Goal: Task Accomplishment & Management: Manage account settings

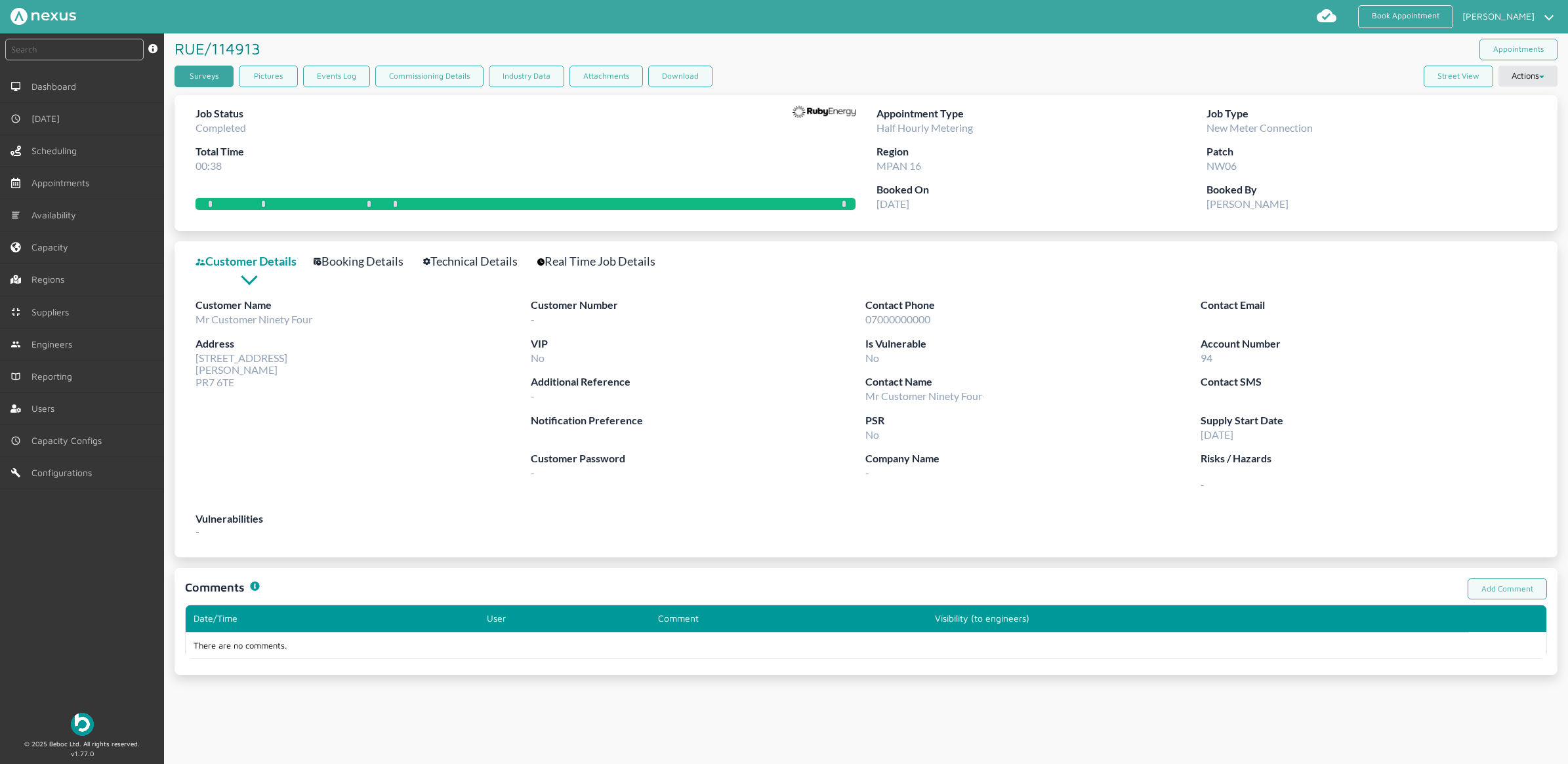
click at [214, 72] on link "Surveys" at bounding box center [204, 76] width 59 height 22
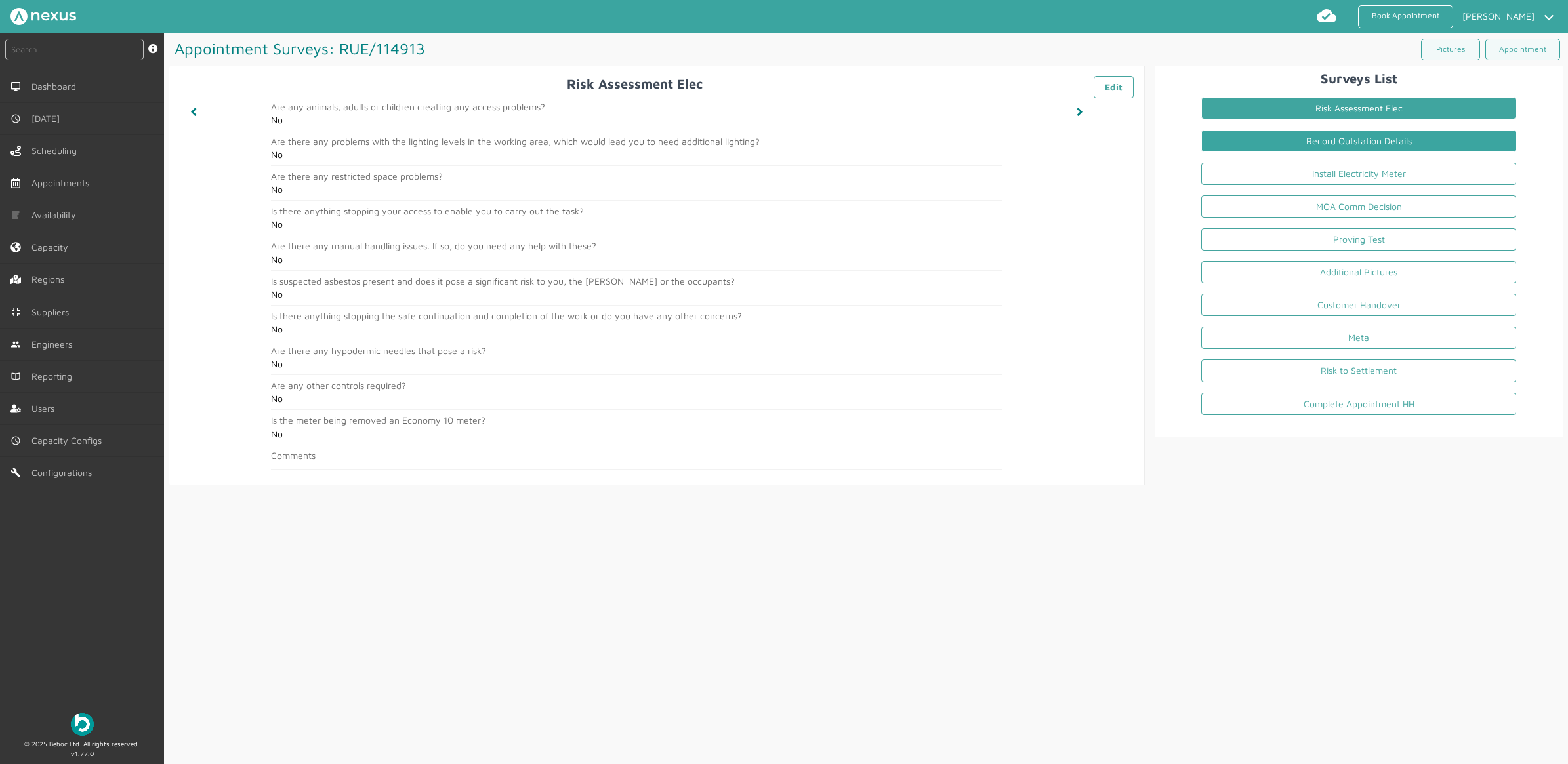
click at [1326, 146] on link "Record Outstation Details" at bounding box center [1359, 141] width 315 height 22
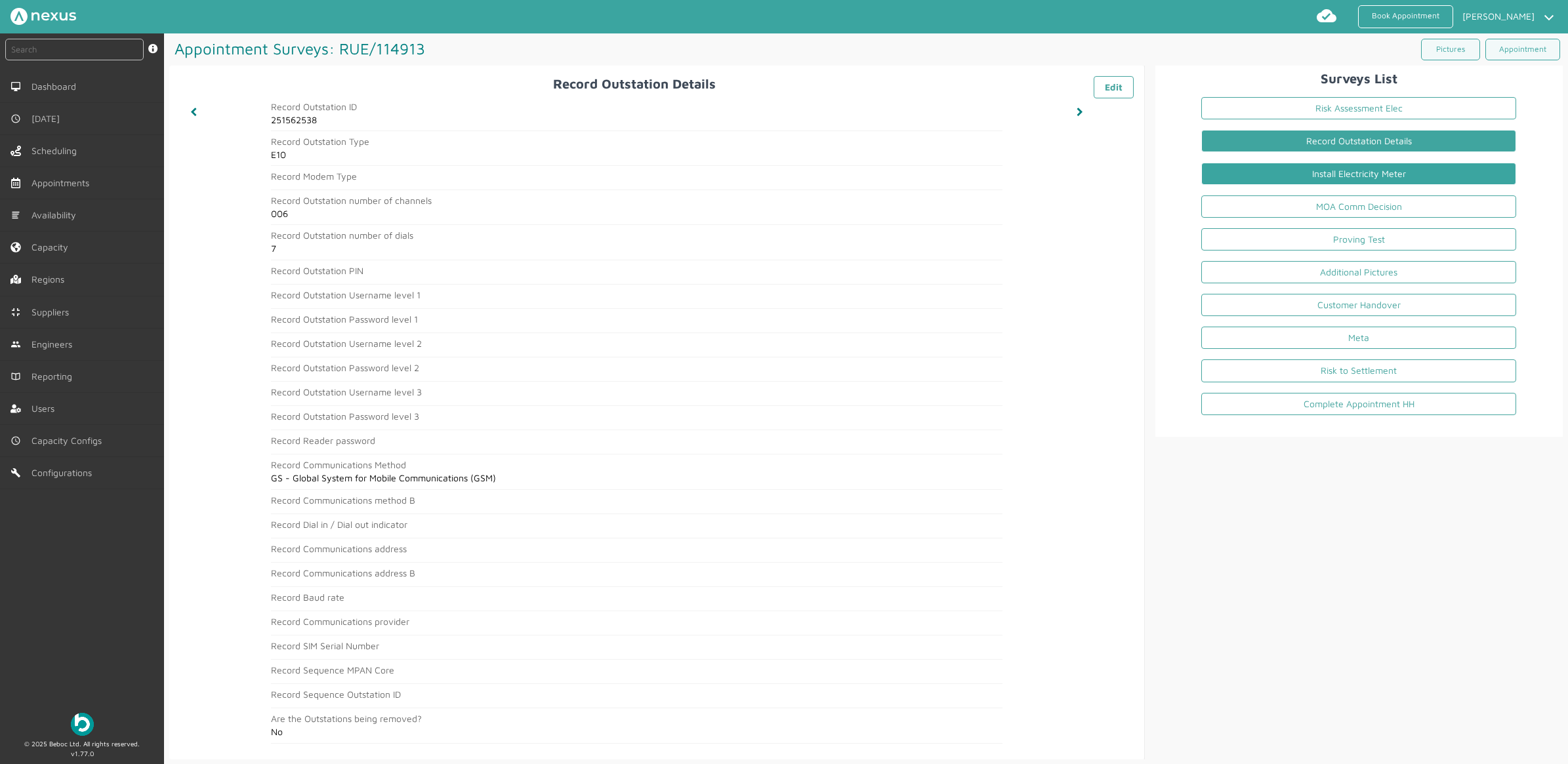
click at [1342, 174] on link "Install Electricity Meter" at bounding box center [1359, 173] width 315 height 22
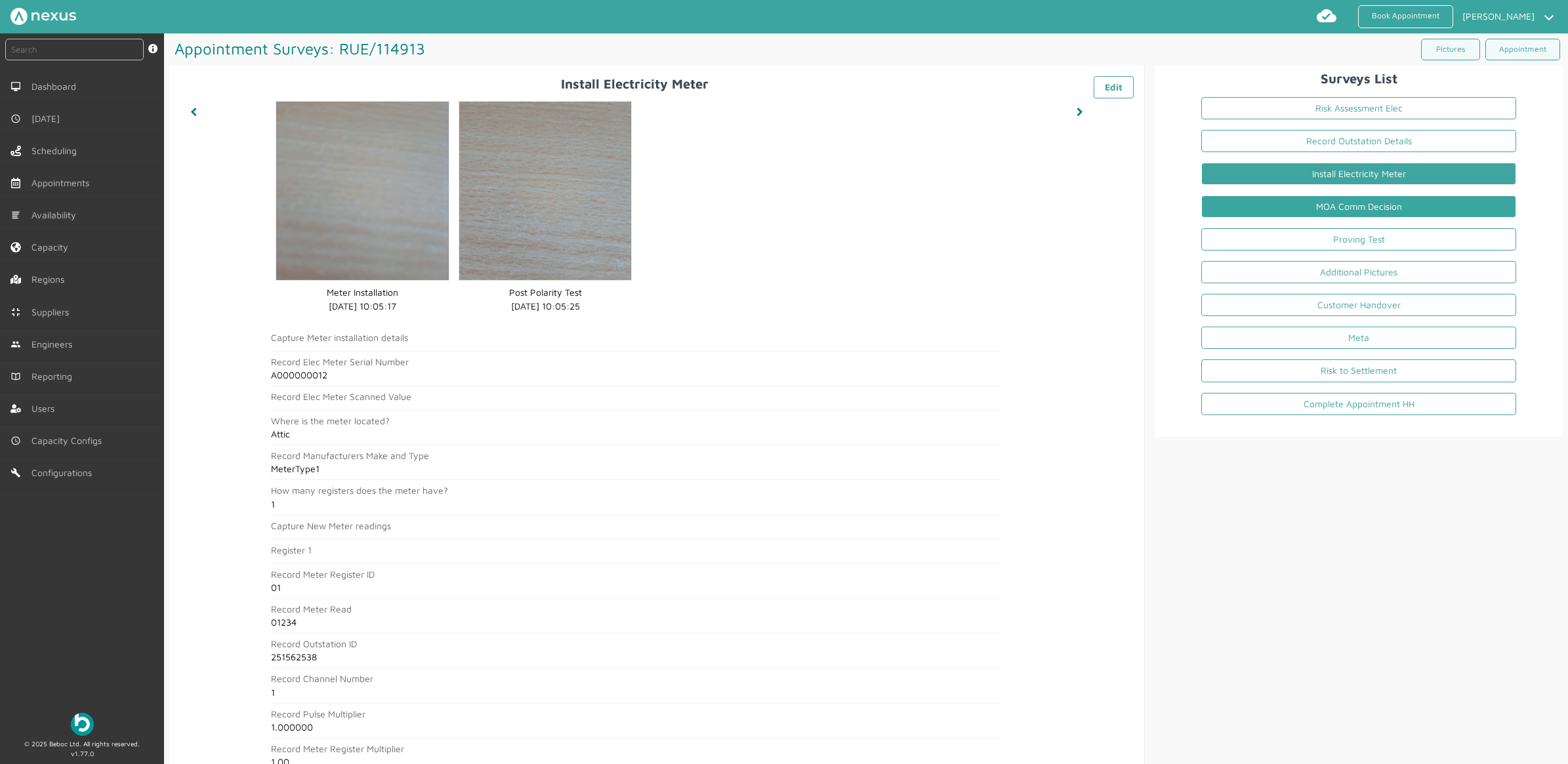
click at [1317, 203] on link "MOA Comm Decision" at bounding box center [1359, 206] width 315 height 22
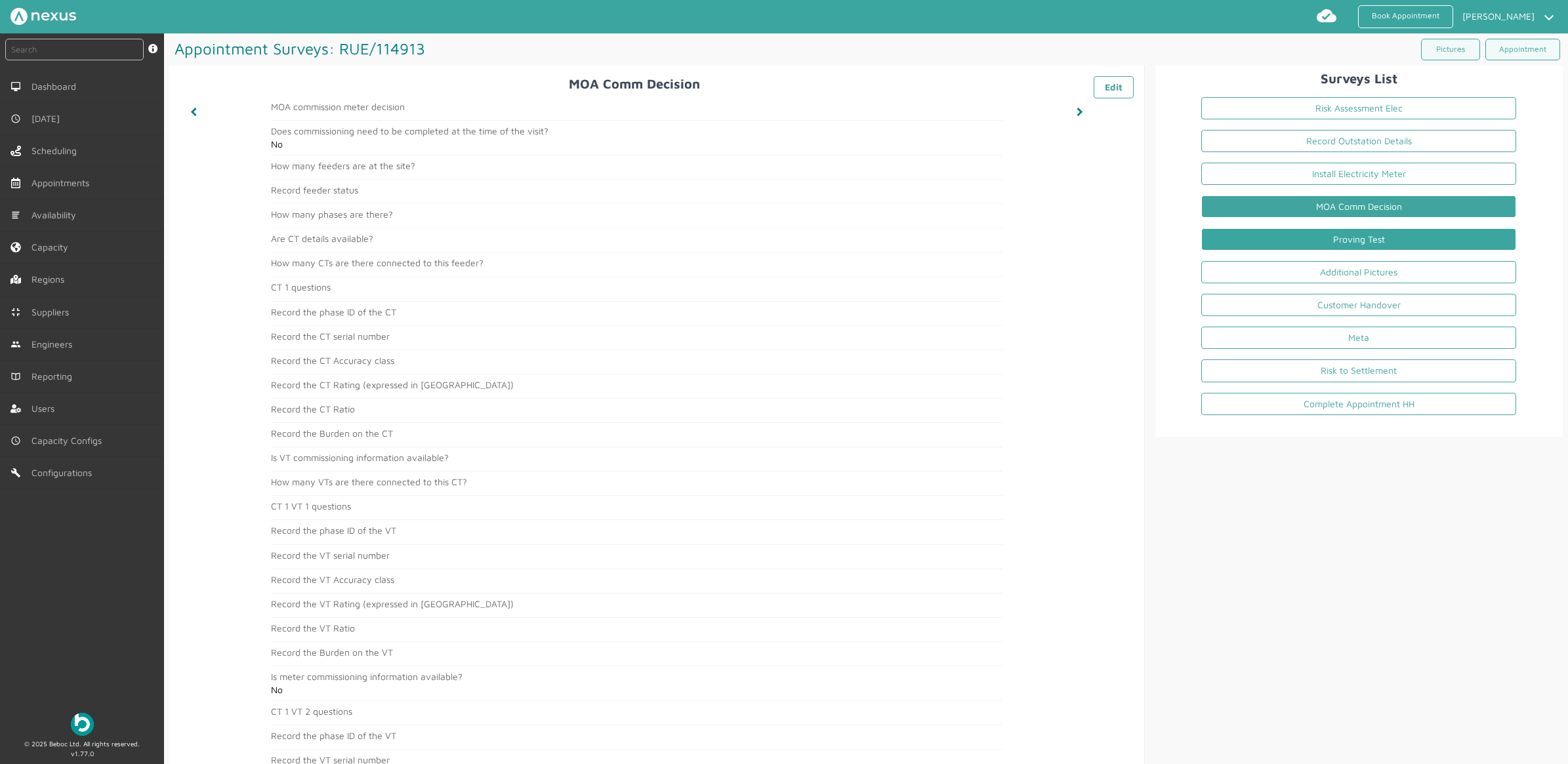
click at [1360, 243] on link "Proving Test" at bounding box center [1359, 239] width 315 height 22
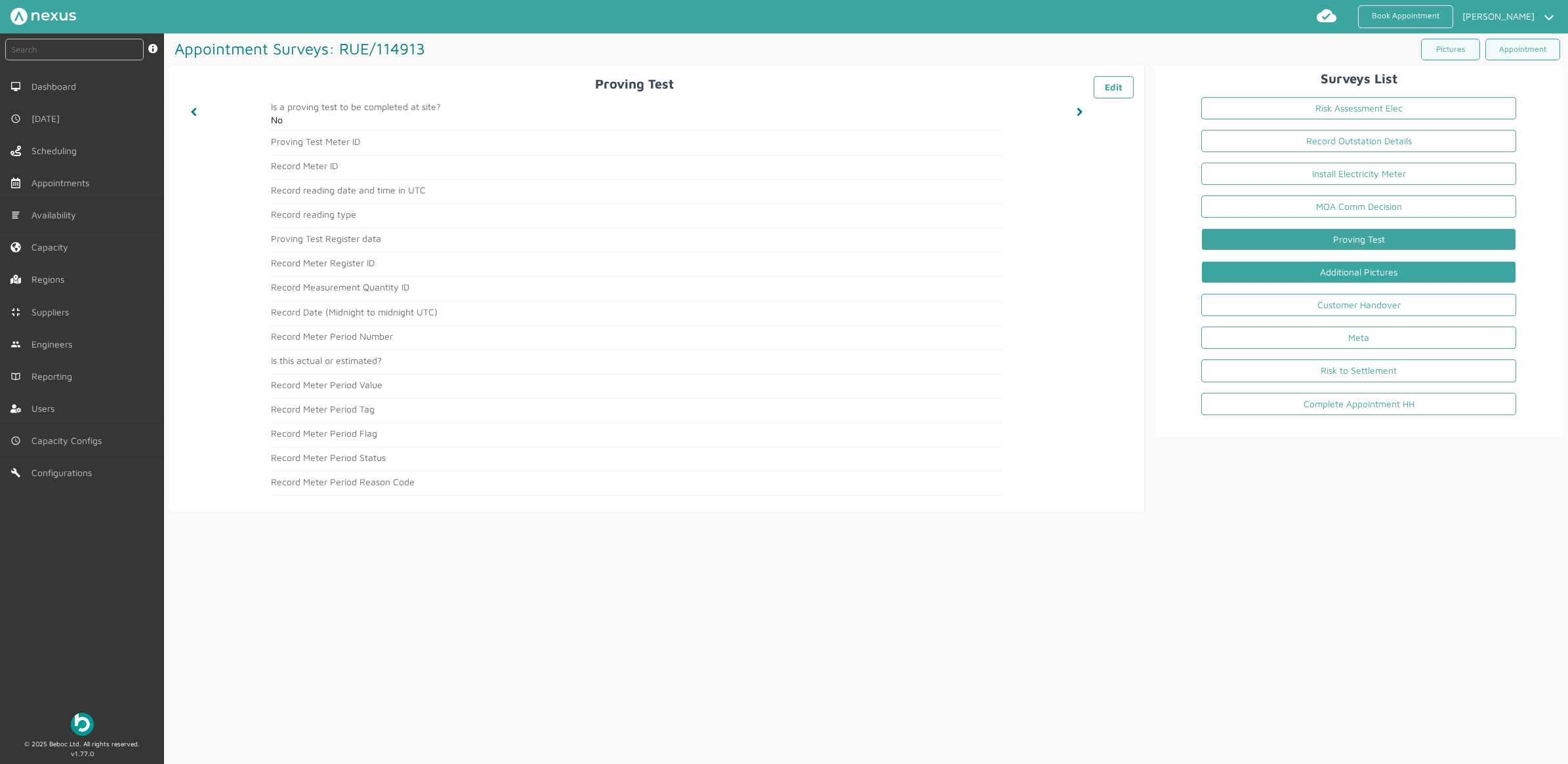
click at [1378, 276] on link "Additional Pictures" at bounding box center [1359, 272] width 315 height 22
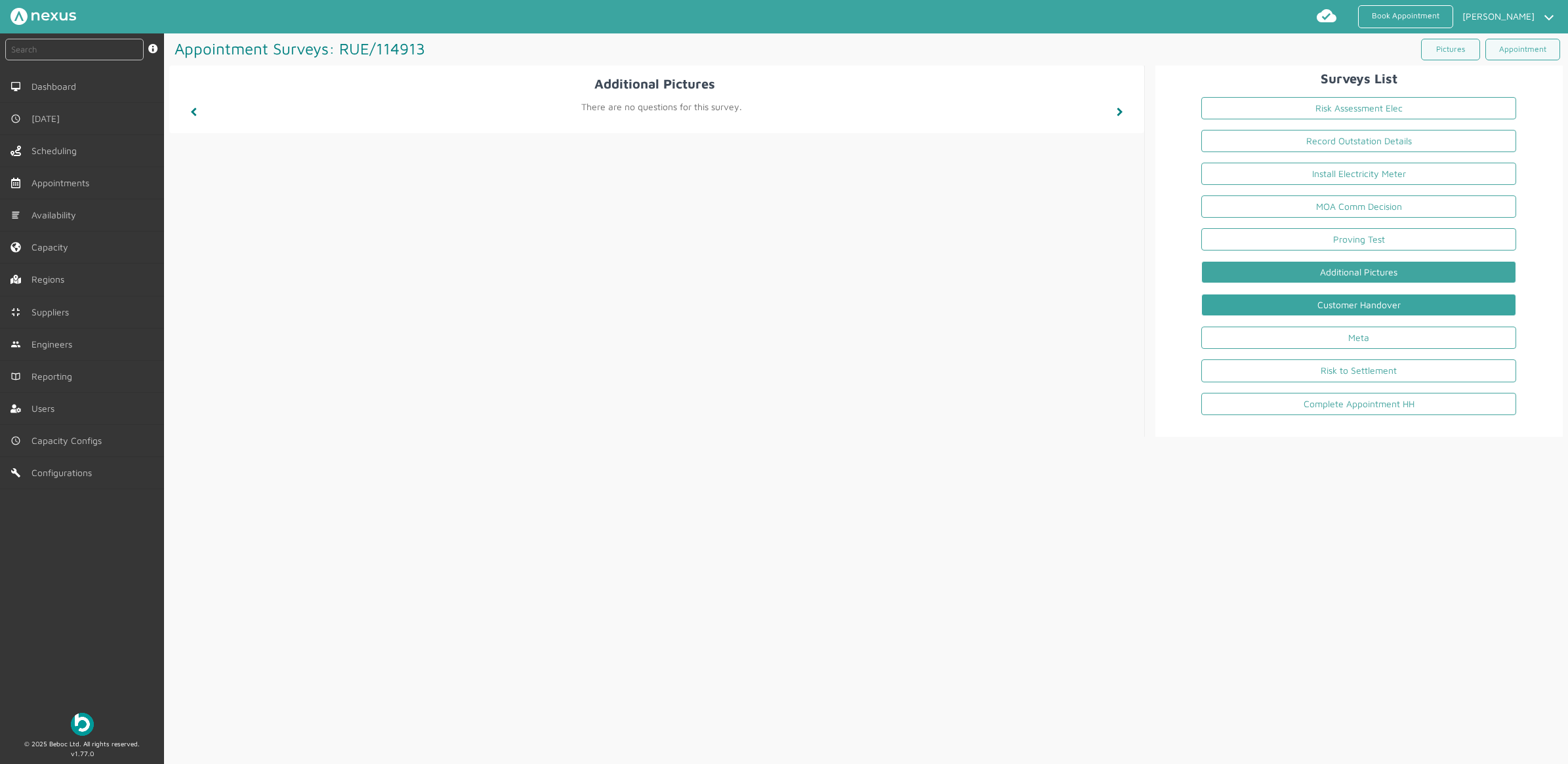
click at [1294, 306] on link "Customer Handover" at bounding box center [1359, 304] width 315 height 22
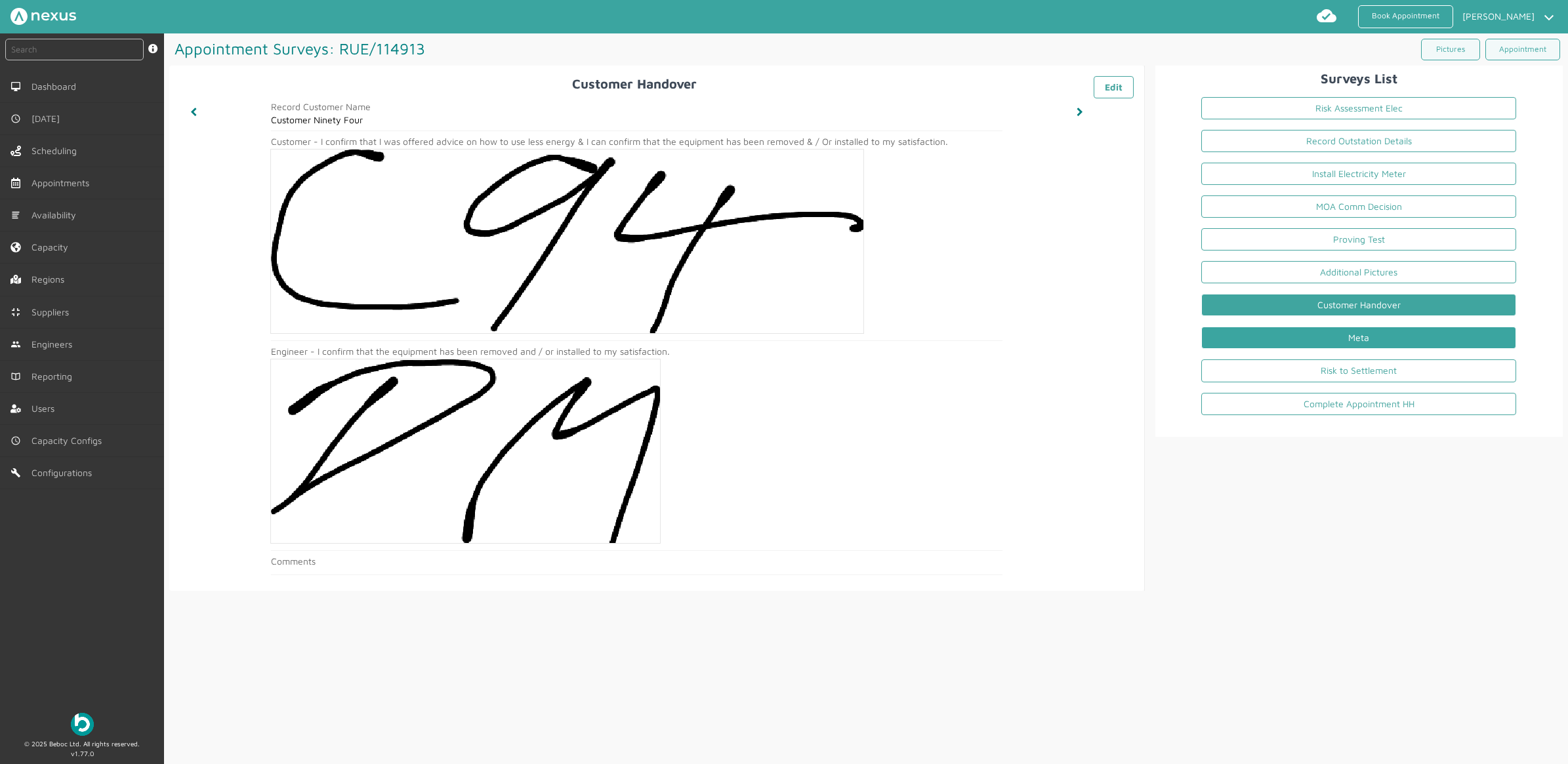
click at [1322, 339] on link "Meta" at bounding box center [1359, 337] width 315 height 22
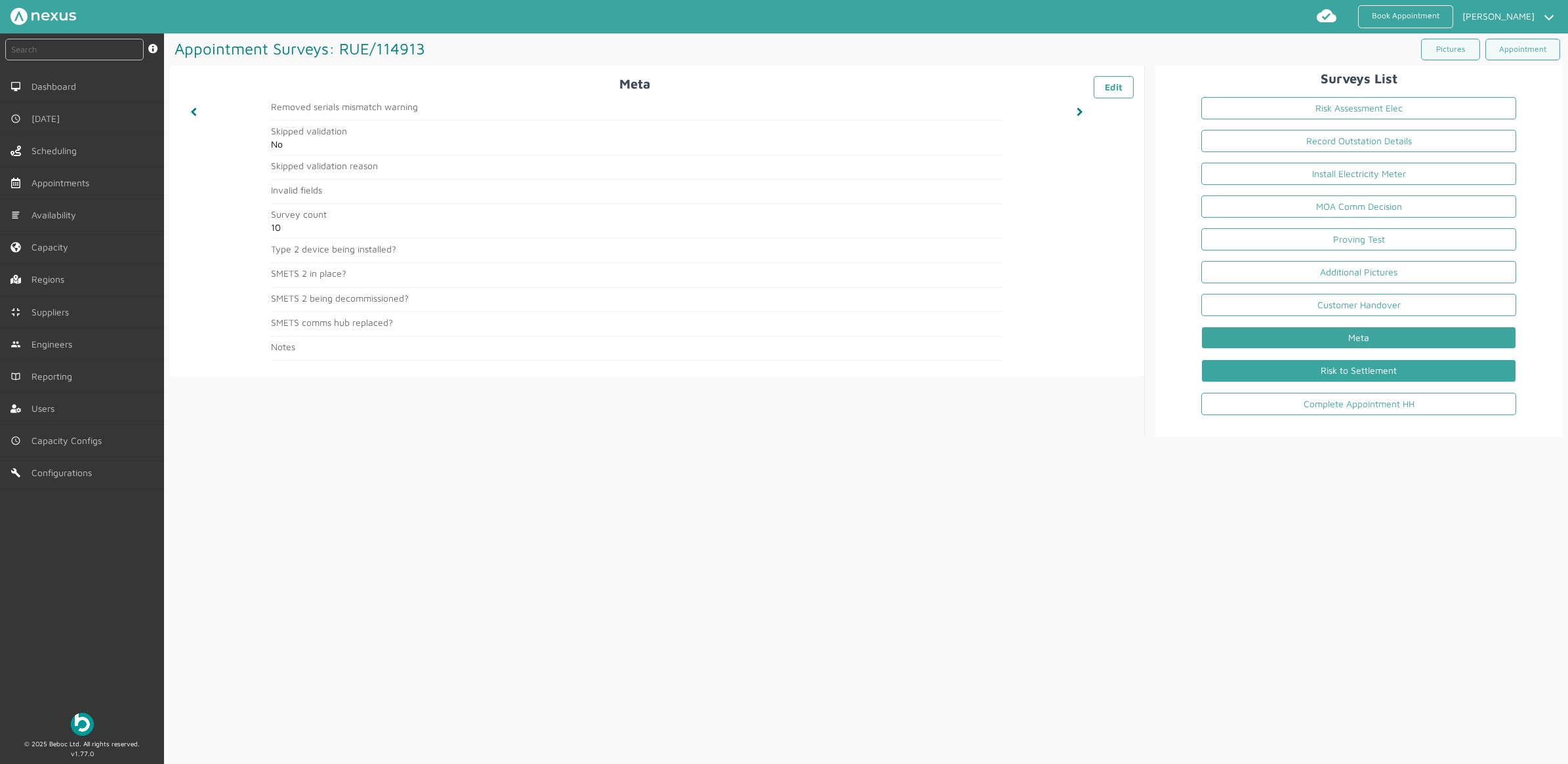
click at [1400, 363] on link "Risk to Settlement" at bounding box center [1359, 370] width 315 height 22
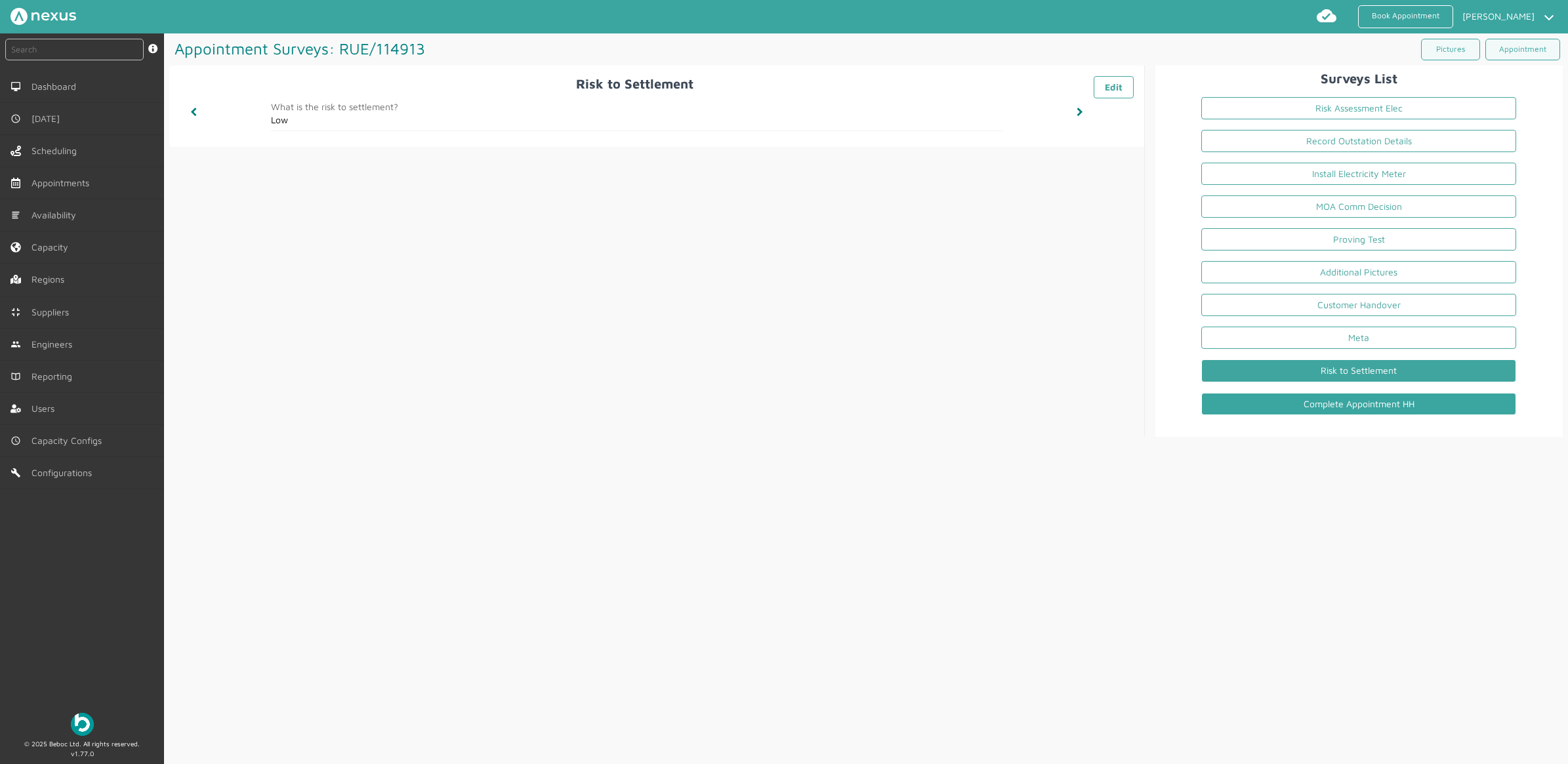
click at [1303, 401] on link "Complete Appointment HH" at bounding box center [1359, 404] width 315 height 22
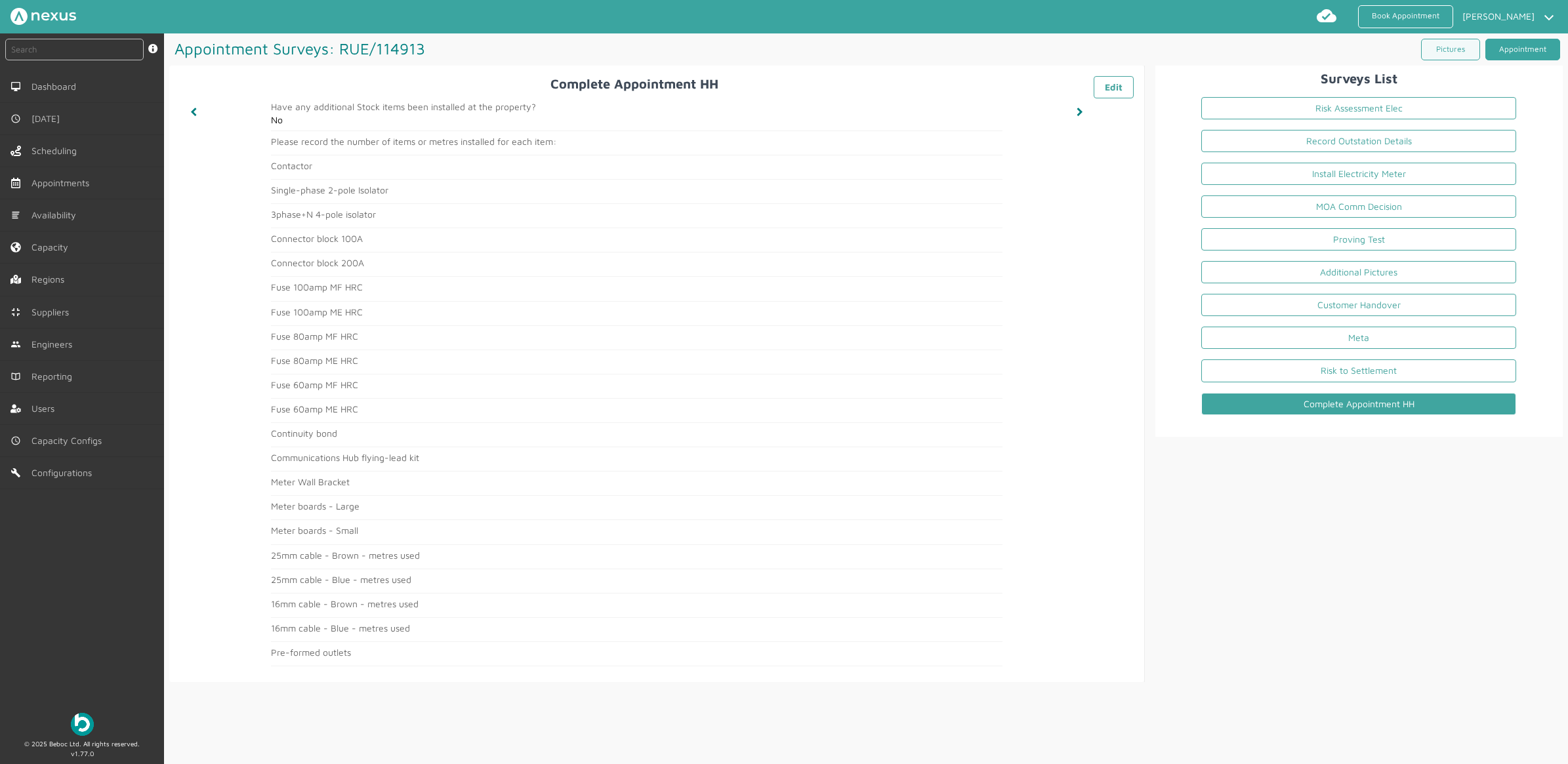
click at [1524, 39] on link "Appointment" at bounding box center [1523, 50] width 74 height 22
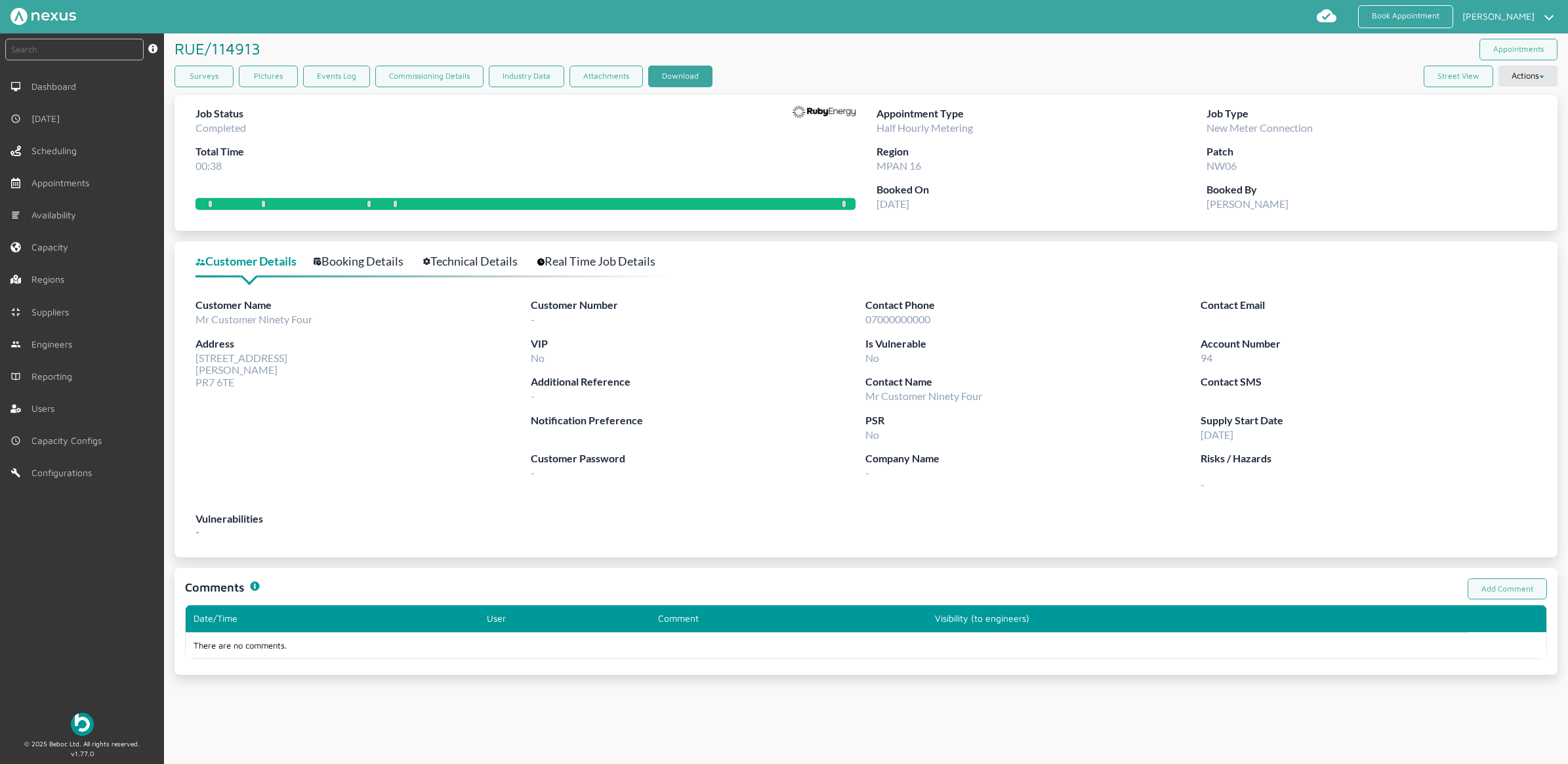
click at [675, 72] on button "Download" at bounding box center [680, 76] width 65 height 22
click at [309, 727] on div "RUE/114913 ️️️ Appointments Surveys Pictures Events Log Commissioning Details I…" at bounding box center [866, 398] width 1404 height 731
click at [1382, 12] on link "Book Appointment" at bounding box center [1406, 16] width 95 height 22
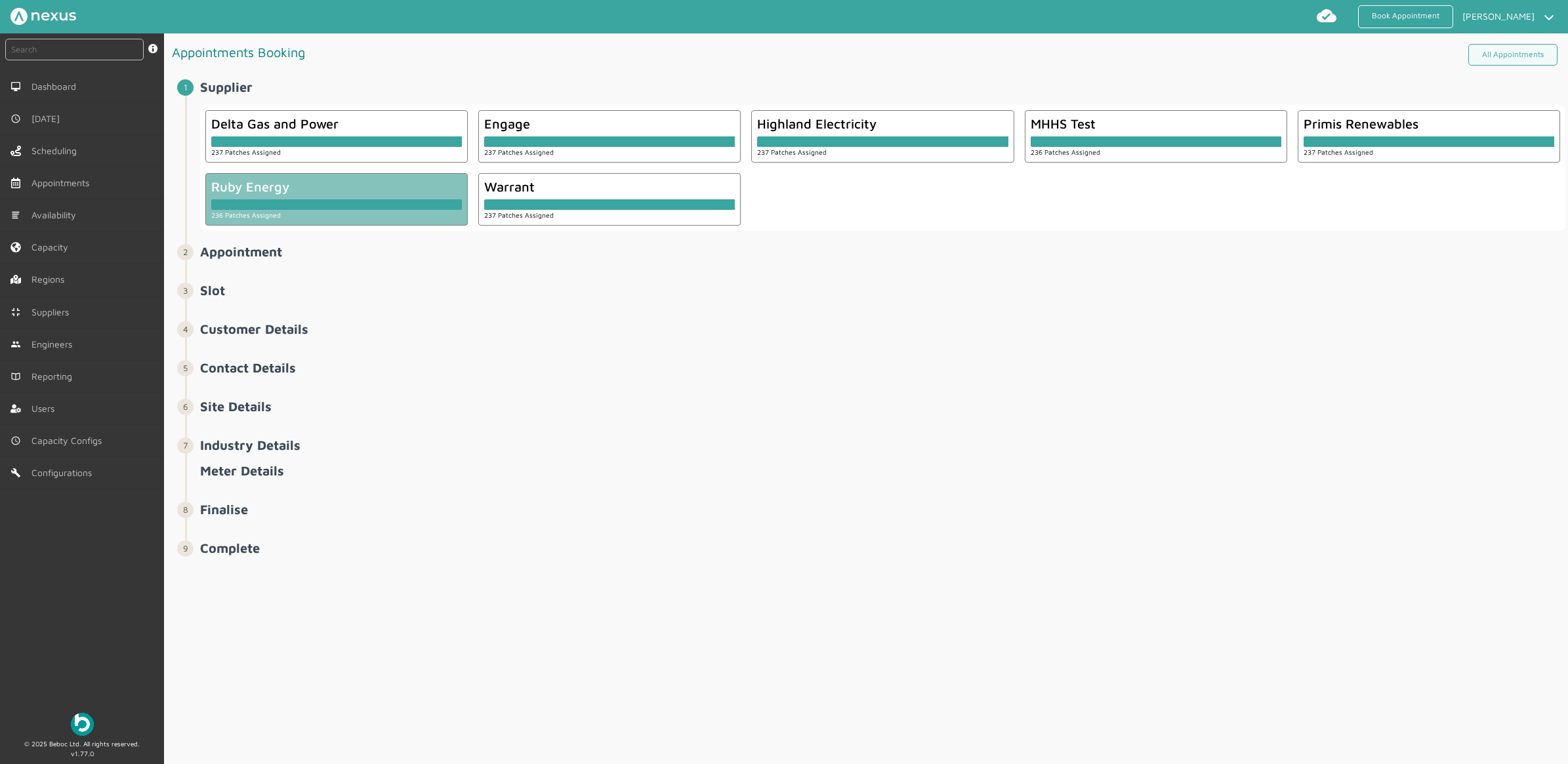
click at [294, 197] on div at bounding box center [337, 202] width 251 height 16
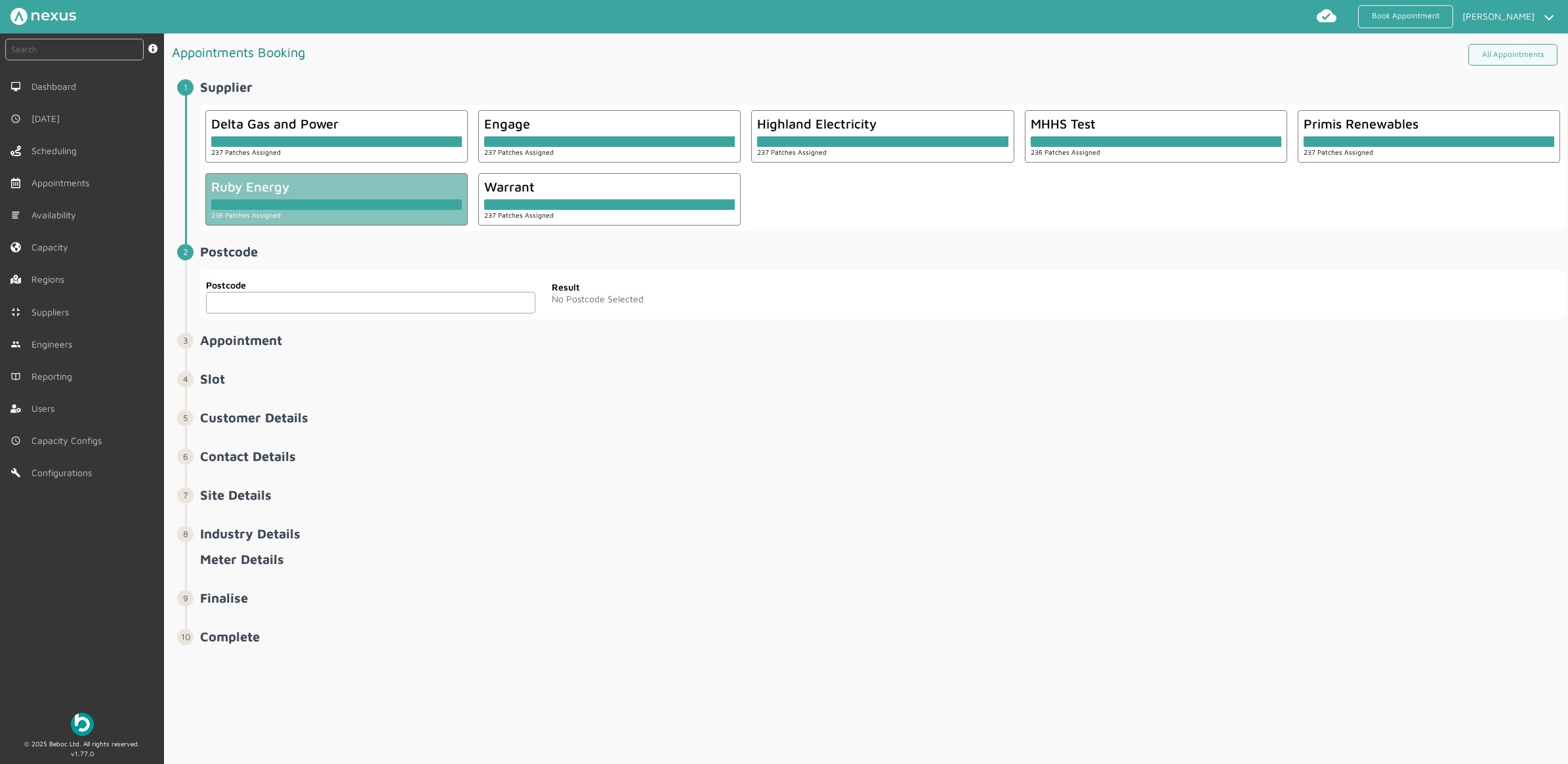
drag, startPoint x: 325, startPoint y: 312, endPoint x: 322, endPoint y: 298, distance: 14.3
click at [325, 312] on input "text" at bounding box center [370, 302] width 329 height 22
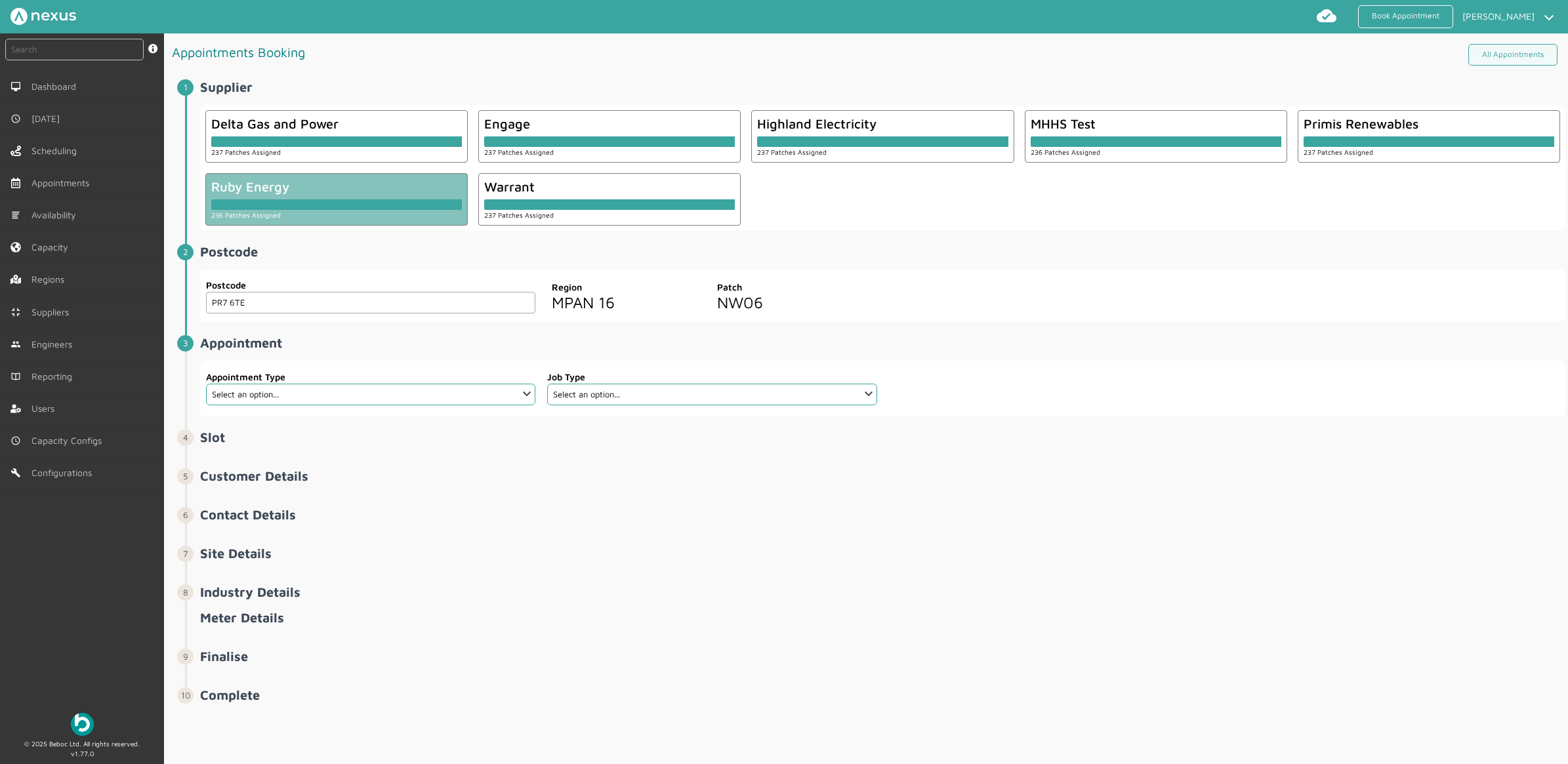
type input "PR7 6TE"
click at [276, 395] on select "Select an option... Additional Work Check Meter Electric Vehicle Emergency Exch…" at bounding box center [370, 394] width 329 height 22
select select "7: 6422ec7fcd44966678f35e74"
click at [206, 384] on select "Select an option... Additional Work Check Meter Electric Vehicle Emergency Exch…" at bounding box center [370, 394] width 329 height 22
click at [654, 390] on select "Select an option... Communication Device Exchange De-Energise Energise Meter Ex…" at bounding box center [712, 394] width 329 height 22
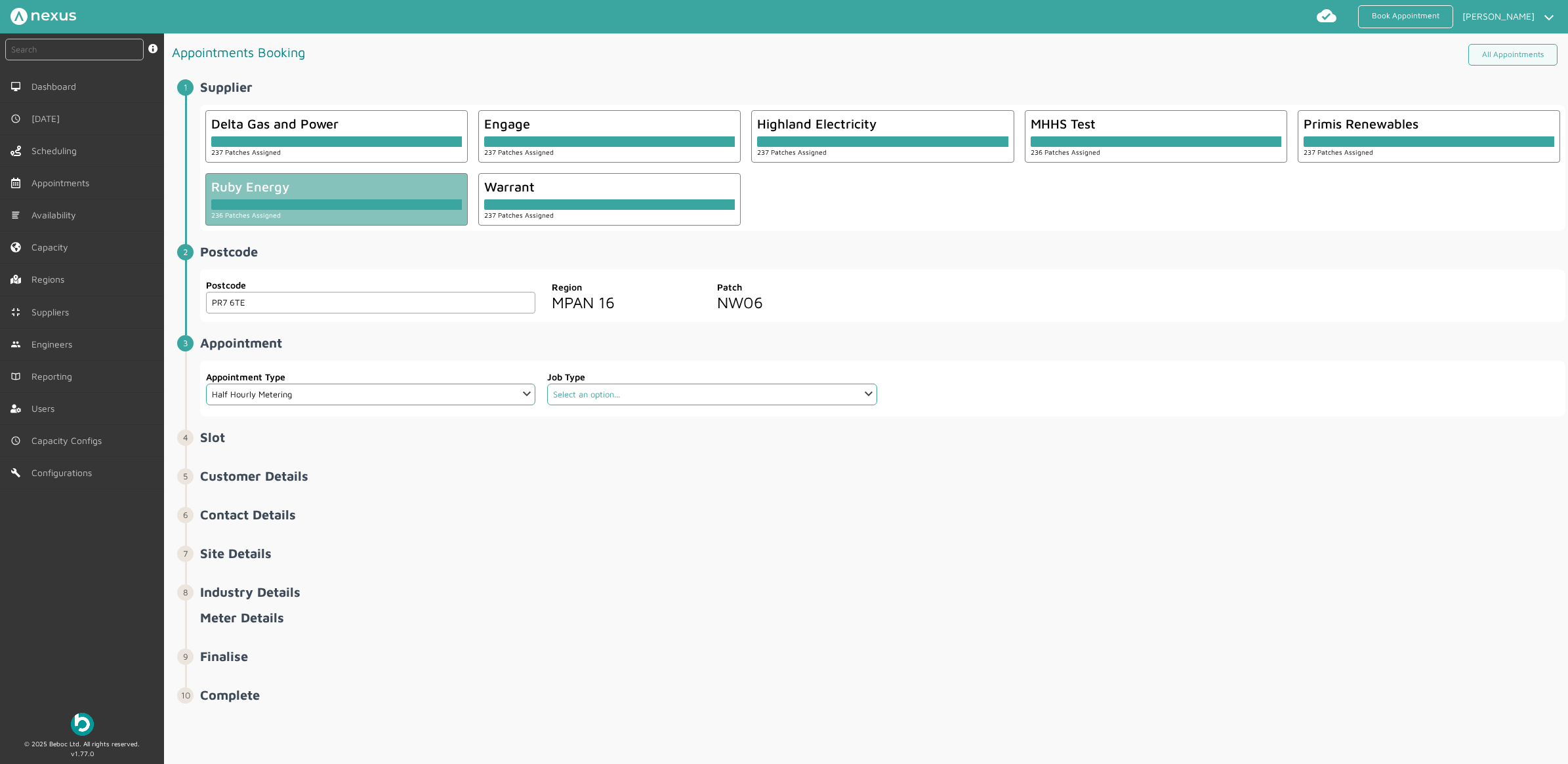
select select "4: 6422e9d2cd44966678f35e6c"
click at [547, 384] on select "Select an option... Communication Device Exchange De-Energise Energise Meter Ex…" at bounding box center [712, 394] width 329 height 22
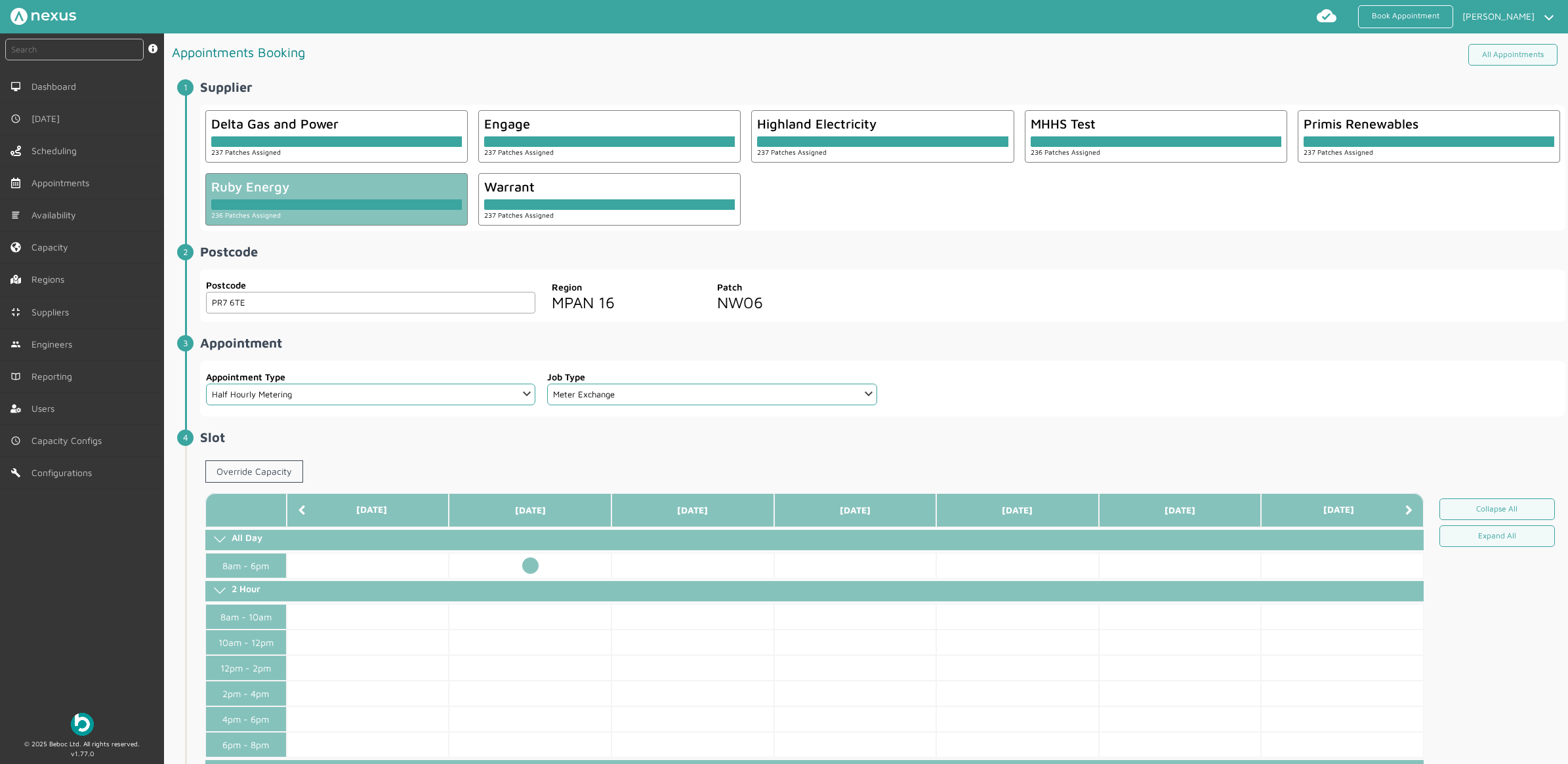
click at [527, 567] on td at bounding box center [530, 565] width 162 height 25
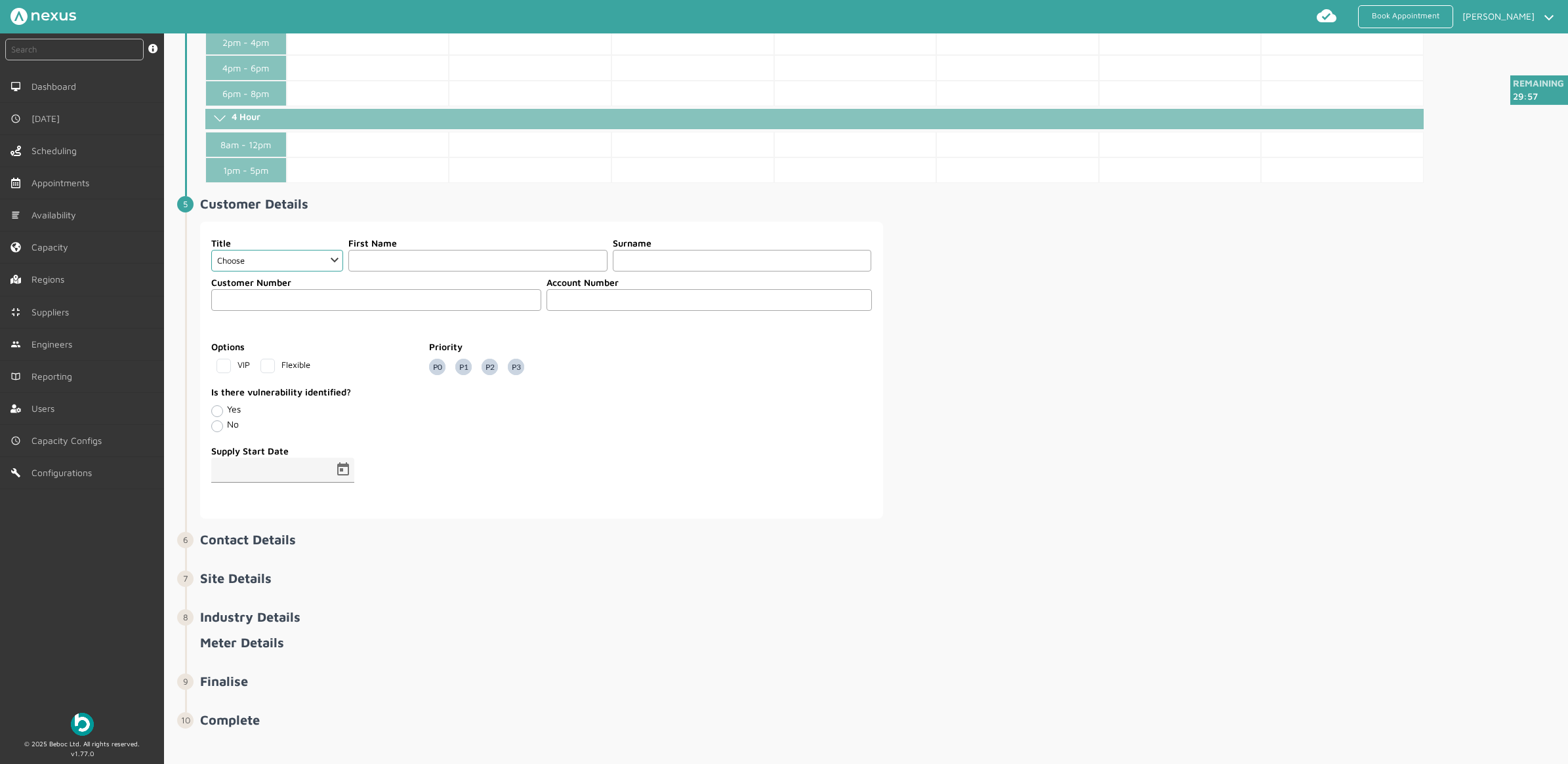
scroll to position [667, 0]
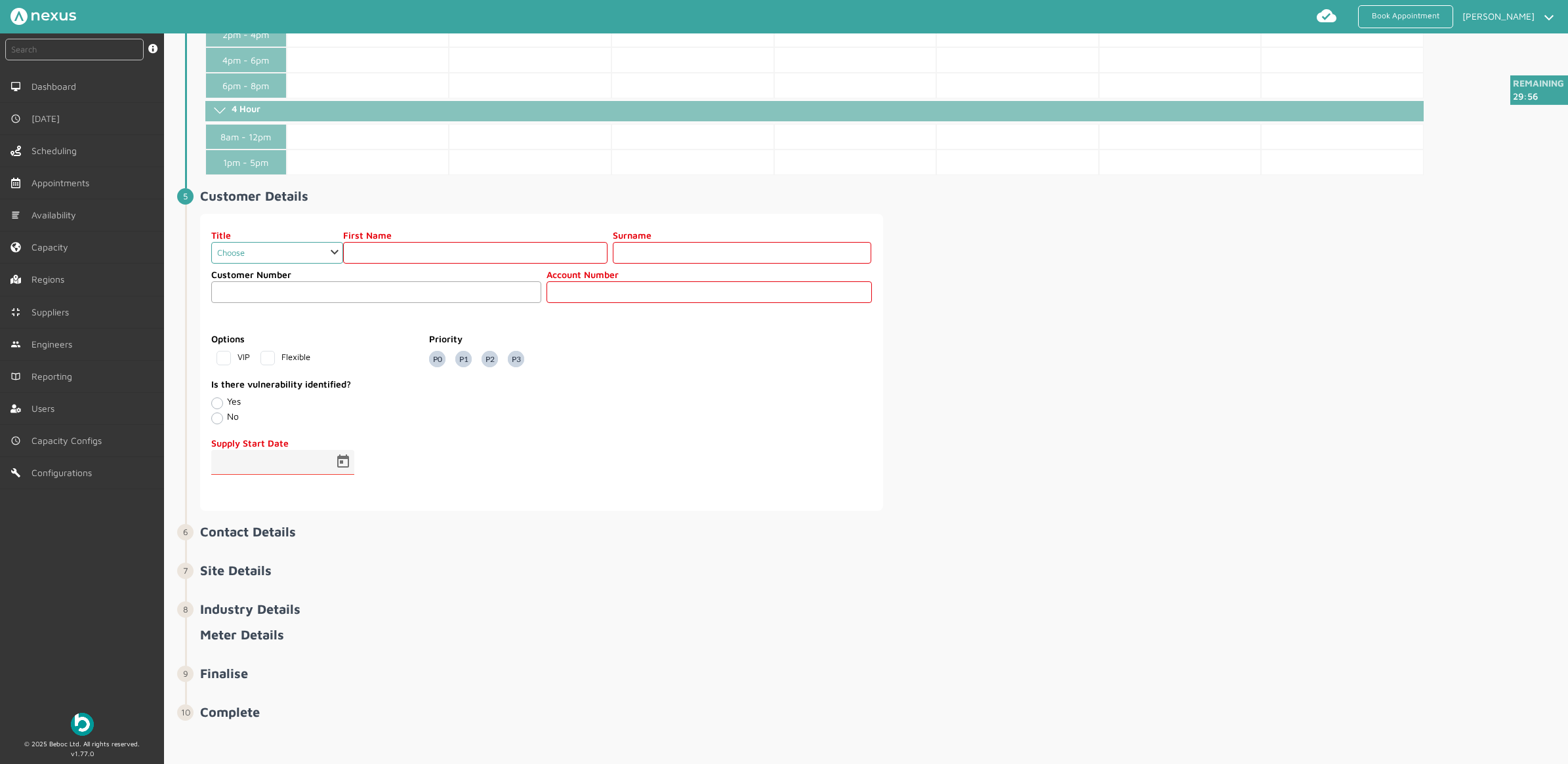
click at [319, 247] on select "Choose Dr Mr Mrs Miss Ms [PERSON_NAME][DEMOGRAPHIC_DATA]" at bounding box center [277, 252] width 132 height 22
select select "2: Mr"
click at [211, 242] on select "Choose Dr Mr Mrs Miss Ms [PERSON_NAME][DEMOGRAPHIC_DATA]" at bounding box center [277, 252] width 132 height 22
click at [453, 257] on input "text" at bounding box center [476, 252] width 264 height 22
type input "Customer"
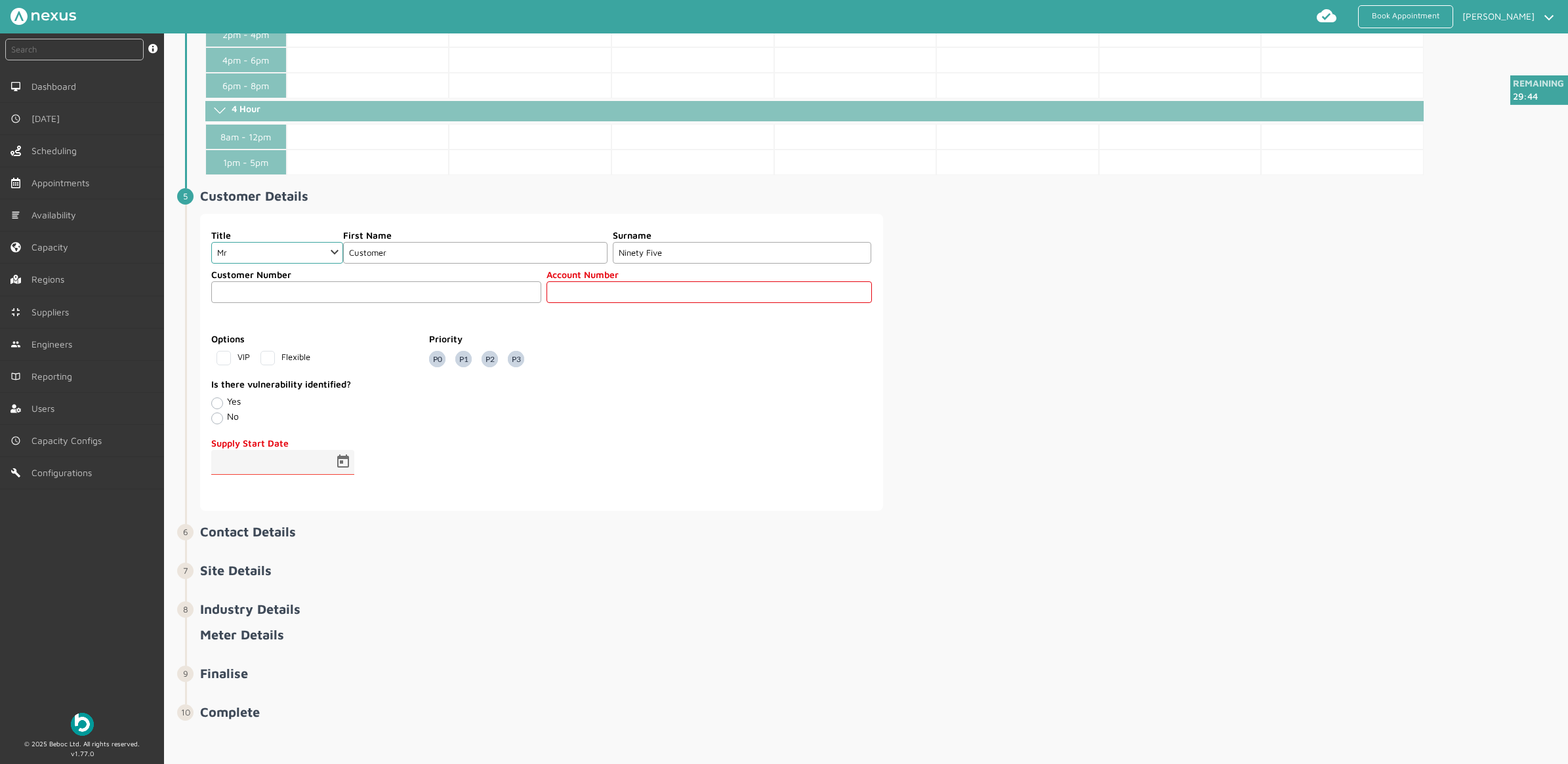
type input "Ninety Five"
click at [556, 292] on input "text" at bounding box center [709, 292] width 325 height 22
type input "95"
click at [339, 453] on span "Open calendar" at bounding box center [343, 462] width 31 height 31
click at [286, 653] on span "23" at bounding box center [282, 661] width 23 height 23
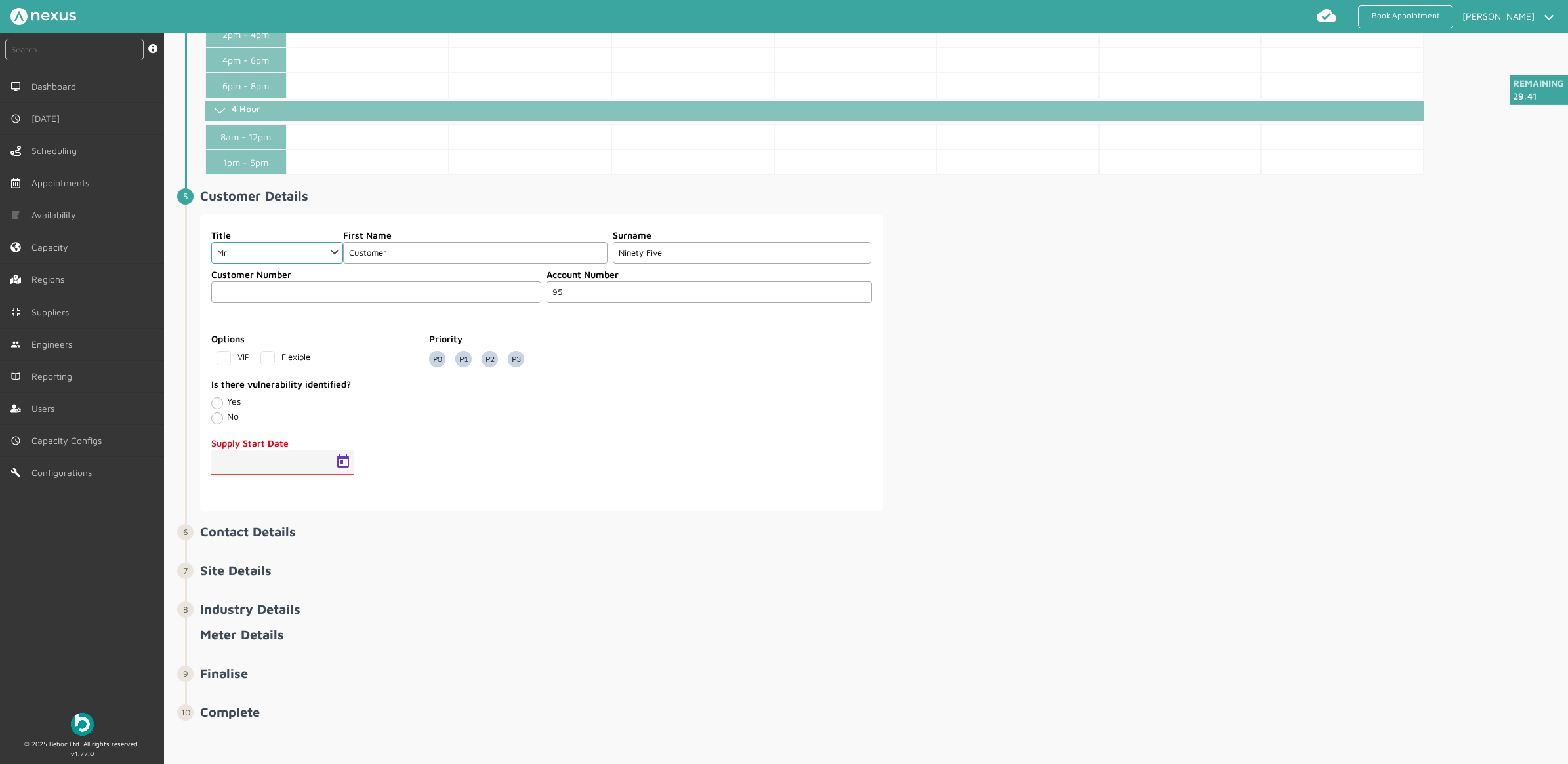
type input "[DATE]"
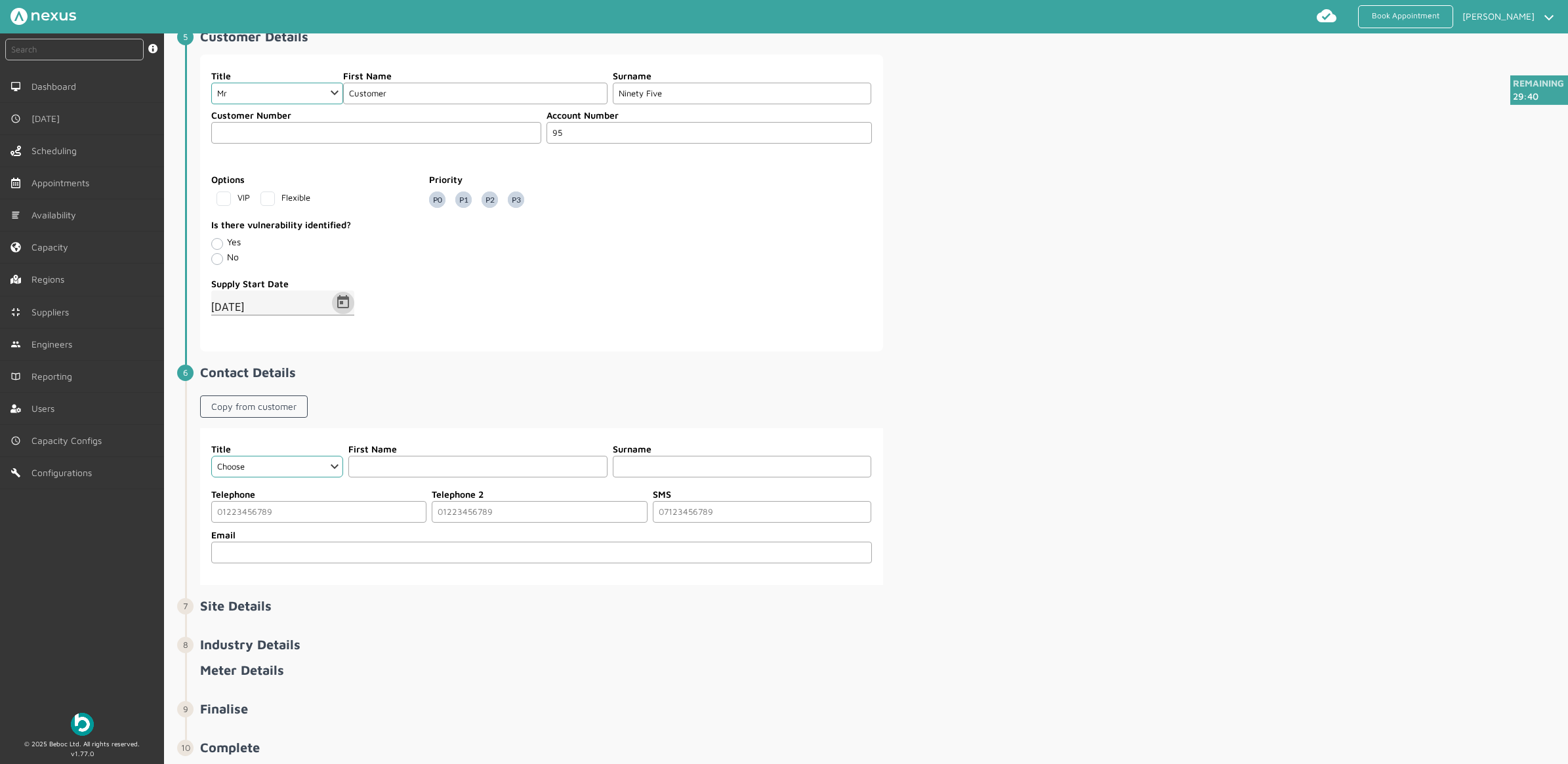
scroll to position [864, 0]
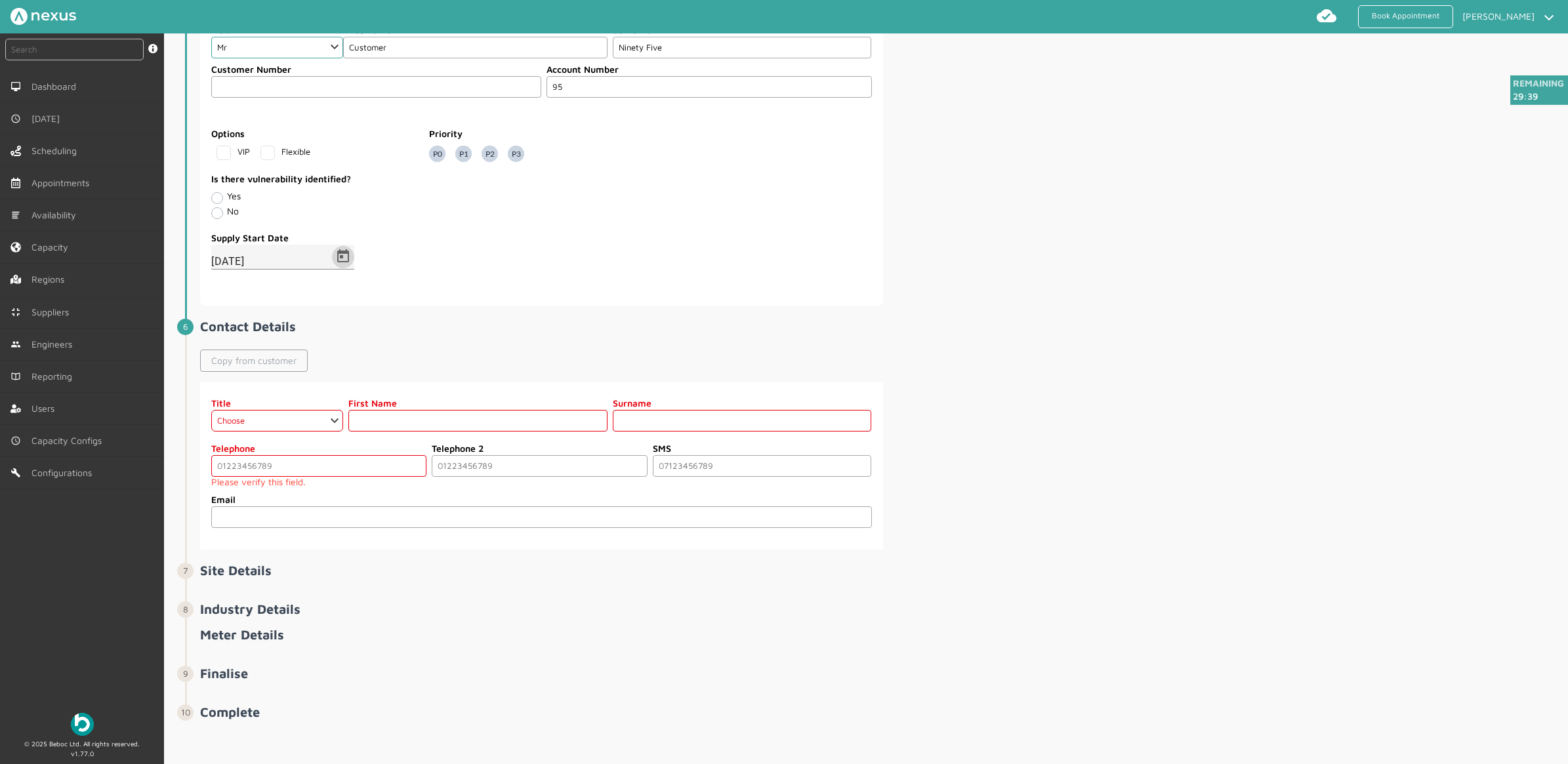
click at [274, 369] on link "Copy from customer" at bounding box center [254, 360] width 108 height 22
select select "2: Mr"
type input "Customer"
type input "Ninety Five"
click at [309, 476] on input "tel" at bounding box center [319, 466] width 215 height 22
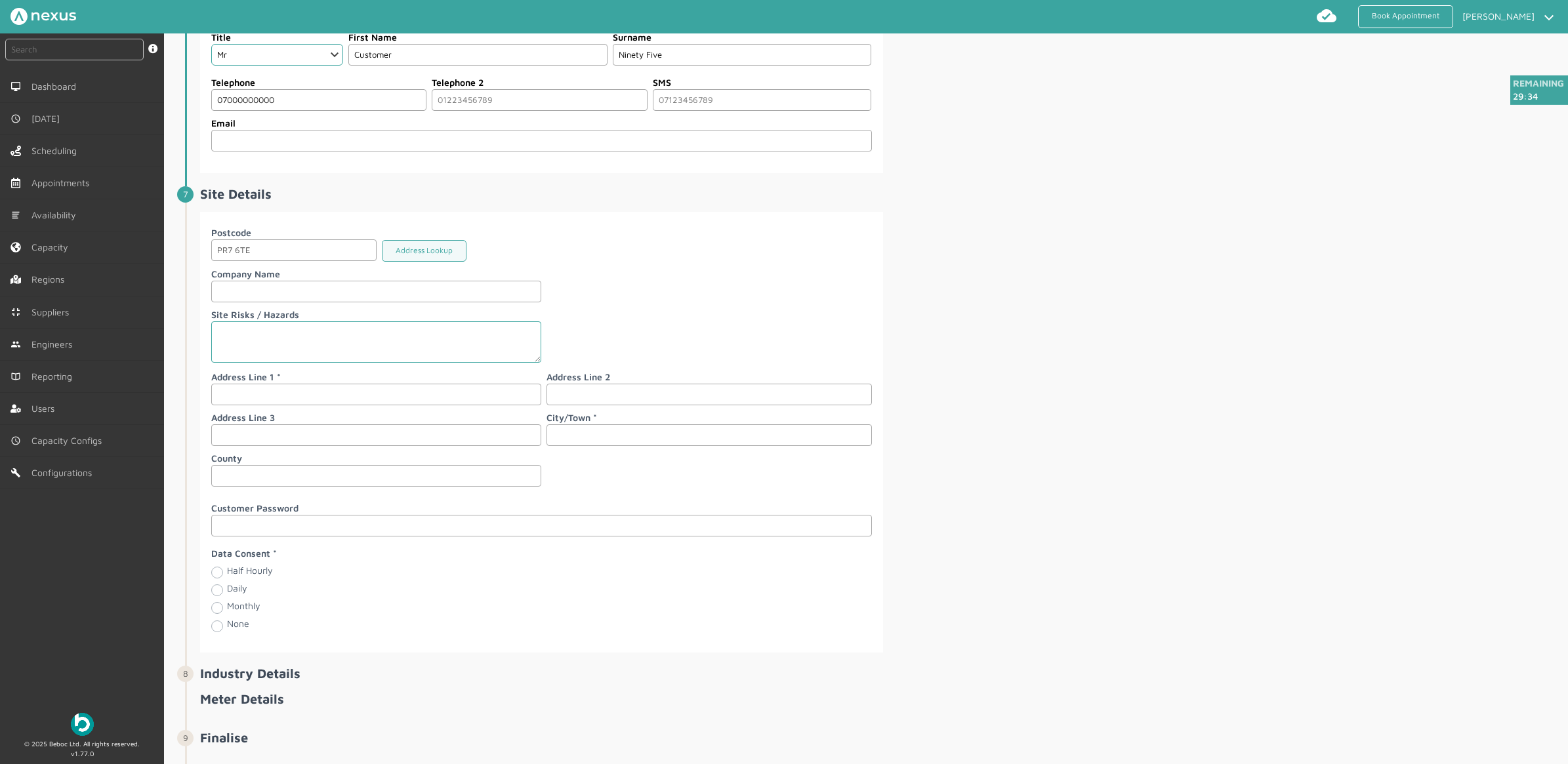
scroll to position [1274, 0]
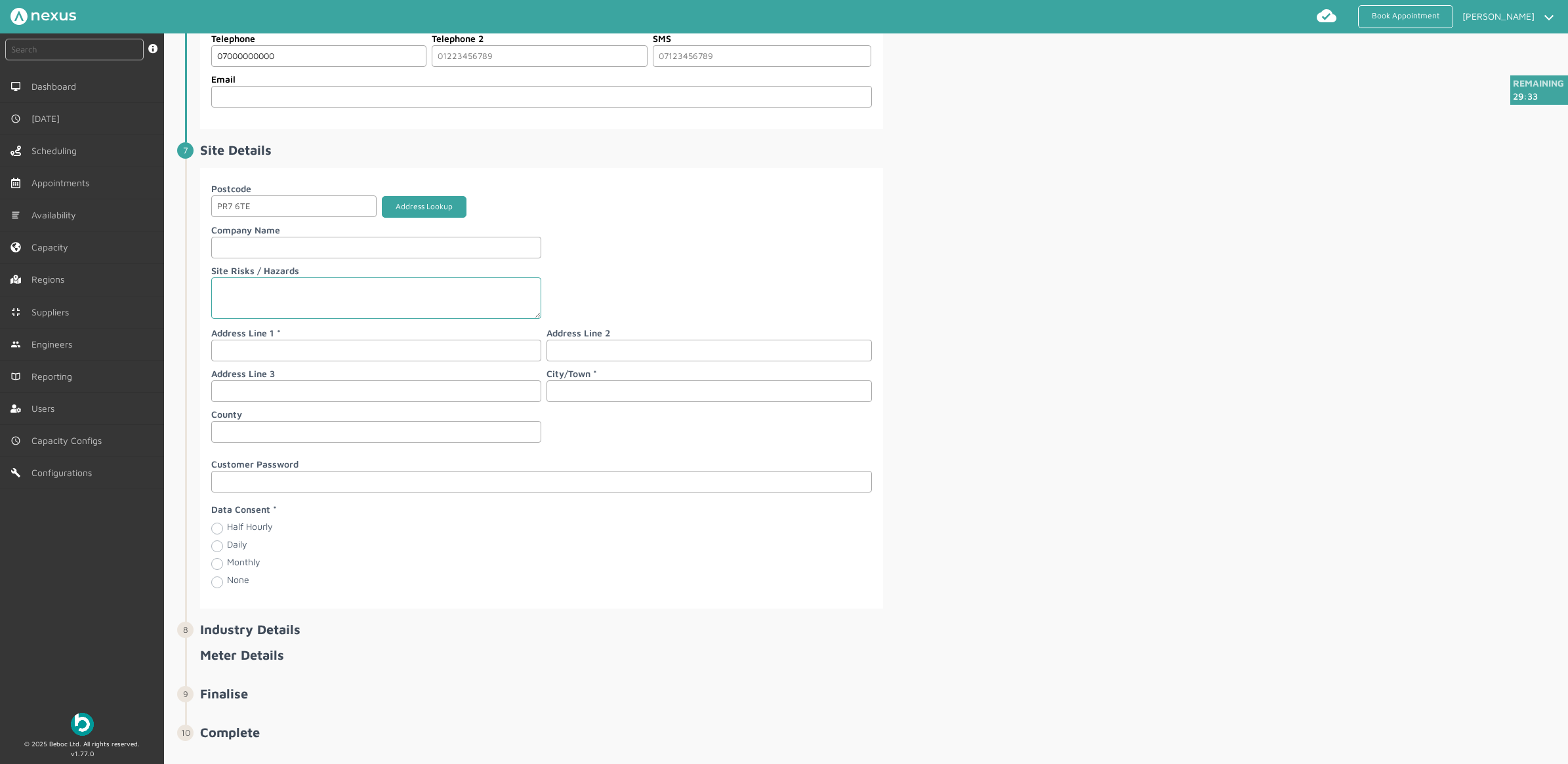
type input "07000000000"
click at [410, 218] on button "Address Lookup" at bounding box center [424, 206] width 84 height 22
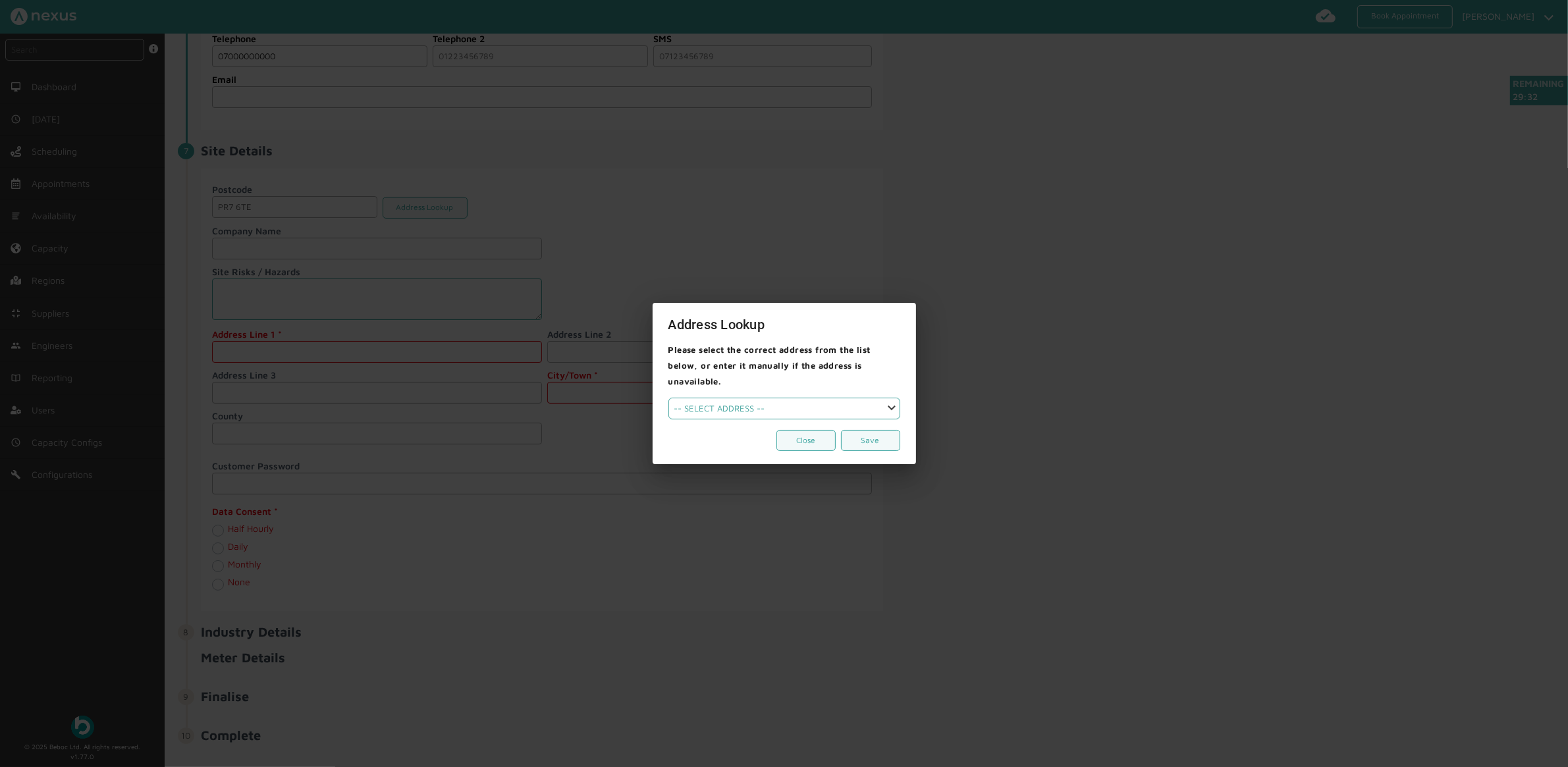
click at [746, 406] on select "-- SELECT ADDRESS --" at bounding box center [784, 409] width 232 height 22
click at [631, 302] on div at bounding box center [784, 383] width 1568 height 767
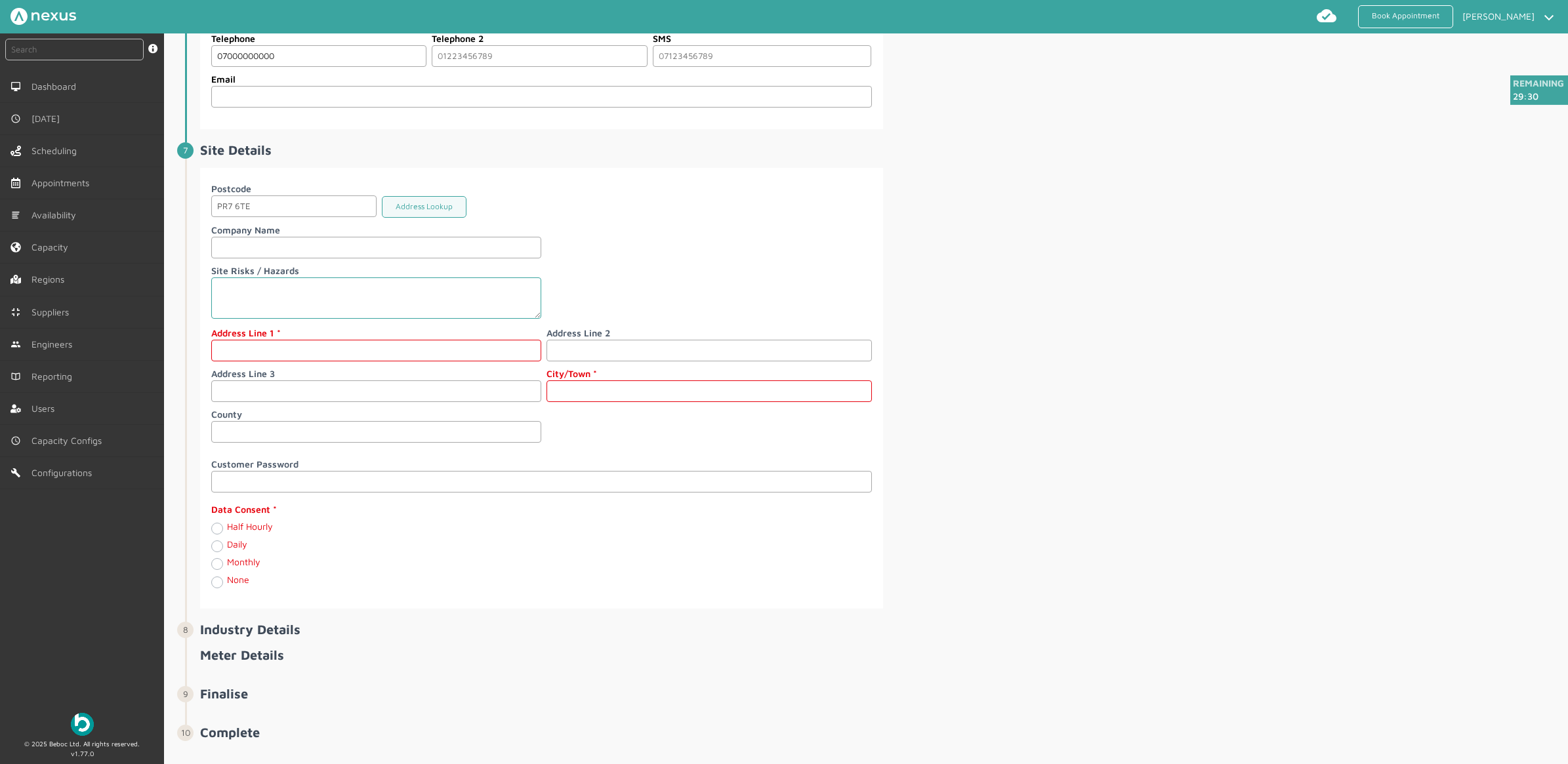
click at [294, 359] on input "text" at bounding box center [376, 350] width 330 height 22
type input "95 Customer Road"
click at [658, 402] on input "text" at bounding box center [709, 391] width 325 height 22
type input "[PERSON_NAME]"
drag, startPoint x: 211, startPoint y: 546, endPoint x: 221, endPoint y: 542, distance: 10.8
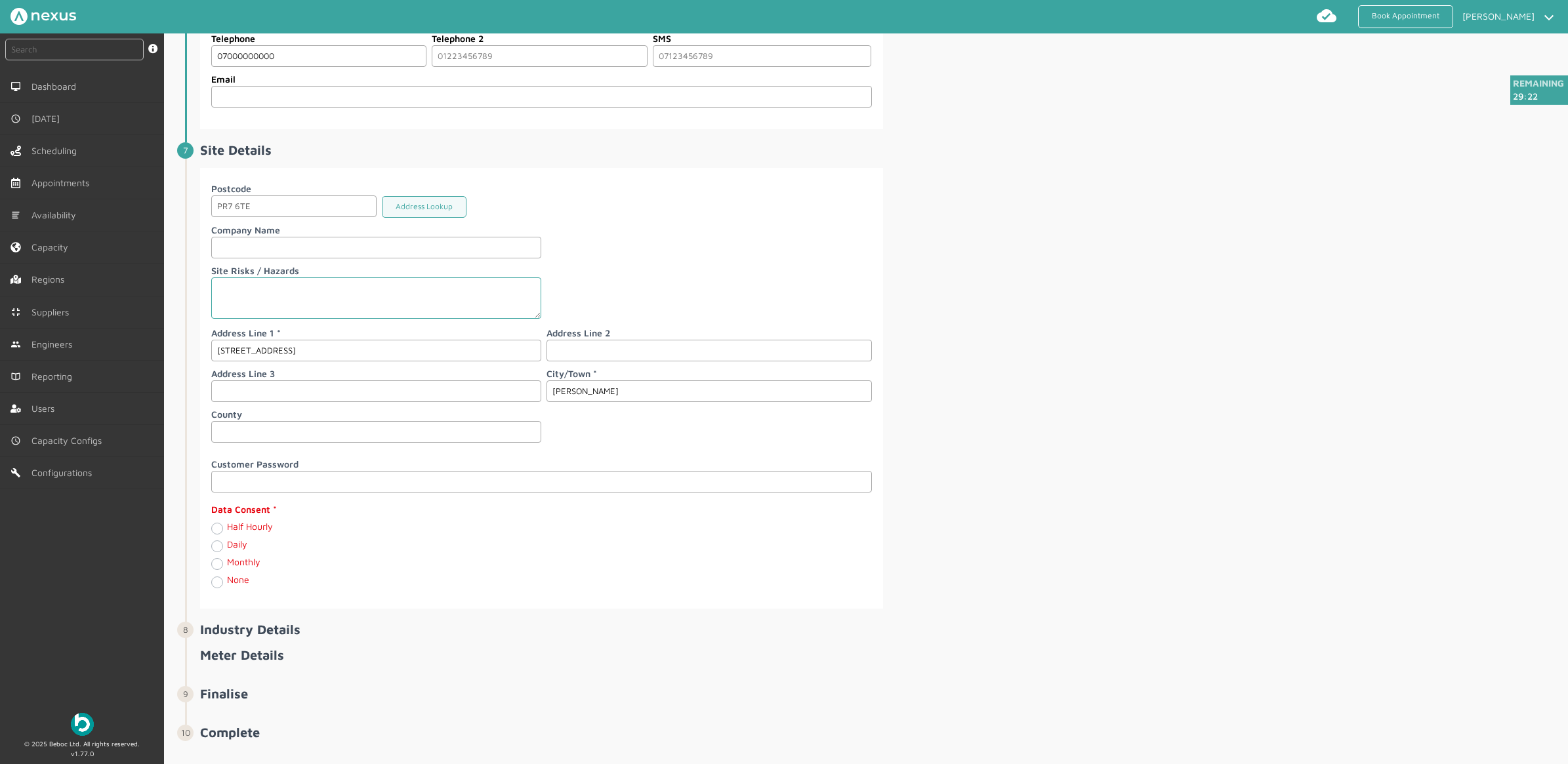
click at [227, 532] on label "Half Hourly" at bounding box center [250, 525] width 46 height 11
click at [212, 534] on Hourly "Half Hourly" at bounding box center [216, 527] width 11 height 13
radio Hourly "true"
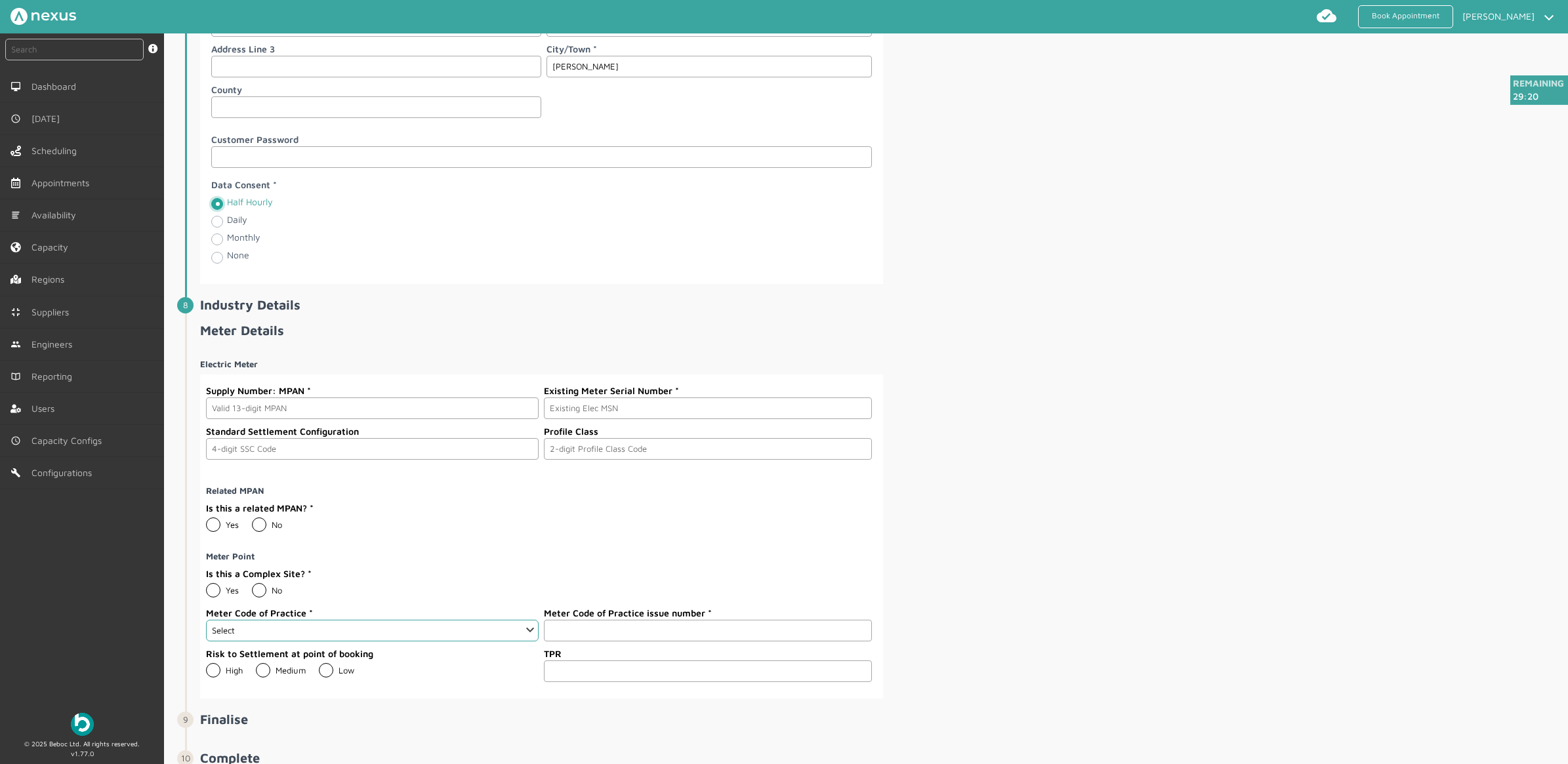
scroll to position [1660, 0]
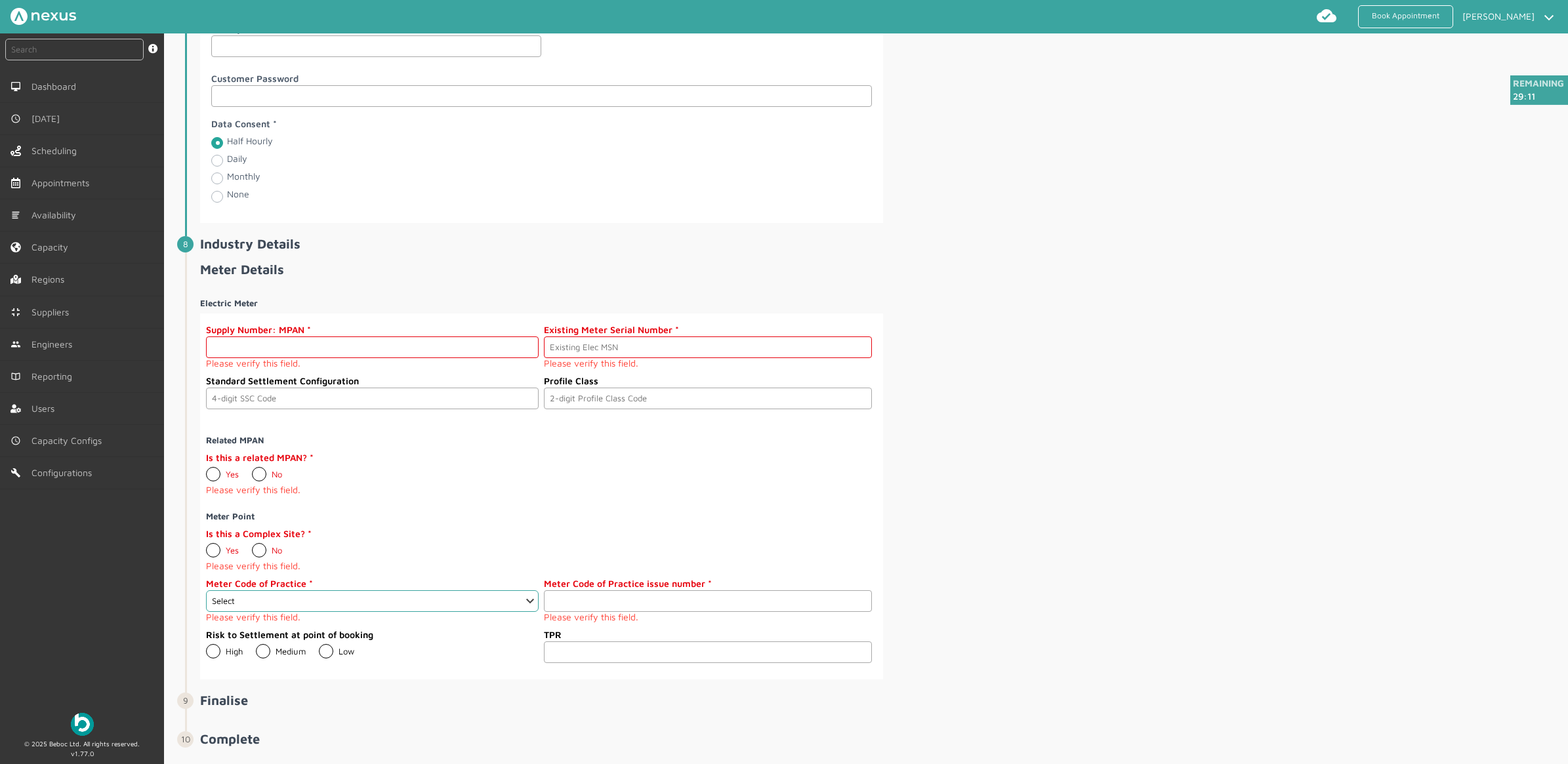
click at [305, 358] on input "text" at bounding box center [372, 347] width 333 height 22
paste input "2303000000120"
type input "2303000000120"
click at [675, 356] on input "text" at bounding box center [708, 347] width 327 height 22
paste input "A000000013"
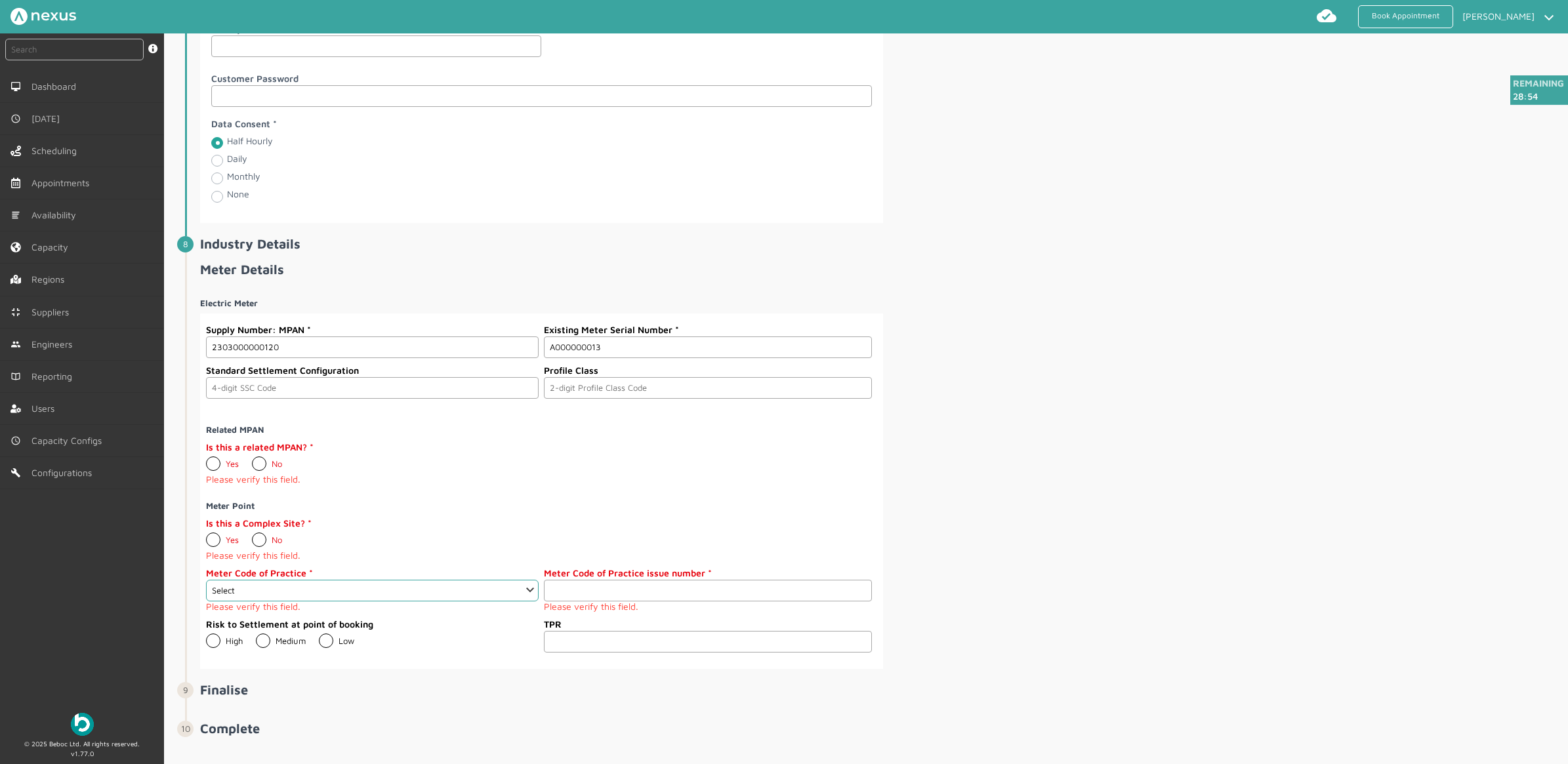
type input "A000000013"
click at [213, 399] on input "text" at bounding box center [372, 387] width 333 height 22
click at [1118, 403] on div "Electric Meter Supply Number: MPAN 2303000000120 Existing Meter Serial Number A…" at bounding box center [882, 478] width 1365 height 382
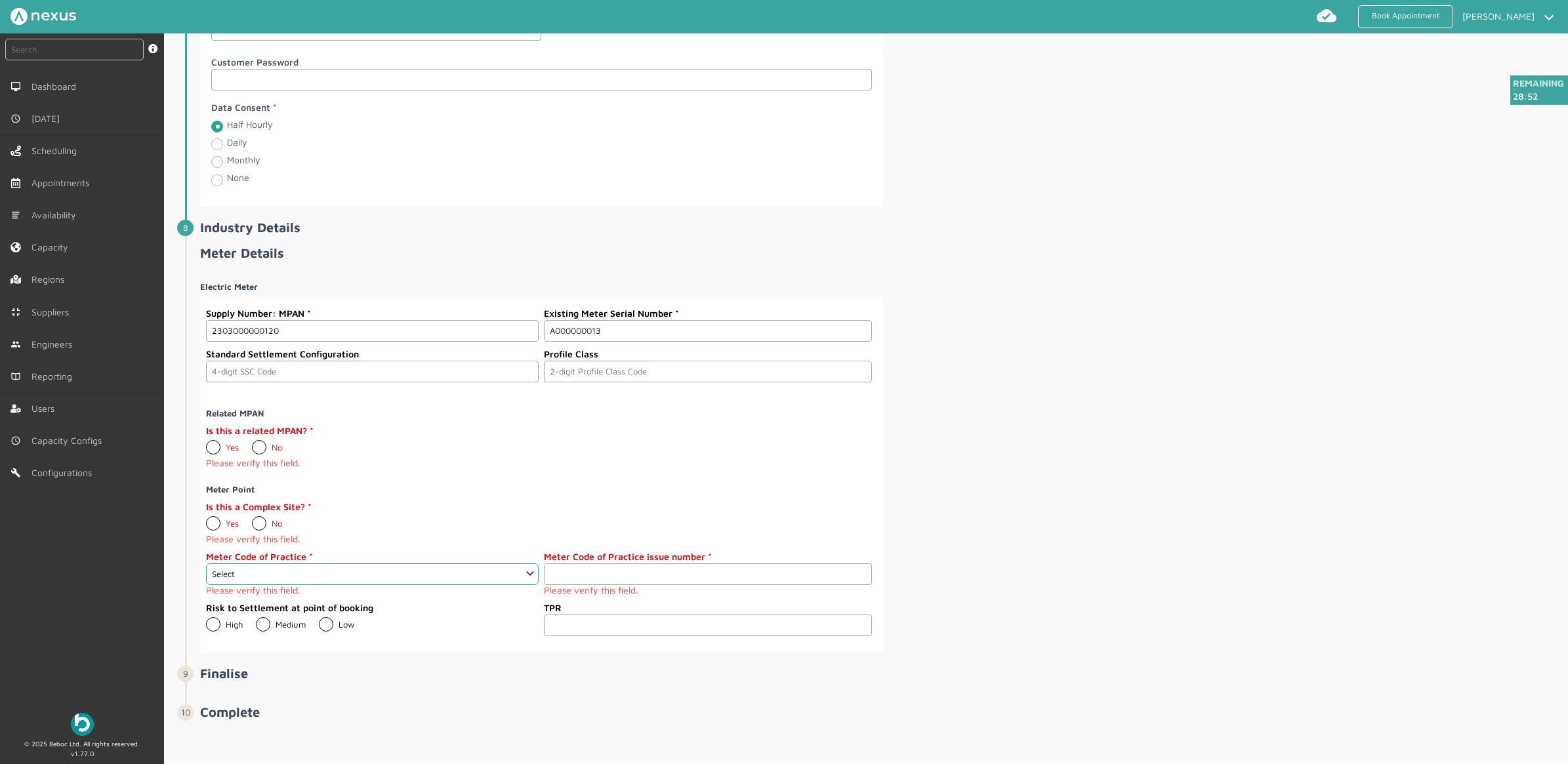
scroll to position [1691, 0]
click at [254, 444] on label "No" at bounding box center [266, 447] width 30 height 11
click at [259, 444] on label "No" at bounding box center [266, 447] width 30 height 11
click at [252, 442] on input "No" at bounding box center [252, 442] width 1 height 1
radio input "true"
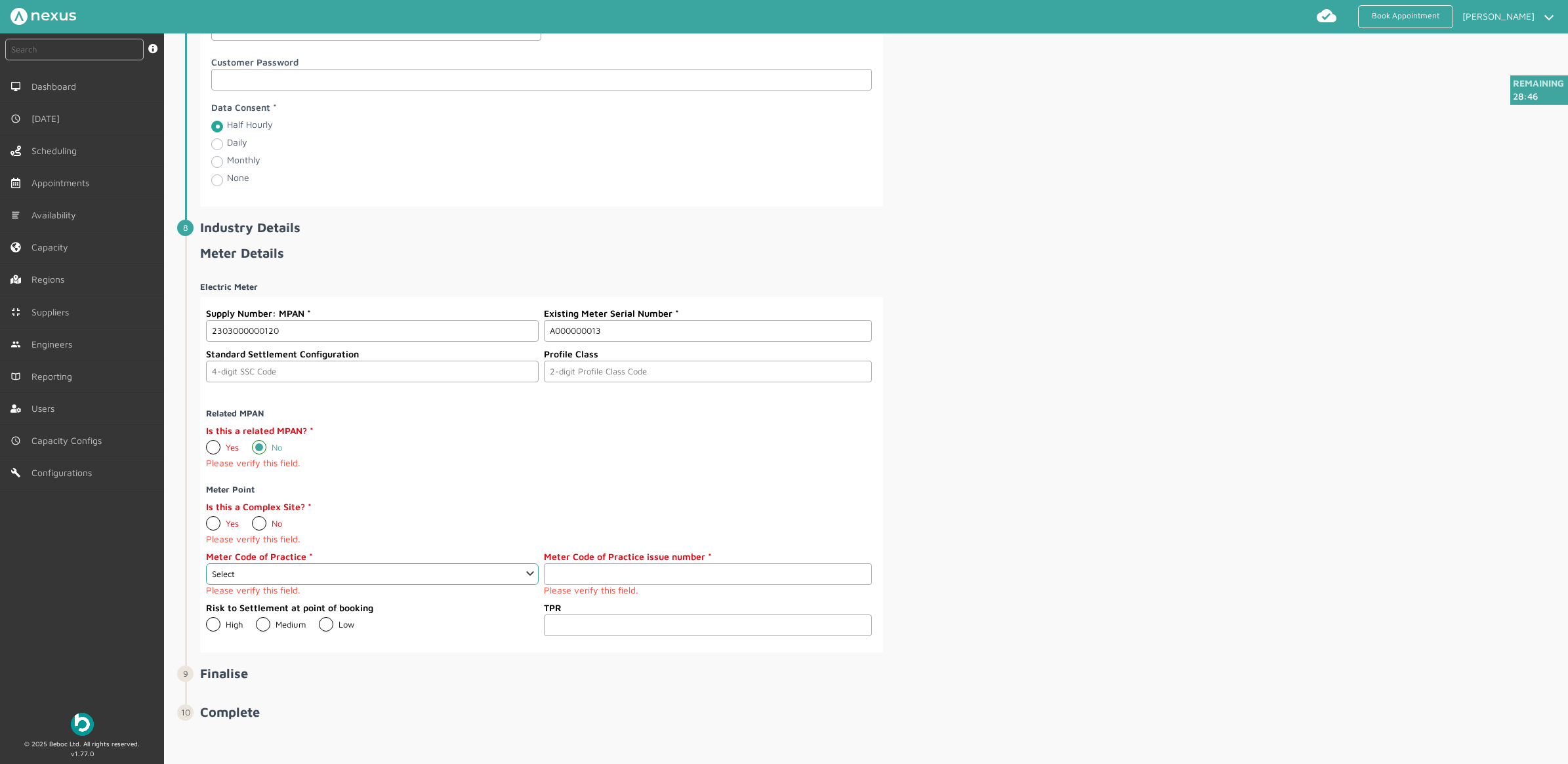
scroll to position [1681, 0]
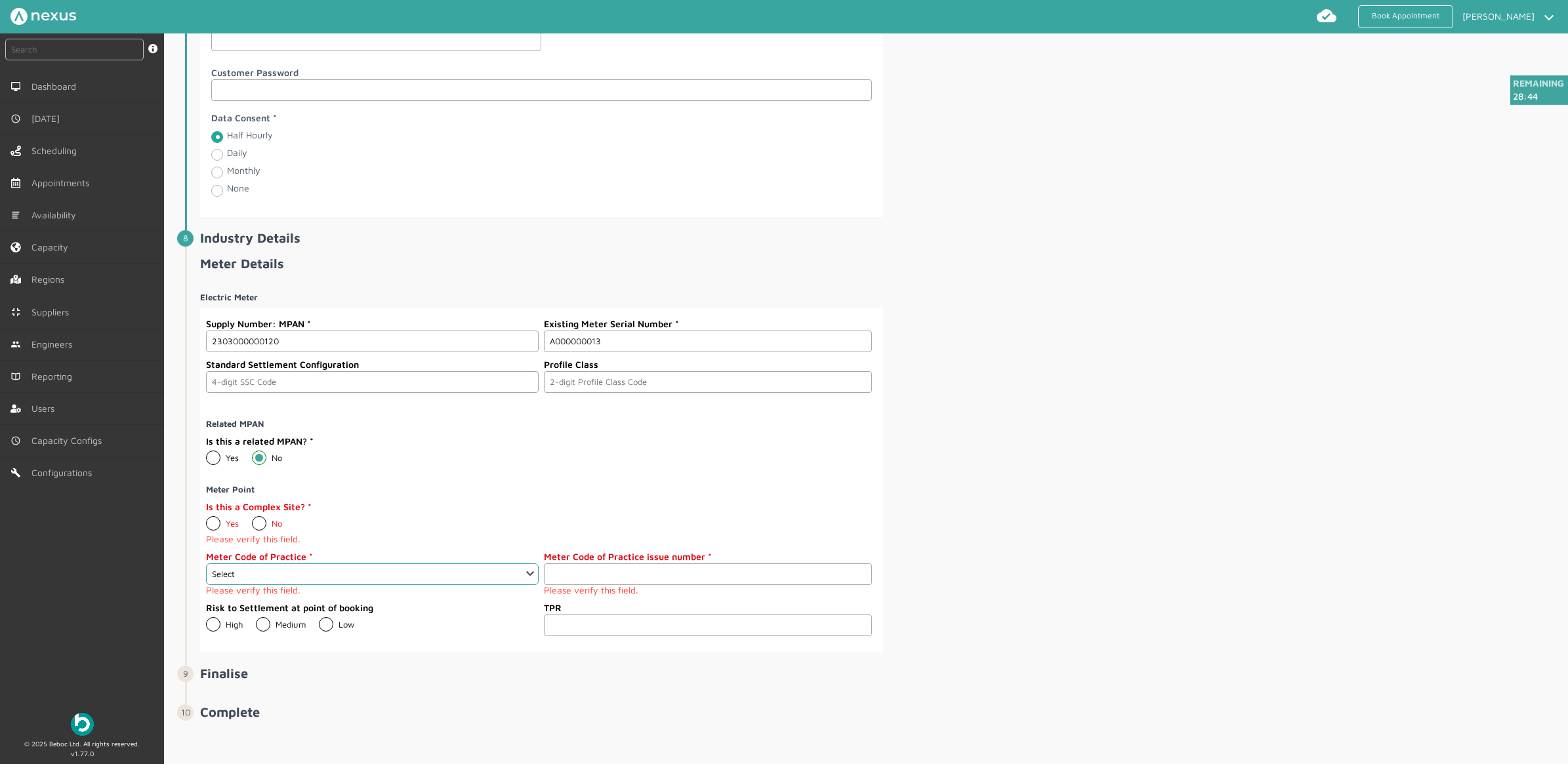
click at [259, 522] on label "No" at bounding box center [266, 523] width 30 height 11
click at [252, 518] on input "No" at bounding box center [252, 518] width 1 height 1
radio input "true"
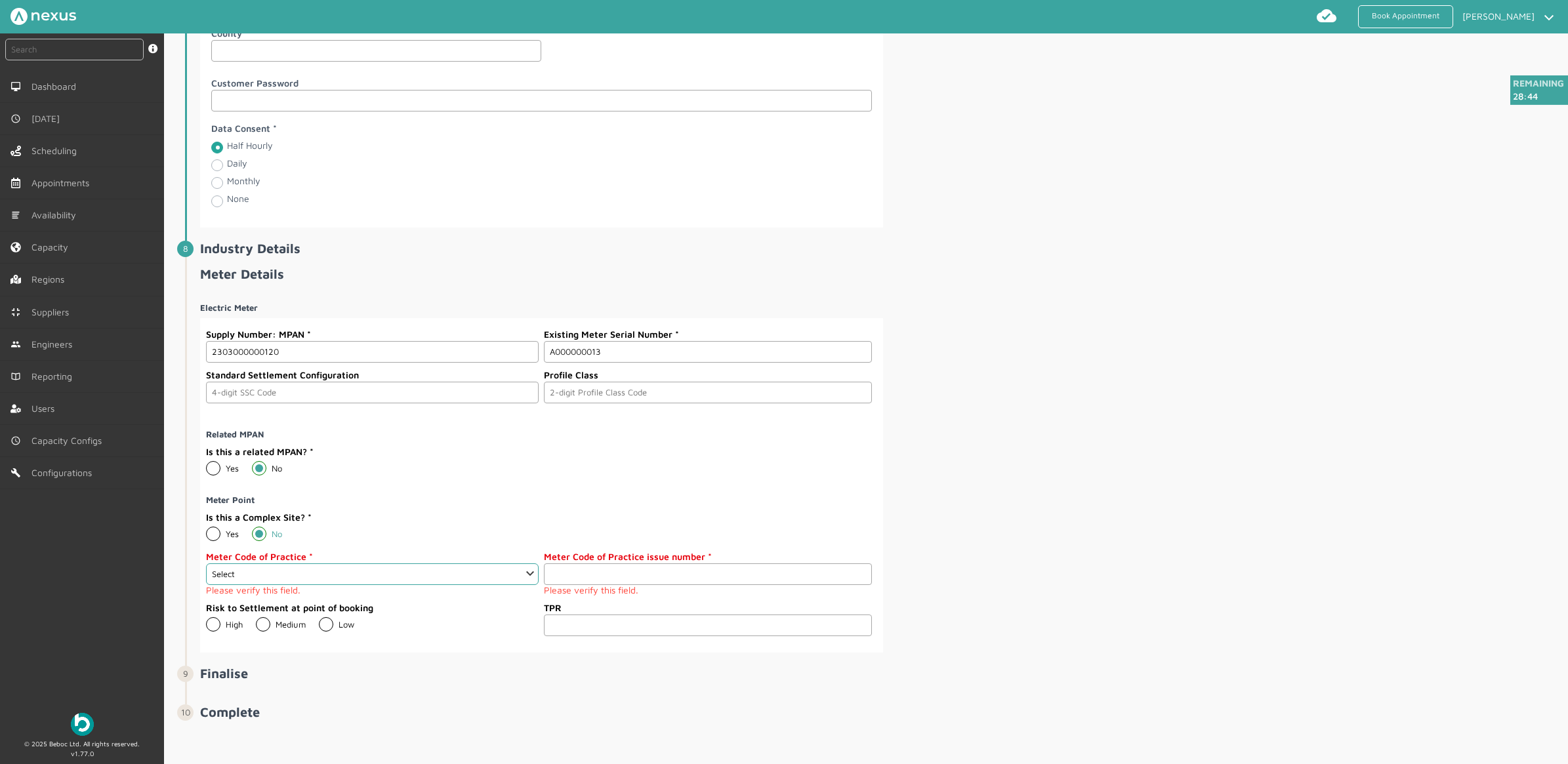
scroll to position [1670, 0]
click at [453, 569] on select "Select 1 2 3 4 5 6 7 8 9 10 11" at bounding box center [372, 574] width 333 height 22
click at [391, 570] on select "Select 1 2 3 4 5 6 7 8 9 10 11" at bounding box center [372, 574] width 333 height 22
select select "3: 3"
click at [206, 563] on select "Select 1 2 3 4 5 6 7 8 9 10 11" at bounding box center [372, 574] width 333 height 22
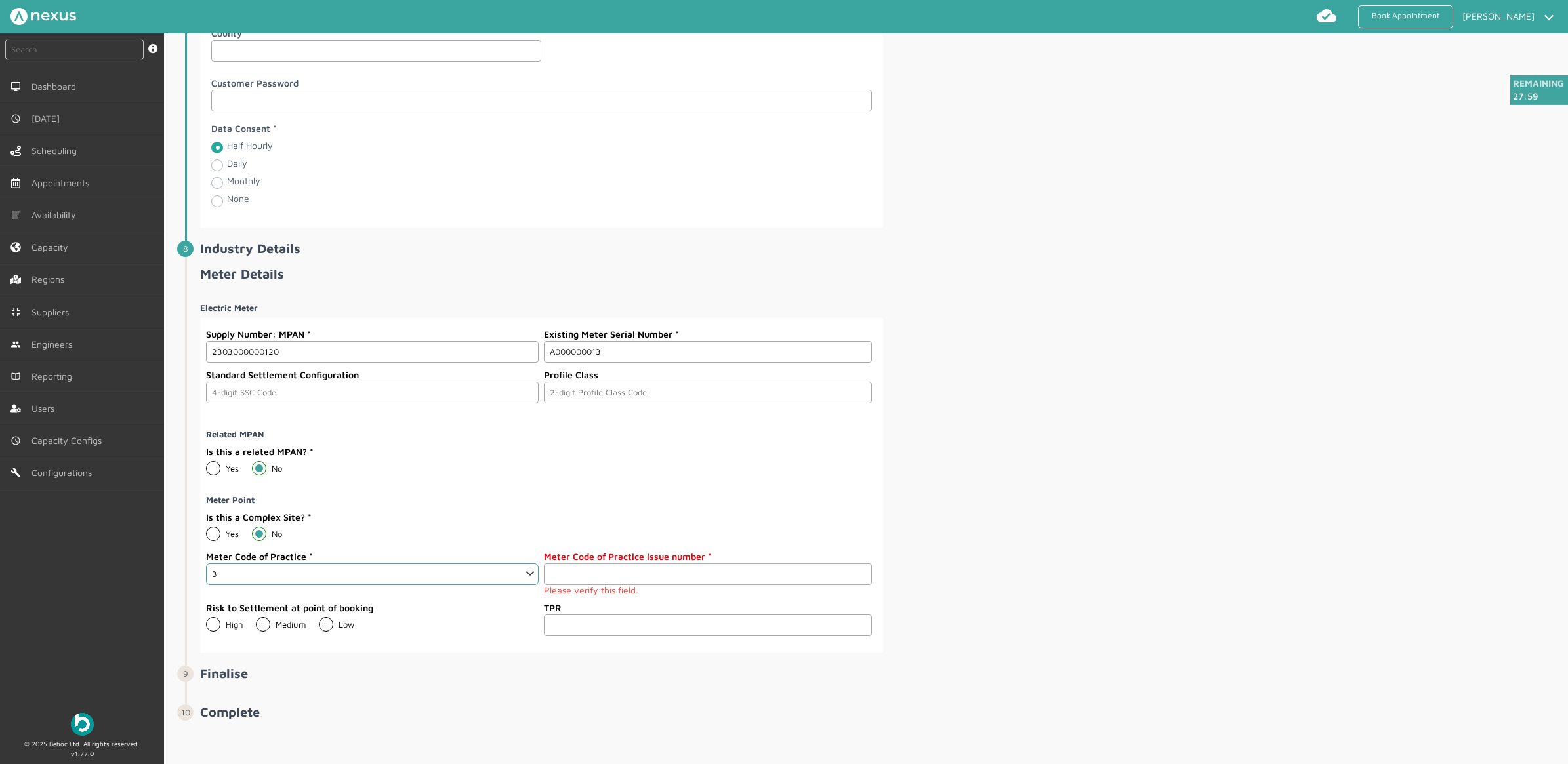
click at [611, 572] on input "number" at bounding box center [708, 574] width 327 height 22
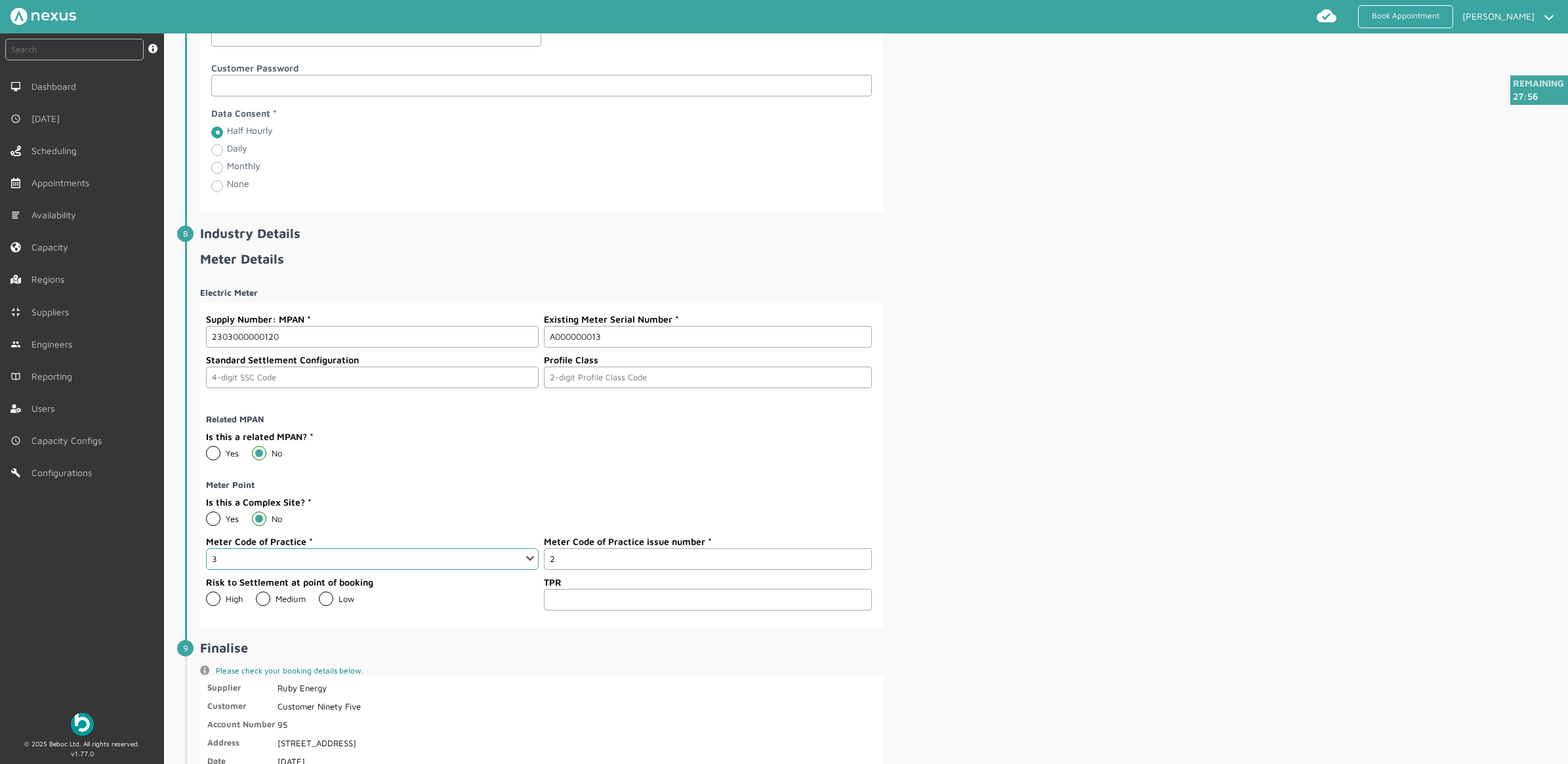
type input "2"
click at [1011, 600] on div "Electric Meter Supply Number: MPAN 2303000000120 Existing Meter Serial Number A…" at bounding box center [882, 452] width 1365 height 350
click at [1140, 447] on div "Electric Meter Supply Number: MPAN 2303000000120 Existing Meter Serial Number A…" at bounding box center [882, 452] width 1365 height 350
click at [332, 604] on label "Low" at bounding box center [337, 599] width 35 height 11
click at [319, 594] on input "Low" at bounding box center [318, 594] width 1 height 1
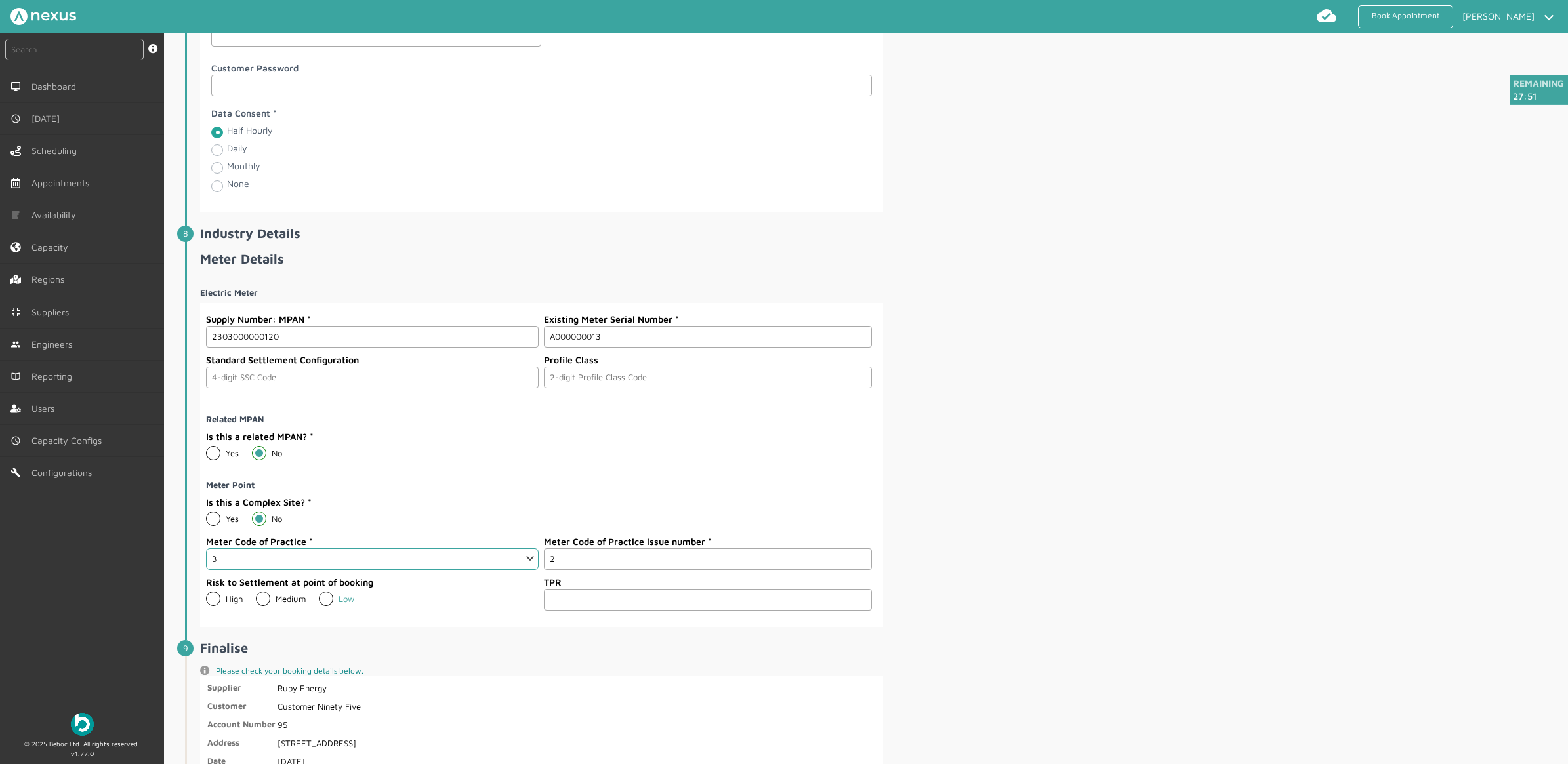
radio input "true"
click at [856, 609] on input "1" at bounding box center [708, 600] width 327 height 22
click at [857, 608] on input "1" at bounding box center [708, 600] width 327 height 22
click at [858, 610] on input "0" at bounding box center [708, 600] width 327 height 22
click at [858, 610] on input "-1" at bounding box center [708, 600] width 327 height 22
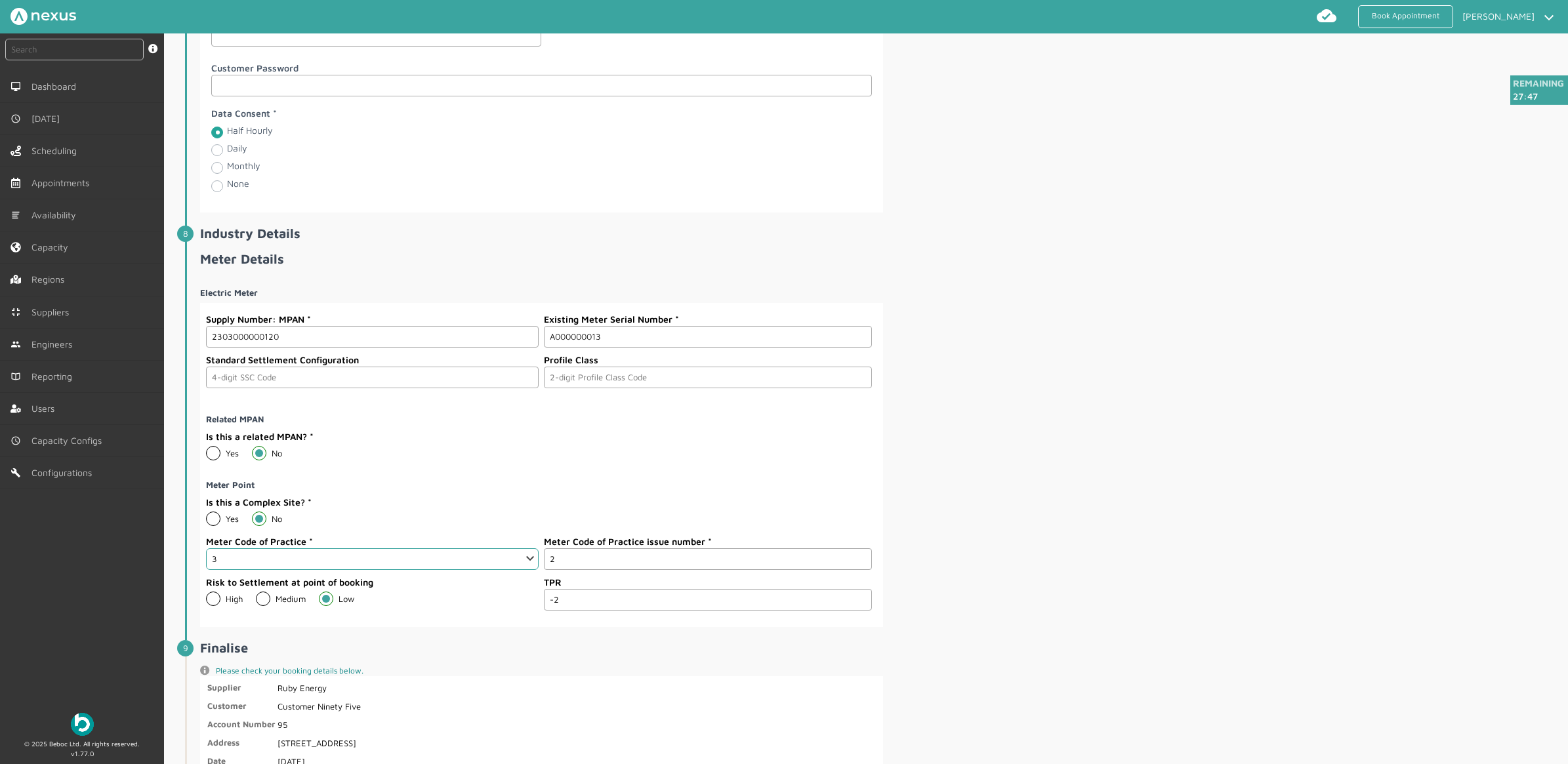
click at [858, 610] on input "-2" at bounding box center [708, 600] width 327 height 22
click at [858, 610] on input "-3" at bounding box center [708, 600] width 327 height 22
click at [858, 610] on input "-4" at bounding box center [708, 600] width 327 height 22
click at [858, 610] on input "-5" at bounding box center [708, 600] width 327 height 22
click at [858, 610] on input "-6" at bounding box center [708, 600] width 327 height 22
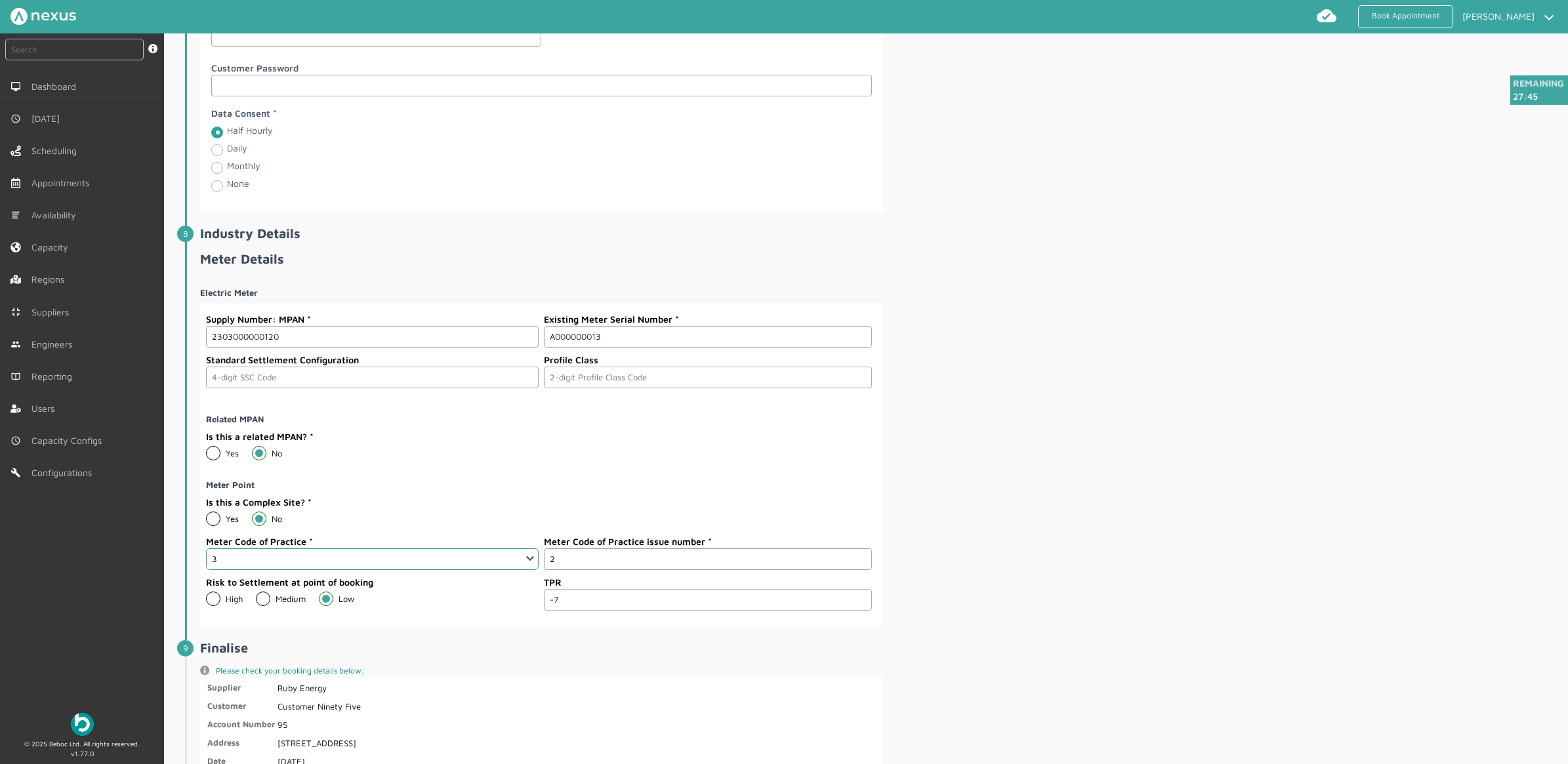
click at [858, 610] on input "-7" at bounding box center [708, 600] width 327 height 22
click at [858, 610] on input "-8" at bounding box center [708, 600] width 327 height 22
click at [858, 610] on input "-7" at bounding box center [708, 600] width 327 height 22
click at [858, 610] on input "-6" at bounding box center [708, 600] width 327 height 22
click at [858, 610] on input "-5" at bounding box center [708, 600] width 327 height 22
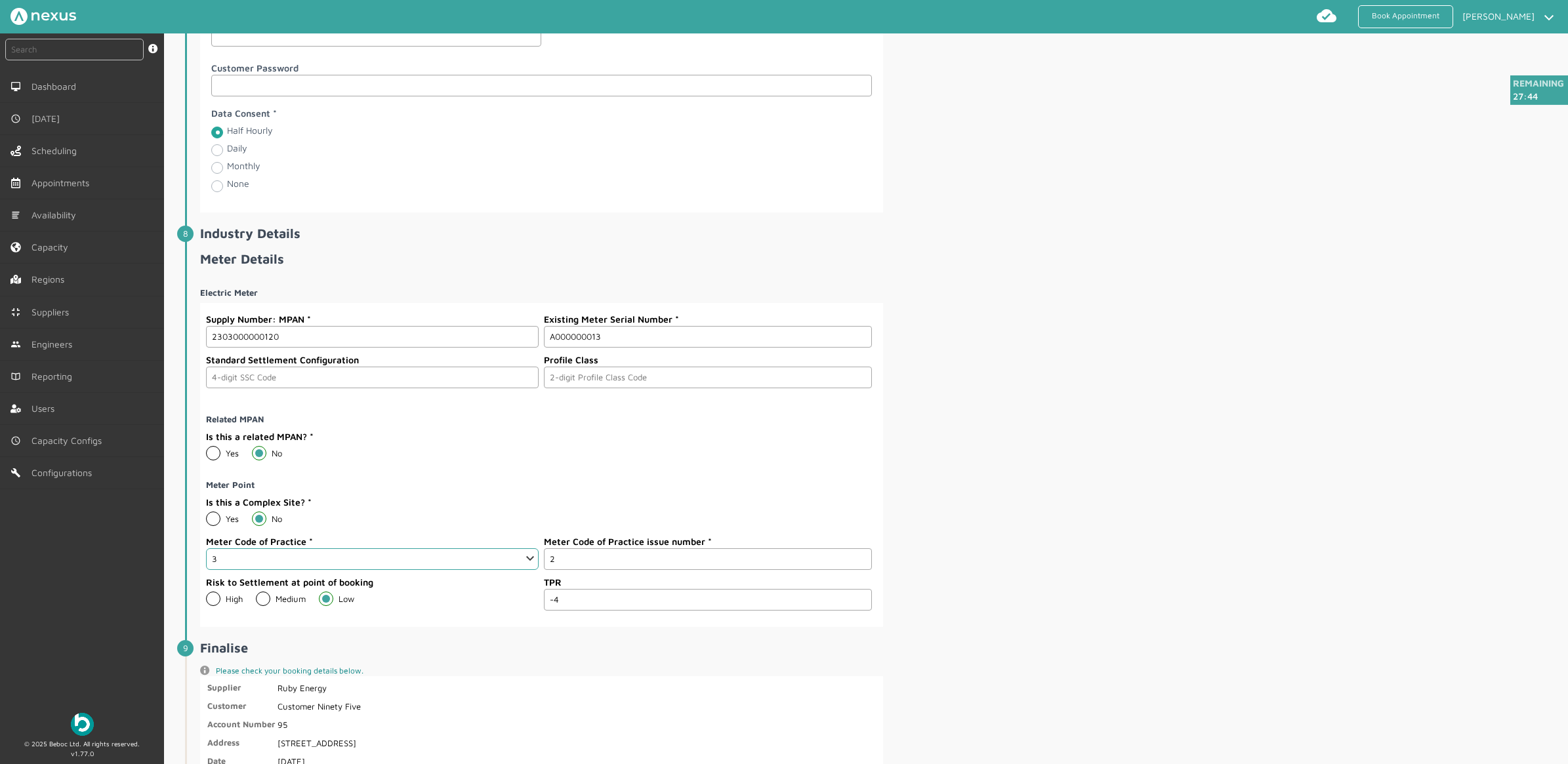
click at [858, 610] on input "-4" at bounding box center [708, 600] width 327 height 22
click at [858, 610] on input "-3" at bounding box center [708, 600] width 327 height 22
click at [858, 610] on input "-2" at bounding box center [708, 600] width 327 height 22
click at [858, 610] on input "-1" at bounding box center [708, 600] width 327 height 22
type input "0"
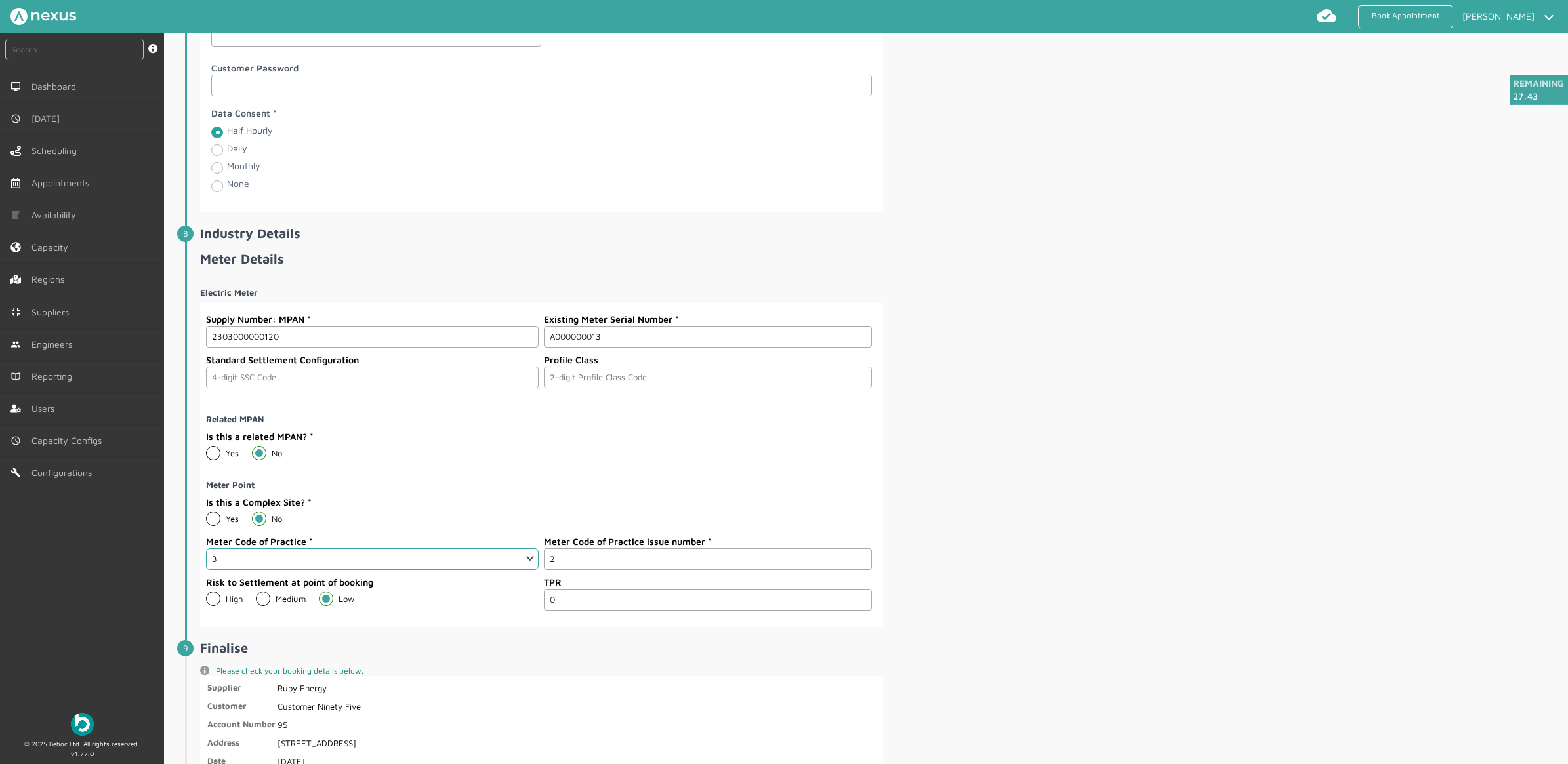
click at [858, 610] on input "0" at bounding box center [708, 600] width 327 height 22
drag, startPoint x: 641, startPoint y: 615, endPoint x: 320, endPoint y: 588, distance: 322.1
click at [321, 588] on fieldset "Related MPAN Is this a related MPAN? Yes No Meter Point Is this a Complex Site?…" at bounding box center [539, 510] width 668 height 222
click at [1014, 569] on div "Electric Meter Supply Number: MPAN 2303000000120 Existing Meter Serial Number A…" at bounding box center [882, 452] width 1365 height 350
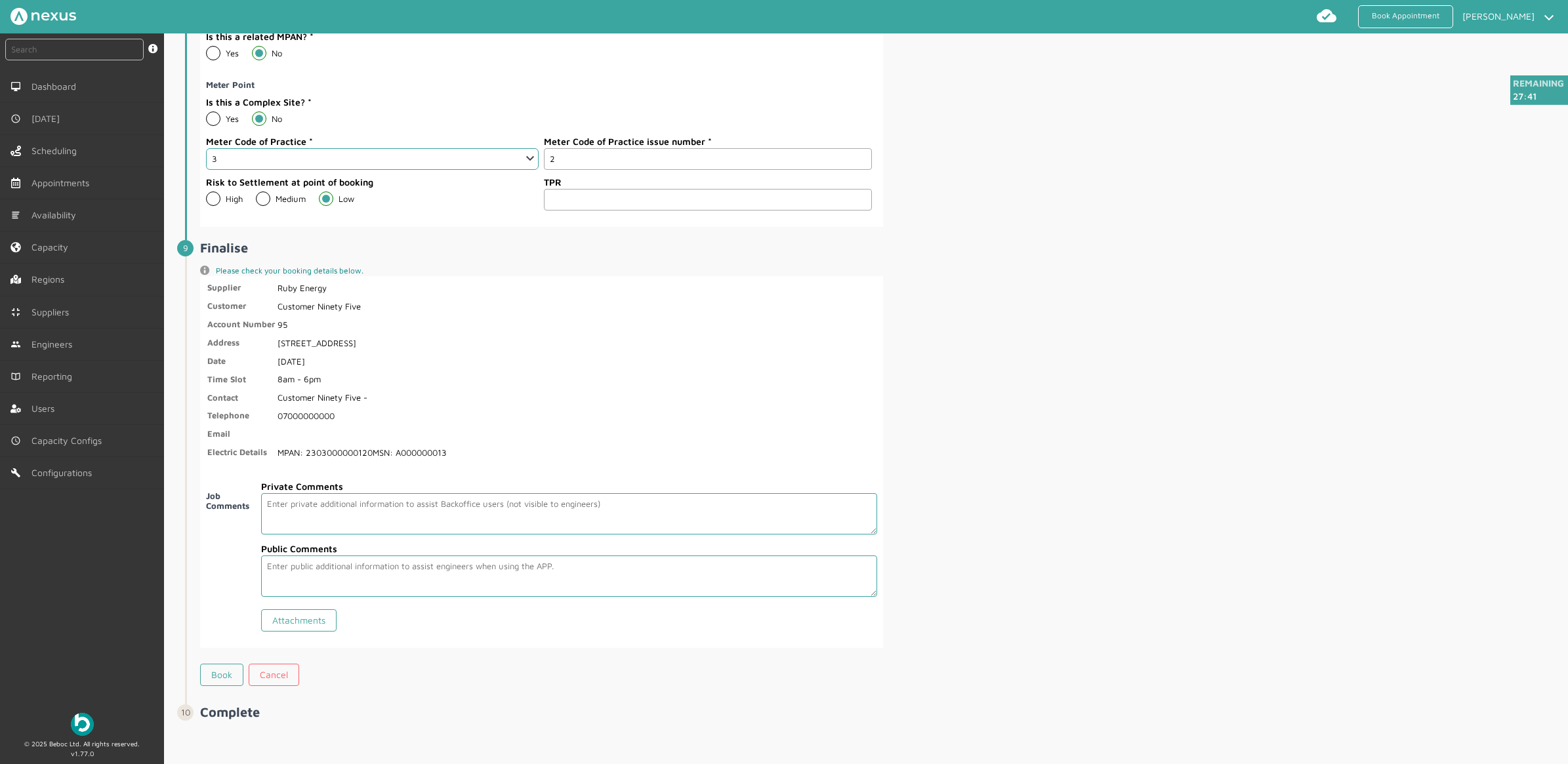
scroll to position [2083, 0]
click at [220, 672] on link "Book" at bounding box center [221, 674] width 43 height 22
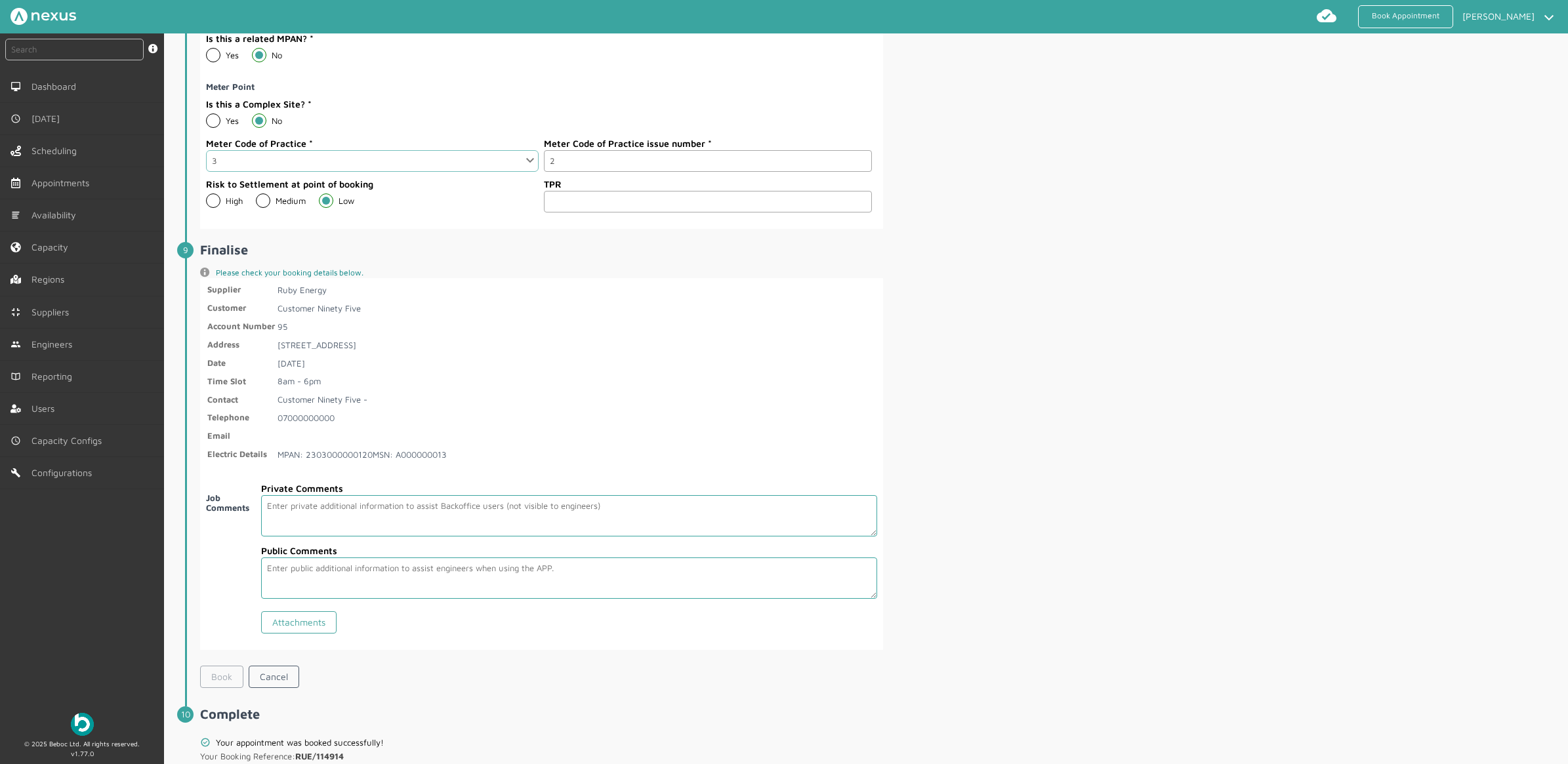
scroll to position [2143, 0]
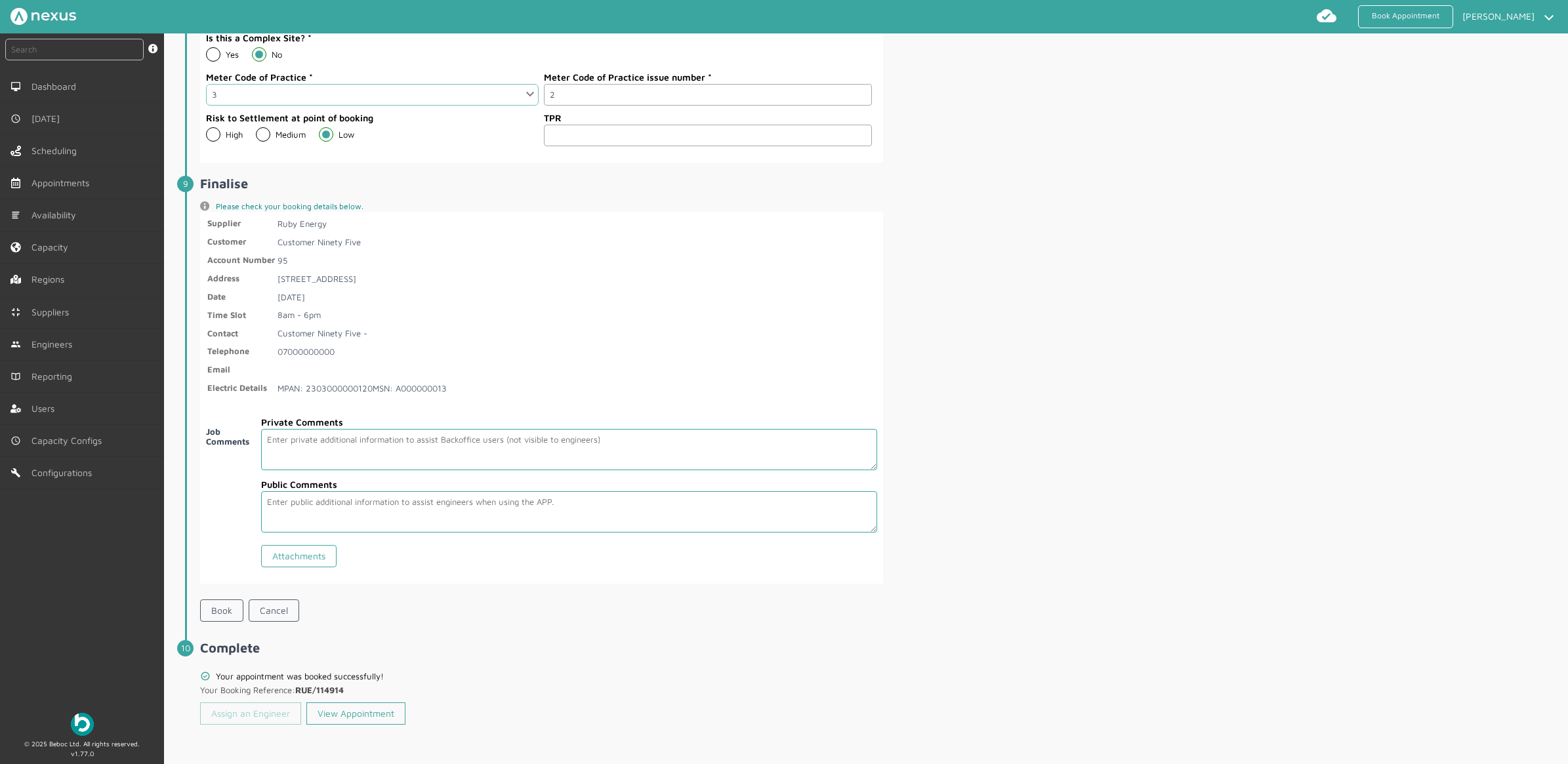
click at [231, 707] on link "Assign an Engineer" at bounding box center [250, 713] width 101 height 22
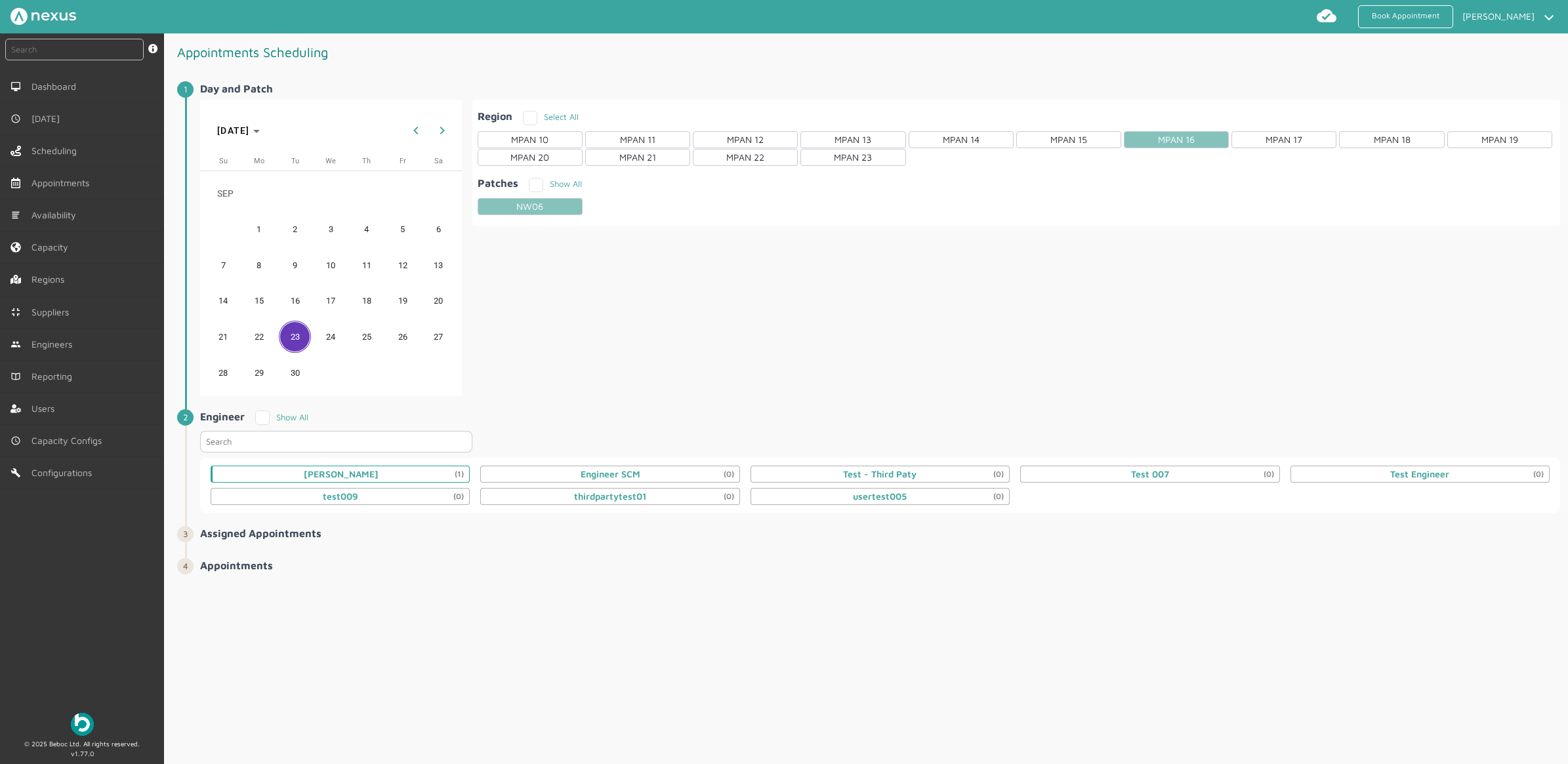
click at [368, 472] on div "Daniel Metcalfe (1)" at bounding box center [341, 473] width 74 height 11
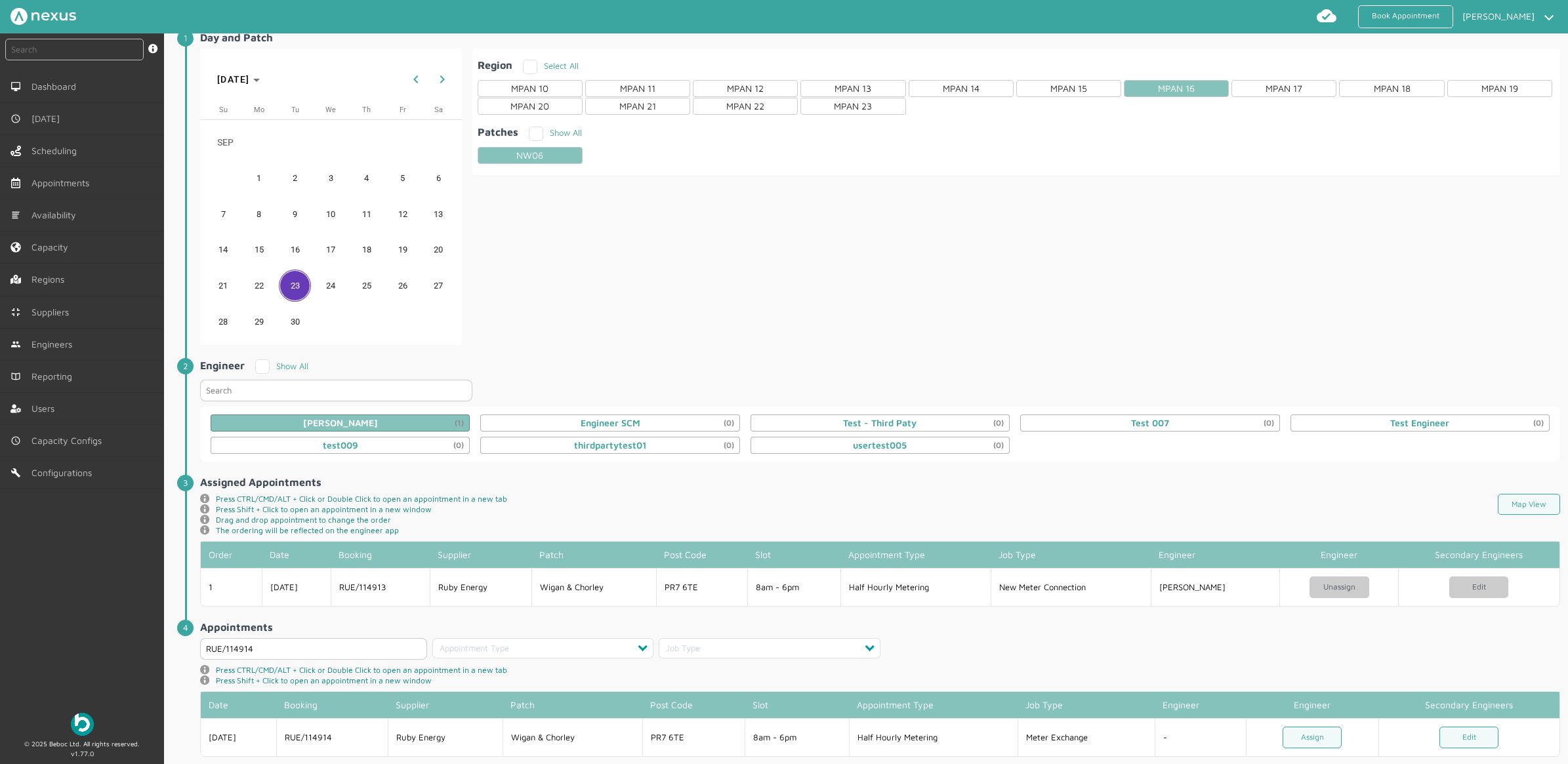
scroll to position [79, 0]
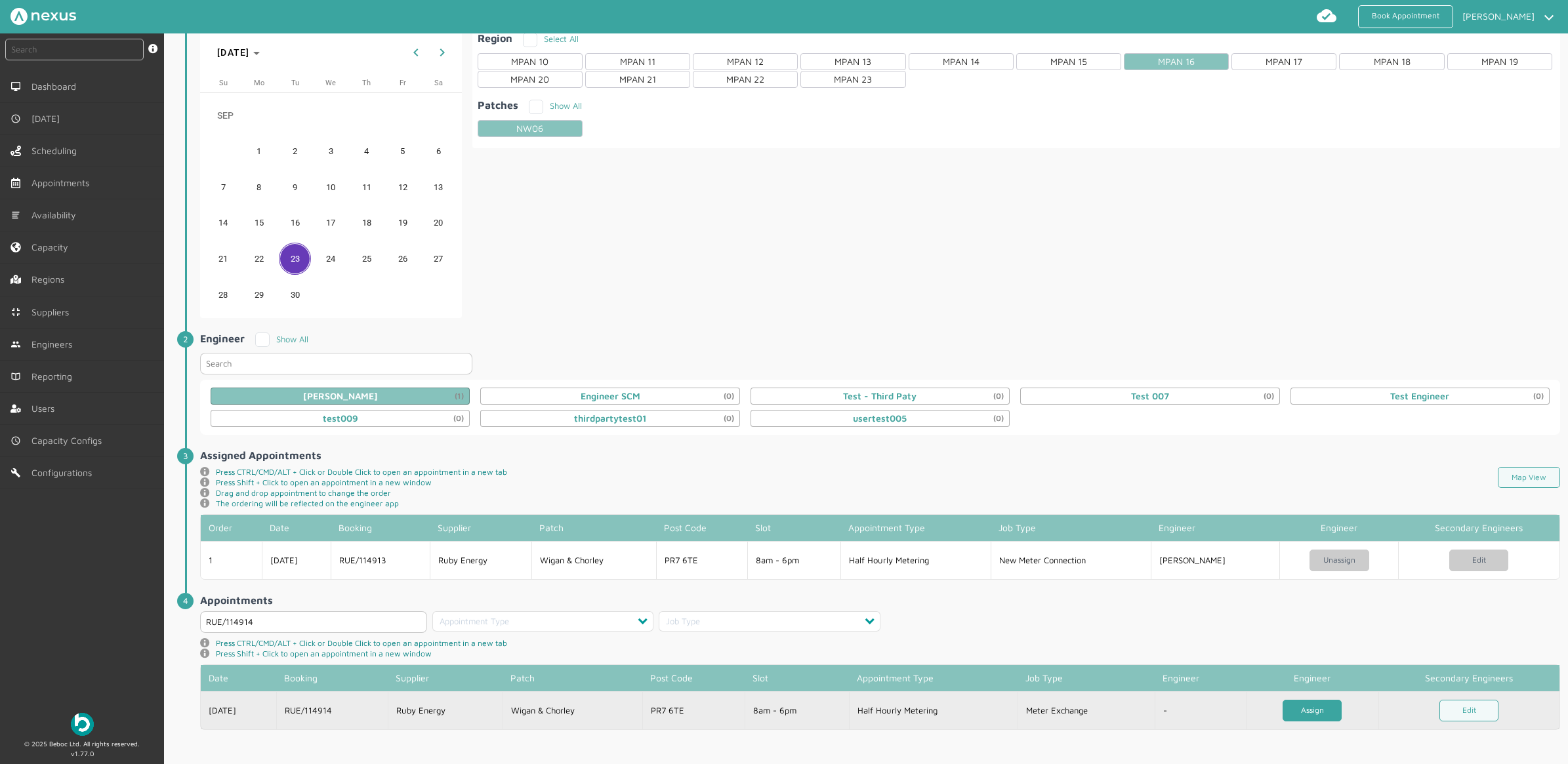
click at [1297, 705] on link "Assign" at bounding box center [1312, 710] width 59 height 22
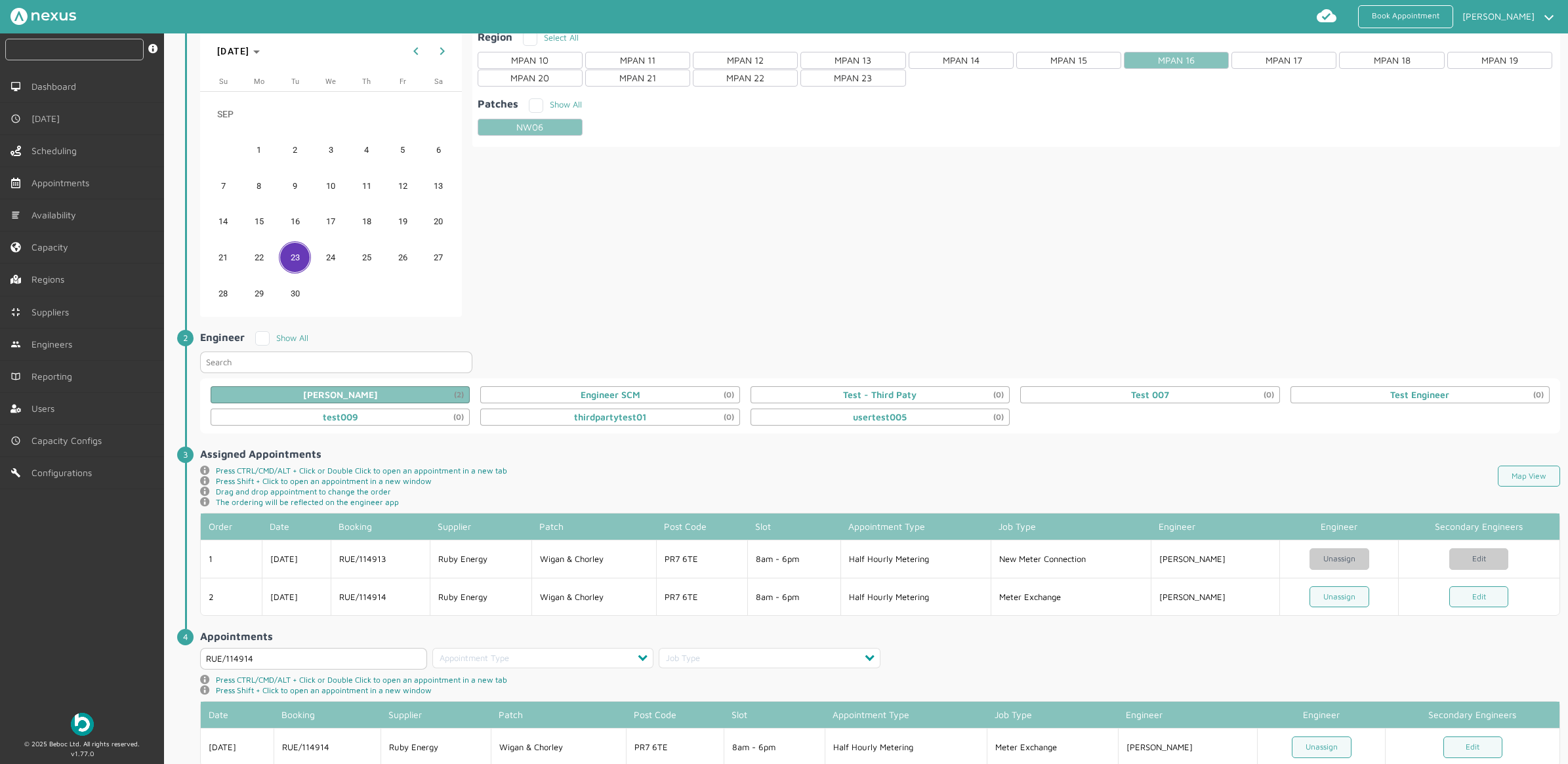
click at [39, 48] on input "text" at bounding box center [73, 50] width 138 height 22
type input "114914"
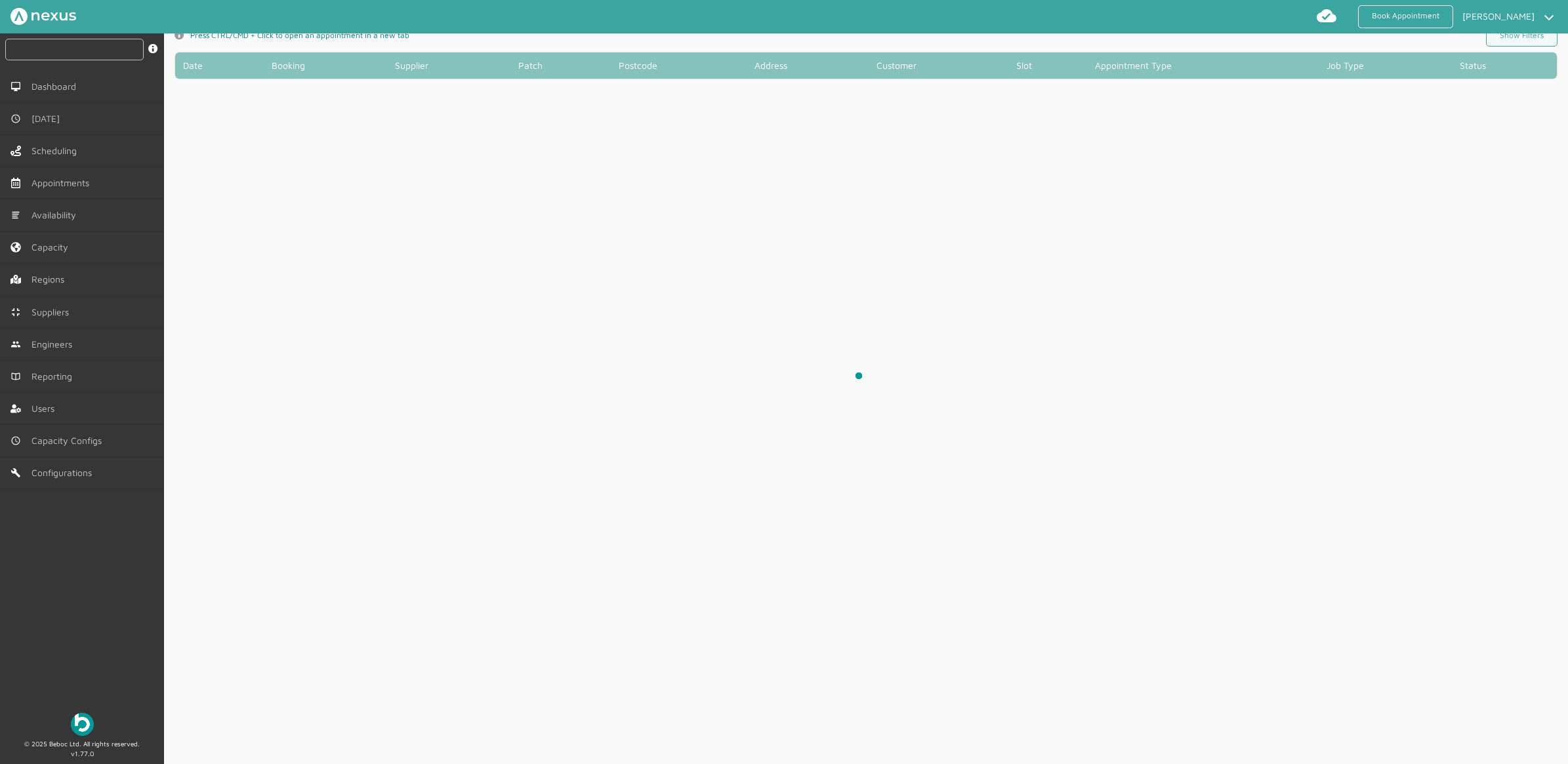
scroll to position [5, 0]
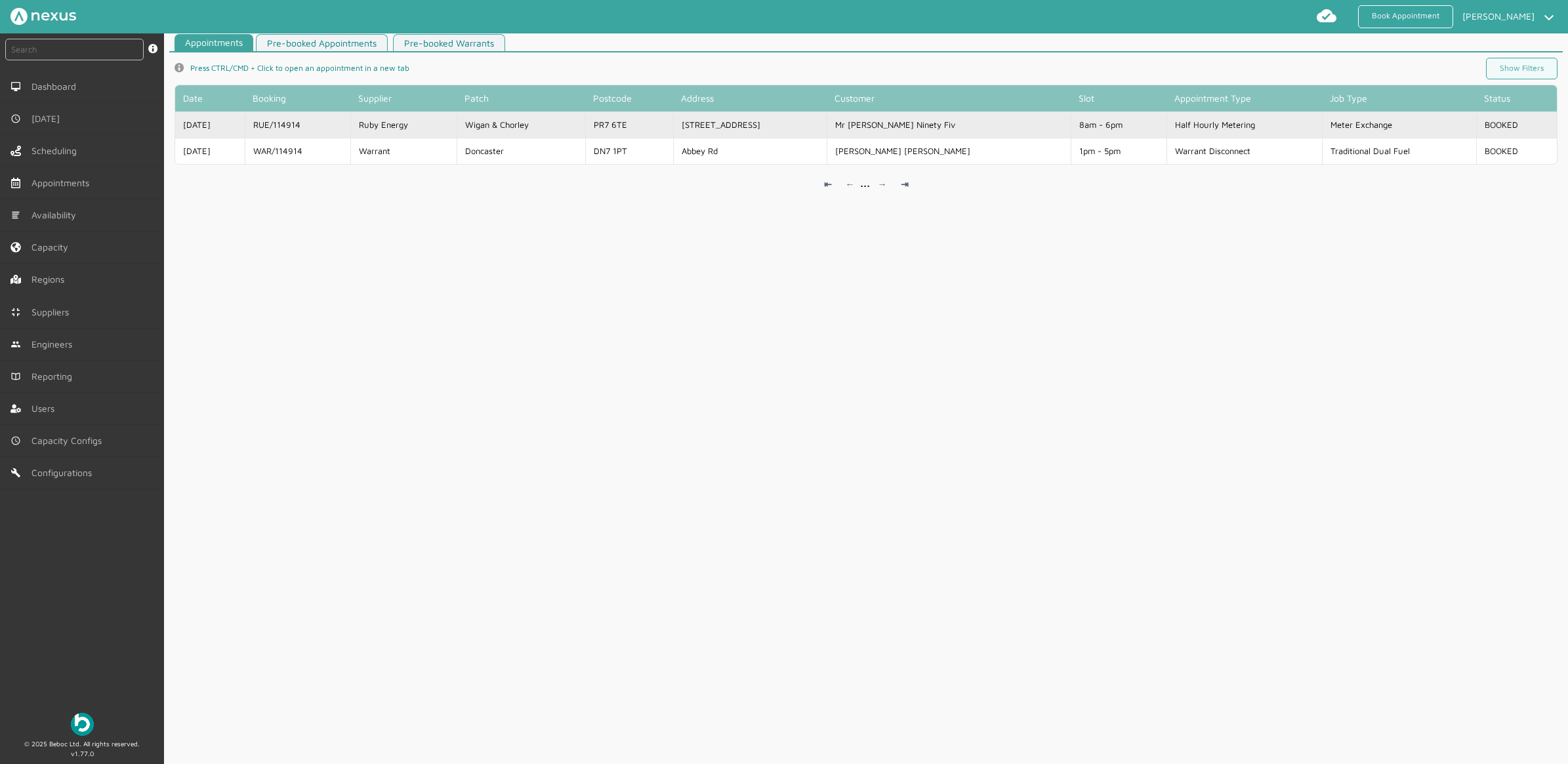
click at [456, 122] on td "Ruby Energy" at bounding box center [403, 124] width 106 height 26
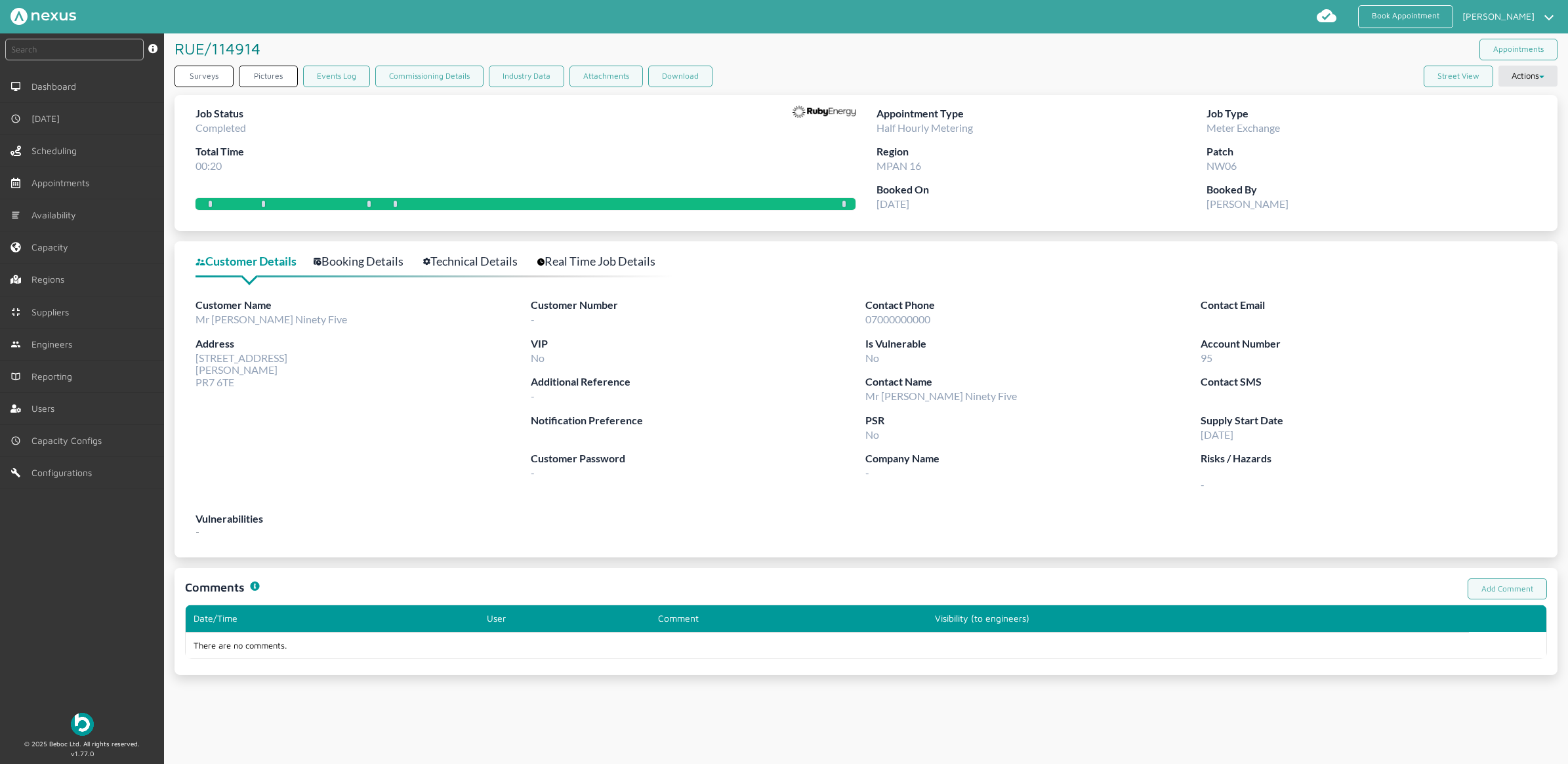
click at [259, 496] on div "Customer Name Mr Customer Ninety Five Address 95 Customer Road Preston PR7 6TE" at bounding box center [363, 404] width 336 height 213
click at [211, 77] on link "Surveys" at bounding box center [204, 76] width 59 height 22
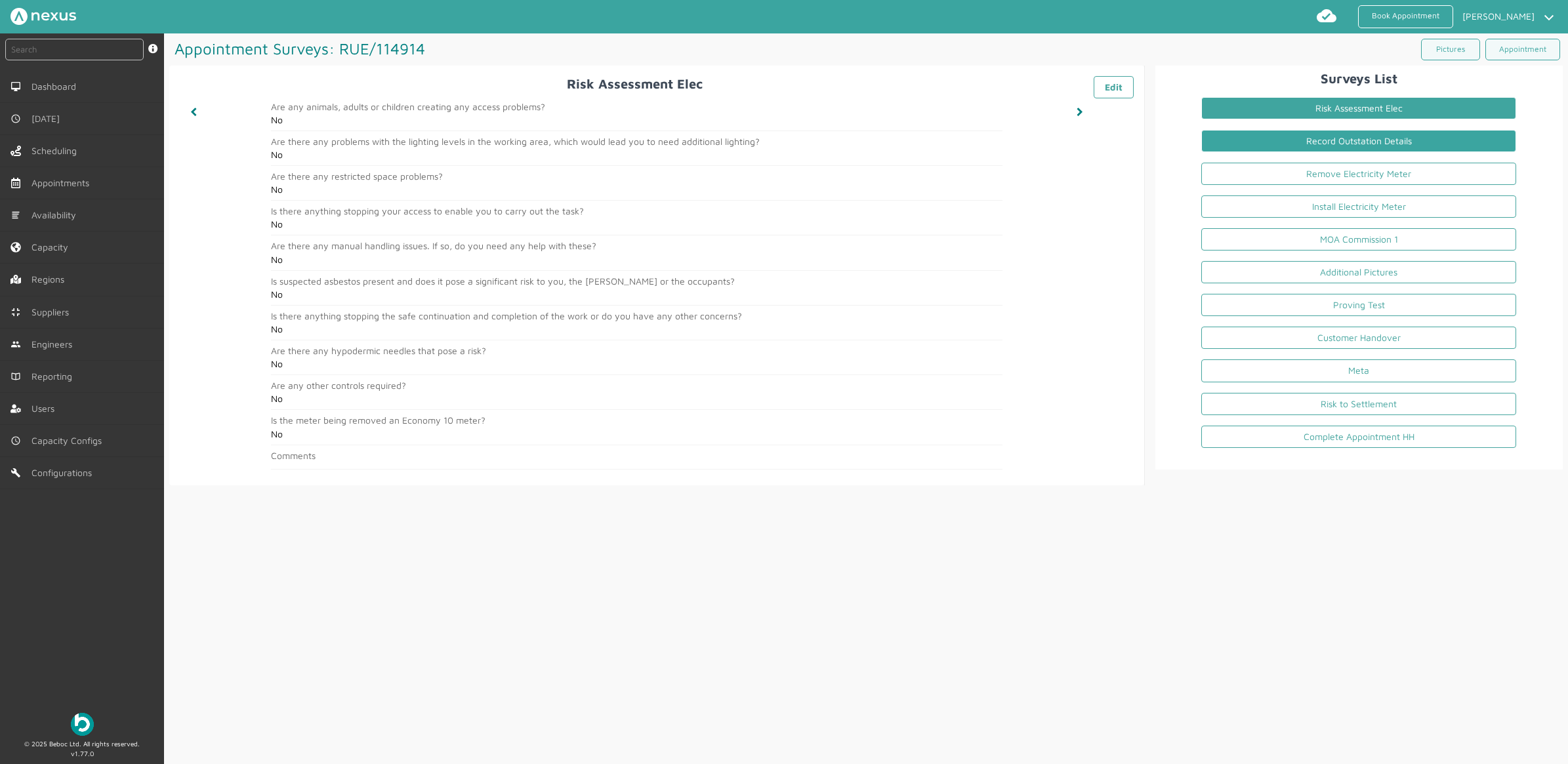
click at [1346, 132] on link "Record Outstation Details" at bounding box center [1359, 141] width 315 height 22
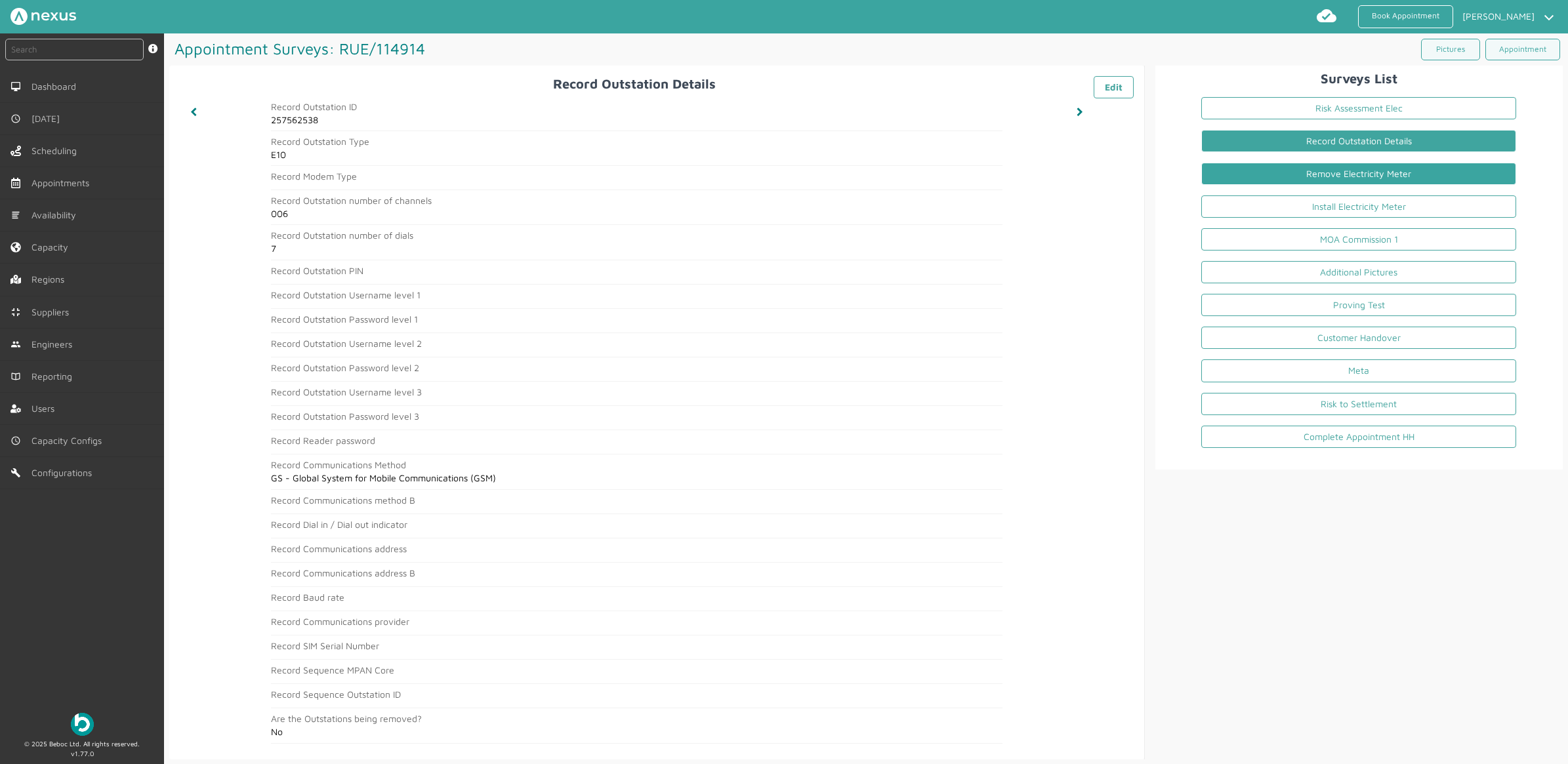
click at [1400, 169] on link "Remove Electricity Meter" at bounding box center [1359, 173] width 315 height 22
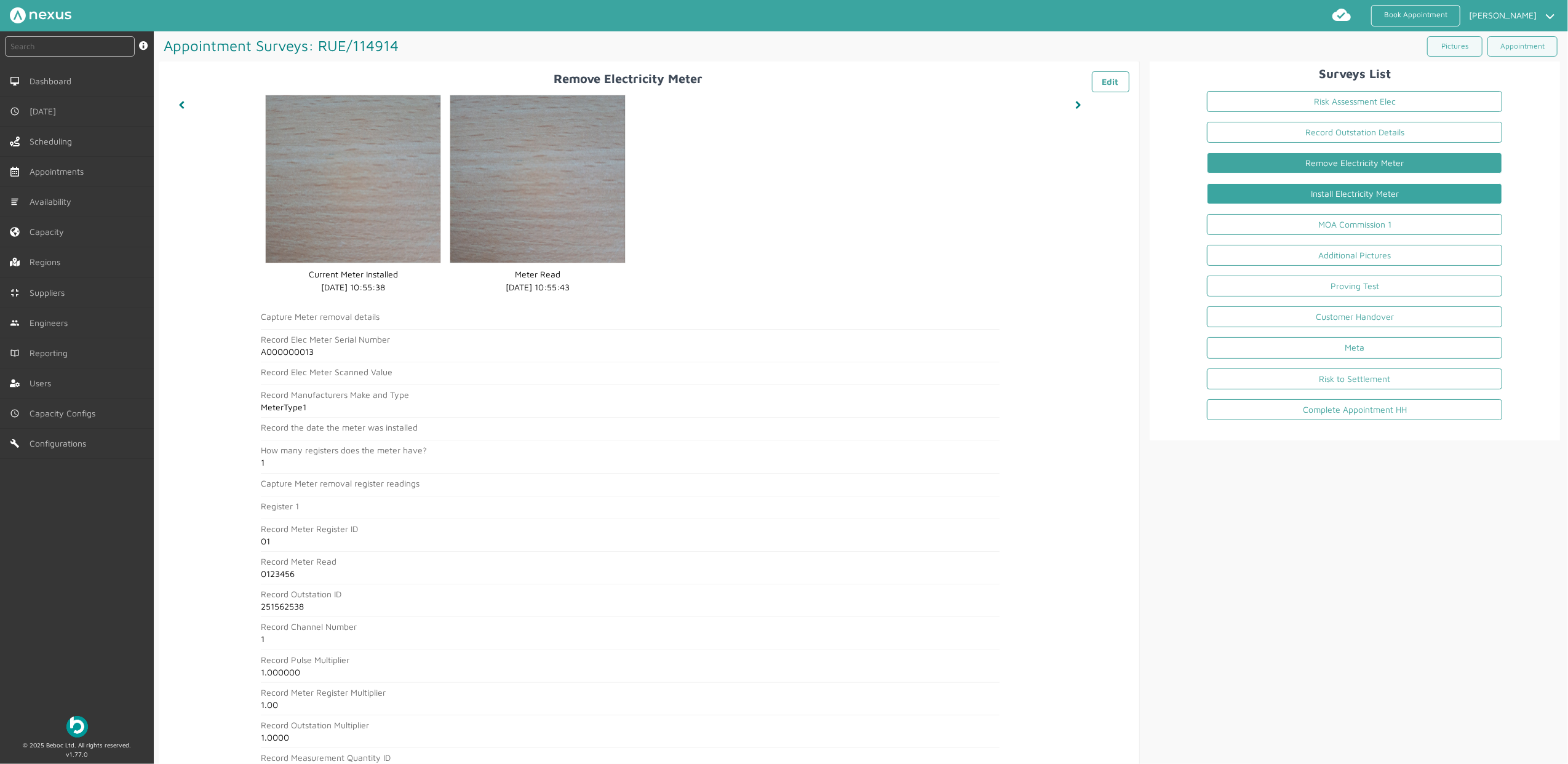
click at [1346, 188] on link "Install Electricity Meter" at bounding box center [1354, 194] width 295 height 21
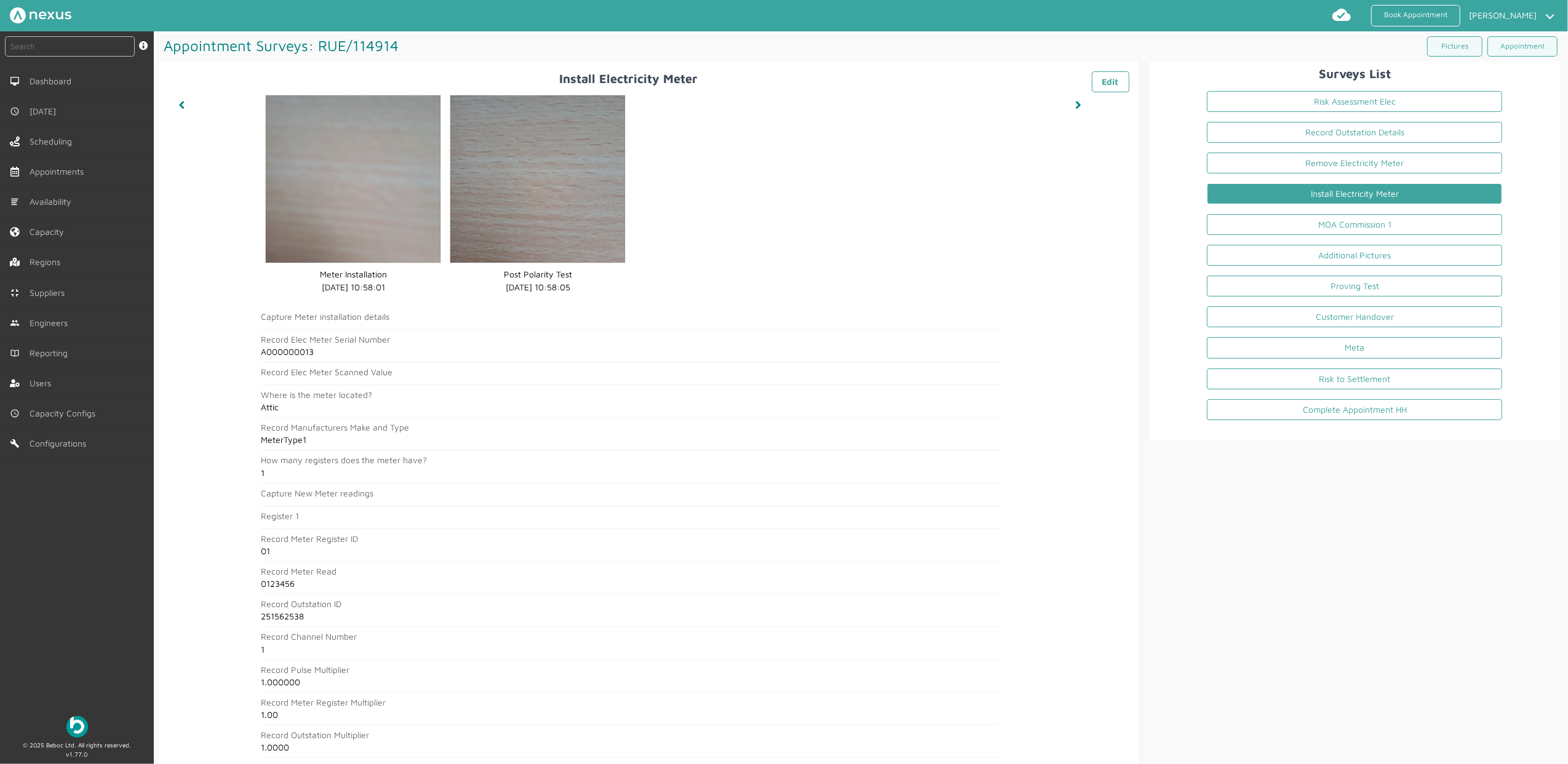
click at [1329, 212] on li "Install Electricity Meter" at bounding box center [1353, 196] width 315 height 31
click at [1321, 227] on link "MOA Commission 1" at bounding box center [1354, 224] width 295 height 21
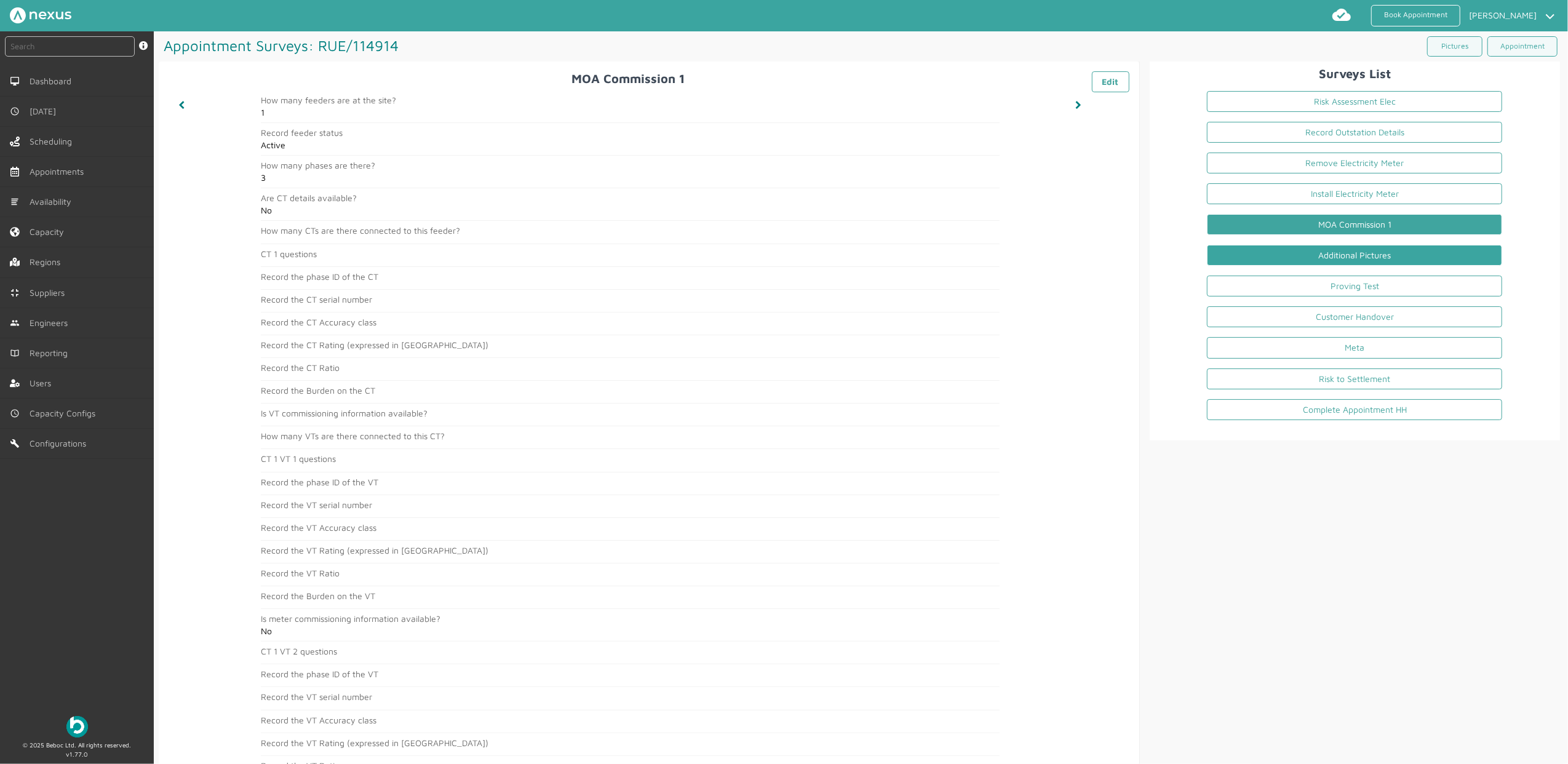
click at [1336, 260] on link "Additional Pictures" at bounding box center [1354, 255] width 295 height 21
click at [1332, 271] on li "Additional Pictures" at bounding box center [1353, 258] width 315 height 31
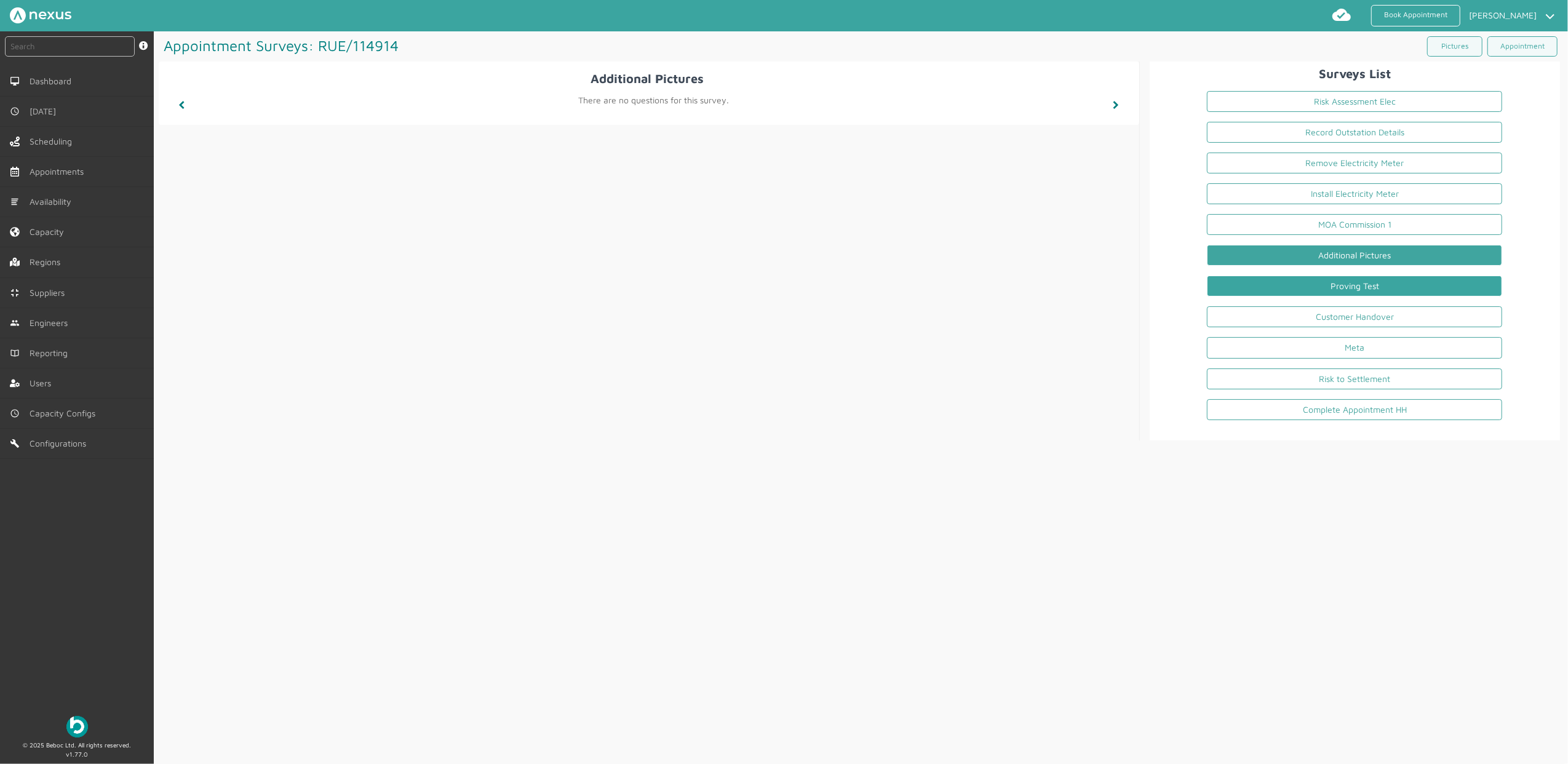
click at [1325, 288] on link "Proving Test" at bounding box center [1354, 285] width 295 height 21
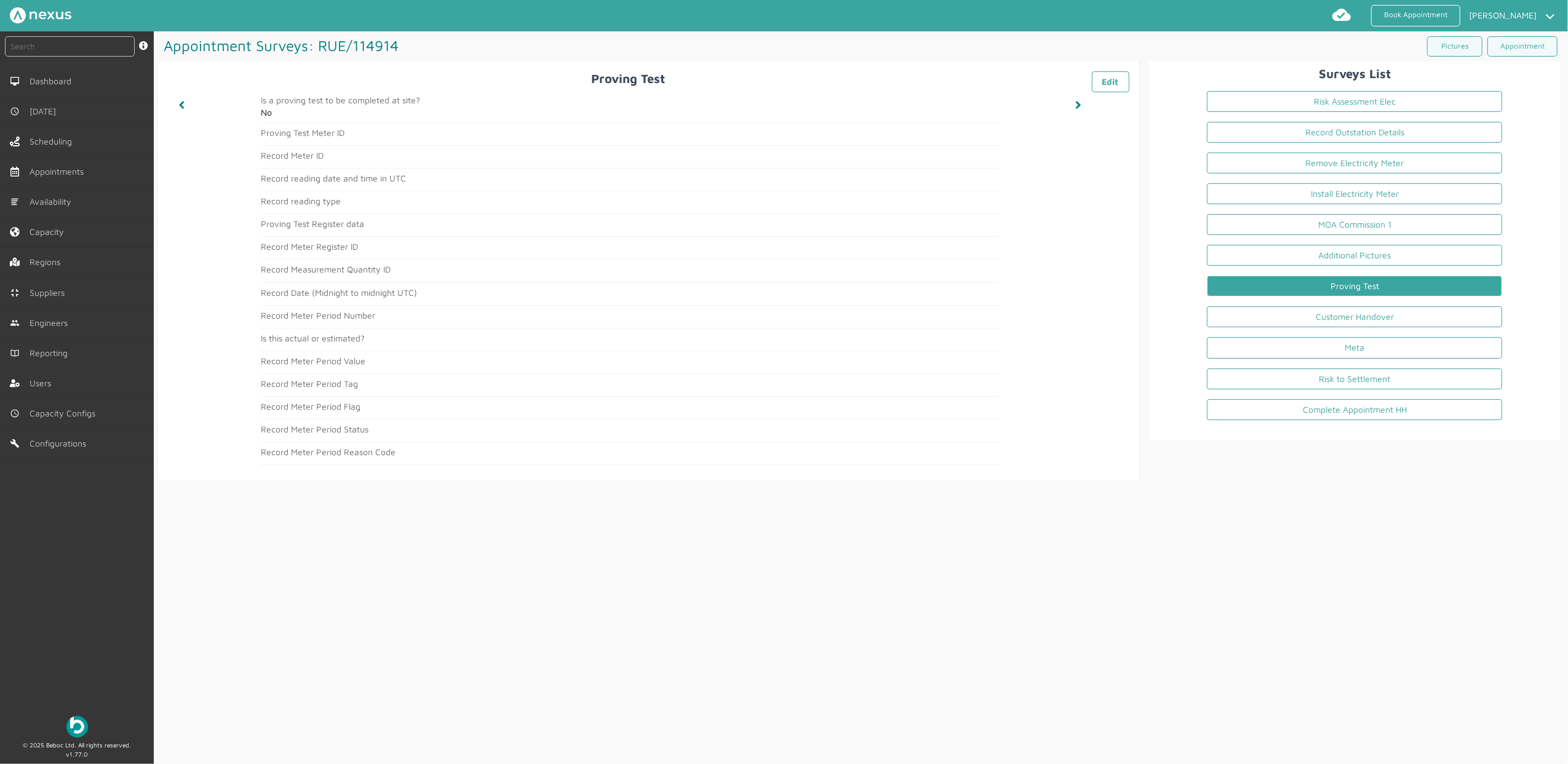
click at [1386, 293] on link "Proving Test" at bounding box center [1354, 285] width 295 height 21
click at [1368, 316] on link "Customer Handover" at bounding box center [1354, 316] width 295 height 21
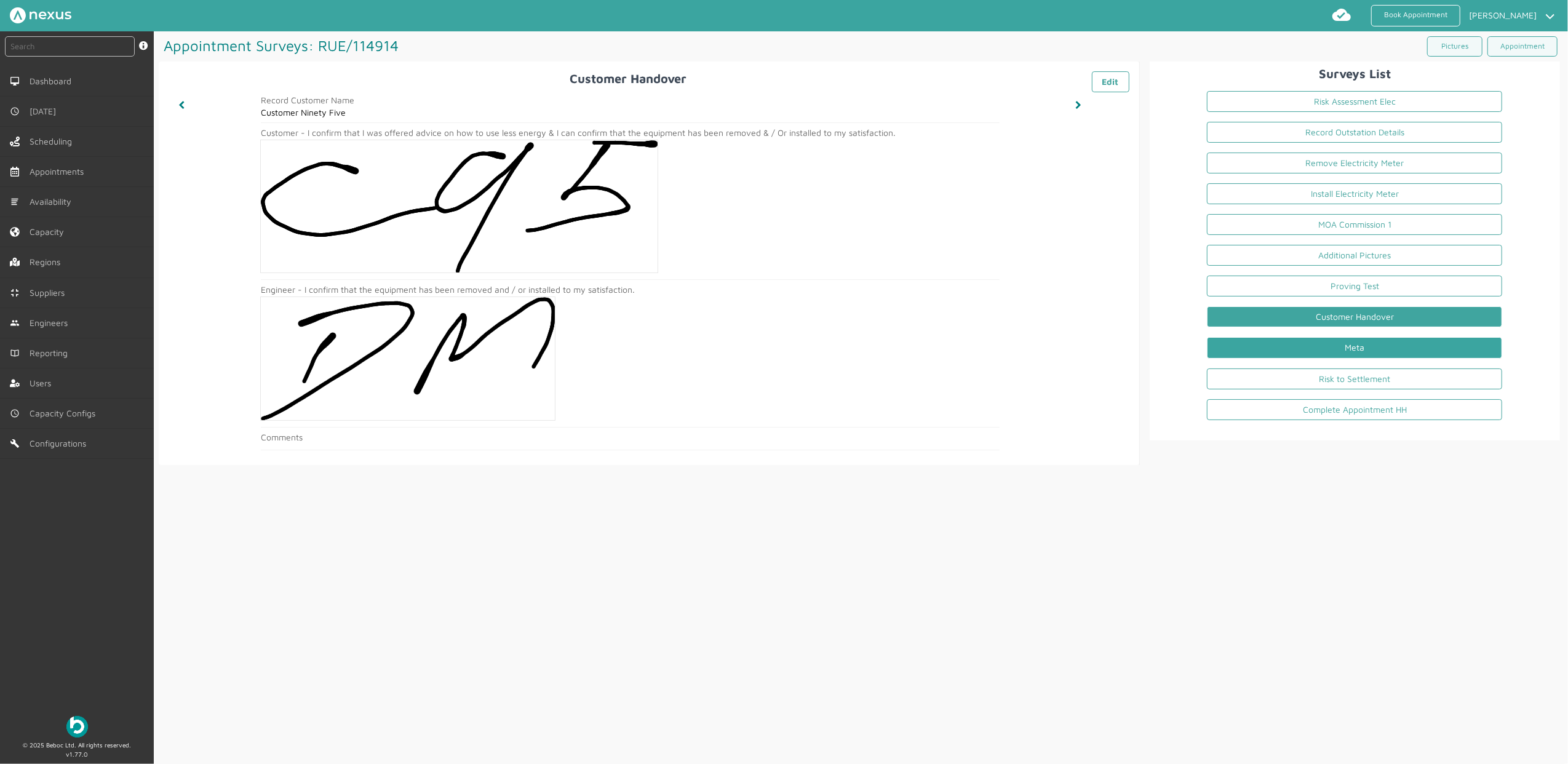
click at [1401, 351] on link "Meta" at bounding box center [1354, 347] width 295 height 21
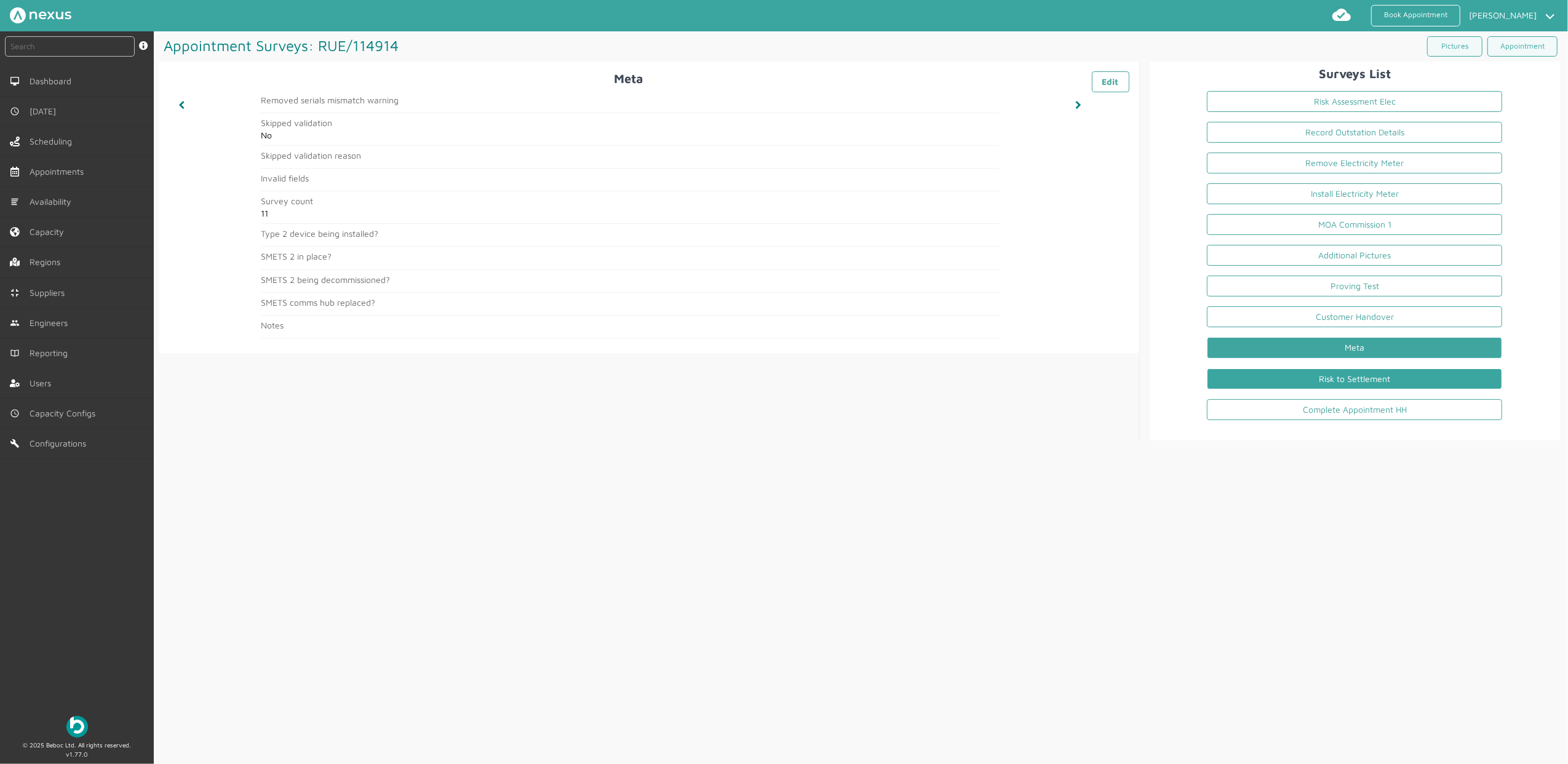
click at [1336, 379] on link "Risk to Settlement" at bounding box center [1354, 379] width 295 height 21
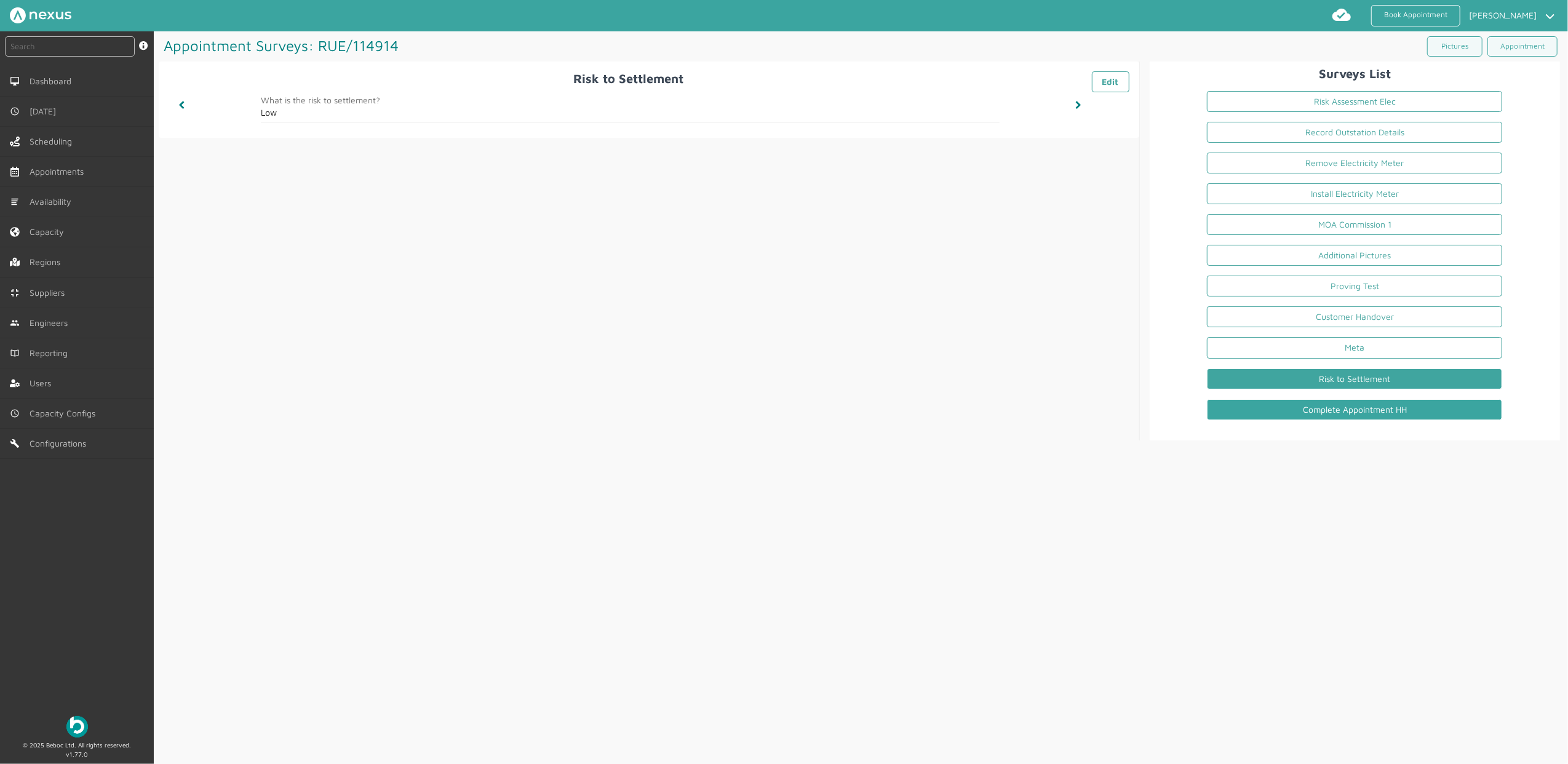
click at [1302, 413] on link "Complete Appointment HH" at bounding box center [1354, 409] width 295 height 21
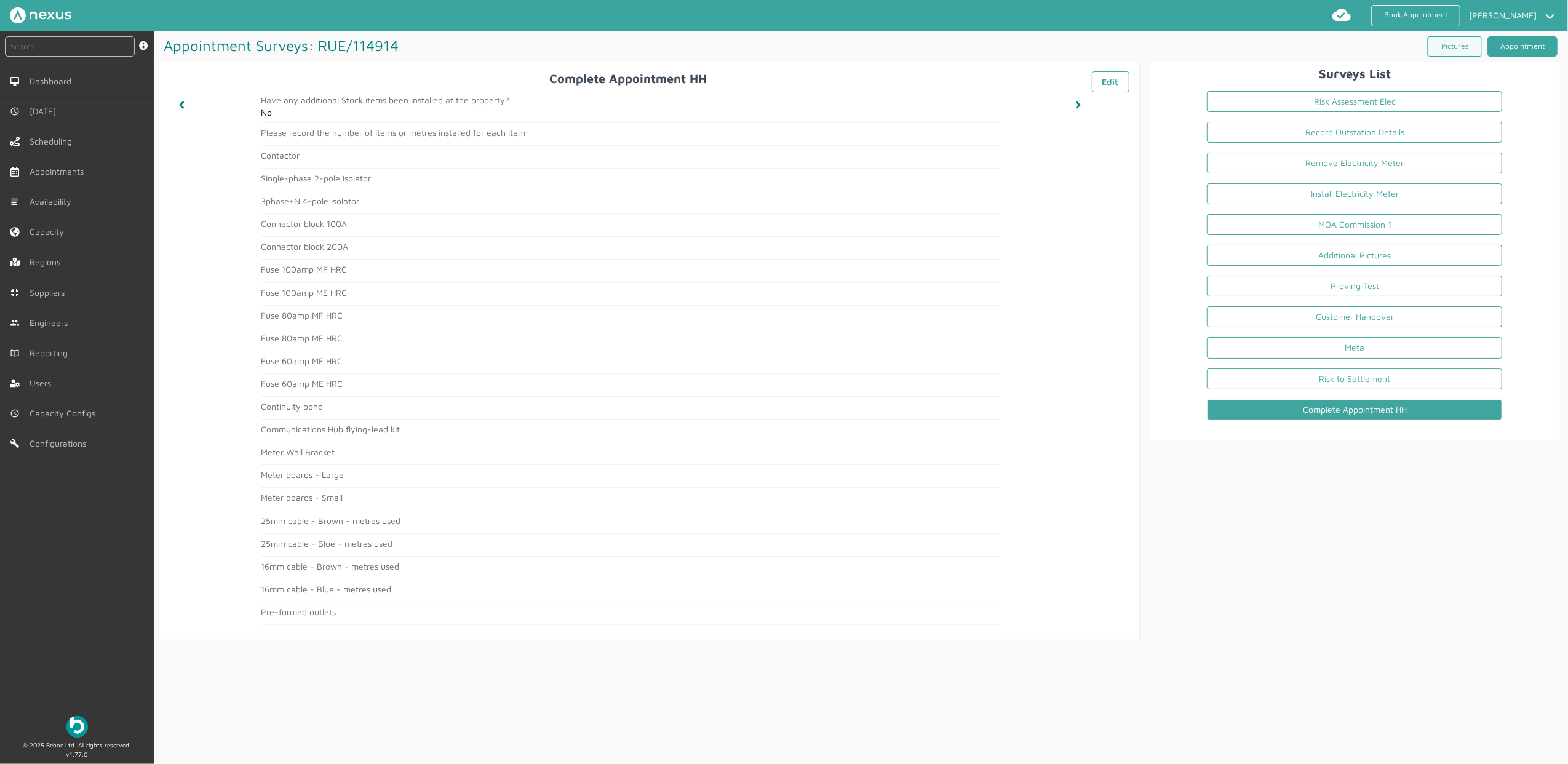
click at [1469, 50] on link "Appointment" at bounding box center [1522, 47] width 70 height 20
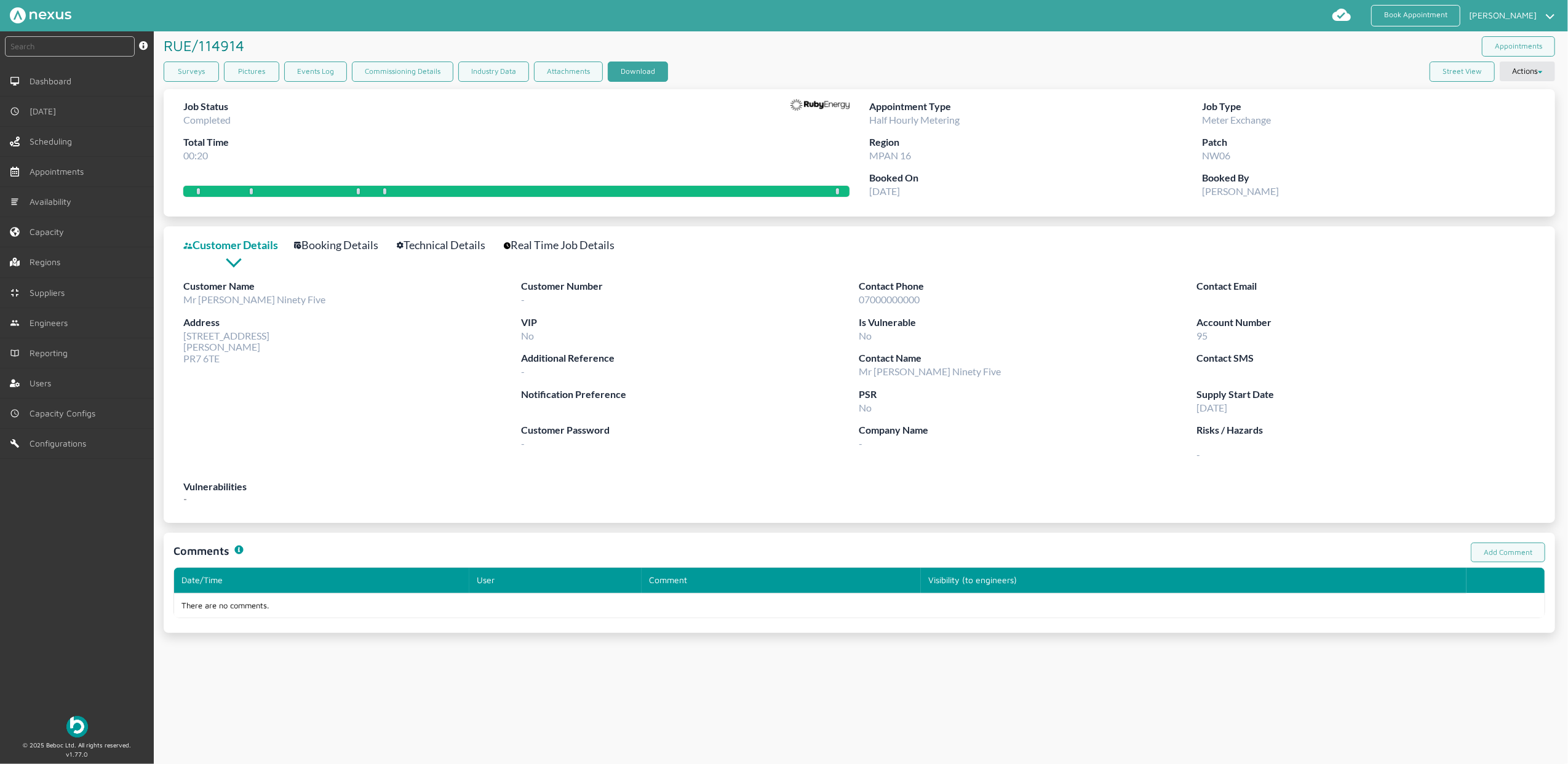
click at [617, 65] on button "Download" at bounding box center [638, 72] width 61 height 20
click at [1396, 17] on link "Book Appointment" at bounding box center [1415, 15] width 89 height 21
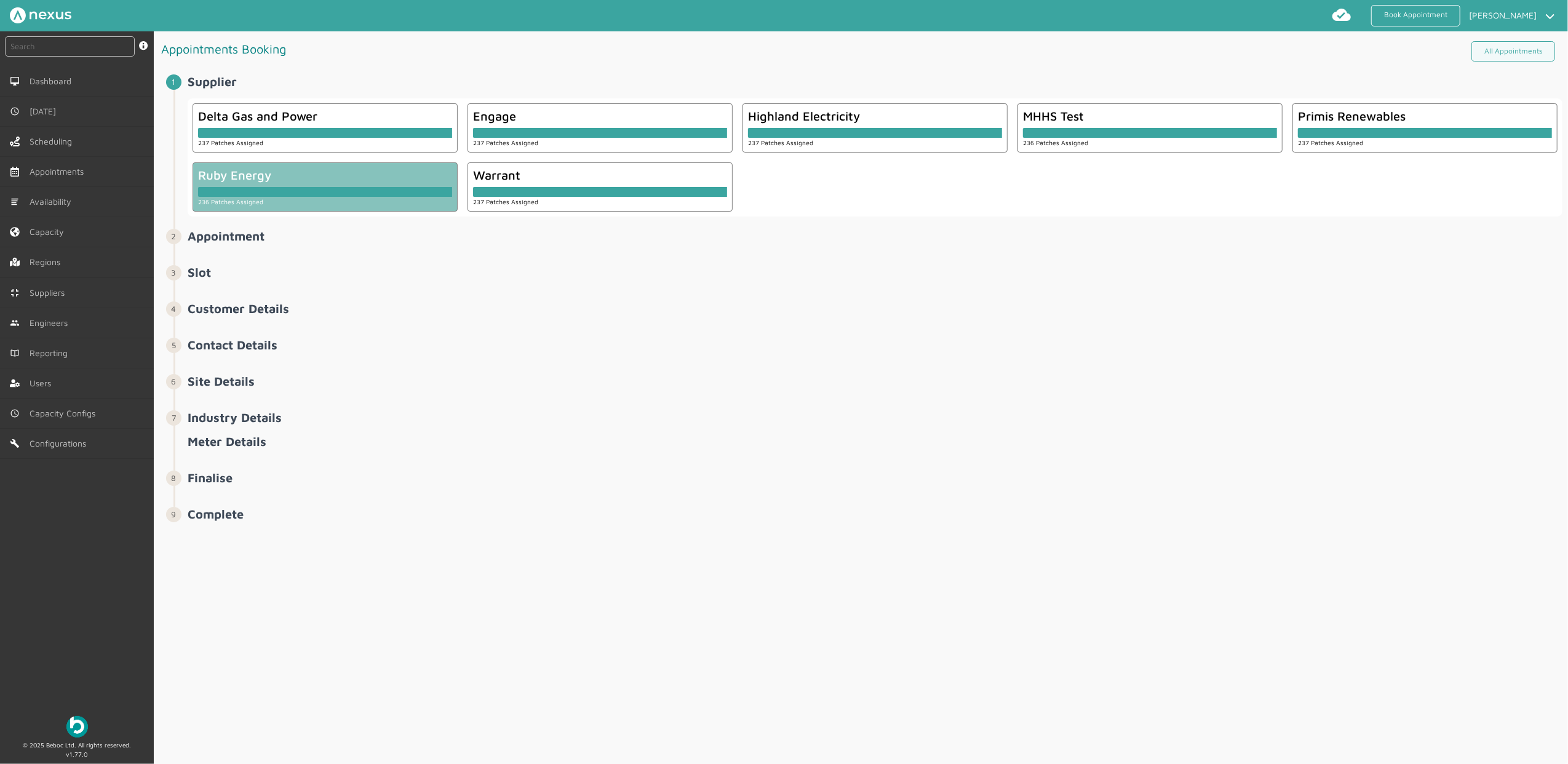
click at [326, 174] on div "Ruby Energy" at bounding box center [325, 174] width 254 height 14
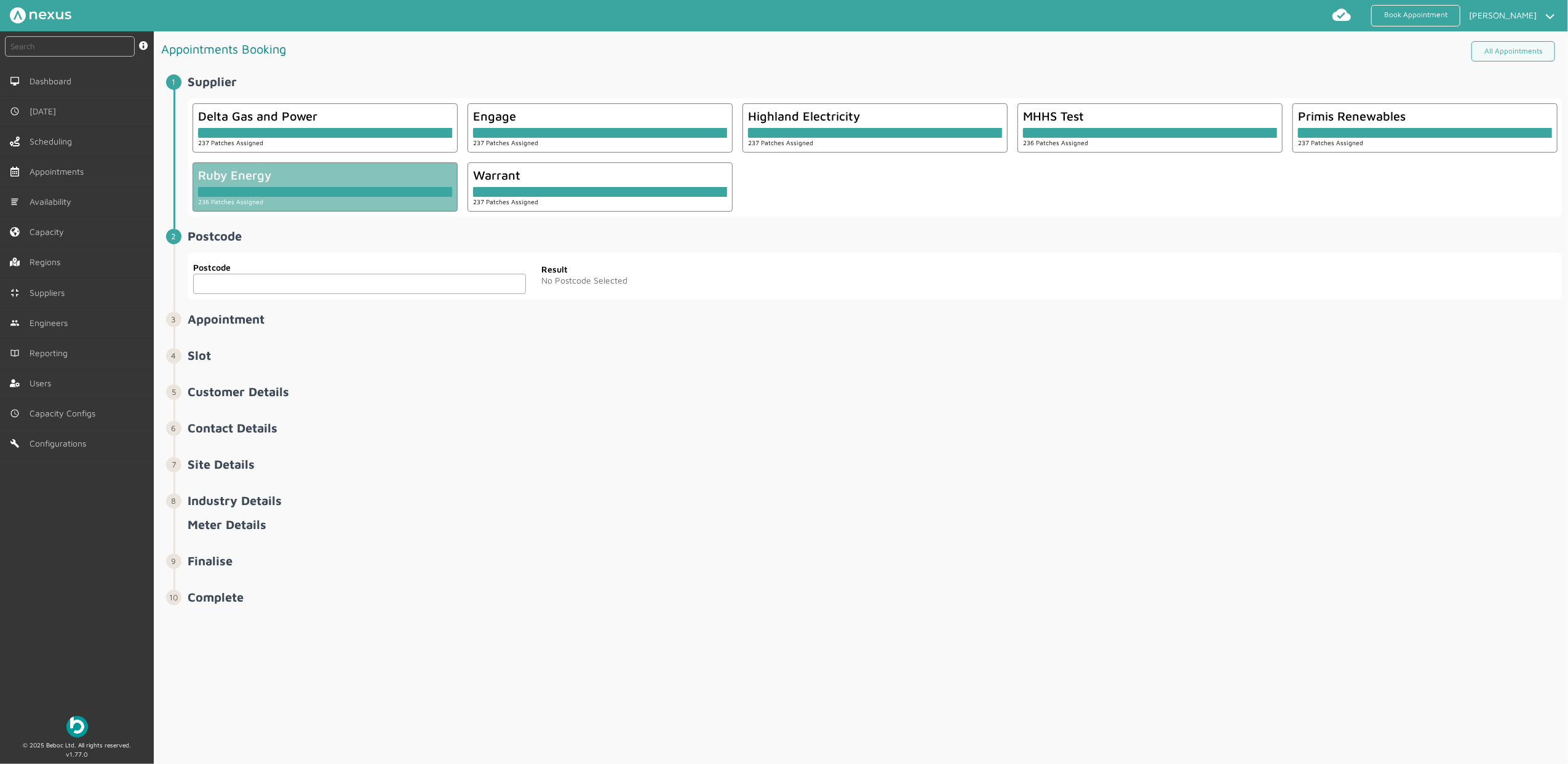
click at [296, 282] on input "text" at bounding box center [359, 283] width 333 height 20
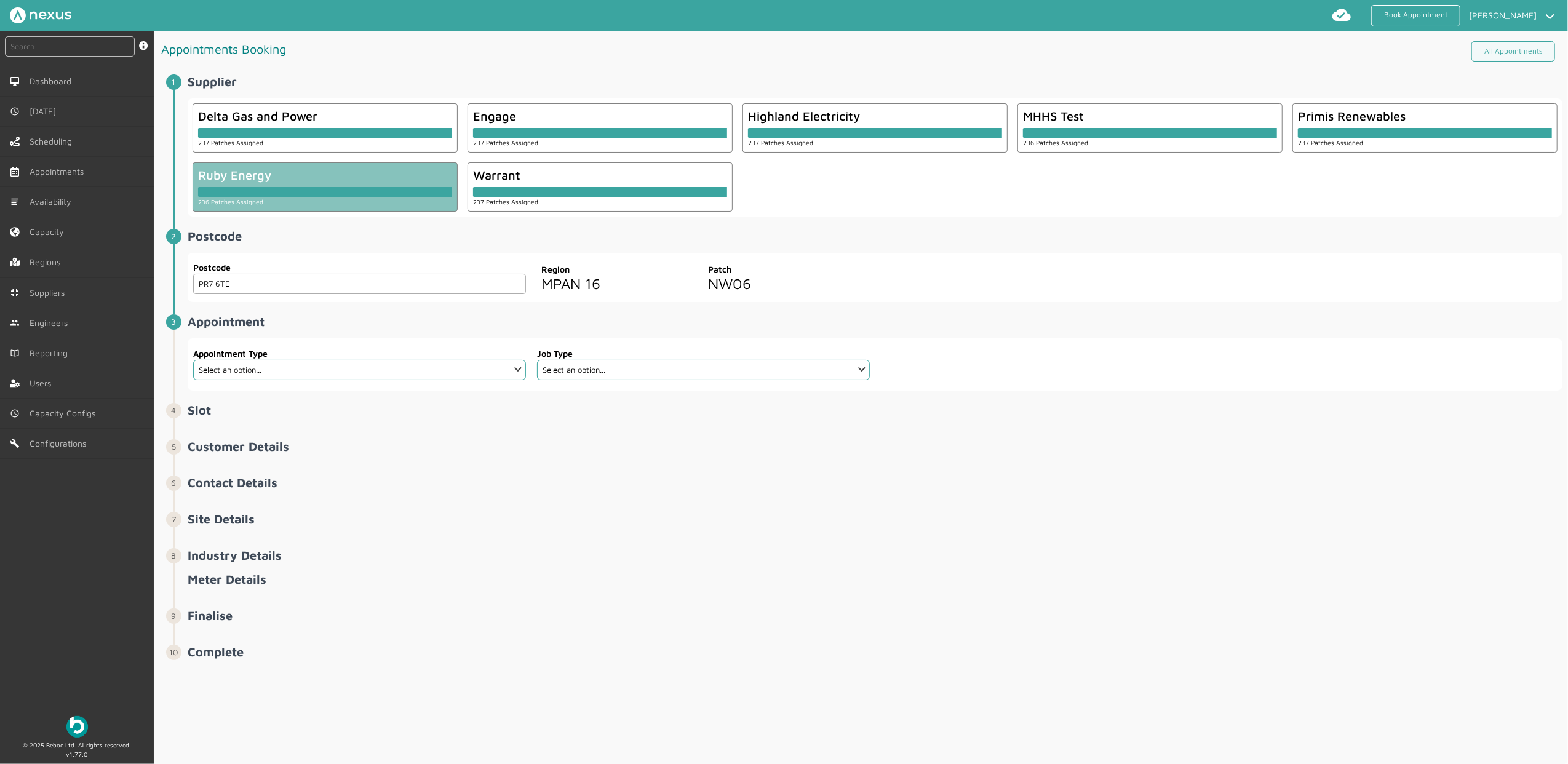
type input "PR7 6TE"
click at [328, 376] on select "Select an option... Additional Work Check Meter Electric Vehicle Emergency Exch…" at bounding box center [359, 370] width 333 height 20
select select "7: 6422ec7fcd44966678f35e74"
click at [193, 360] on select "Select an option... Additional Work Check Meter Electric Vehicle Emergency Exch…" at bounding box center [359, 370] width 333 height 20
click at [642, 367] on select "Select an option... Communication Device Exchange De-Energise Energise Meter Ex…" at bounding box center [703, 370] width 333 height 20
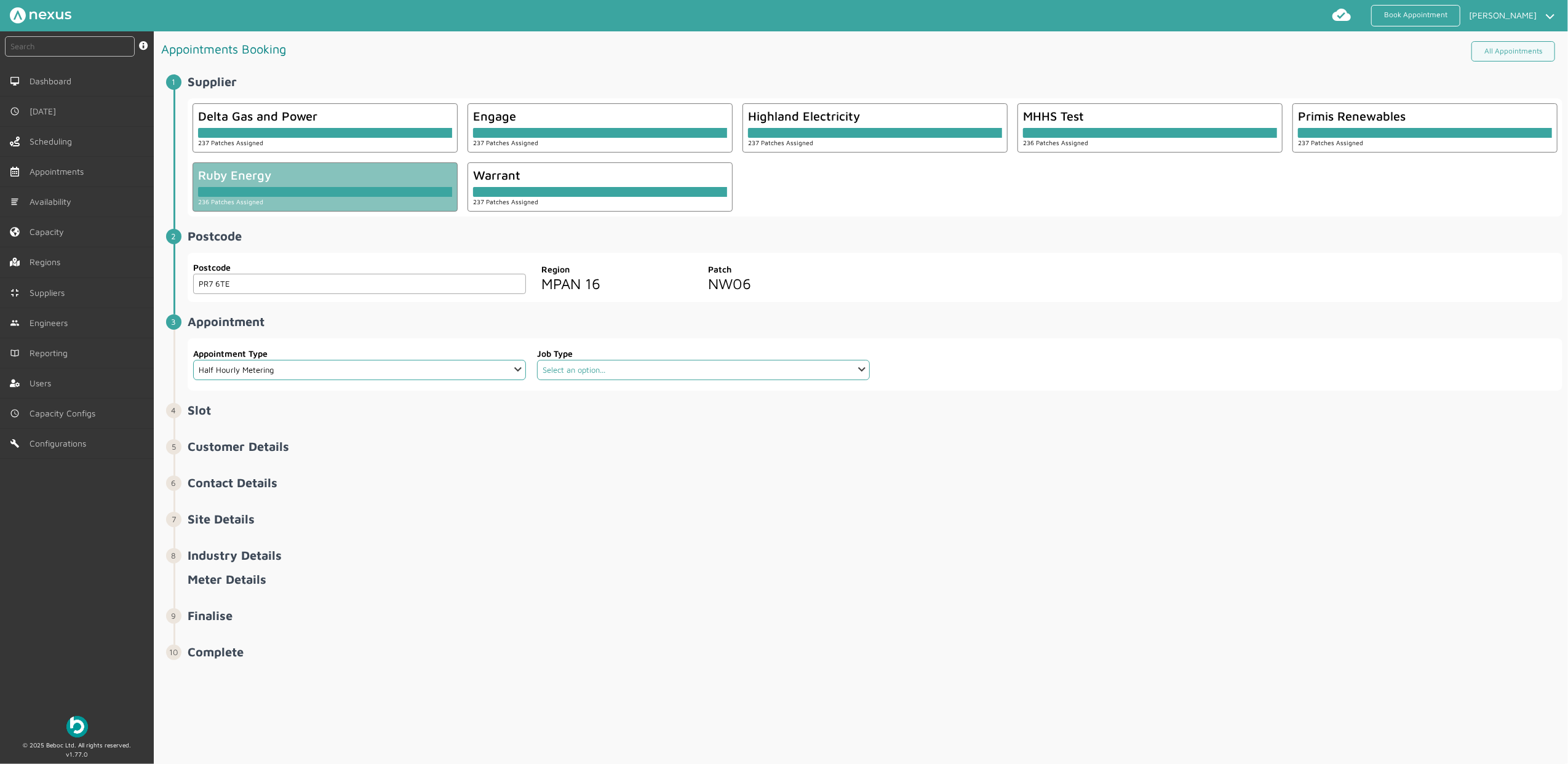
select select "4: 6422e9d2cd44966678f35e6c"
click at [537, 360] on select "Select an option... Communication Device Exchange De-Energise Energise Meter Ex…" at bounding box center [703, 370] width 333 height 20
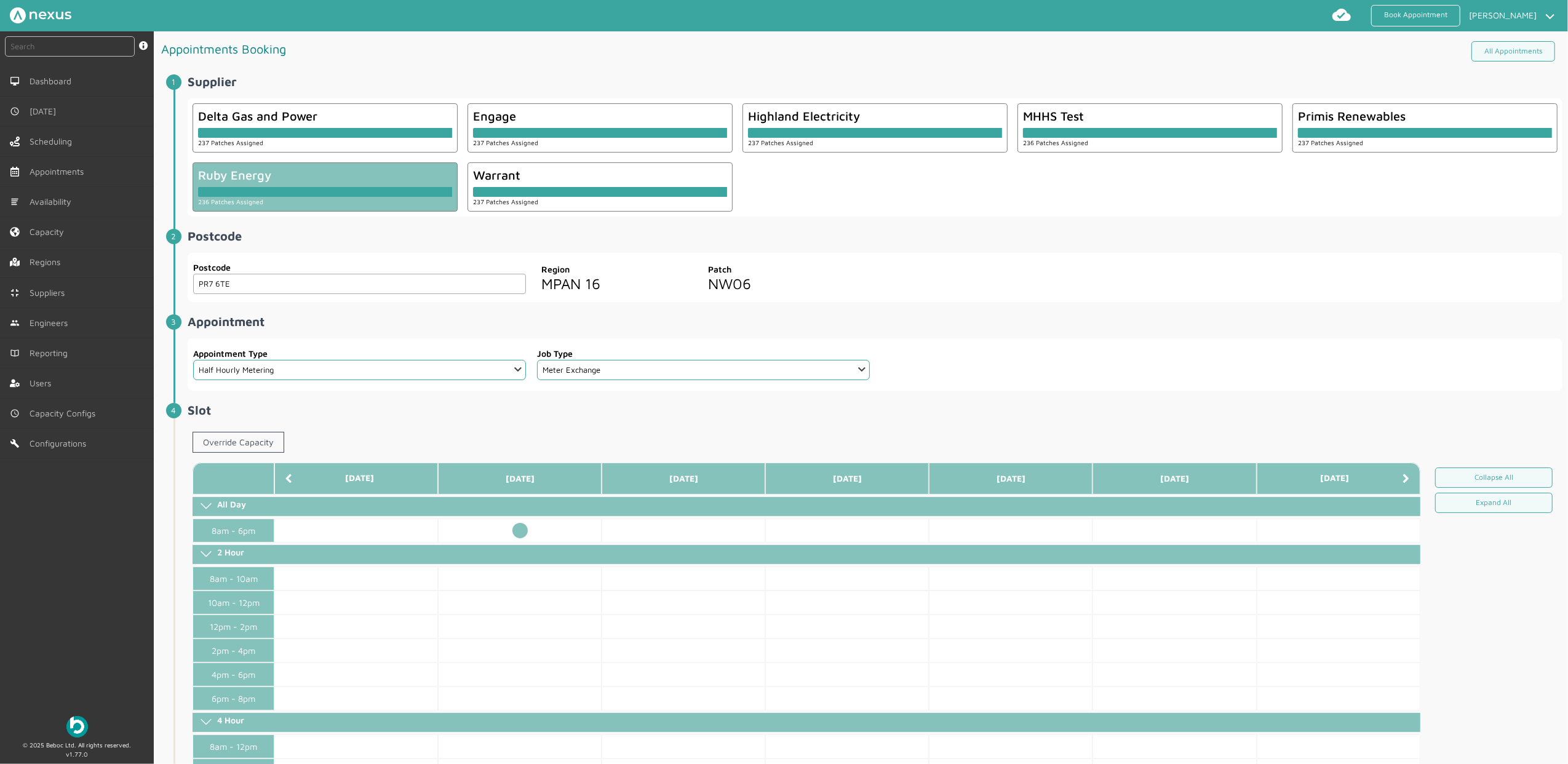
click at [522, 531] on td at bounding box center [519, 530] width 163 height 24
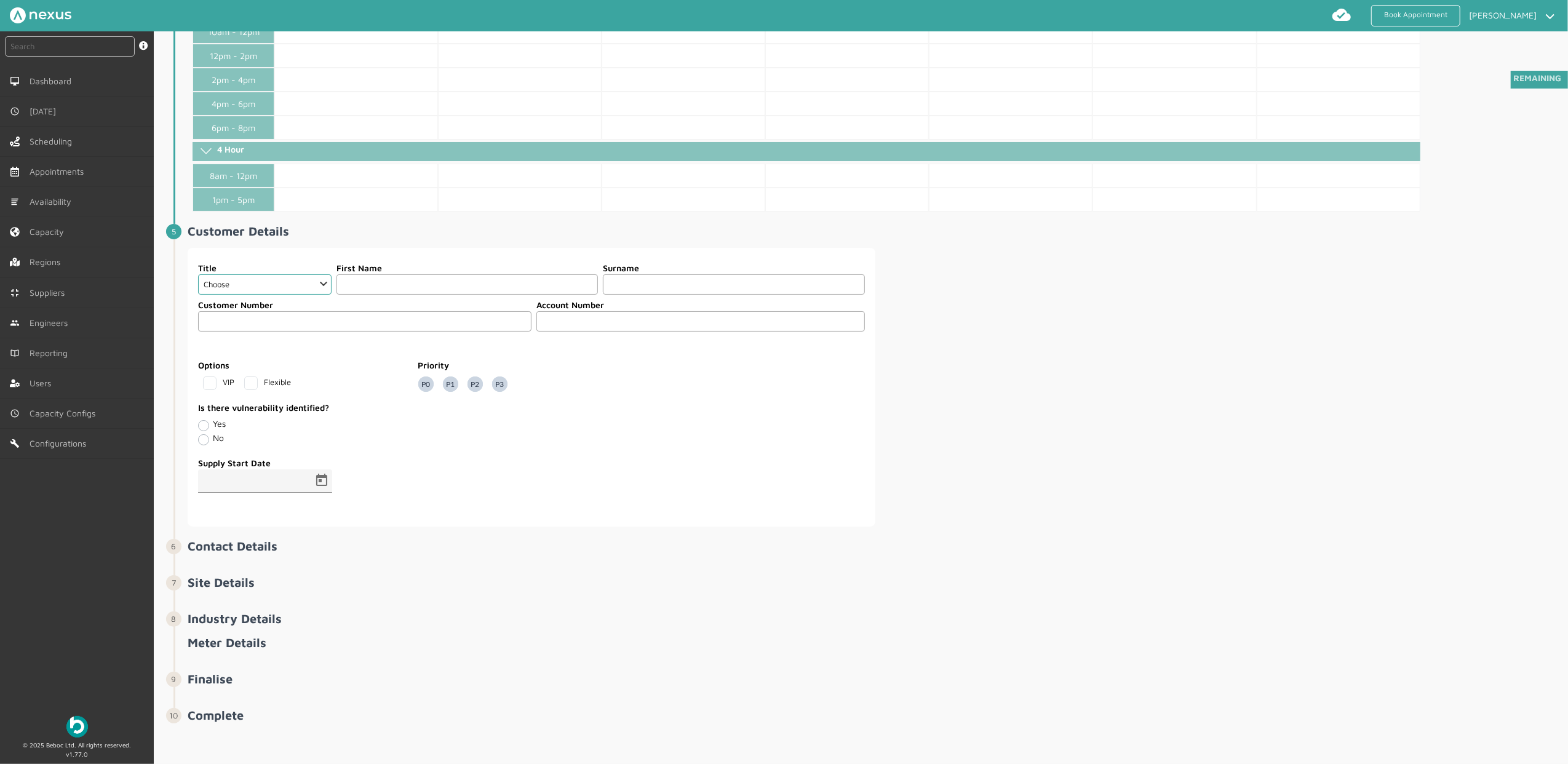
scroll to position [573, 0]
click at [274, 279] on select "Choose Dr Mr Mrs Miss Ms Mx Sir Lady" at bounding box center [264, 284] width 133 height 20
select select "2: Mr"
click at [198, 277] on select "Choose Dr Mr Mrs Miss Ms Mx Sir Lady" at bounding box center [264, 284] width 133 height 20
drag, startPoint x: 397, startPoint y: 286, endPoint x: 387, endPoint y: 274, distance: 15.6
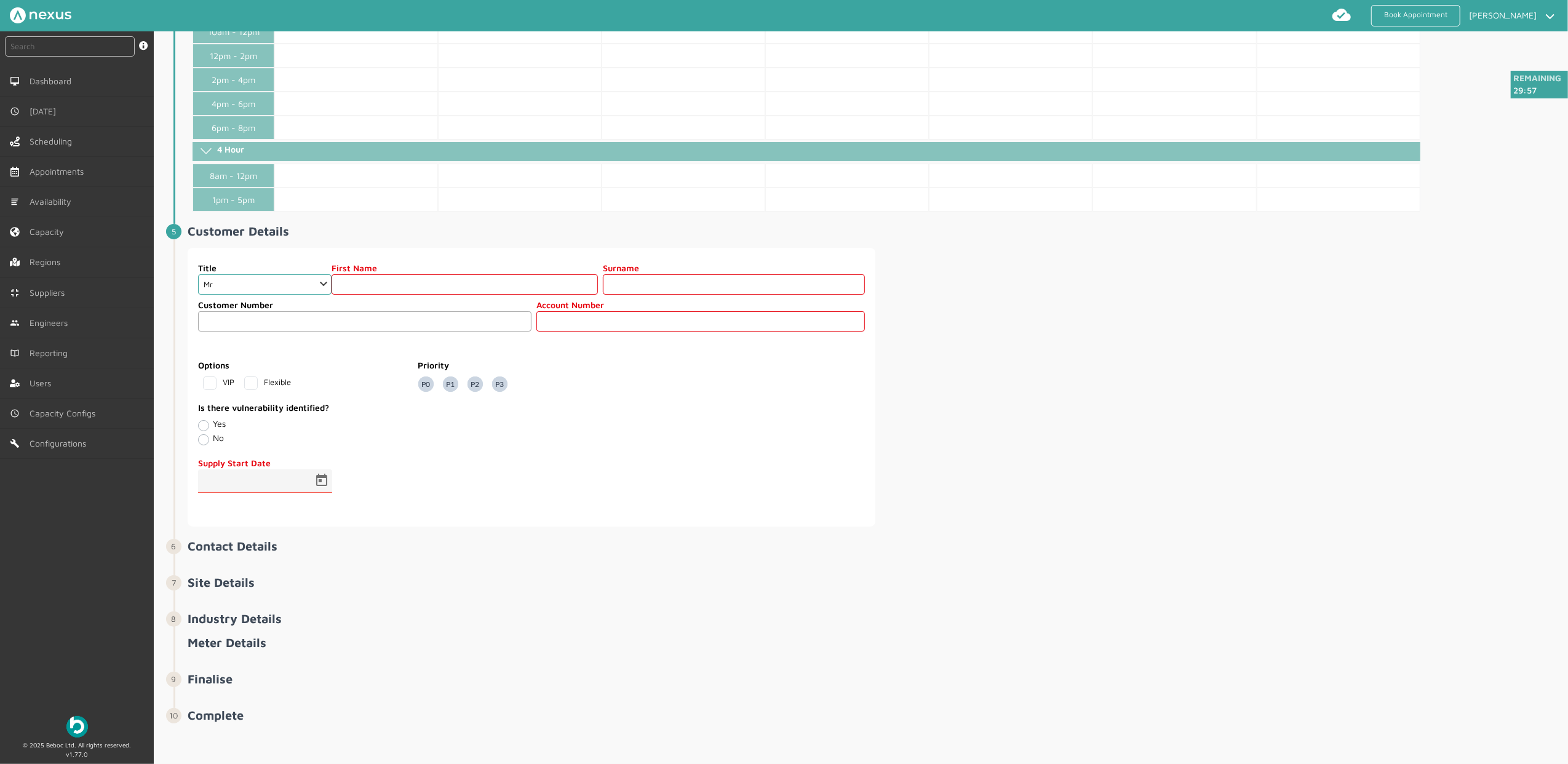
click at [397, 286] on input "text" at bounding box center [464, 284] width 266 height 20
type input "Customer"
click at [682, 274] on label "Surname" at bounding box center [733, 268] width 261 height 13
click at [628, 283] on input "text" at bounding box center [733, 284] width 261 height 20
type input "Ninety Six"
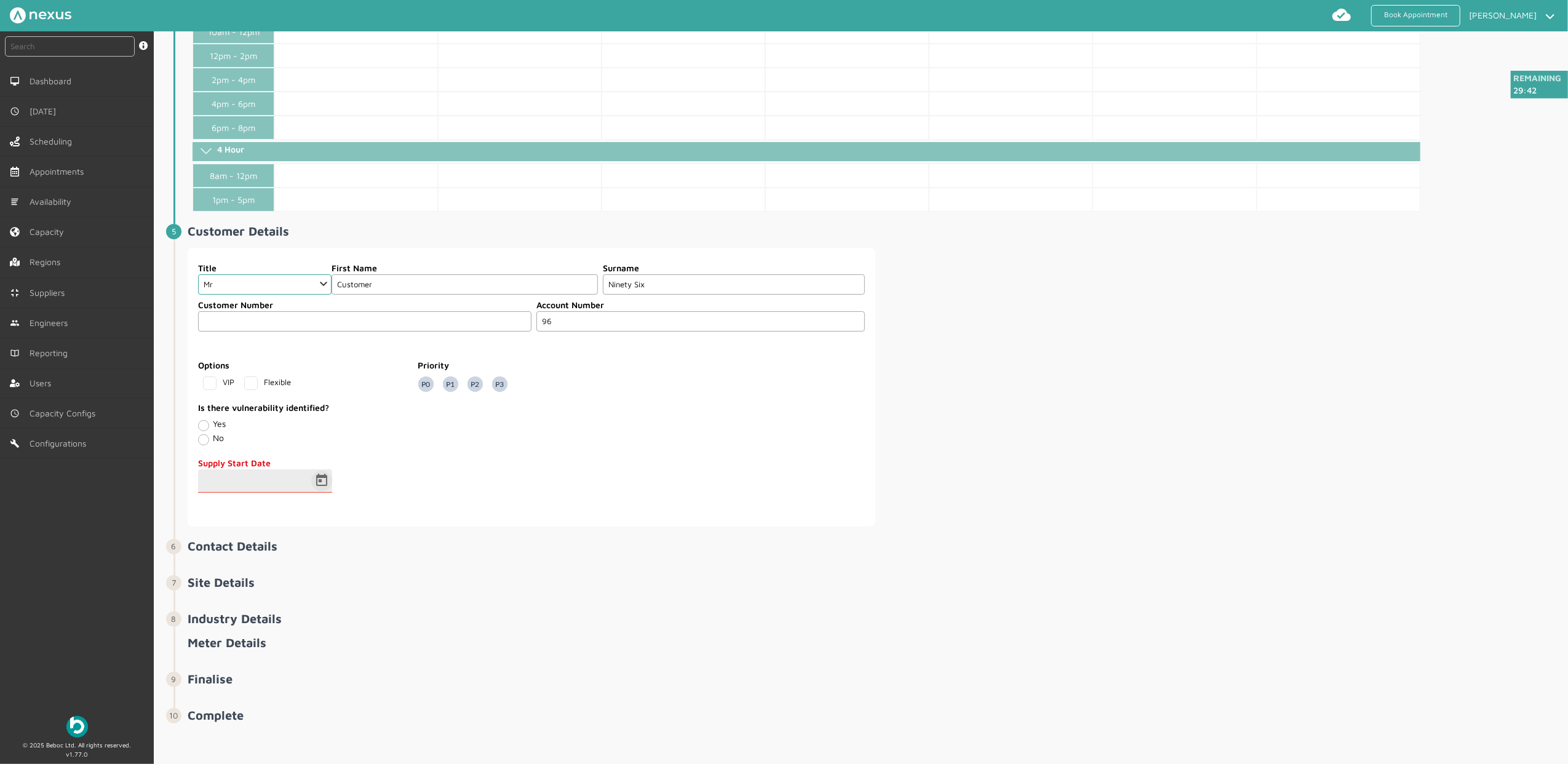
type input "96"
click at [326, 487] on span "Open calendar" at bounding box center [321, 481] width 29 height 29
click at [266, 675] on span "23" at bounding box center [264, 674] width 22 height 22
type input "[DATE]"
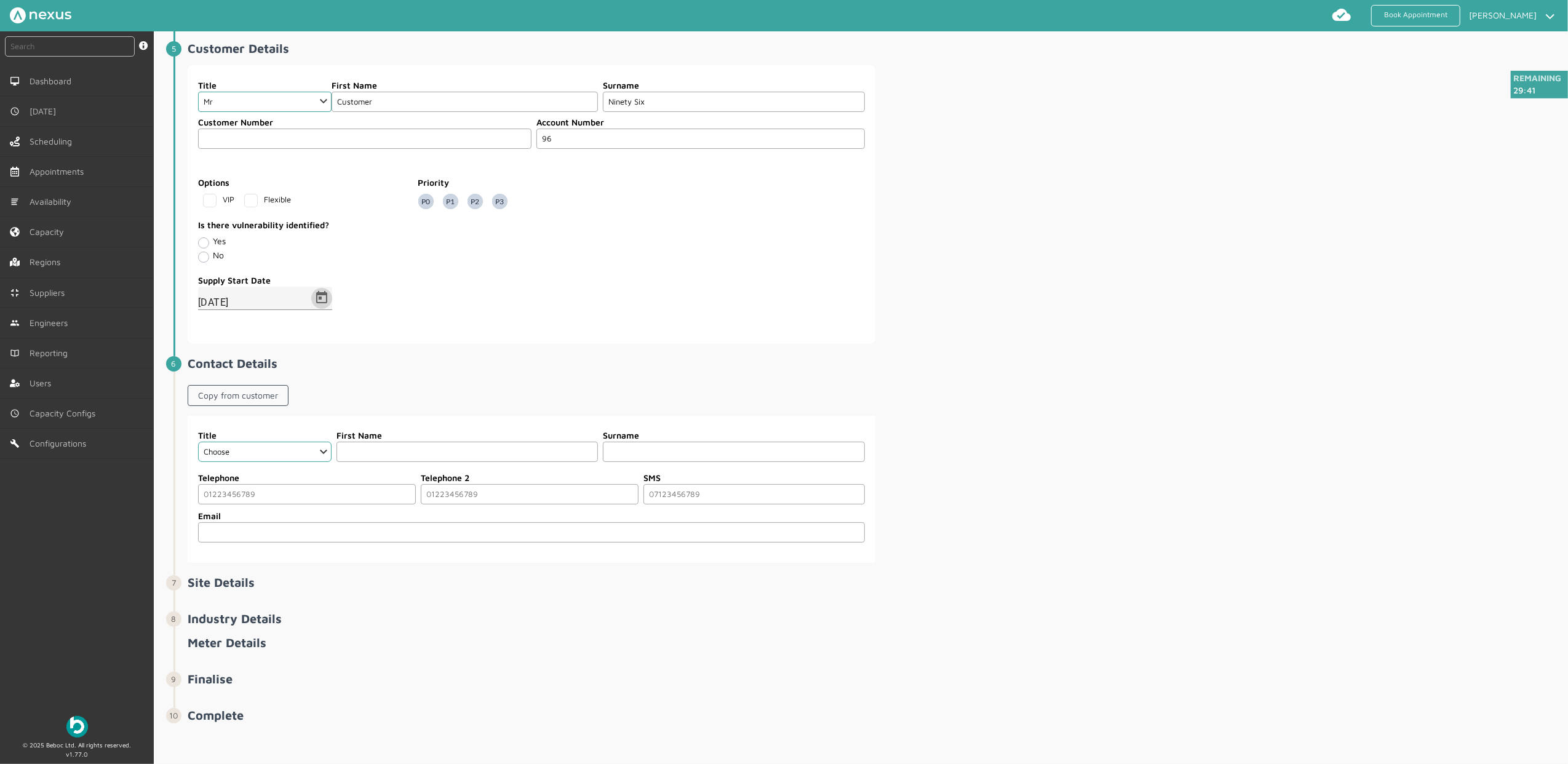
scroll to position [765, 0]
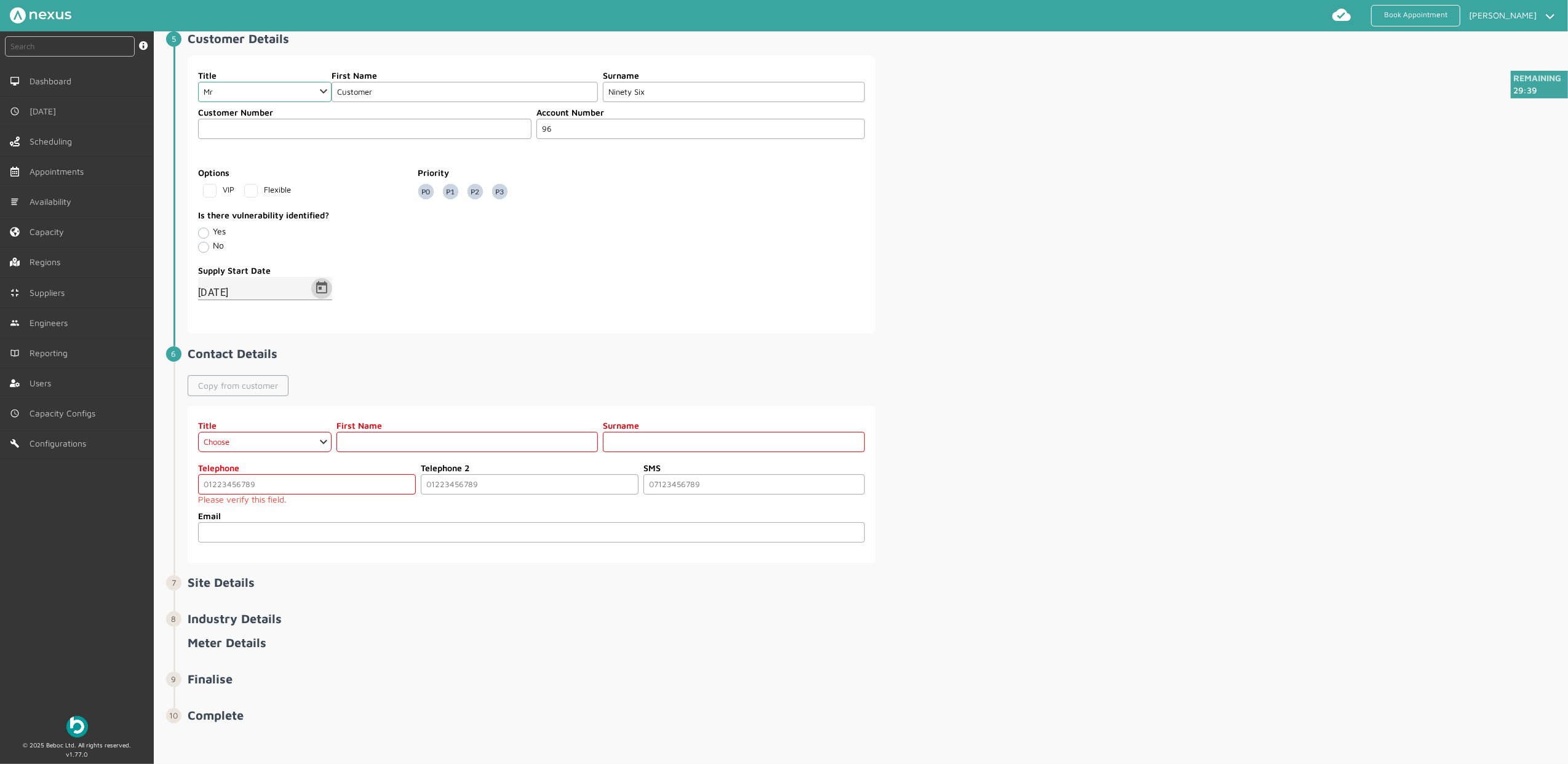
click at [259, 384] on link "Copy from customer" at bounding box center [238, 385] width 101 height 21
select select "2: Mr"
type input "Customer"
type input "Ninety Six"
click at [346, 504] on small "Please verify this field." at bounding box center [306, 499] width 217 height 10
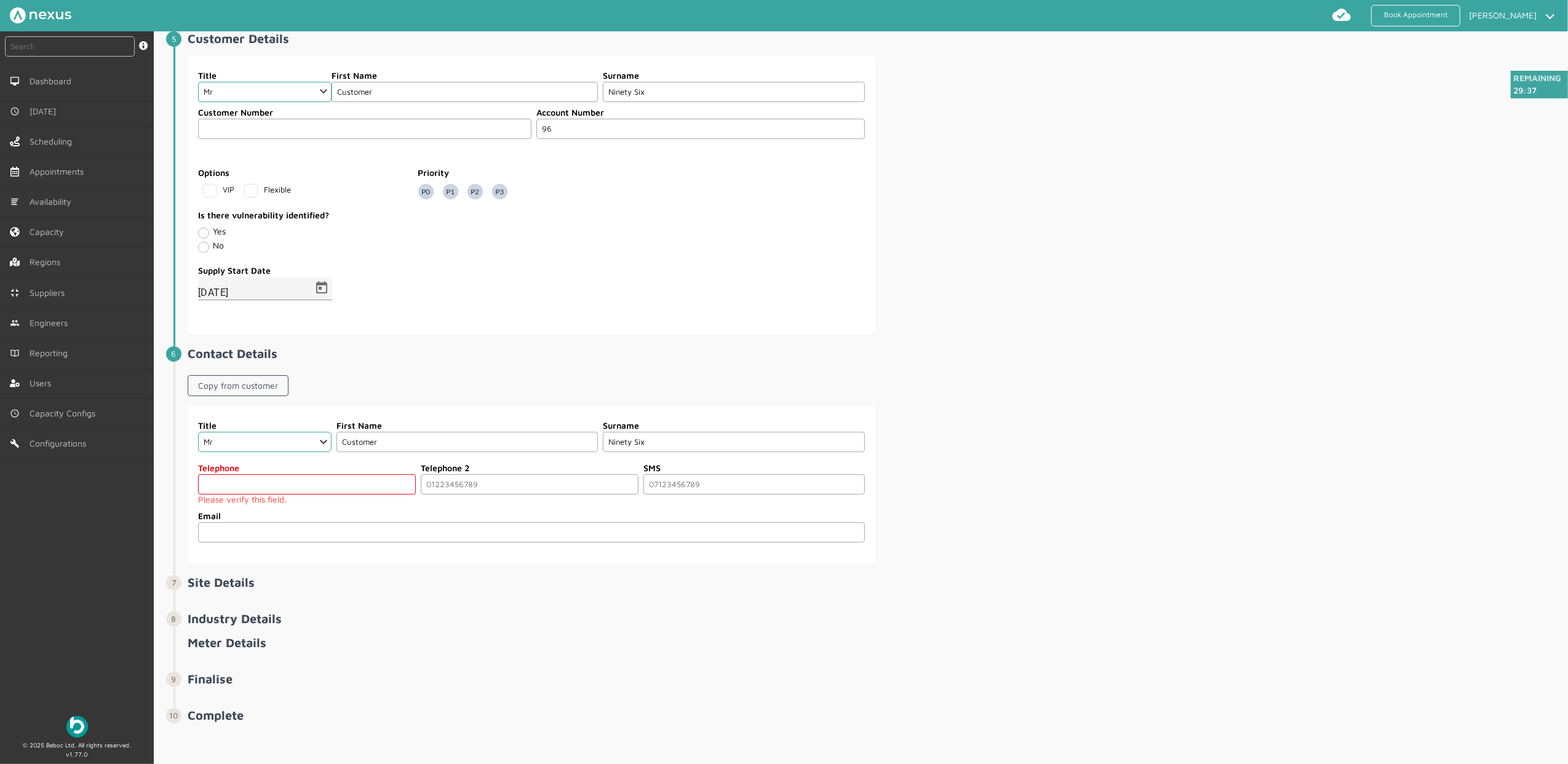
click at [350, 494] on input "tel" at bounding box center [306, 484] width 217 height 20
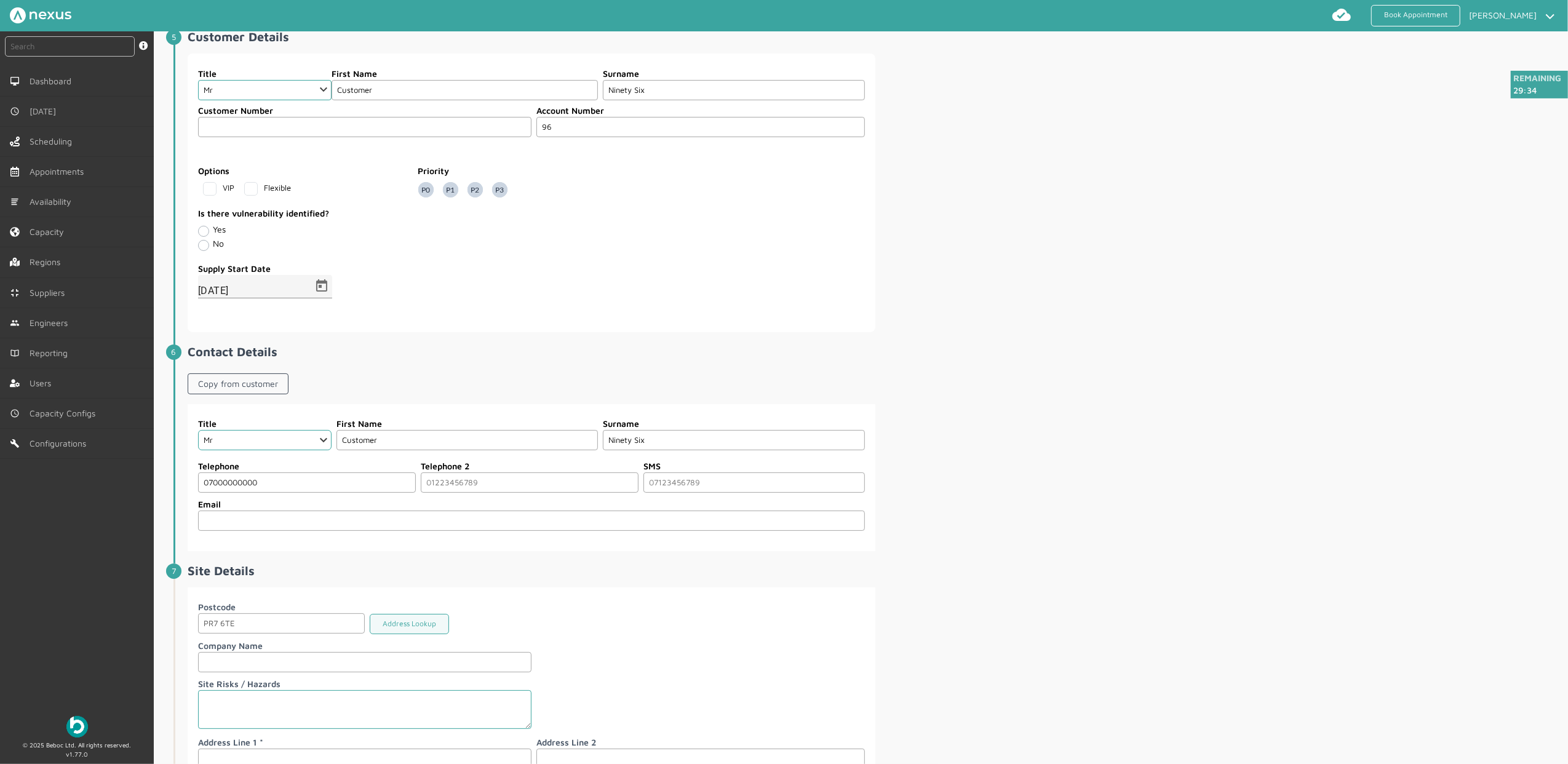
type input "07000000000"
click at [819, 295] on fieldset "Supply Start Date 23/09/2025" at bounding box center [531, 291] width 668 height 64
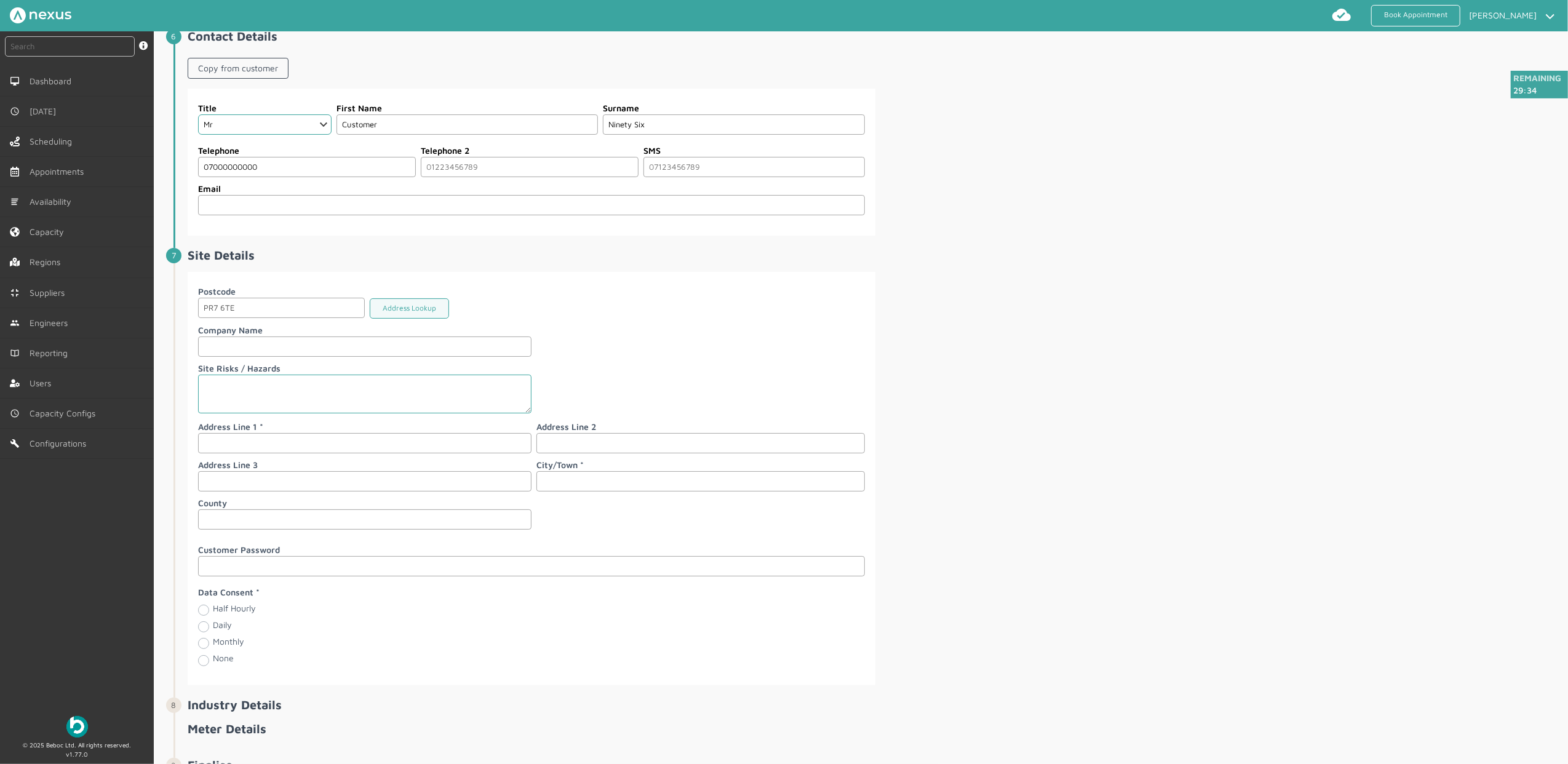
scroll to position [1092, 0]
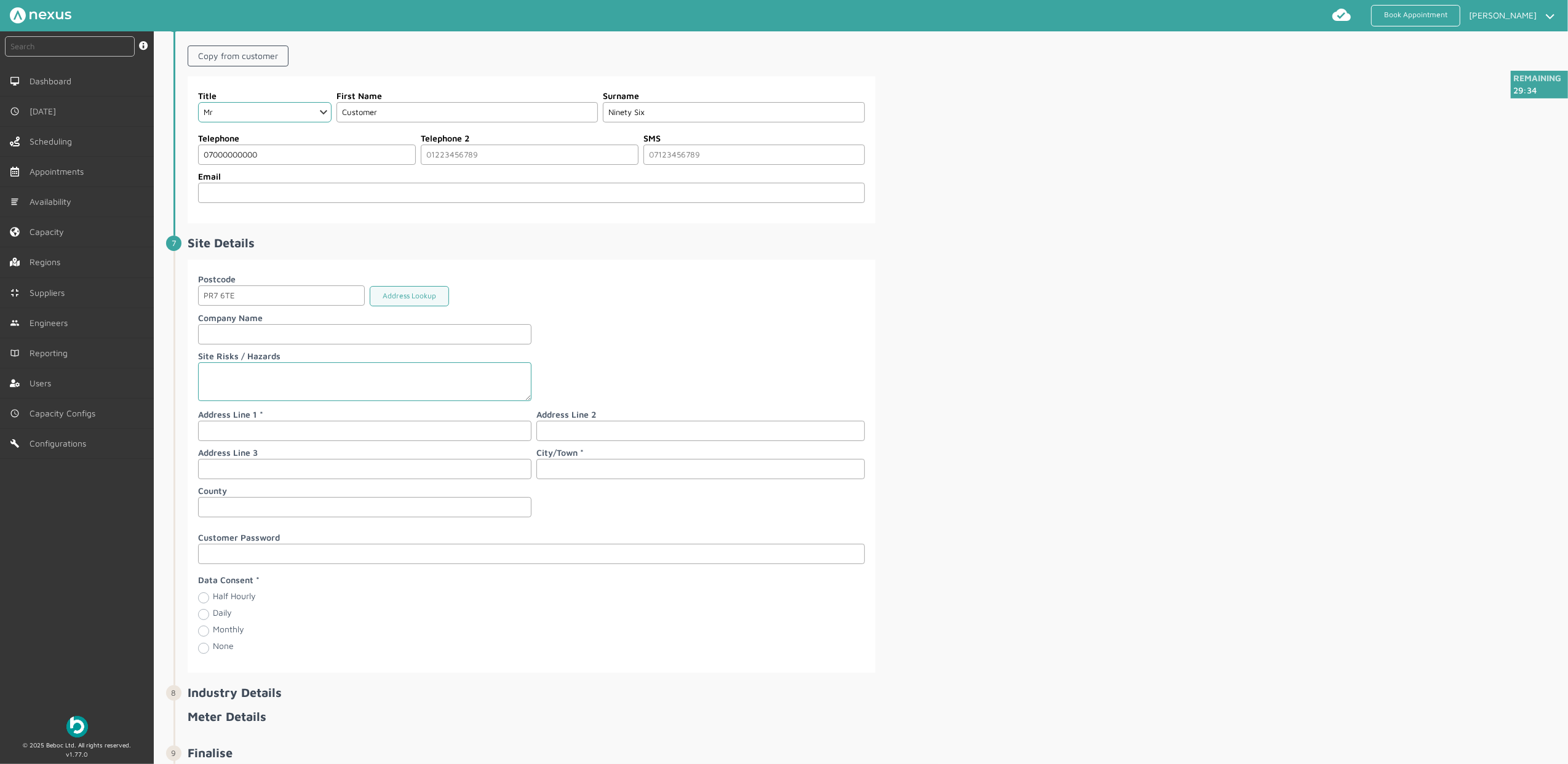
click at [260, 436] on input "text" at bounding box center [364, 430] width 333 height 20
type input "96 Customer Road"
type input "[PERSON_NAME]"
click at [1104, 441] on div "Postcode PR7 6TE Address Lookup Company Name Site Risks / Hazards Address Line …" at bounding box center [874, 466] width 1374 height 413
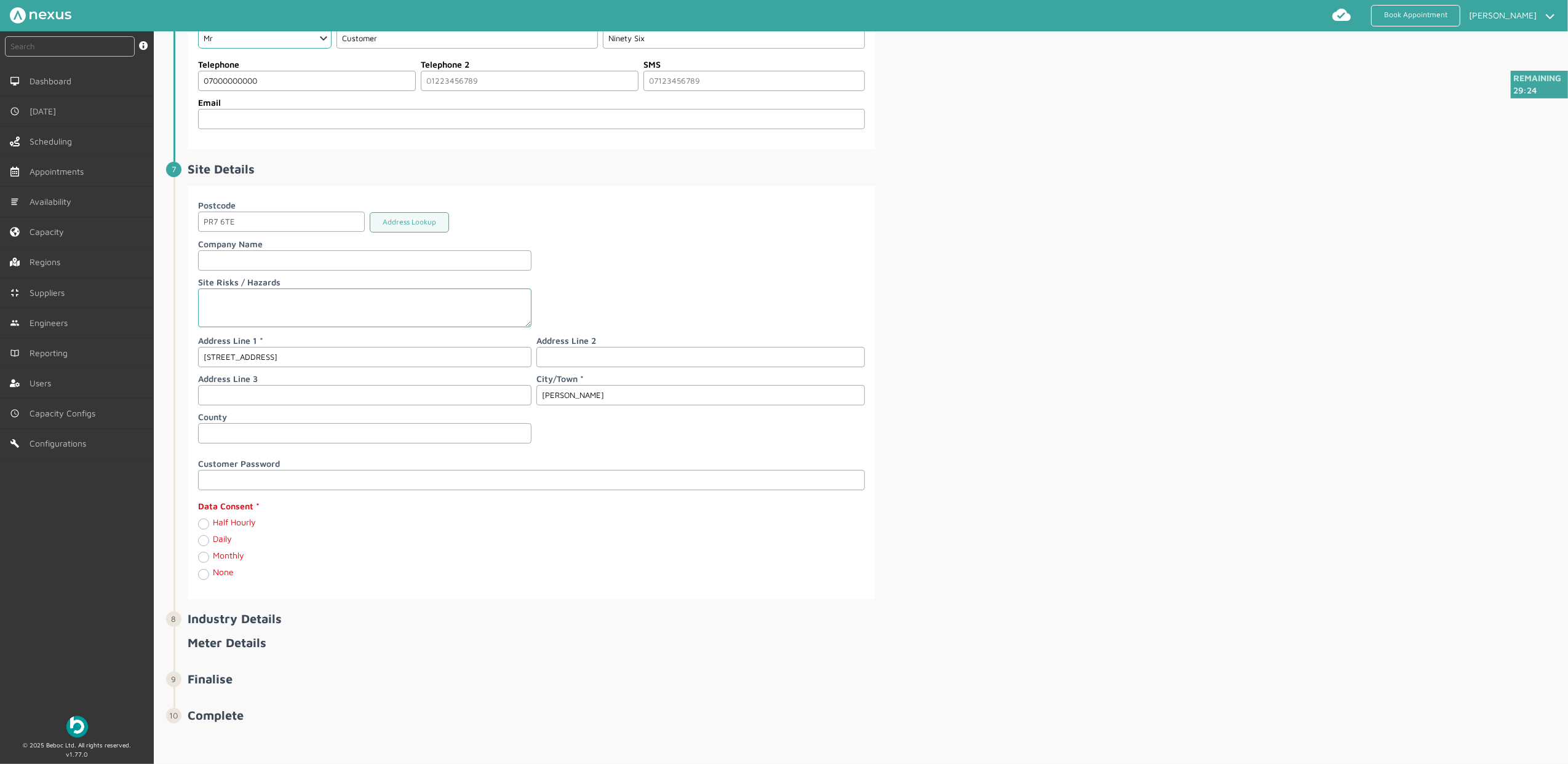
click at [213, 521] on label "Half Hourly" at bounding box center [234, 521] width 43 height 10
click at [200, 521] on Hourly "Half Hourly" at bounding box center [203, 523] width 10 height 12
radio Hourly "true"
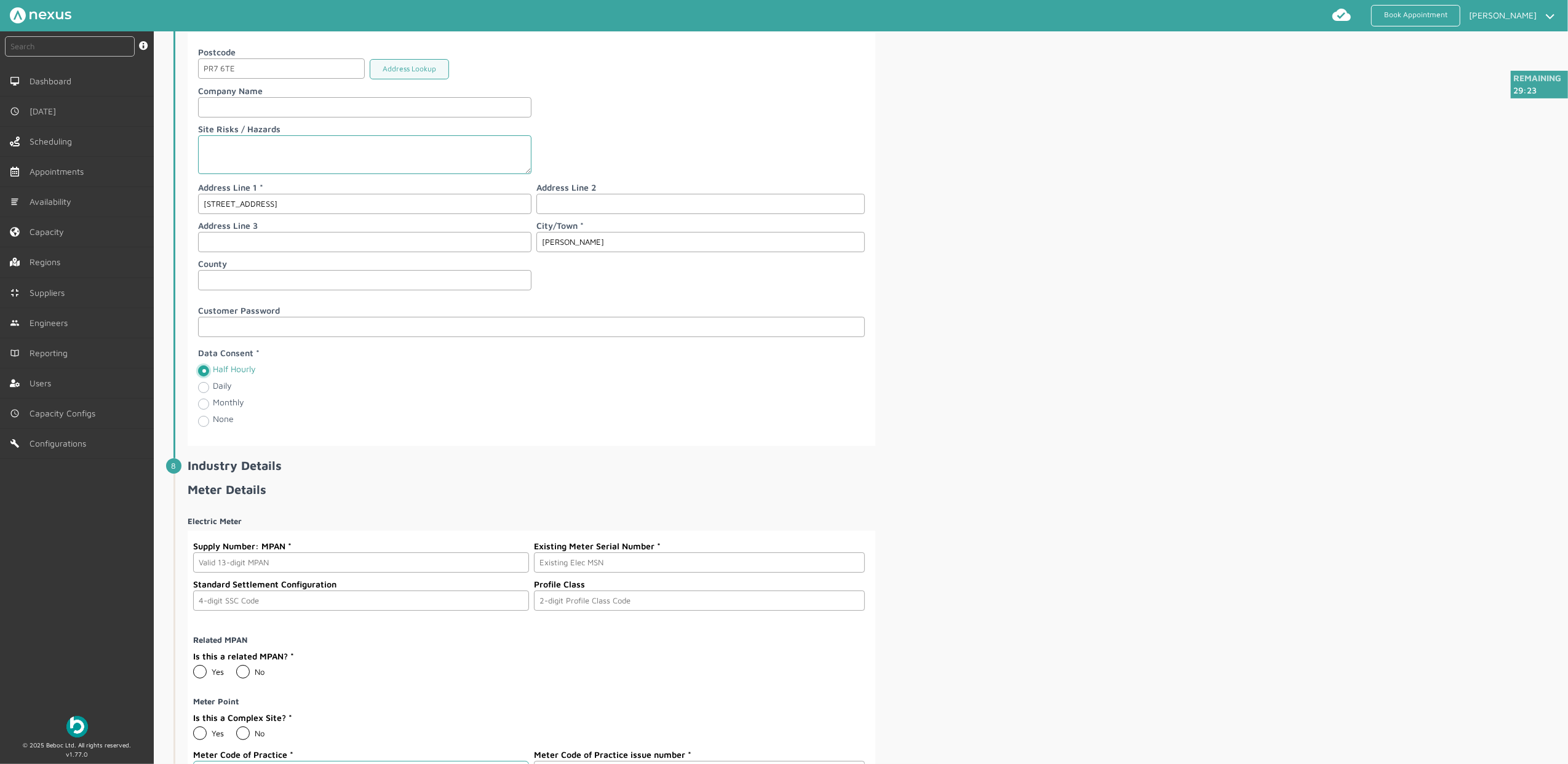
scroll to position [1512, 0]
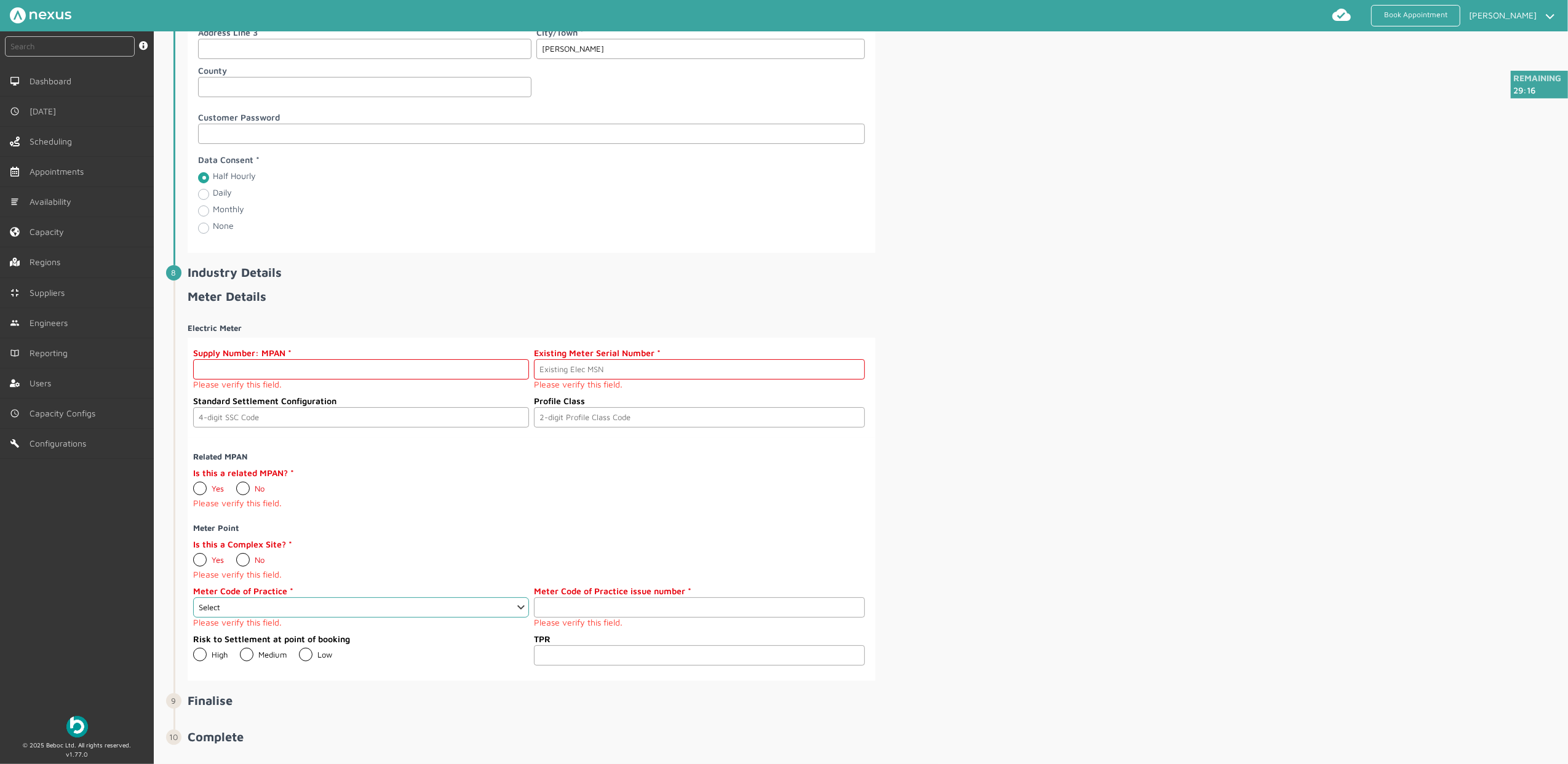
click at [313, 380] on input "text" at bounding box center [361, 369] width 336 height 20
paste input "2303000000130"
type input "2303000000130"
click at [668, 380] on input "text" at bounding box center [699, 369] width 331 height 20
paste input "A000000014"
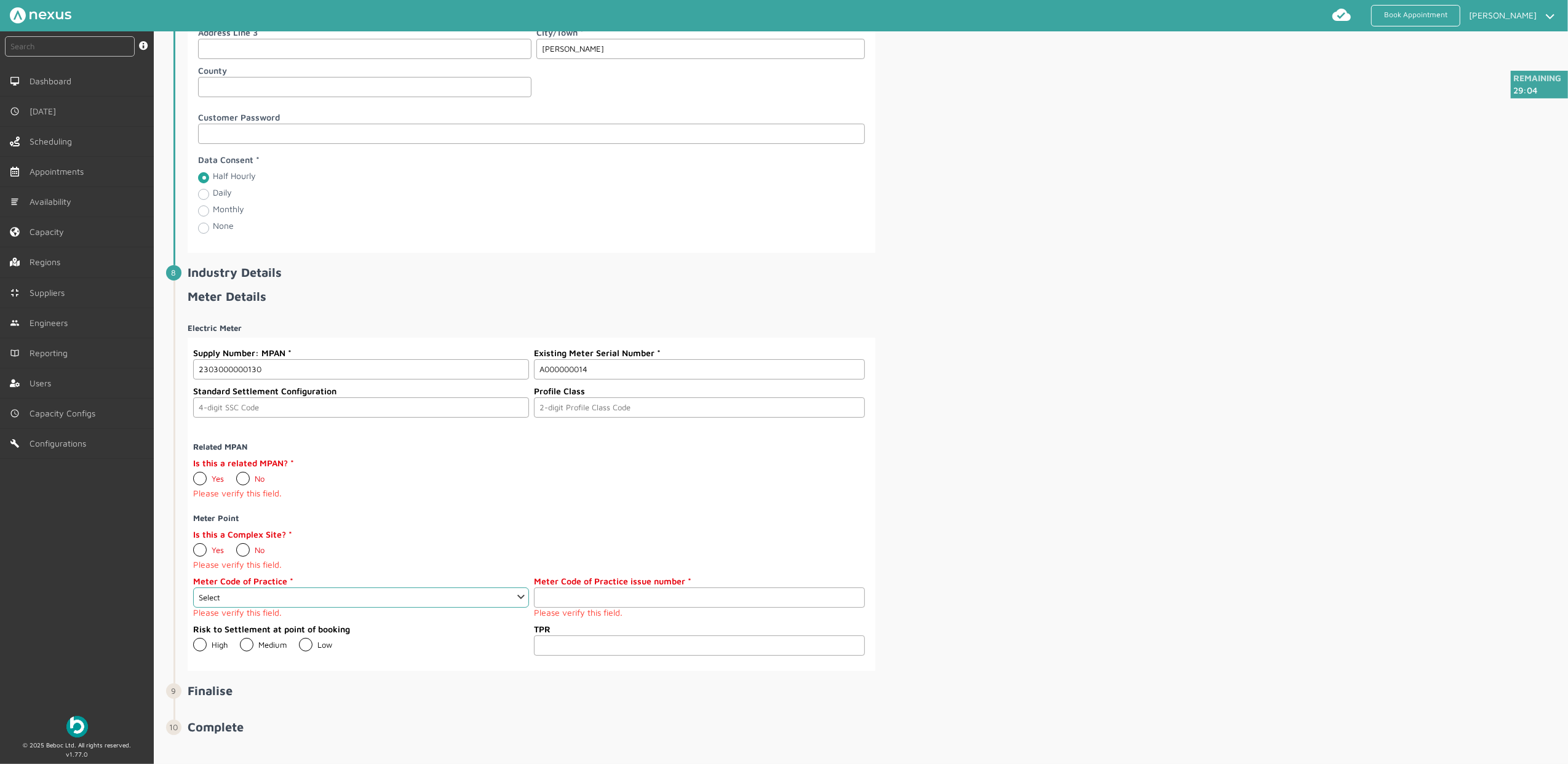
type input "A000000014"
click at [1151, 416] on div "Electric Meter Supply Number: MPAN 2303000000130 Existing Meter Serial Number A…" at bounding box center [874, 492] width 1374 height 358
click at [428, 417] on input "text" at bounding box center [361, 407] width 336 height 20
type input "0393"
type input "03"
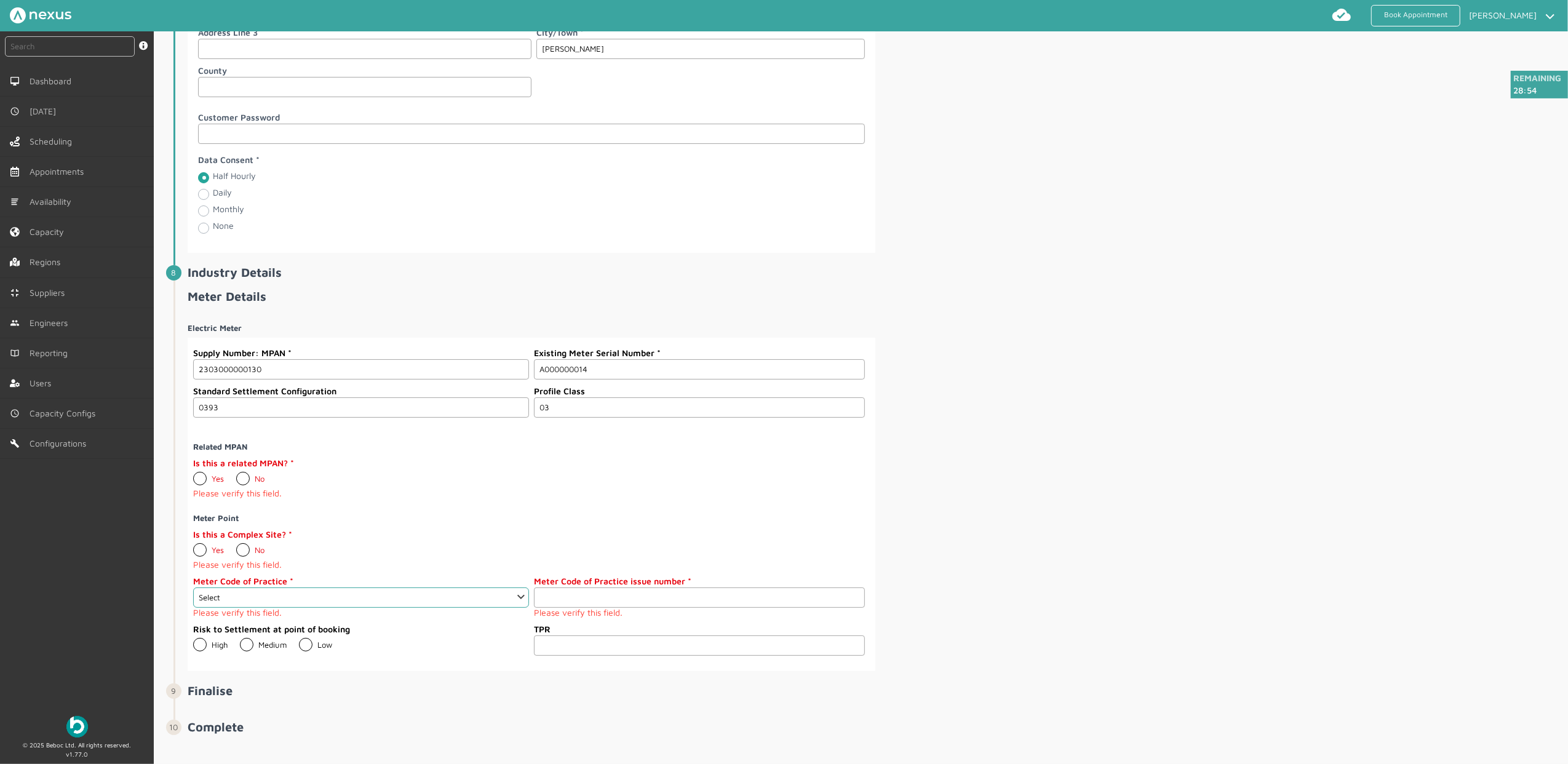
click at [1124, 371] on div "Electric Meter Supply Number: MPAN 2303000000130 Existing Meter Serial Number A…" at bounding box center [874, 492] width 1374 height 358
click at [241, 483] on label "No" at bounding box center [250, 478] width 28 height 10
click at [236, 474] on input "No" at bounding box center [236, 473] width 1 height 1
radio input "true"
click at [249, 545] on label "No" at bounding box center [250, 539] width 28 height 10
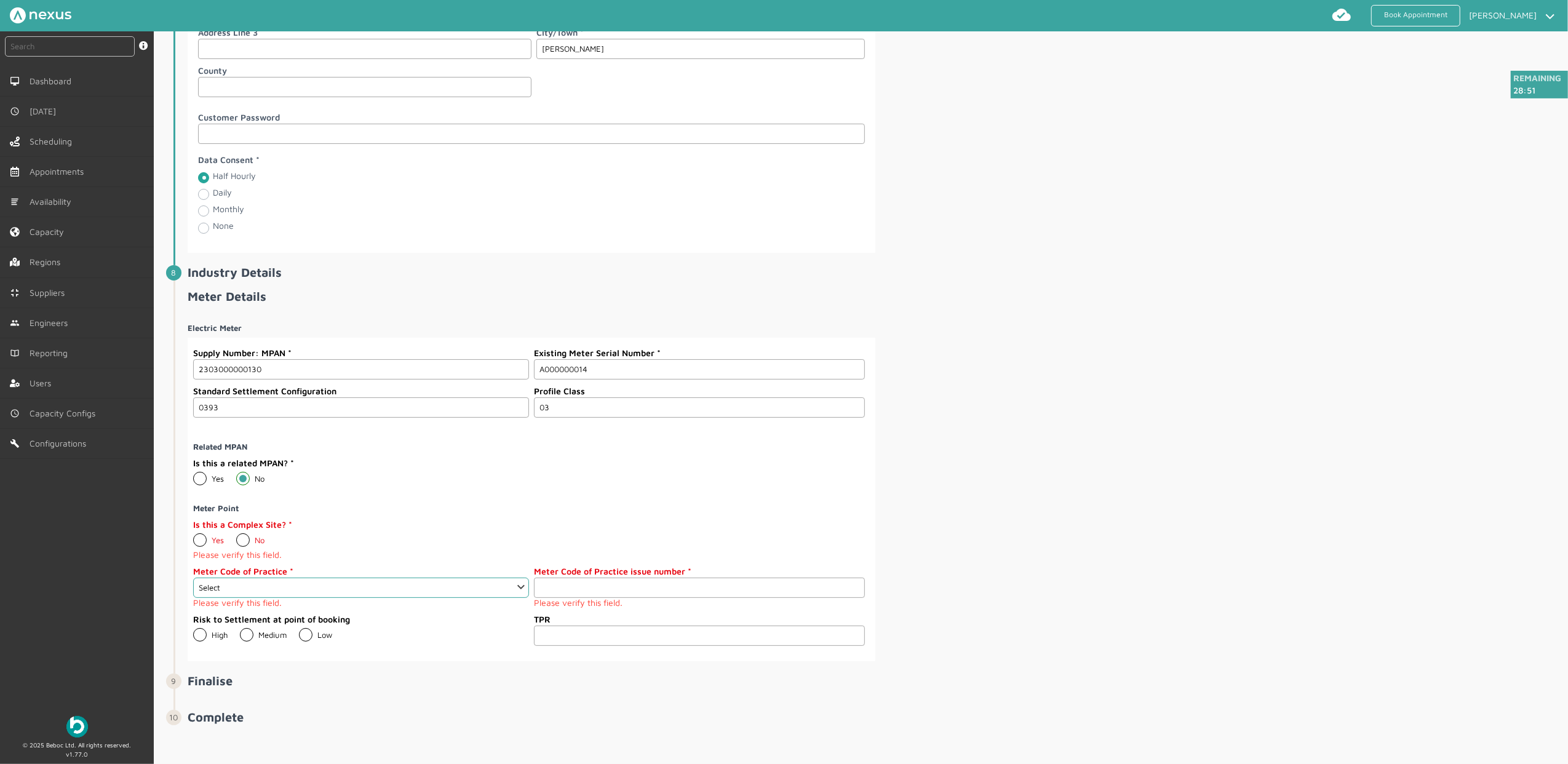
click at [236, 536] on input "No" at bounding box center [236, 535] width 1 height 1
radio input "true"
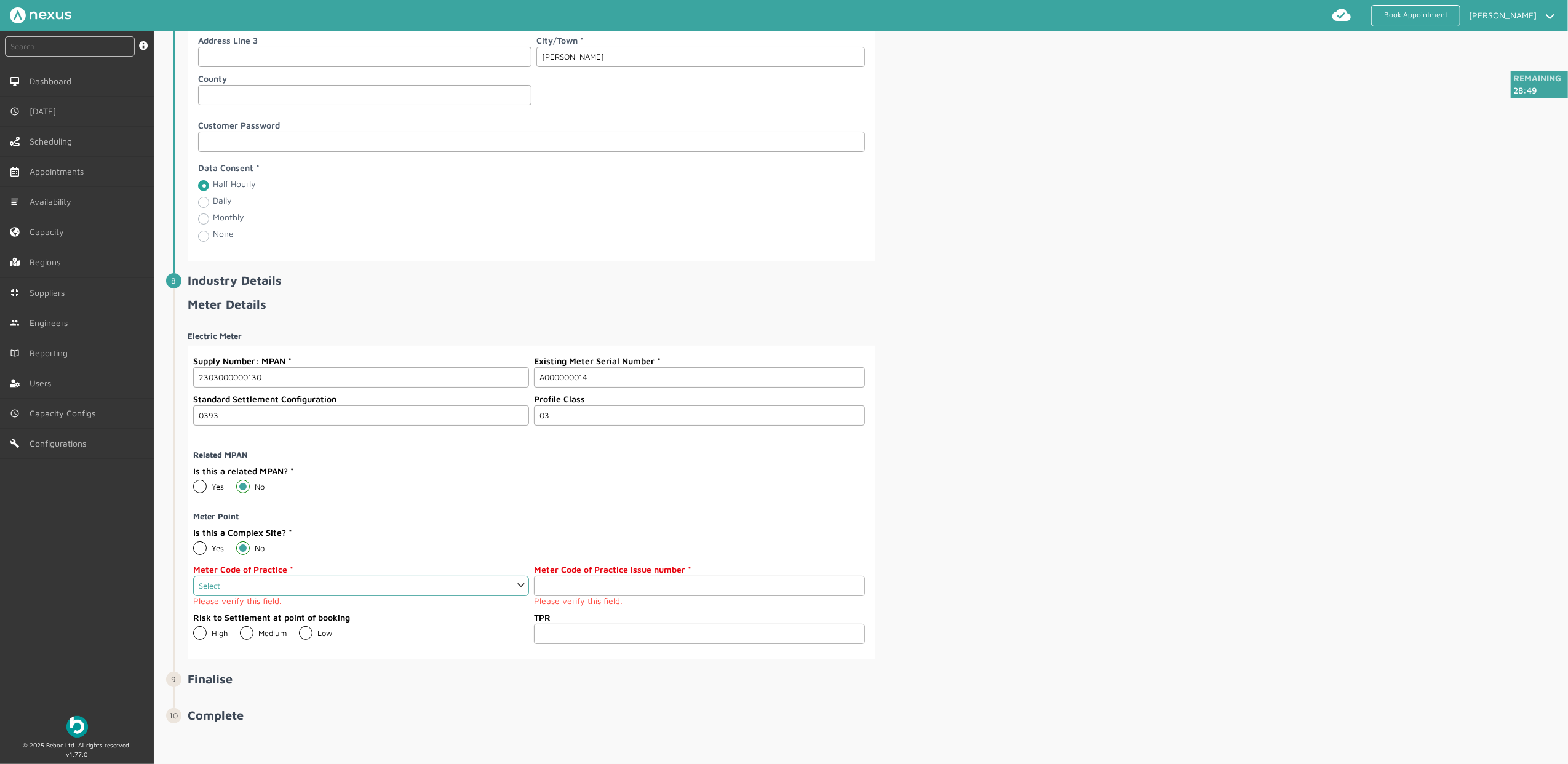
click at [404, 596] on select "Select 1 2 3 4 5 6 7 8 9 10 11" at bounding box center [361, 585] width 336 height 20
select select "3: 3"
click at [193, 584] on select "Select 1 2 3 4 5 6 7 8 9 10 11" at bounding box center [361, 585] width 336 height 20
click at [614, 589] on input "number" at bounding box center [699, 585] width 331 height 20
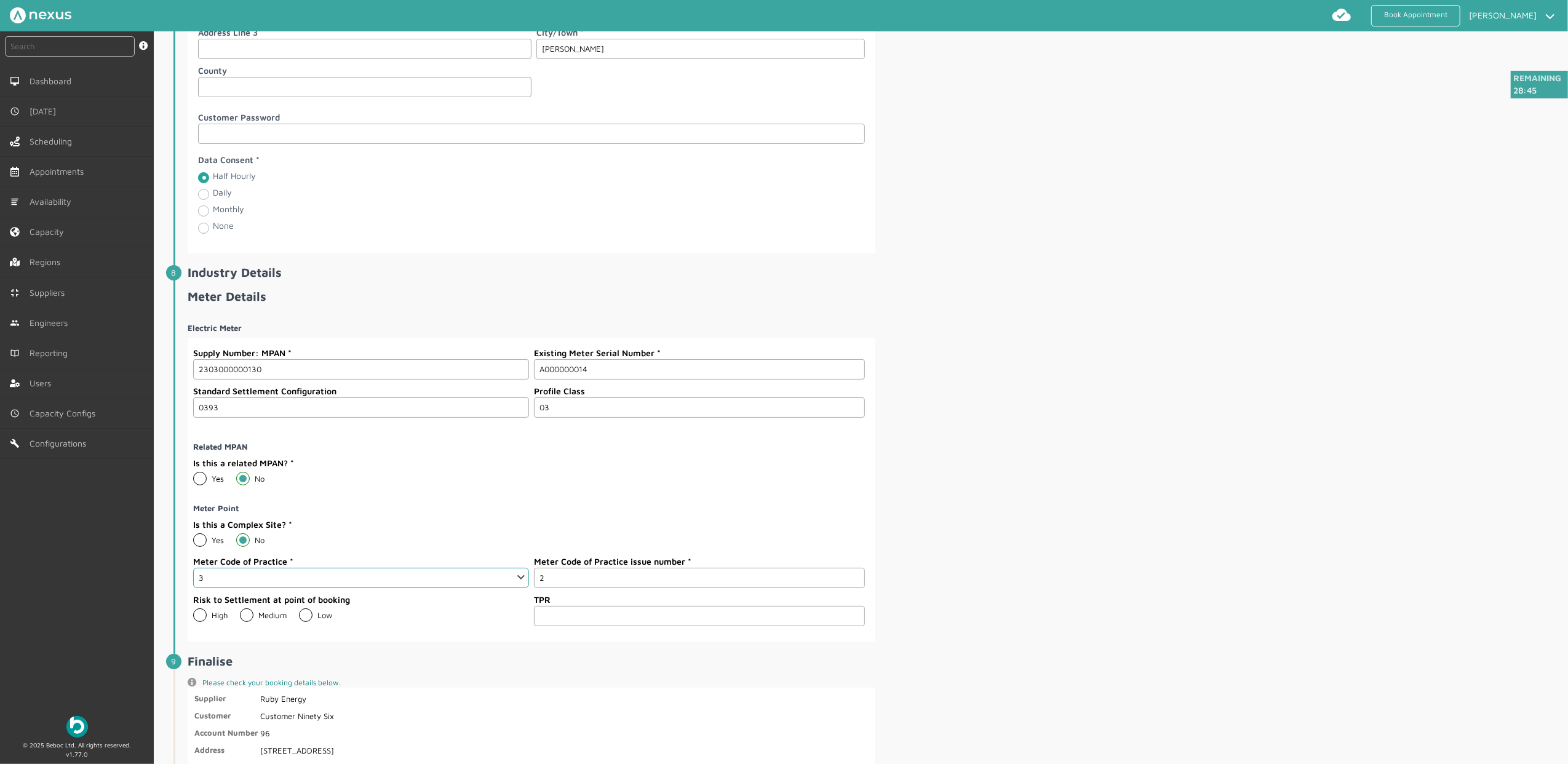
type input "2"
click at [1164, 505] on div "Electric Meter Supply Number: MPAN 2303000000130 Existing Meter Serial Number A…" at bounding box center [874, 477] width 1374 height 328
click at [299, 620] on label "Low" at bounding box center [316, 615] width 33 height 10
click at [299, 611] on input "Low" at bounding box center [298, 610] width 1 height 1
radio input "true"
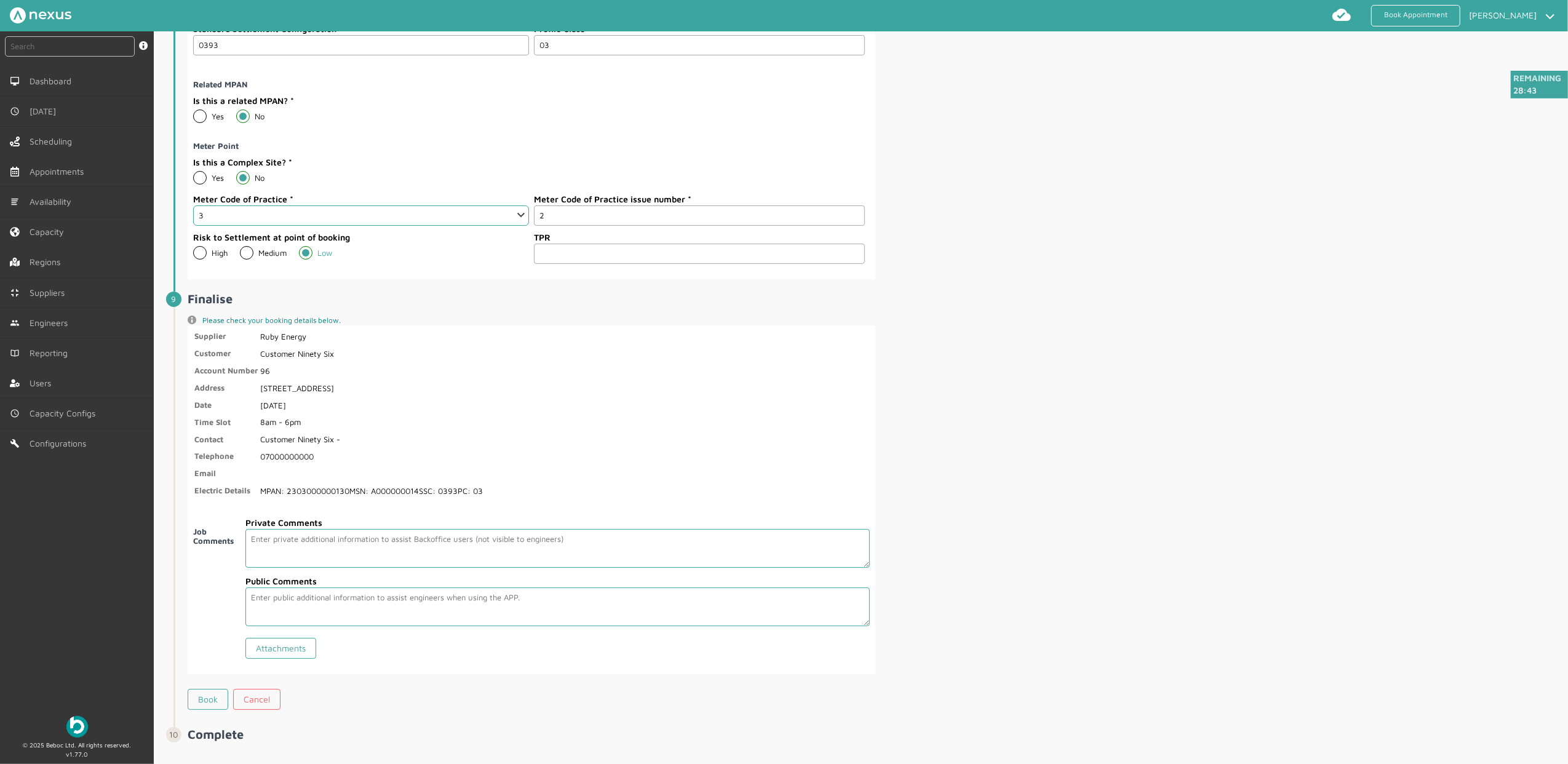
scroll to position [1909, 0]
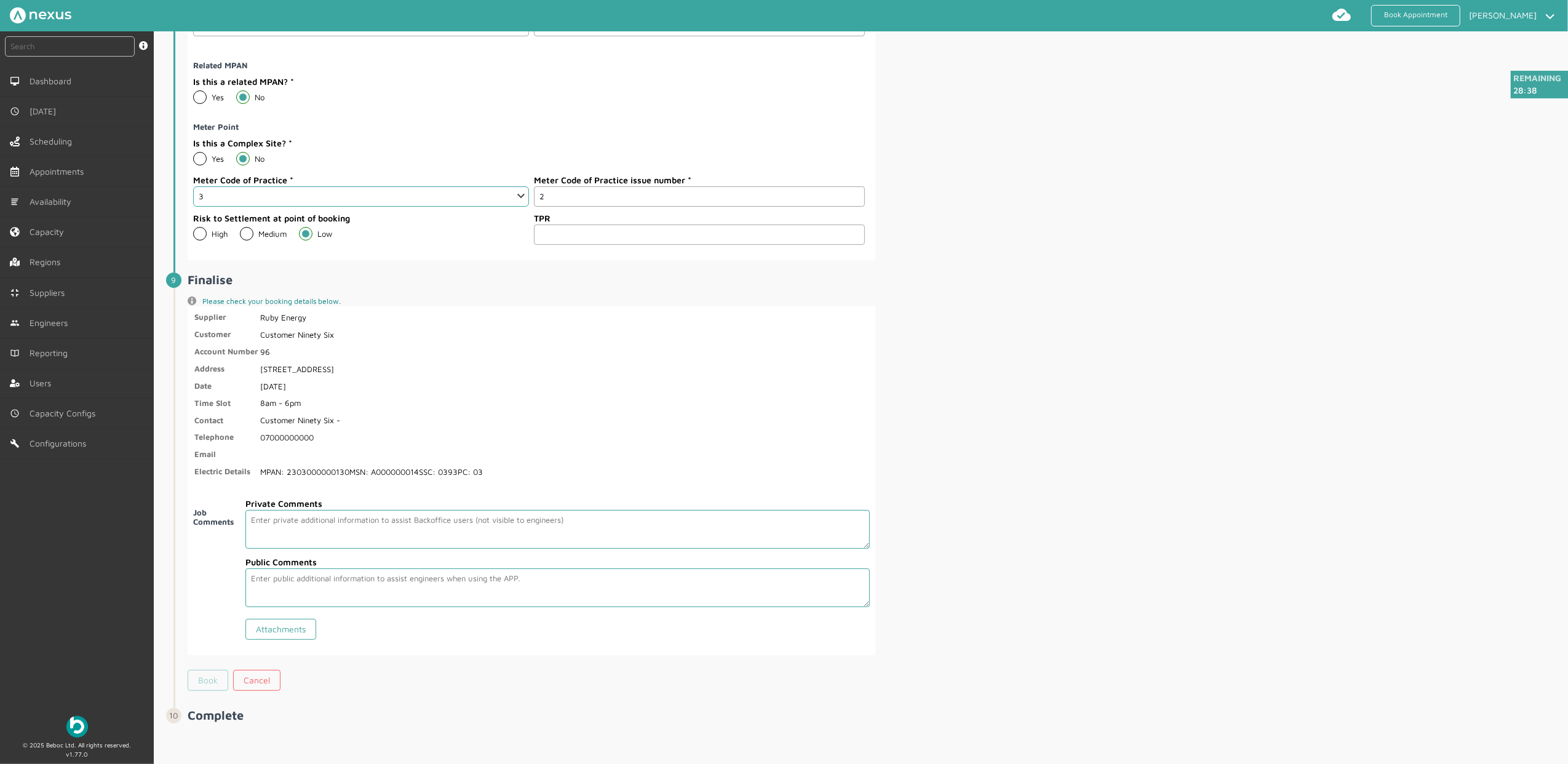
click at [206, 681] on link "Book" at bounding box center [207, 680] width 40 height 21
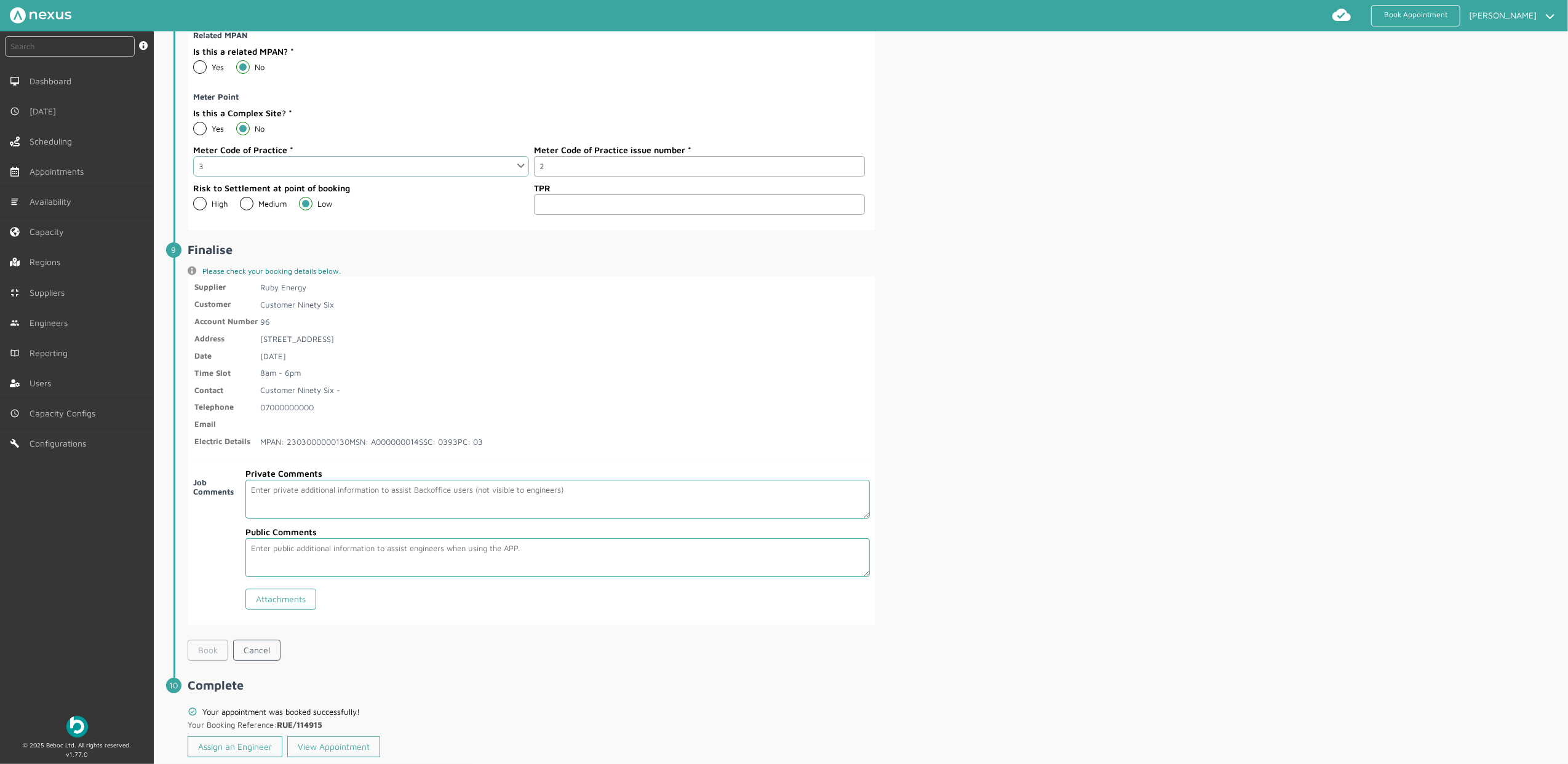
scroll to position [1966, 0]
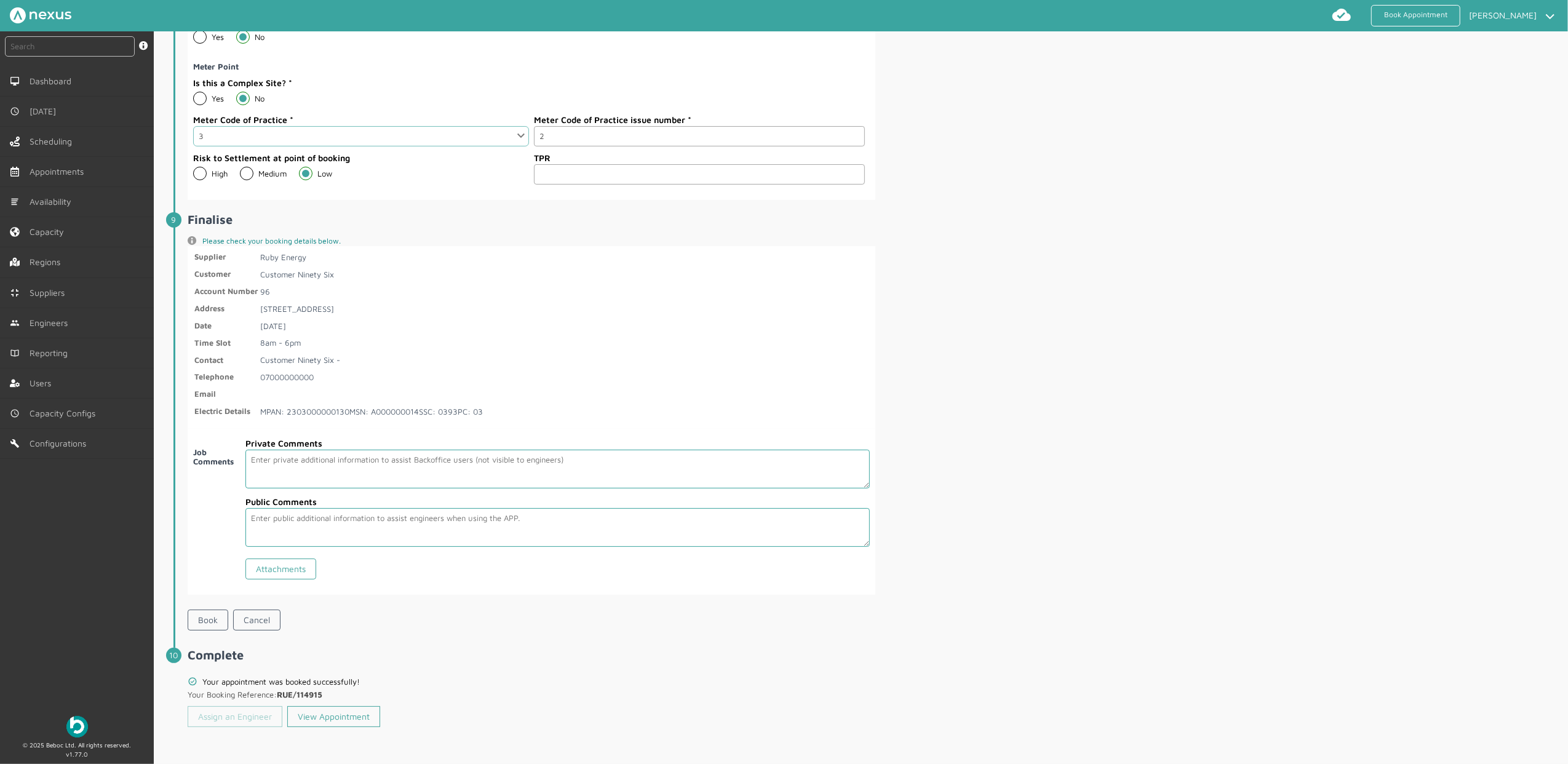
click at [232, 715] on link "Assign an Engineer" at bounding box center [234, 715] width 95 height 21
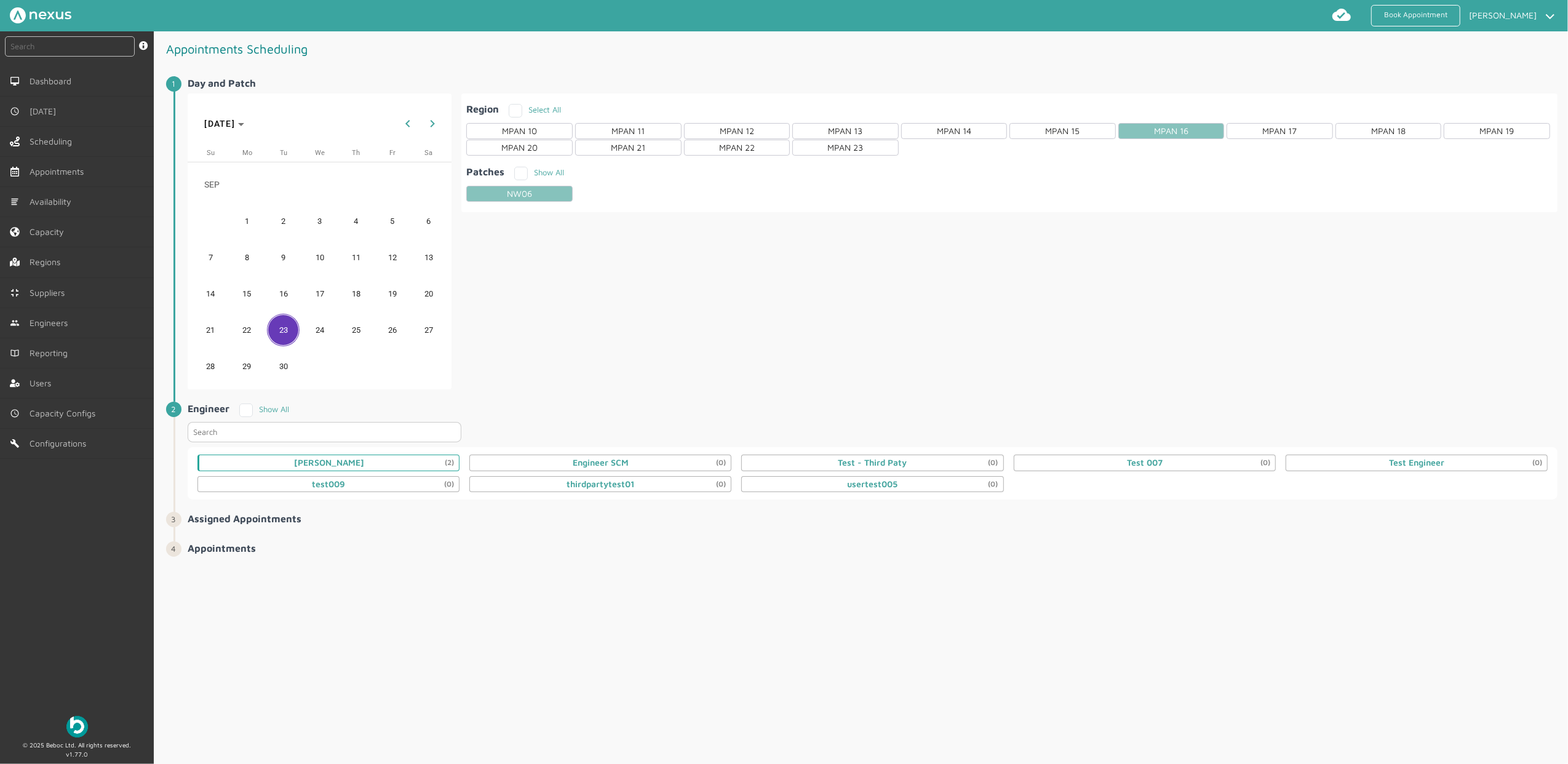
click at [362, 463] on div "Daniel Metcalfe (2)" at bounding box center [328, 461] width 262 height 16
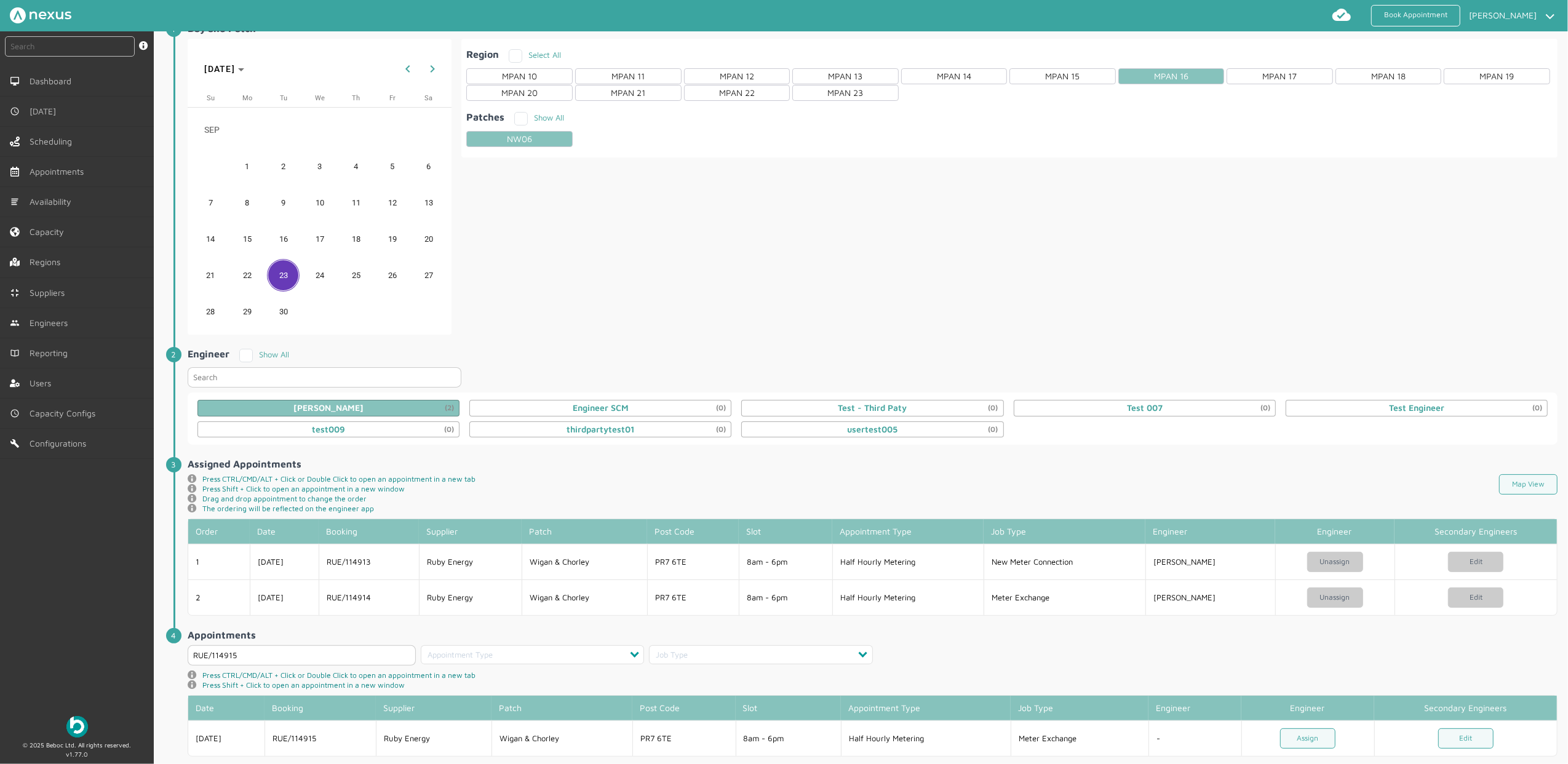
scroll to position [82, 0]
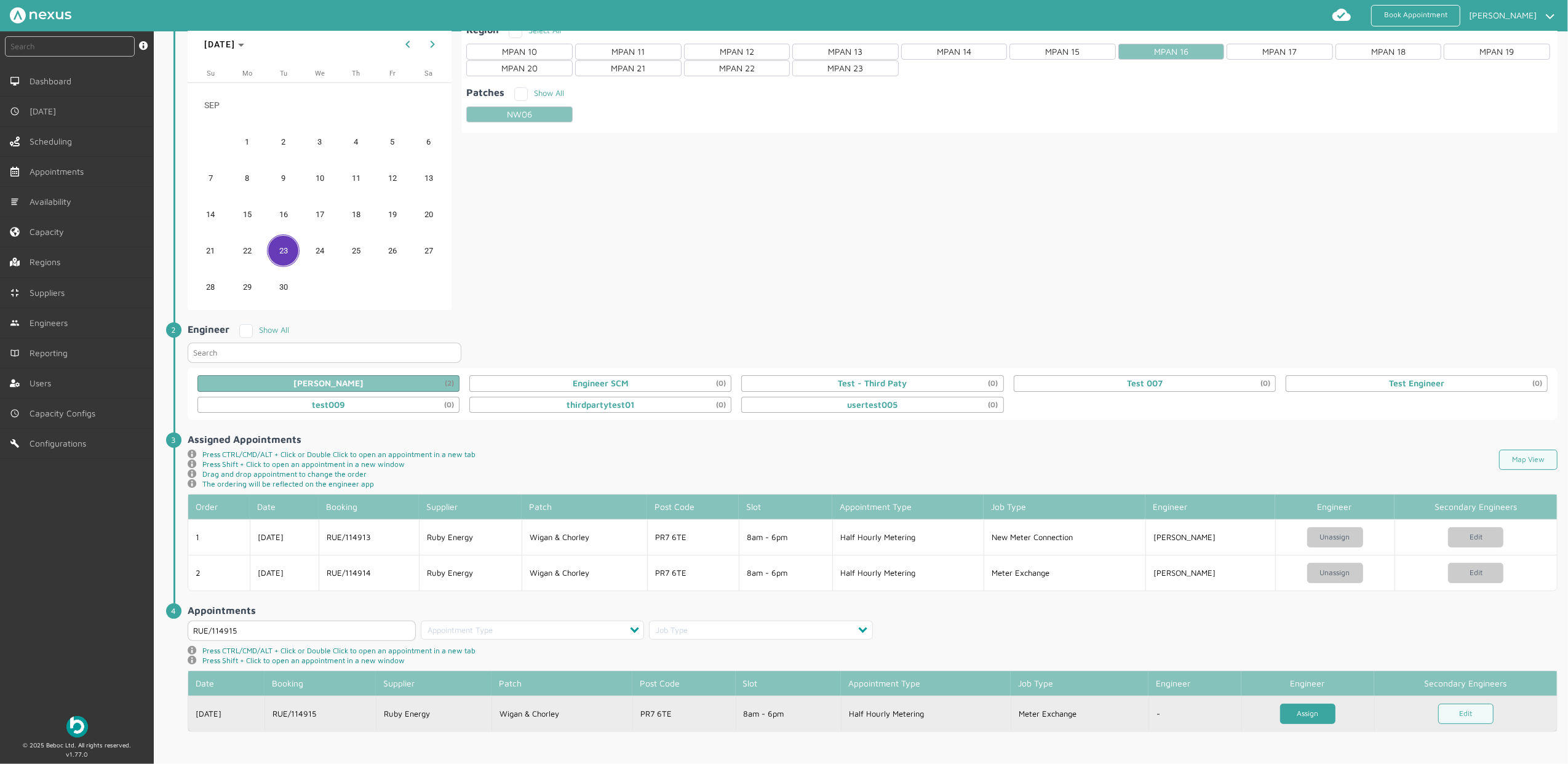
click at [1290, 712] on link "Assign" at bounding box center [1307, 714] width 55 height 20
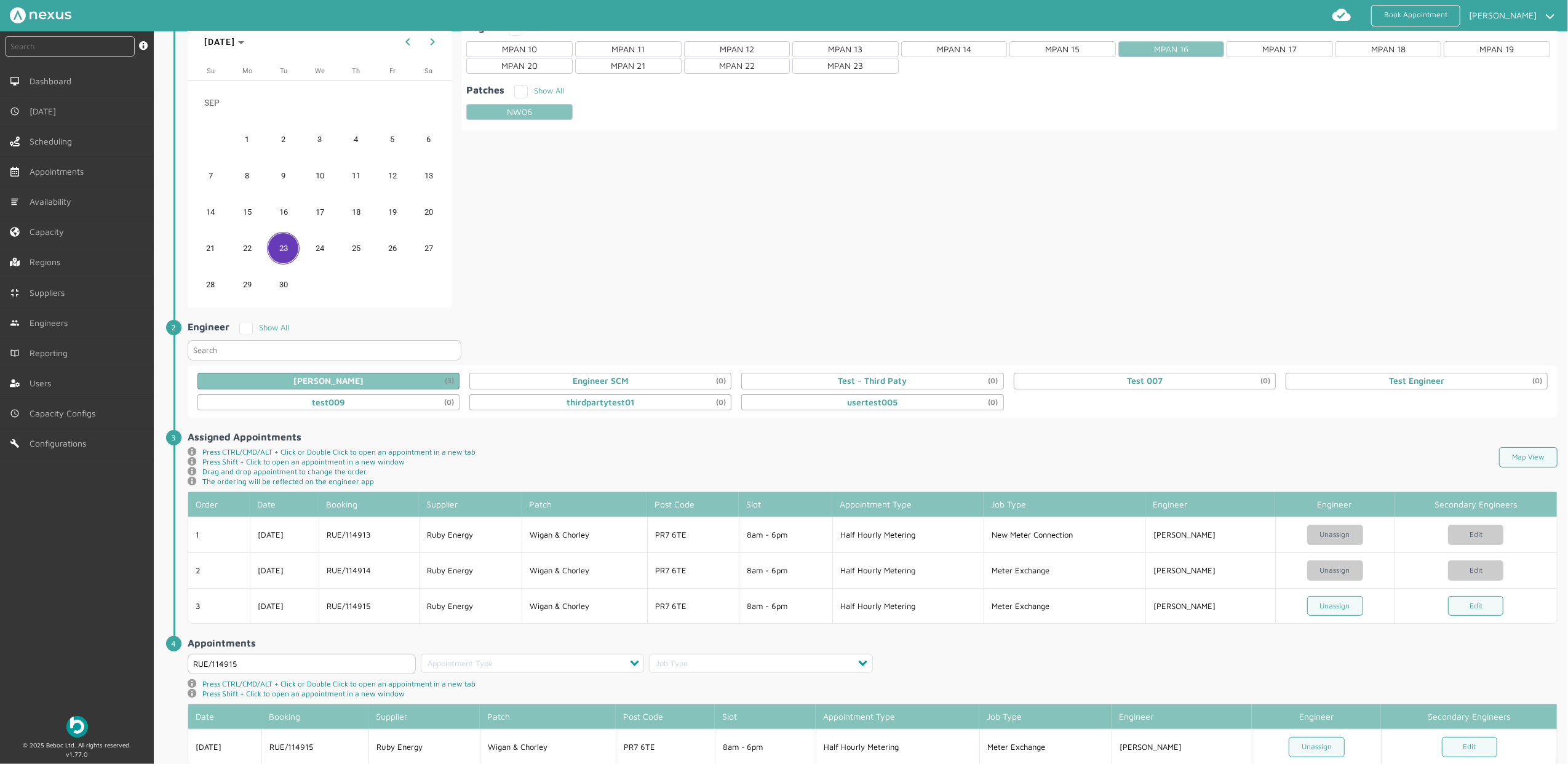
click at [62, 29] on nav "Book Appointment Jacob Henderson My profile Return to Hub Logout" at bounding box center [784, 16] width 1568 height 31
click at [62, 42] on input "text" at bounding box center [69, 47] width 129 height 20
type input "114915"
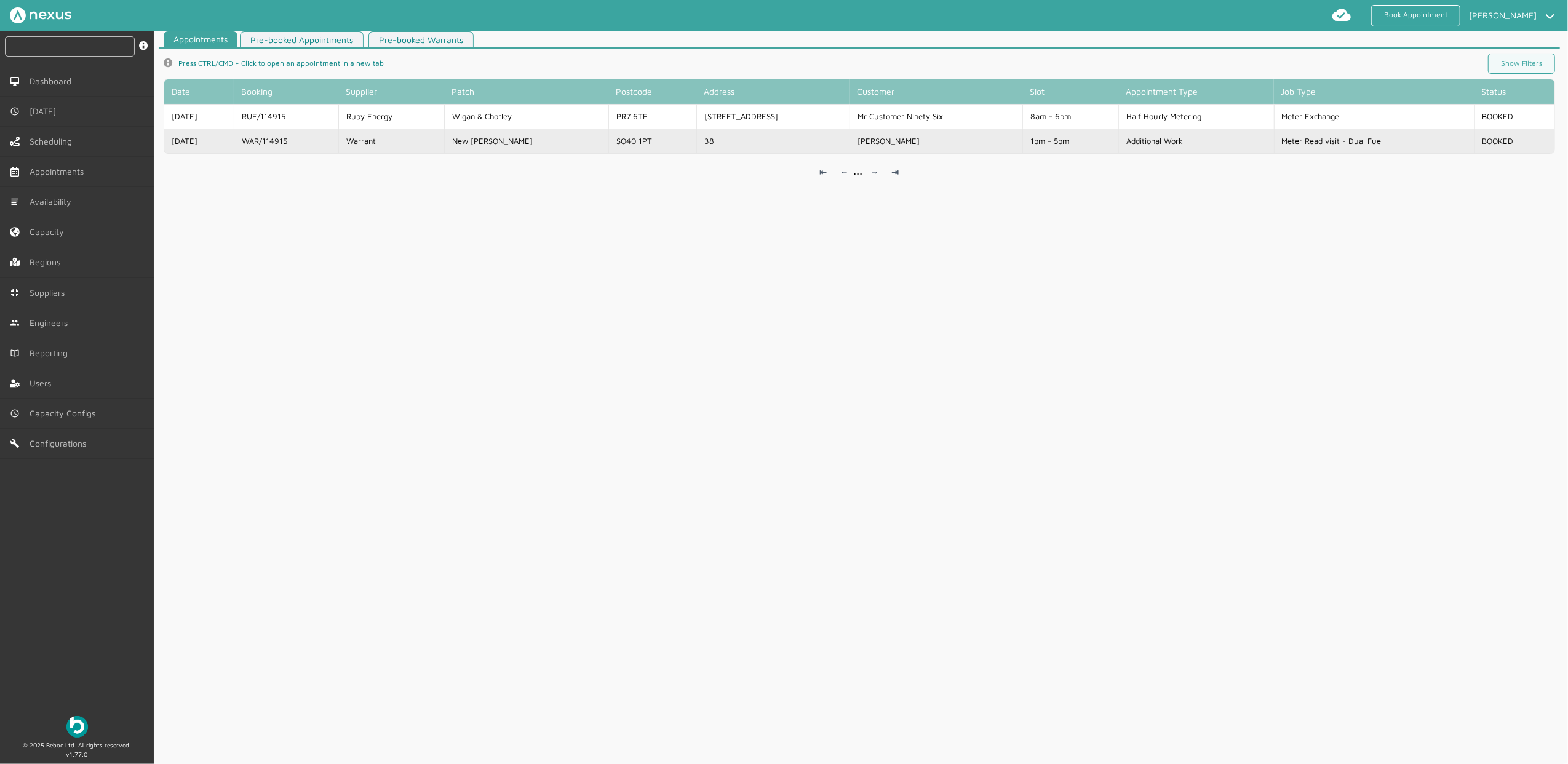
scroll to position [5, 0]
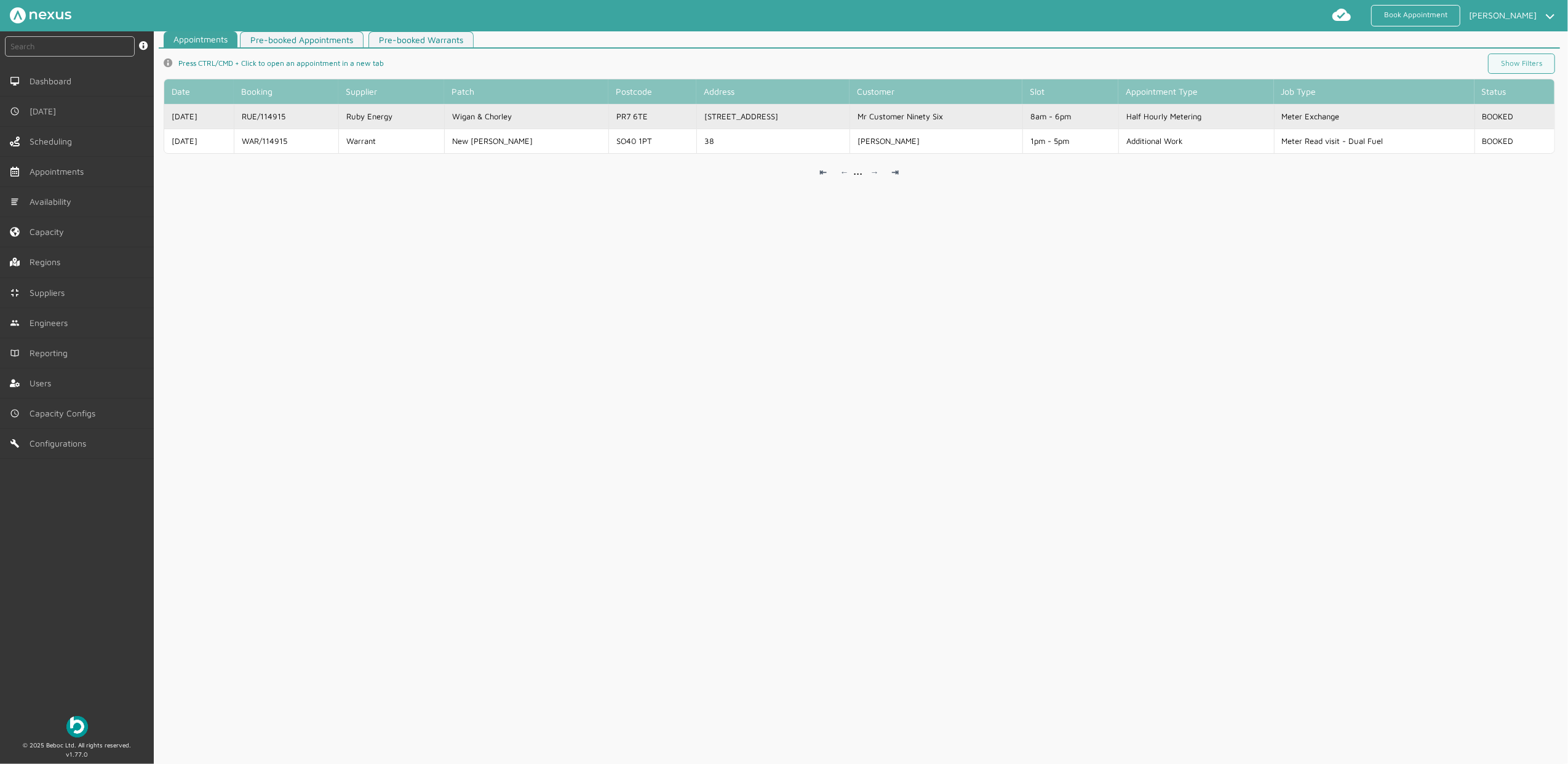
click at [783, 126] on td "96 Customer Road" at bounding box center [773, 116] width 153 height 25
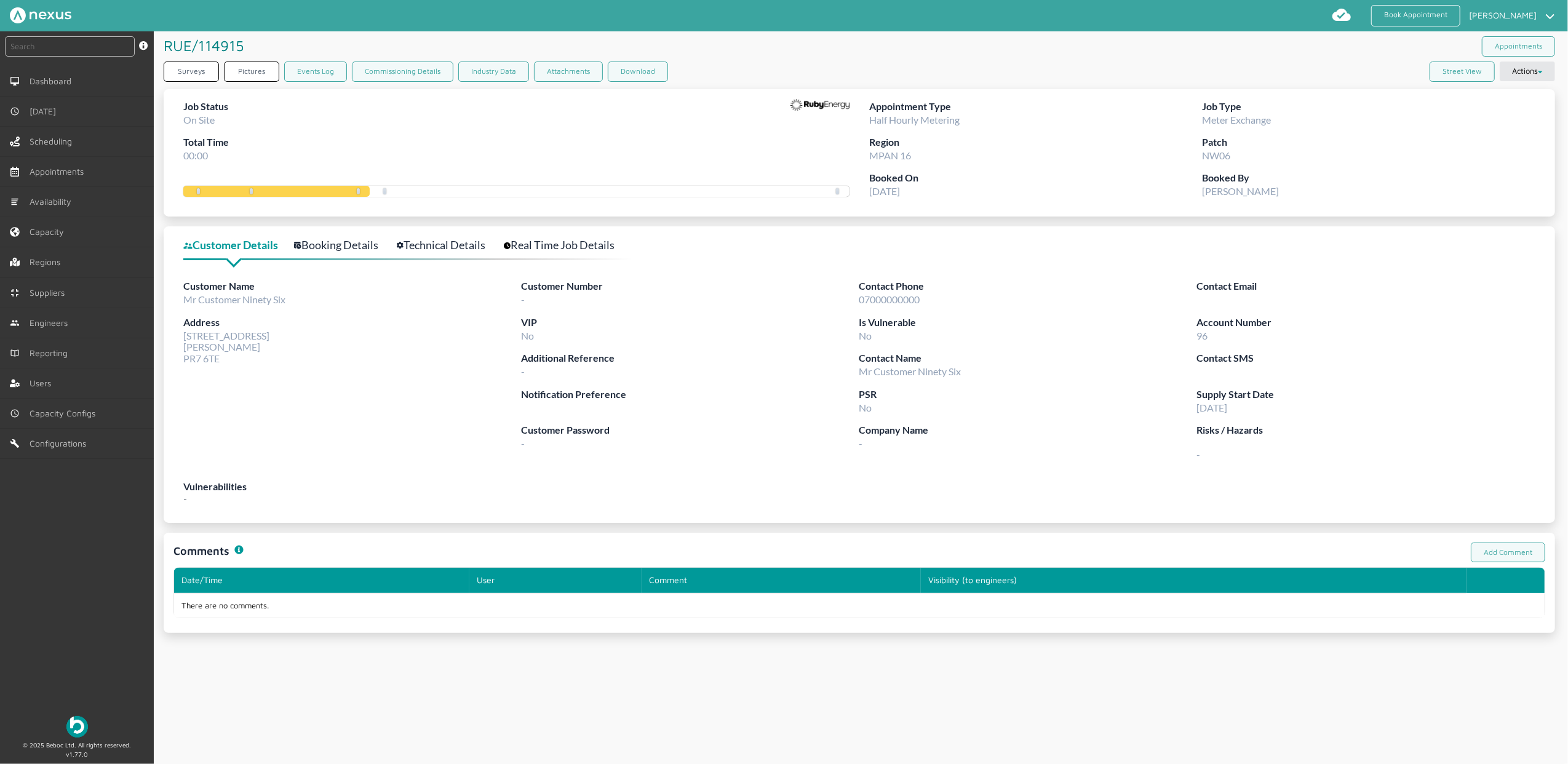
click at [466, 249] on link "Technical Details" at bounding box center [447, 244] width 102 height 17
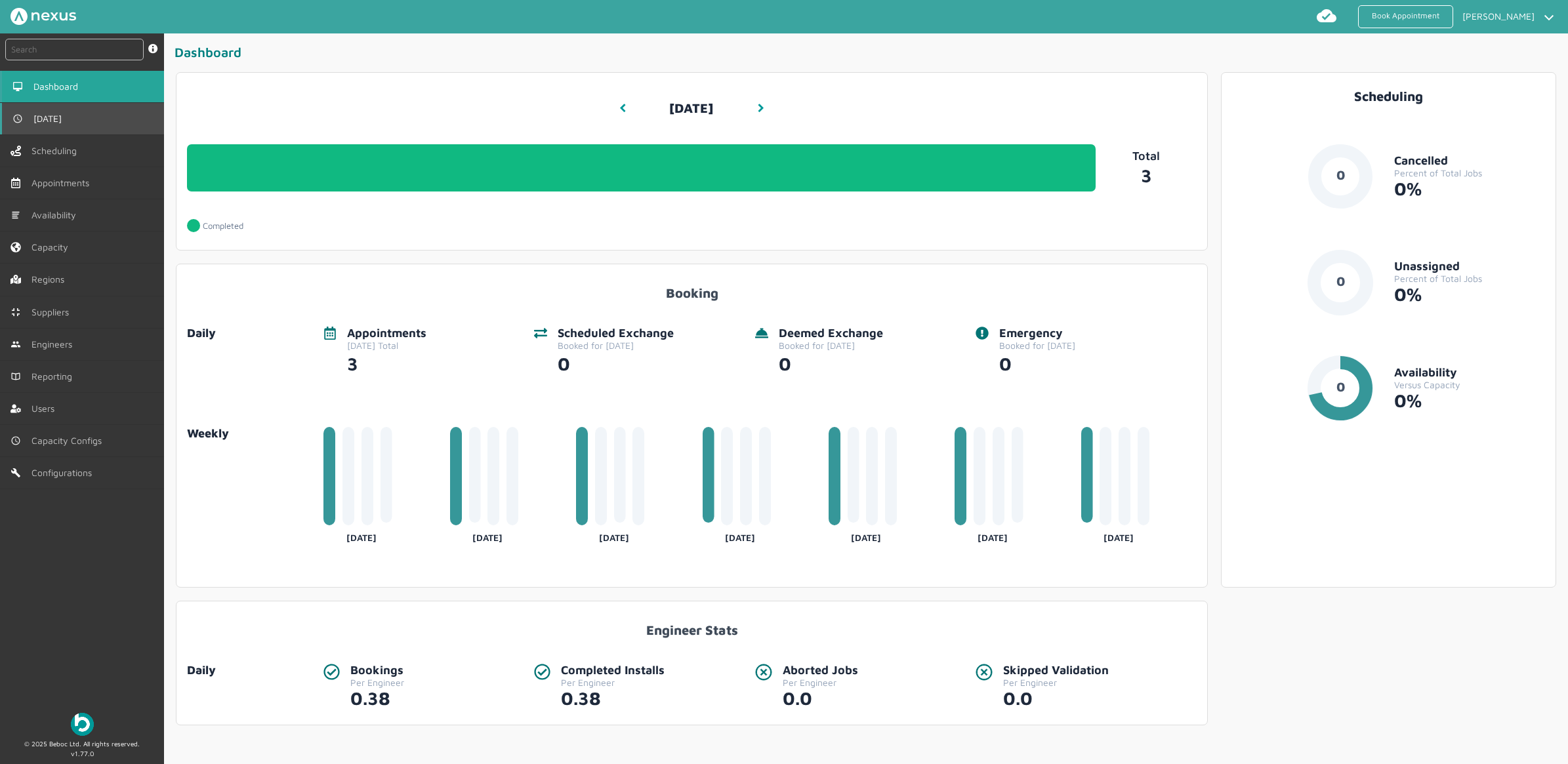
click at [44, 122] on span "[DATE]" at bounding box center [50, 118] width 33 height 11
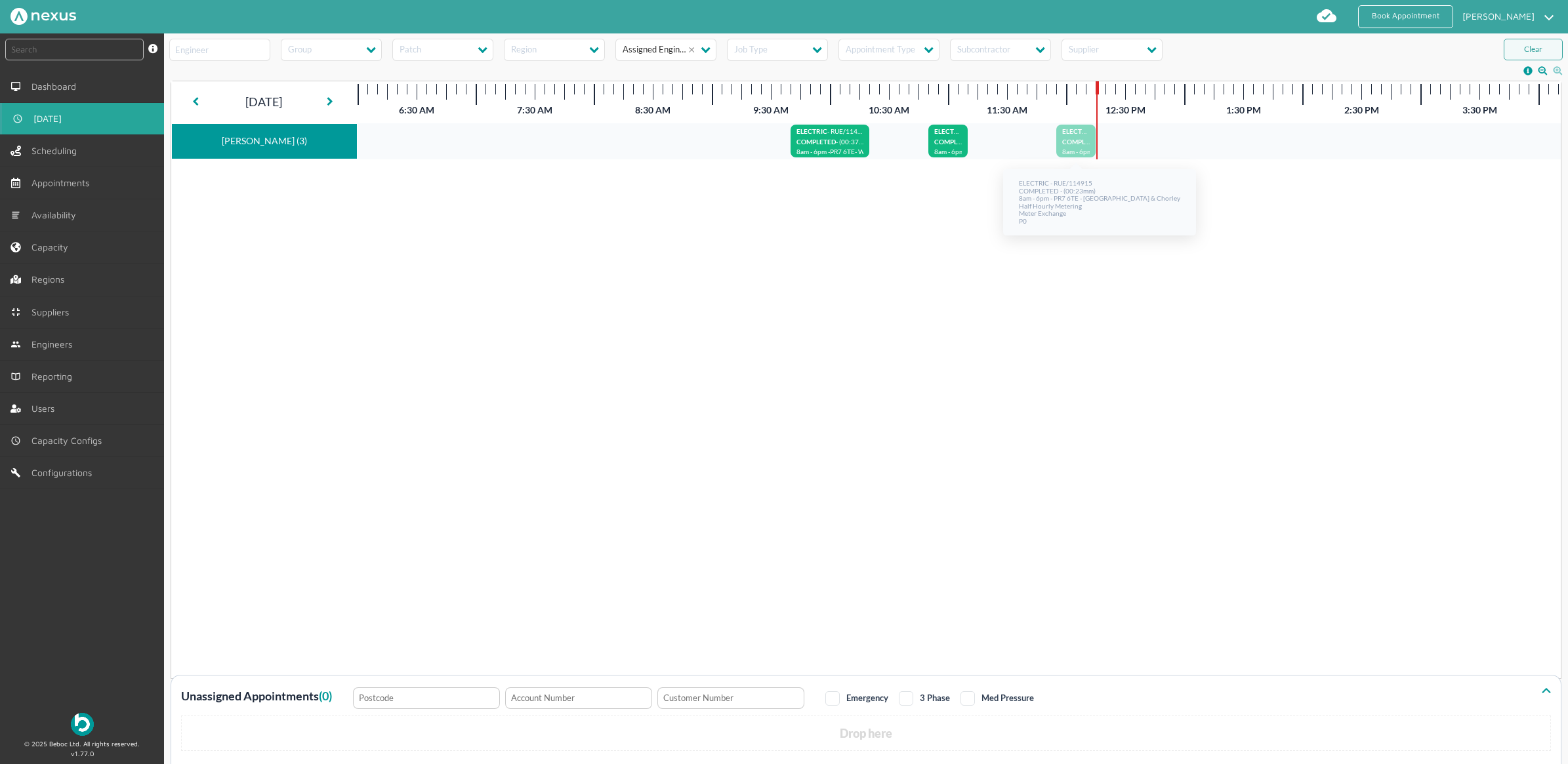
click at [1083, 152] on span "8am - 6pm -" at bounding box center [1079, 152] width 33 height 8
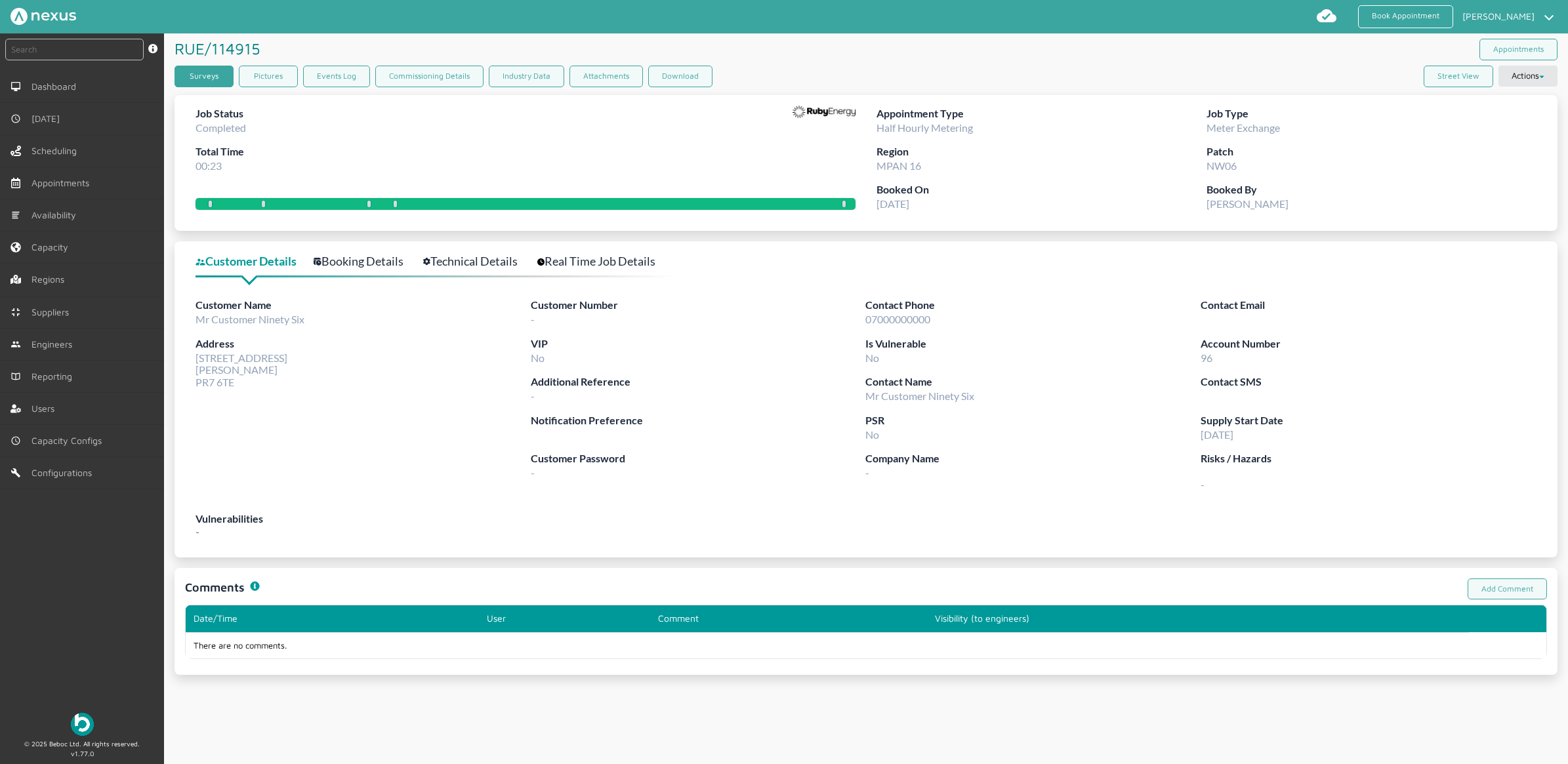
click at [205, 72] on link "Surveys" at bounding box center [204, 76] width 59 height 22
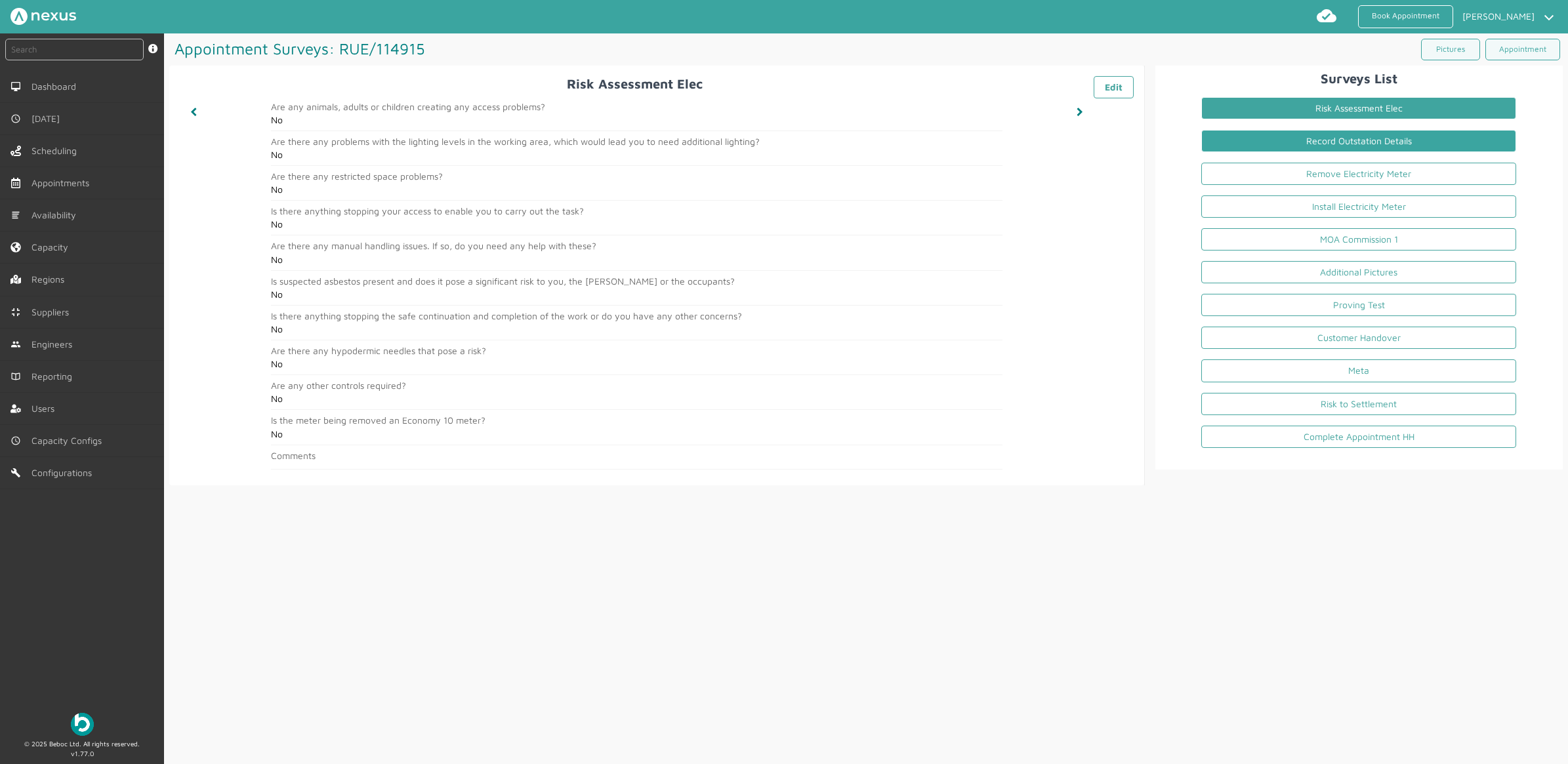
click at [1426, 144] on link "Record Outstation Details" at bounding box center [1359, 141] width 315 height 22
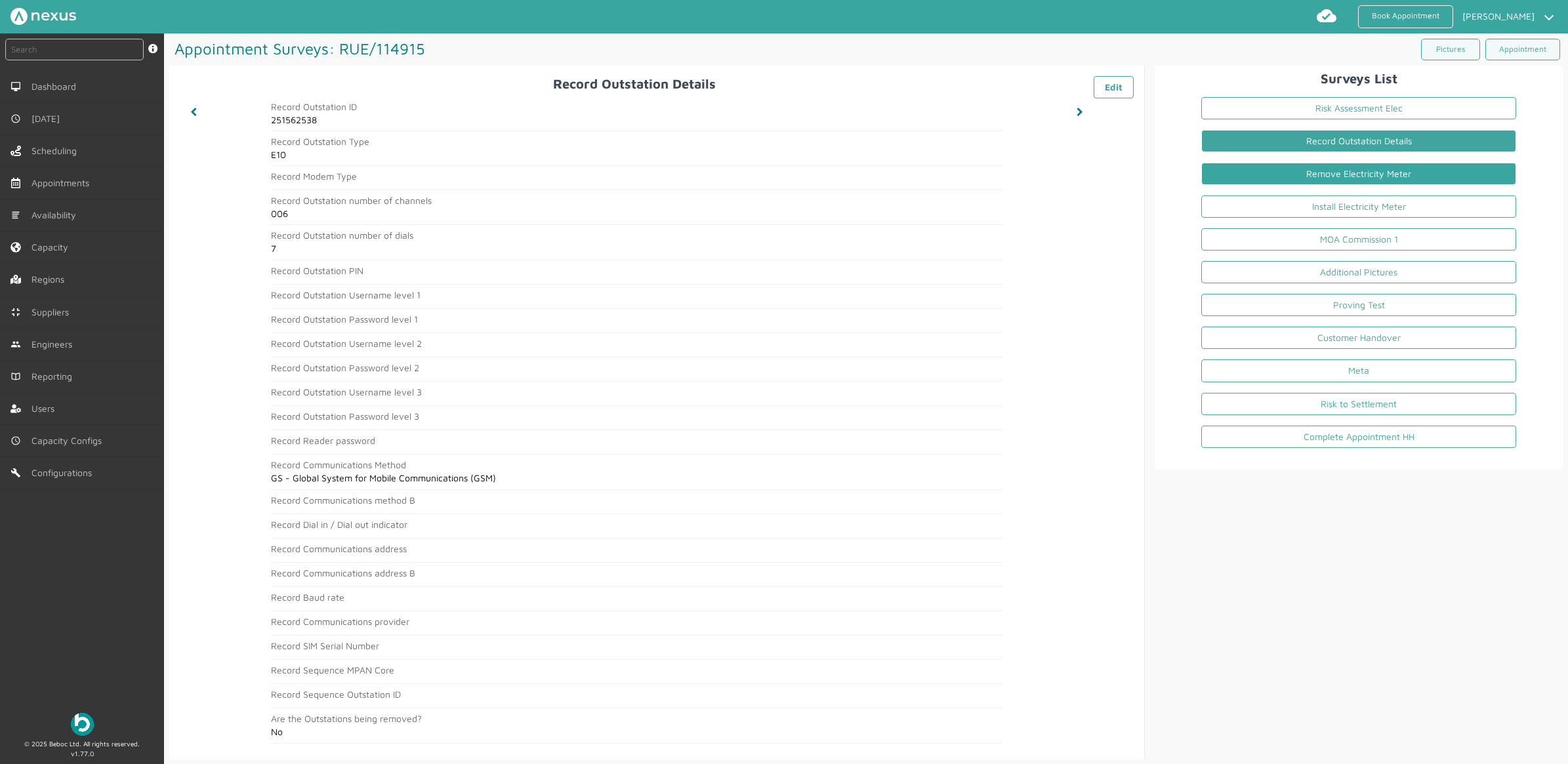
click at [1409, 180] on link "Remove Electricity Meter" at bounding box center [1359, 173] width 315 height 22
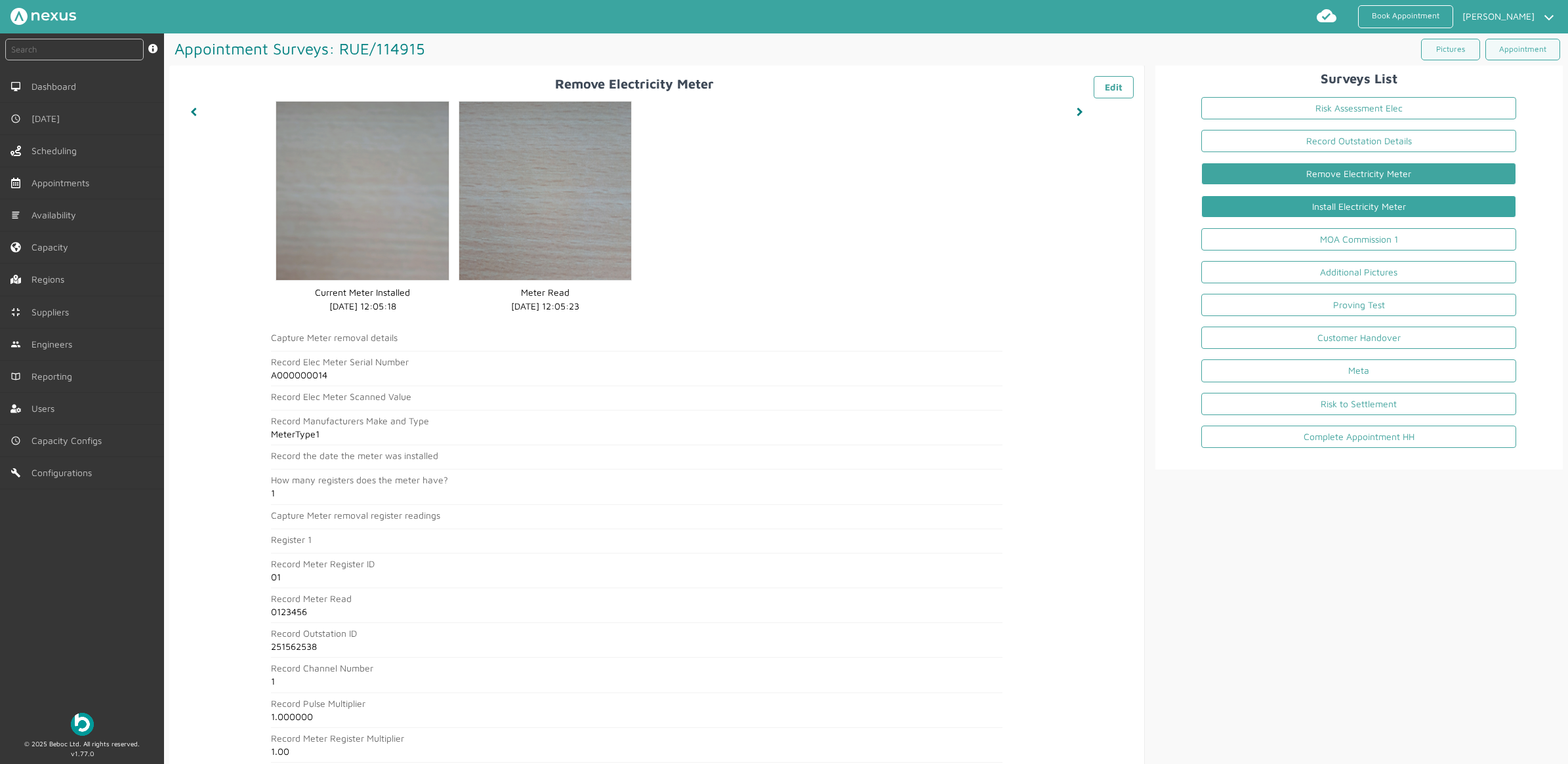
click at [1315, 214] on link "Install Electricity Meter" at bounding box center [1359, 206] width 315 height 22
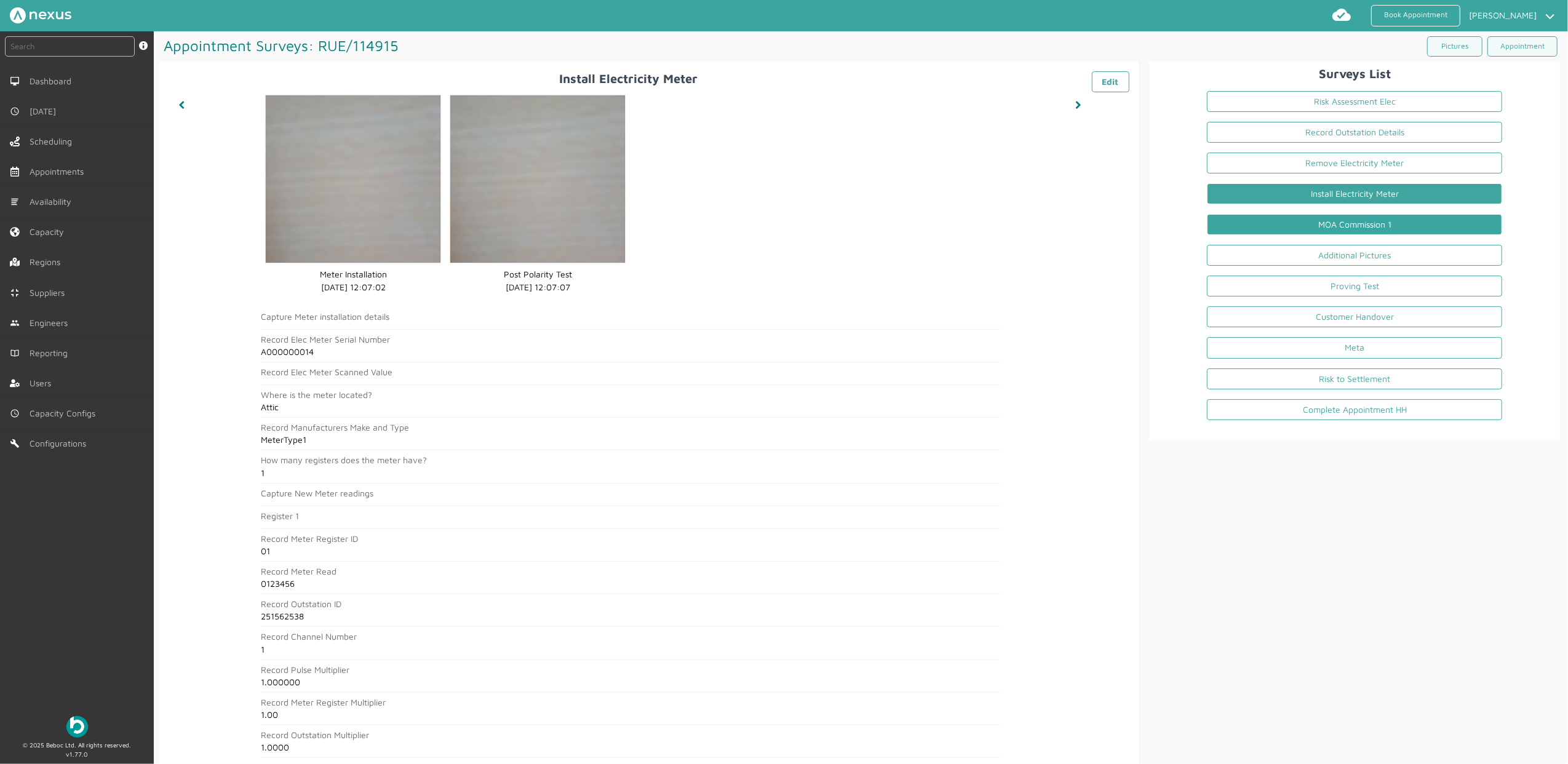
click at [1361, 221] on link "MOA Commission 1" at bounding box center [1354, 224] width 295 height 21
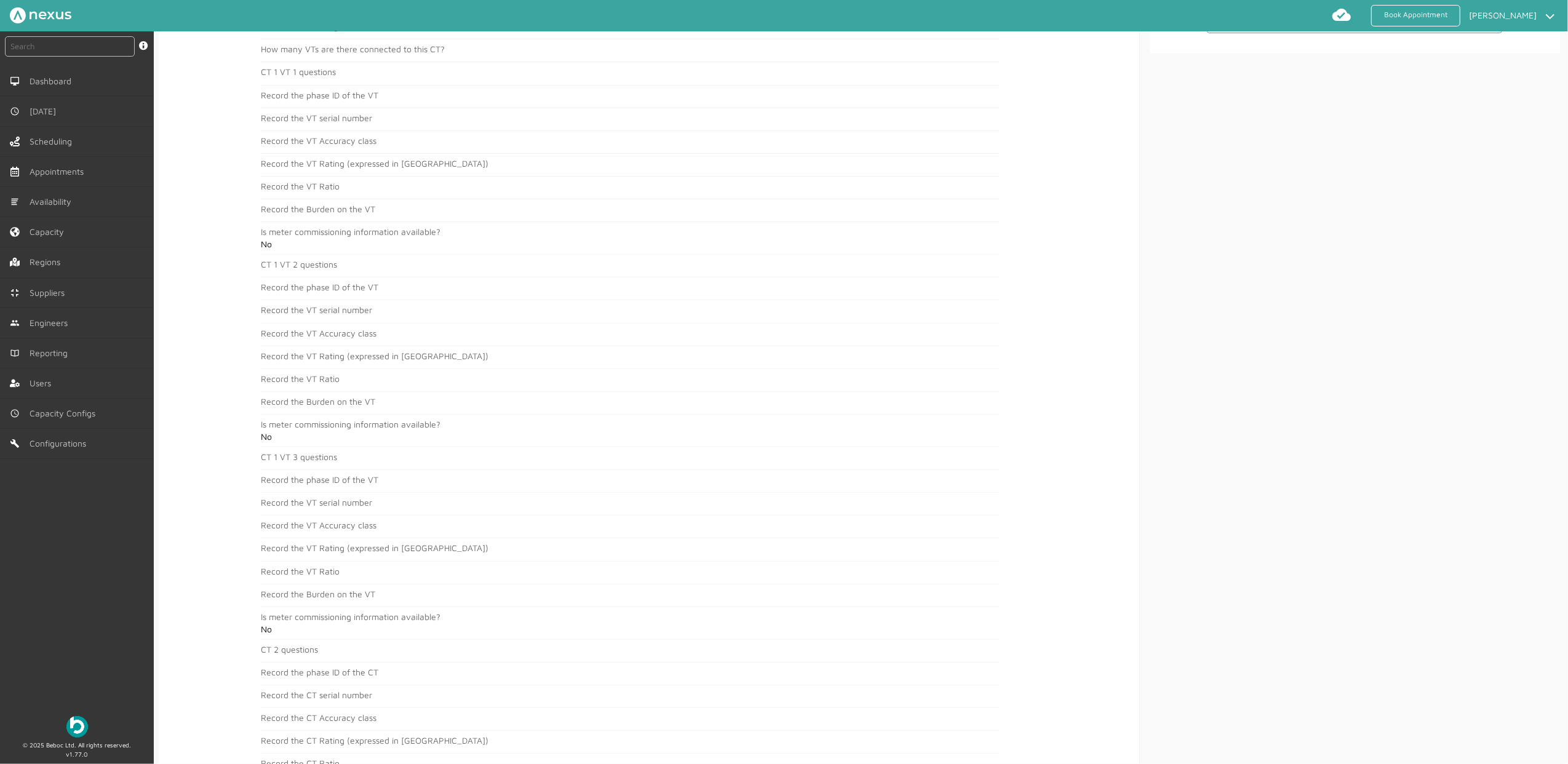
scroll to position [50, 0]
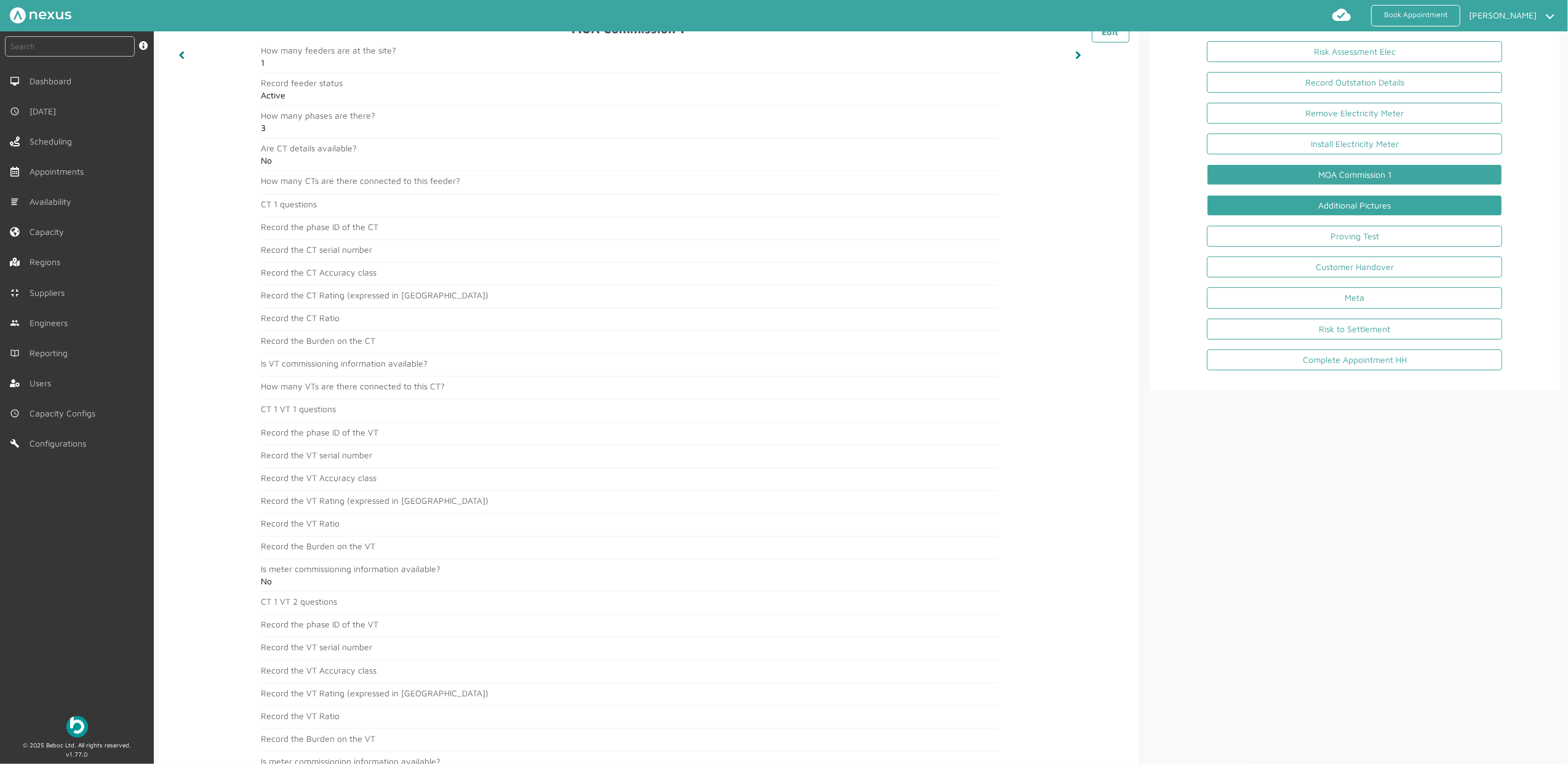
click at [1316, 216] on link "Additional Pictures" at bounding box center [1354, 205] width 295 height 21
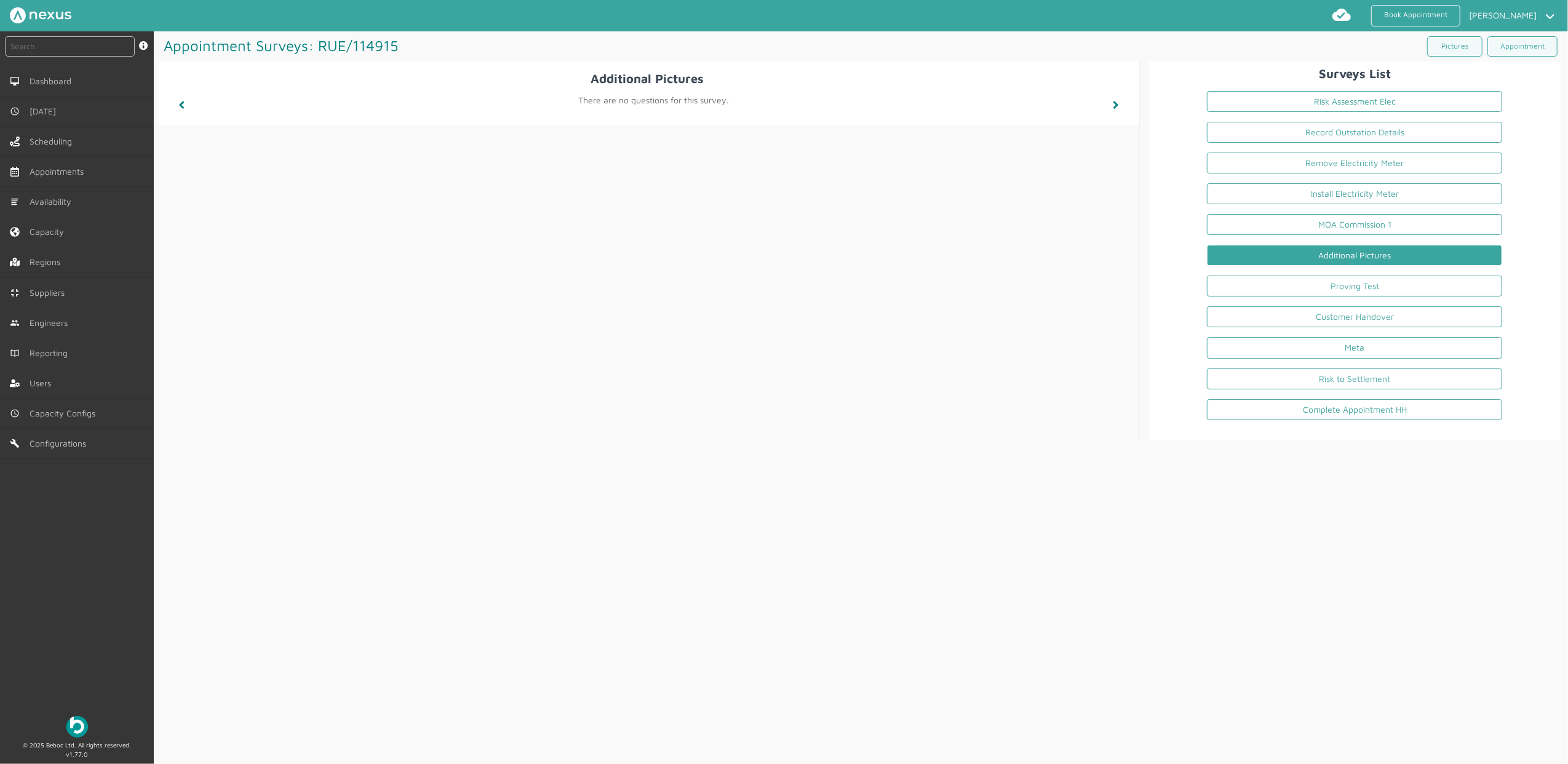
scroll to position [0, 0]
click at [1386, 281] on link "Proving Test" at bounding box center [1354, 285] width 295 height 21
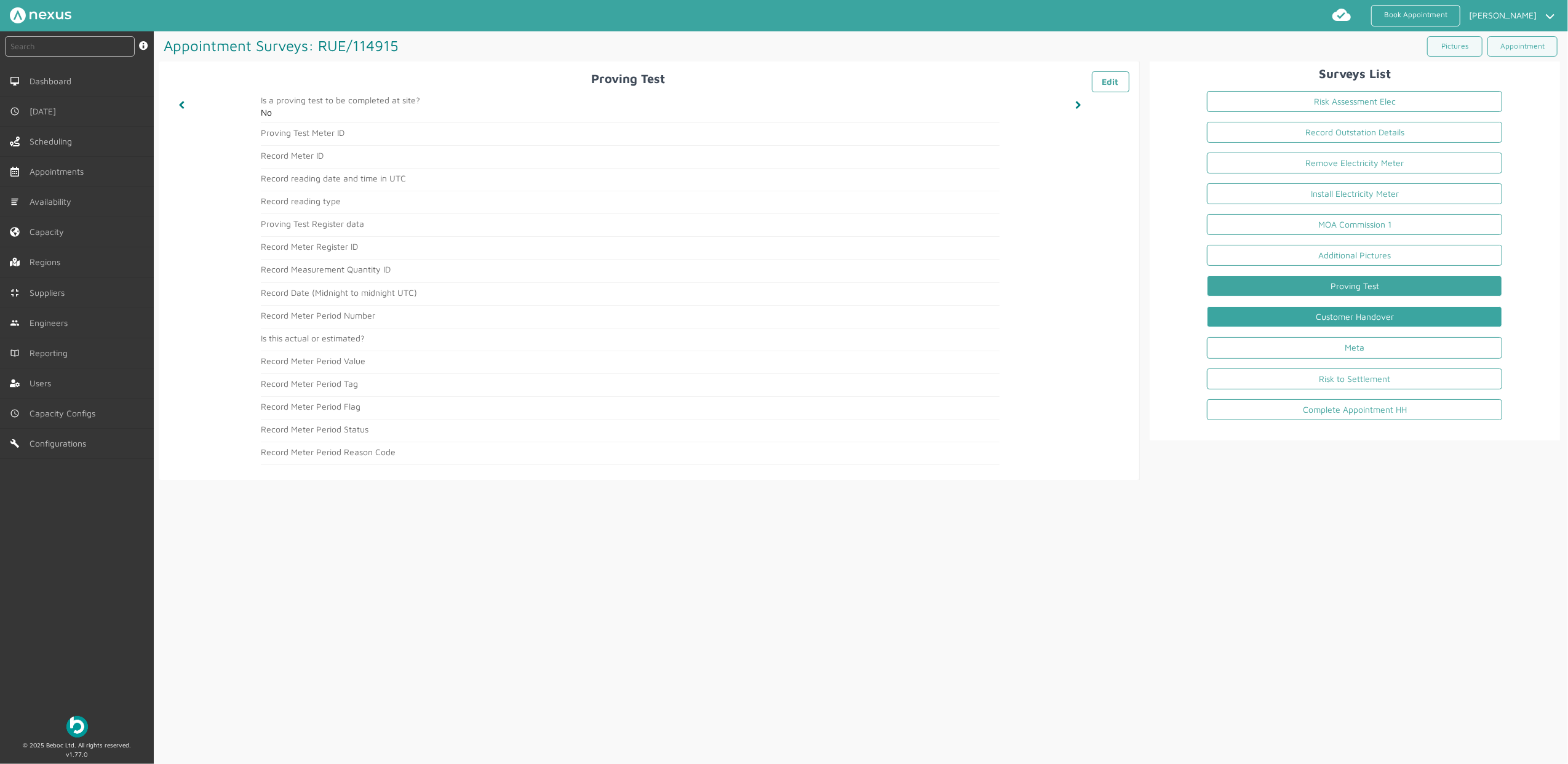
click at [1391, 320] on link "Customer Handover" at bounding box center [1354, 316] width 295 height 21
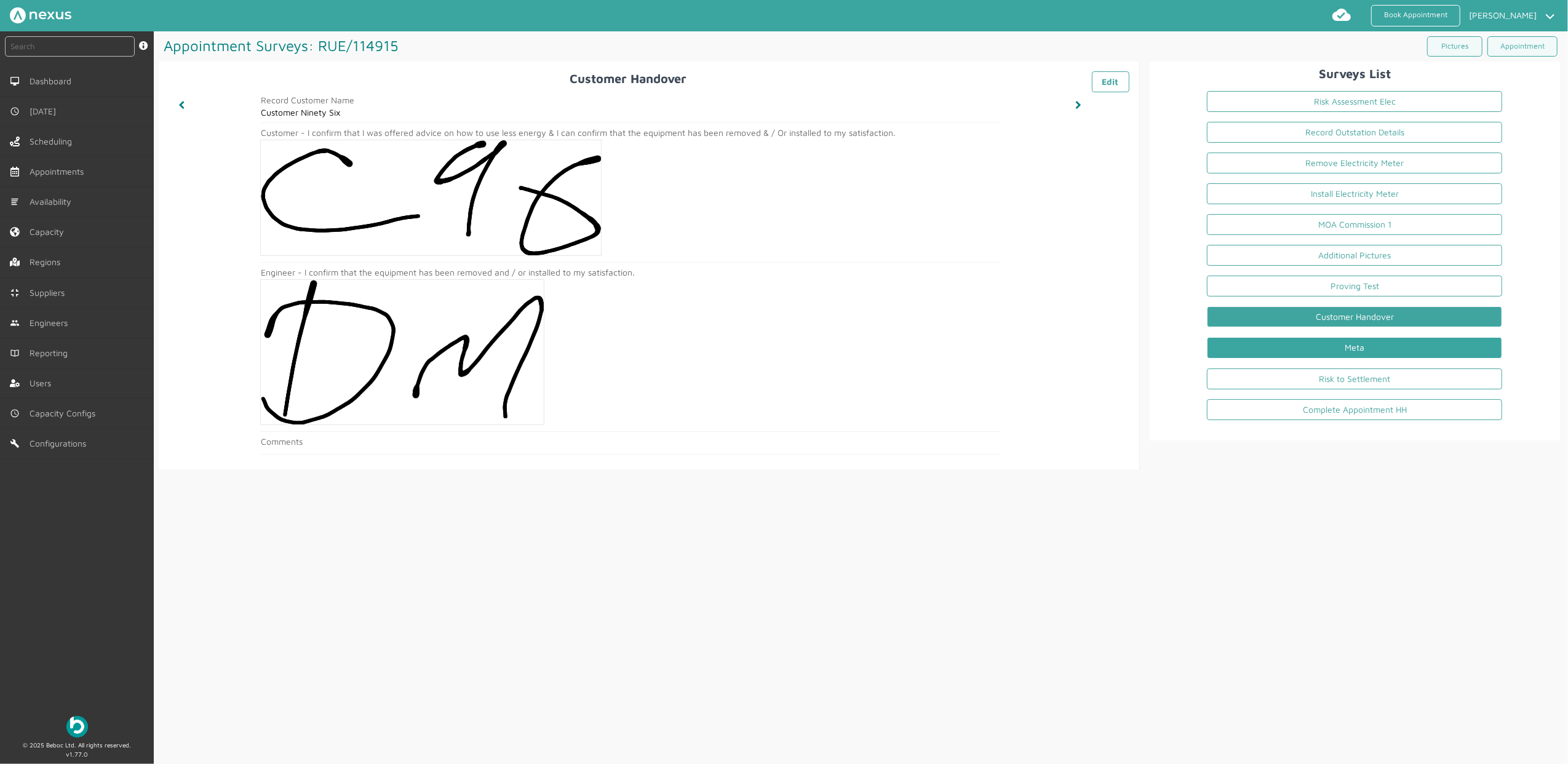
click at [1351, 343] on link "Meta" at bounding box center [1354, 347] width 295 height 21
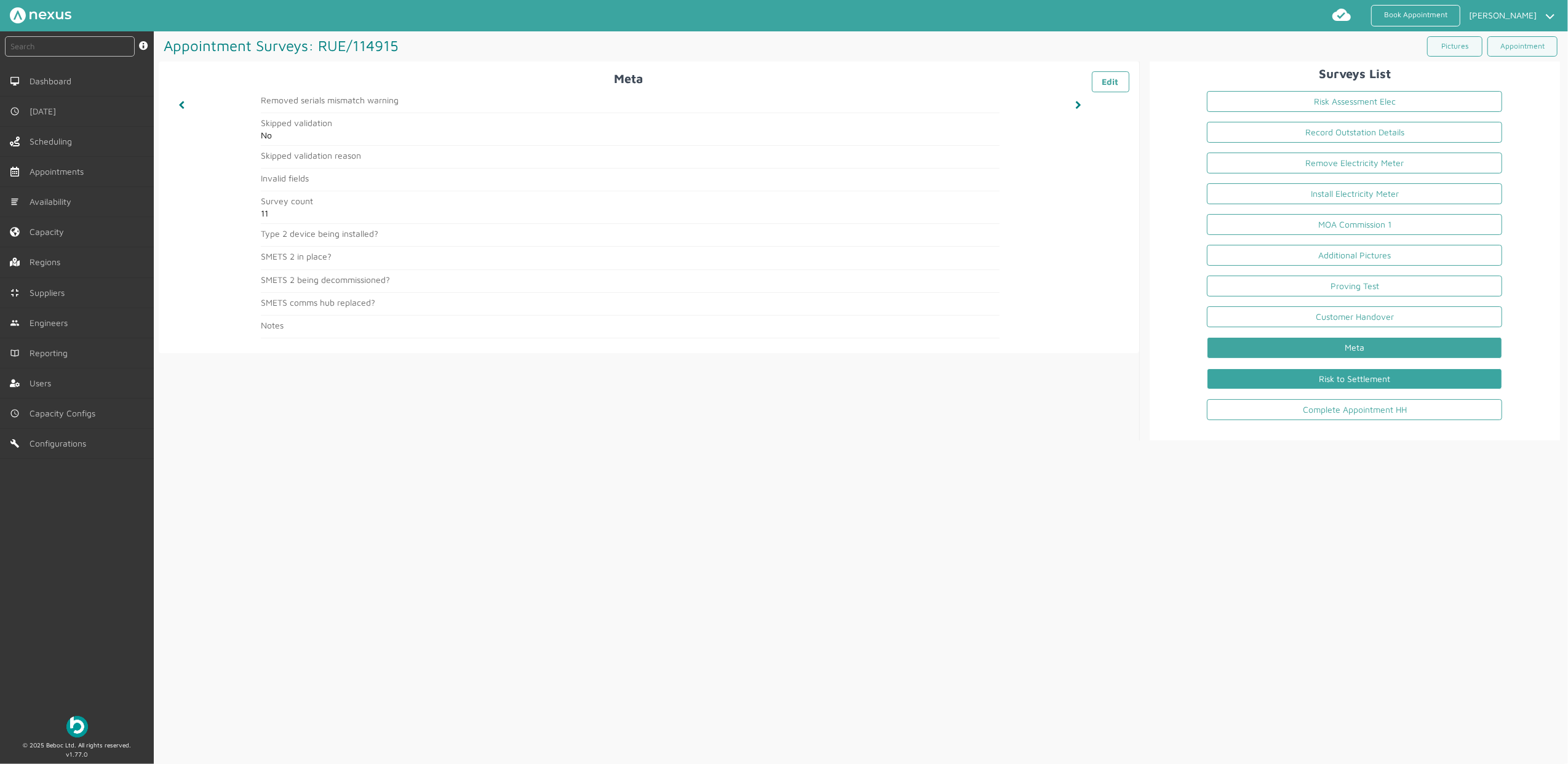
click at [1273, 372] on link "Risk to Settlement" at bounding box center [1354, 379] width 295 height 21
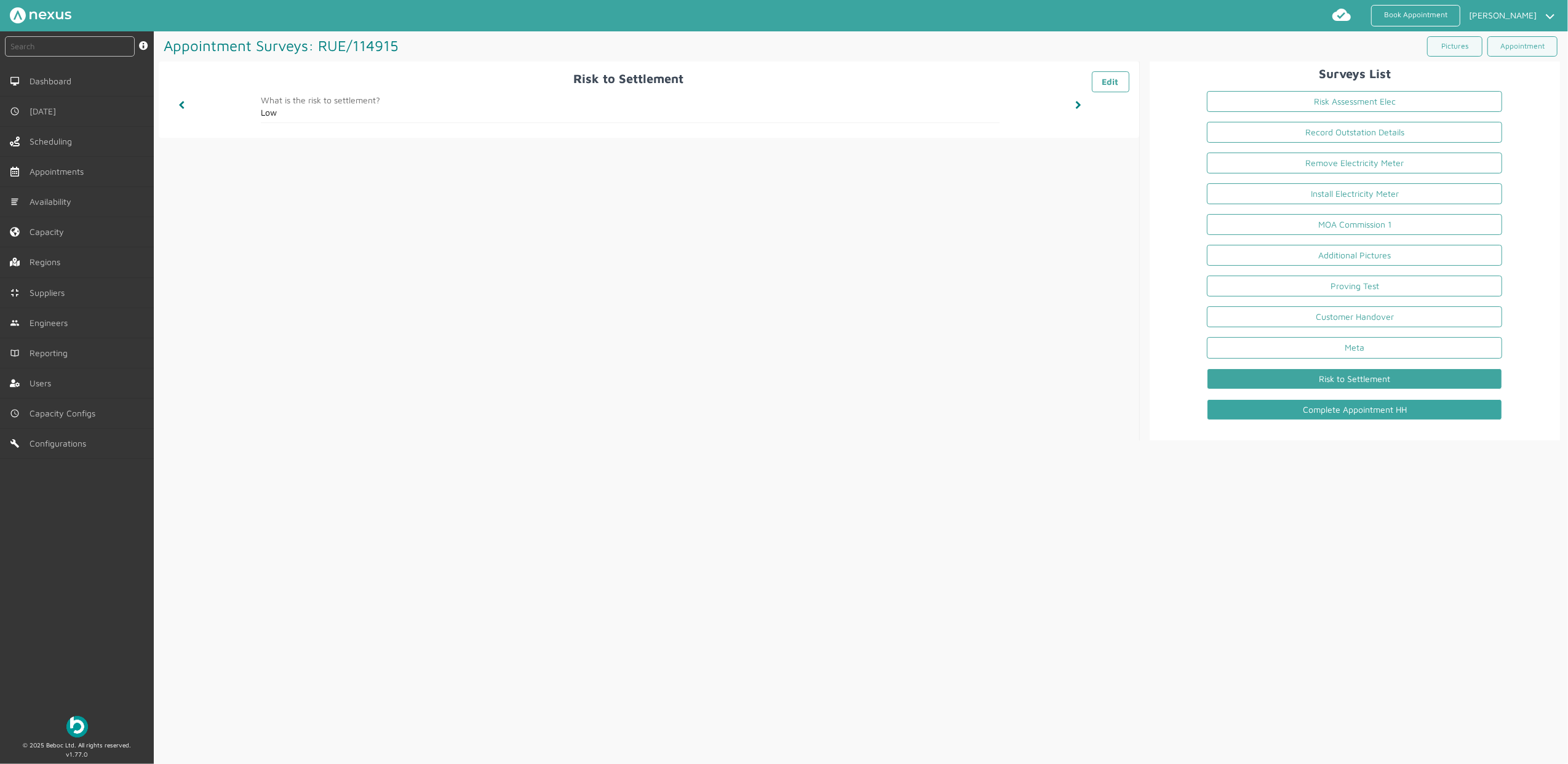
click at [1294, 419] on link "Complete Appointment HH" at bounding box center [1354, 409] width 295 height 21
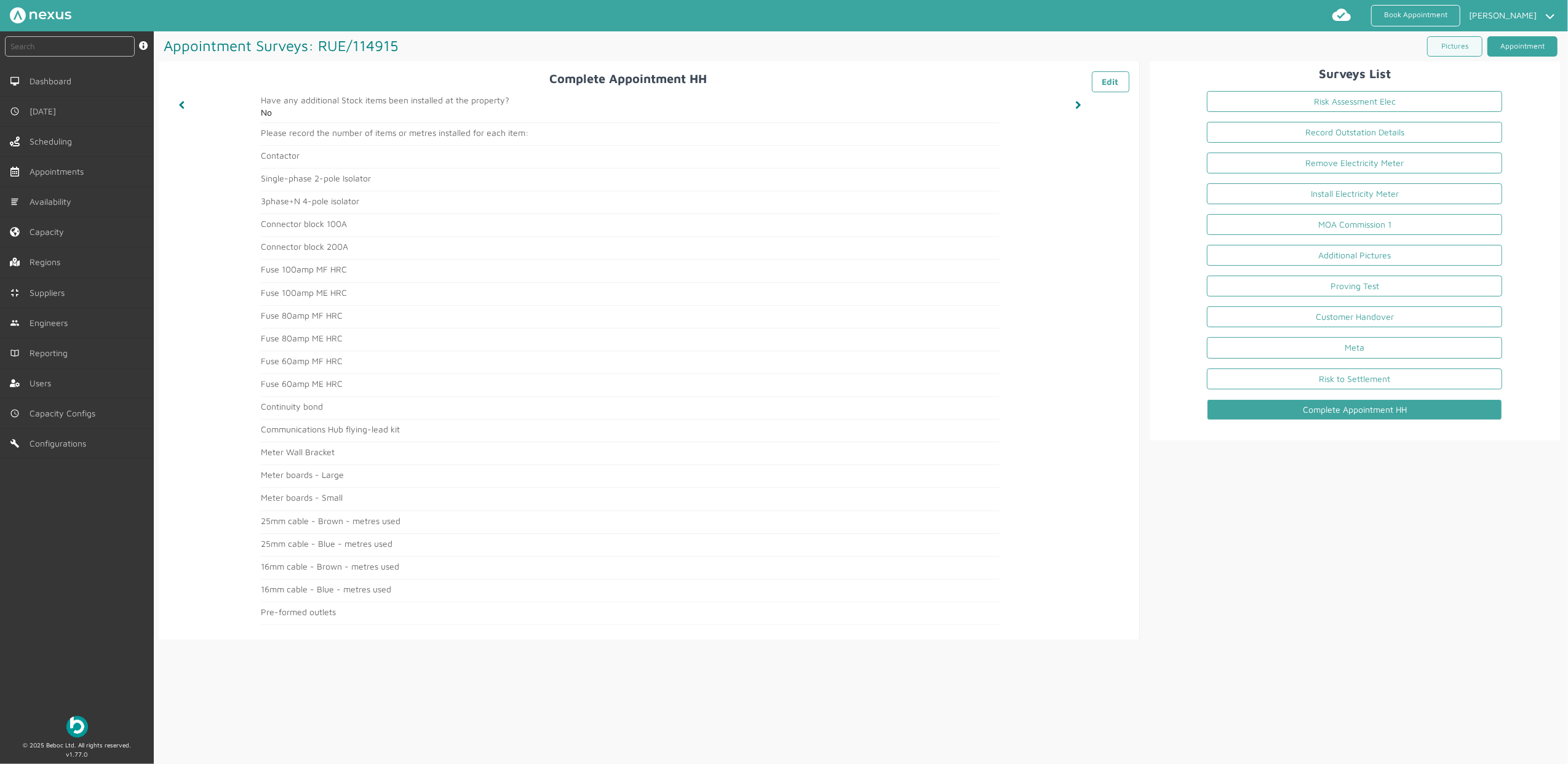
click at [1469, 48] on link "Appointment" at bounding box center [1522, 47] width 70 height 20
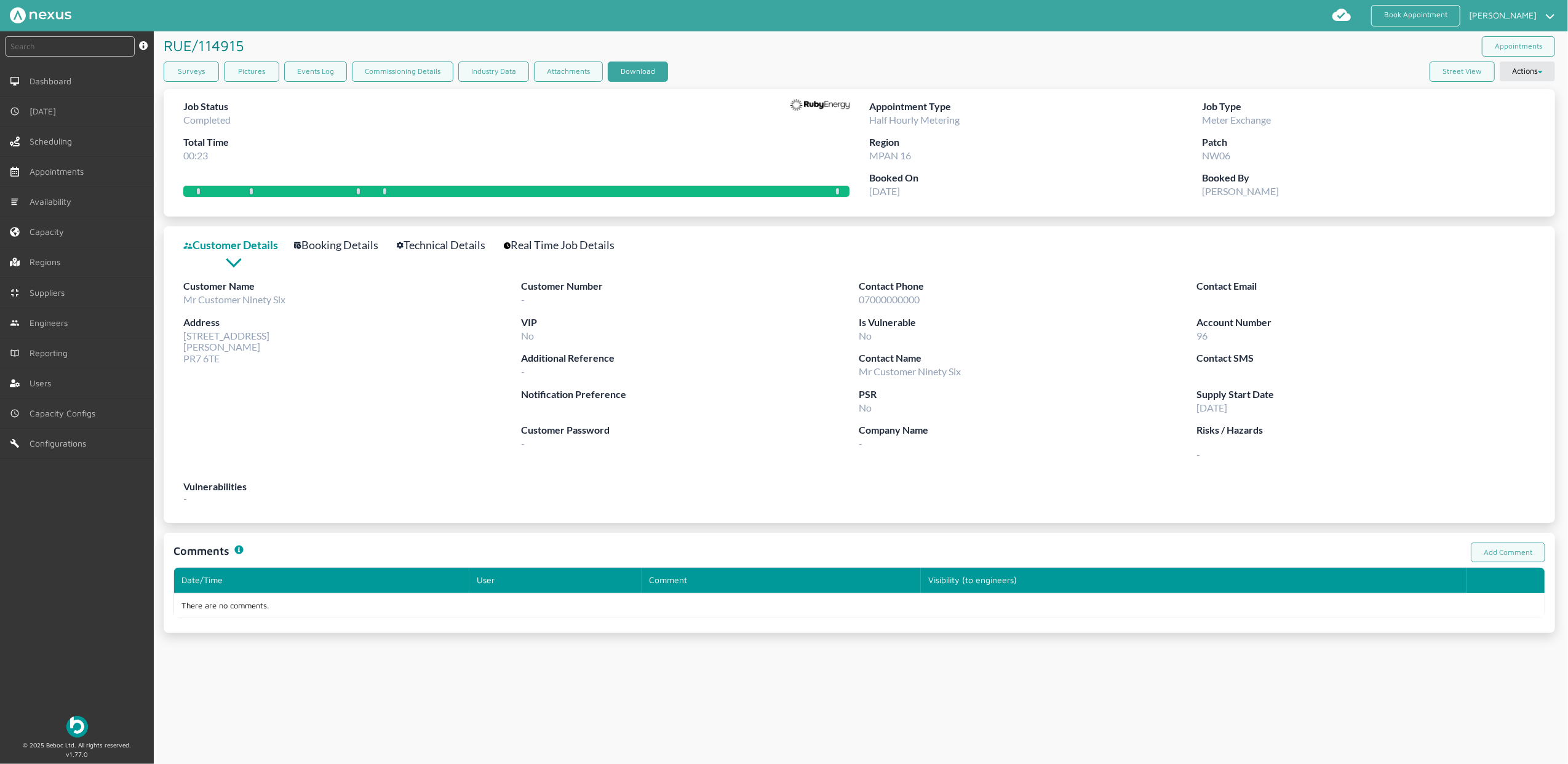
click at [636, 65] on button "Download" at bounding box center [638, 72] width 61 height 20
click at [960, 58] on div "RUE/114915 ️️️ Appointments" at bounding box center [859, 46] width 1391 height 30
drag, startPoint x: 85, startPoint y: 617, endPoint x: 120, endPoint y: 594, distance: 41.9
click at [85, 617] on div "instant search Search by: Booking Reference, Customer Number, Account Number, M…" at bounding box center [77, 368] width 154 height 674
click at [1413, 23] on link "Book Appointment" at bounding box center [1415, 15] width 89 height 21
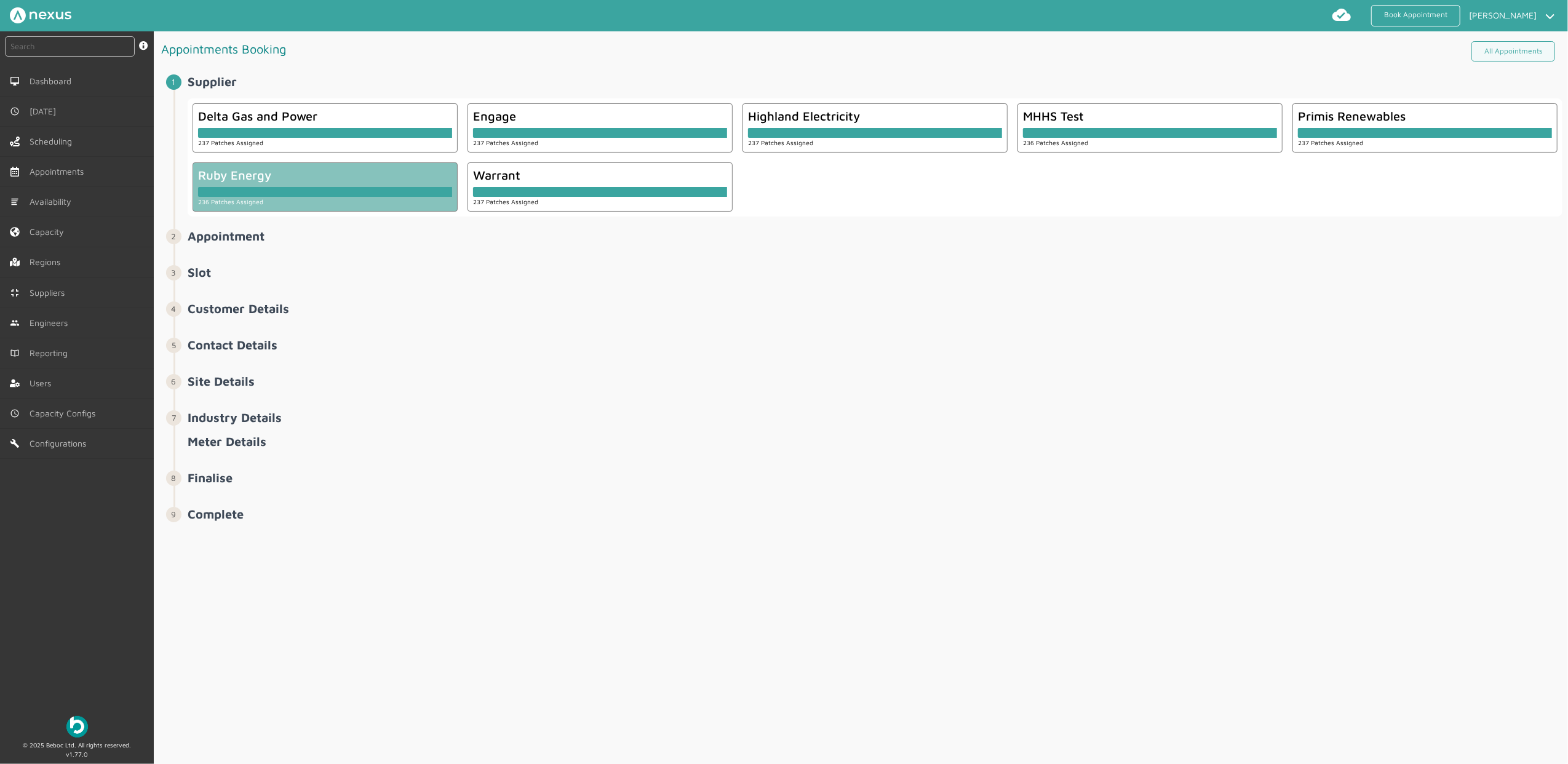
click at [279, 203] on div "236 Patches Assigned" at bounding box center [325, 201] width 254 height 9
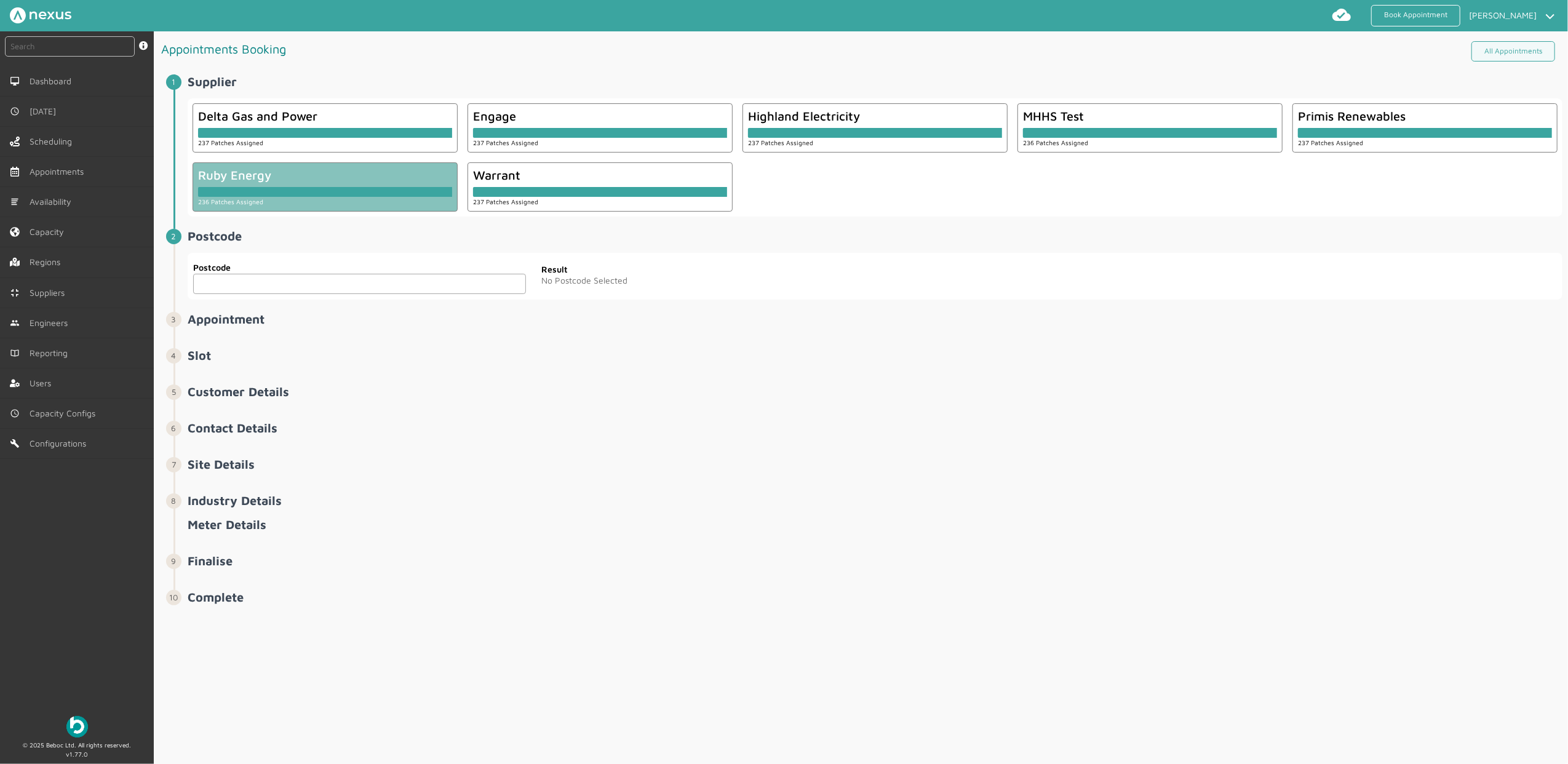
click at [266, 286] on input "text" at bounding box center [359, 283] width 333 height 20
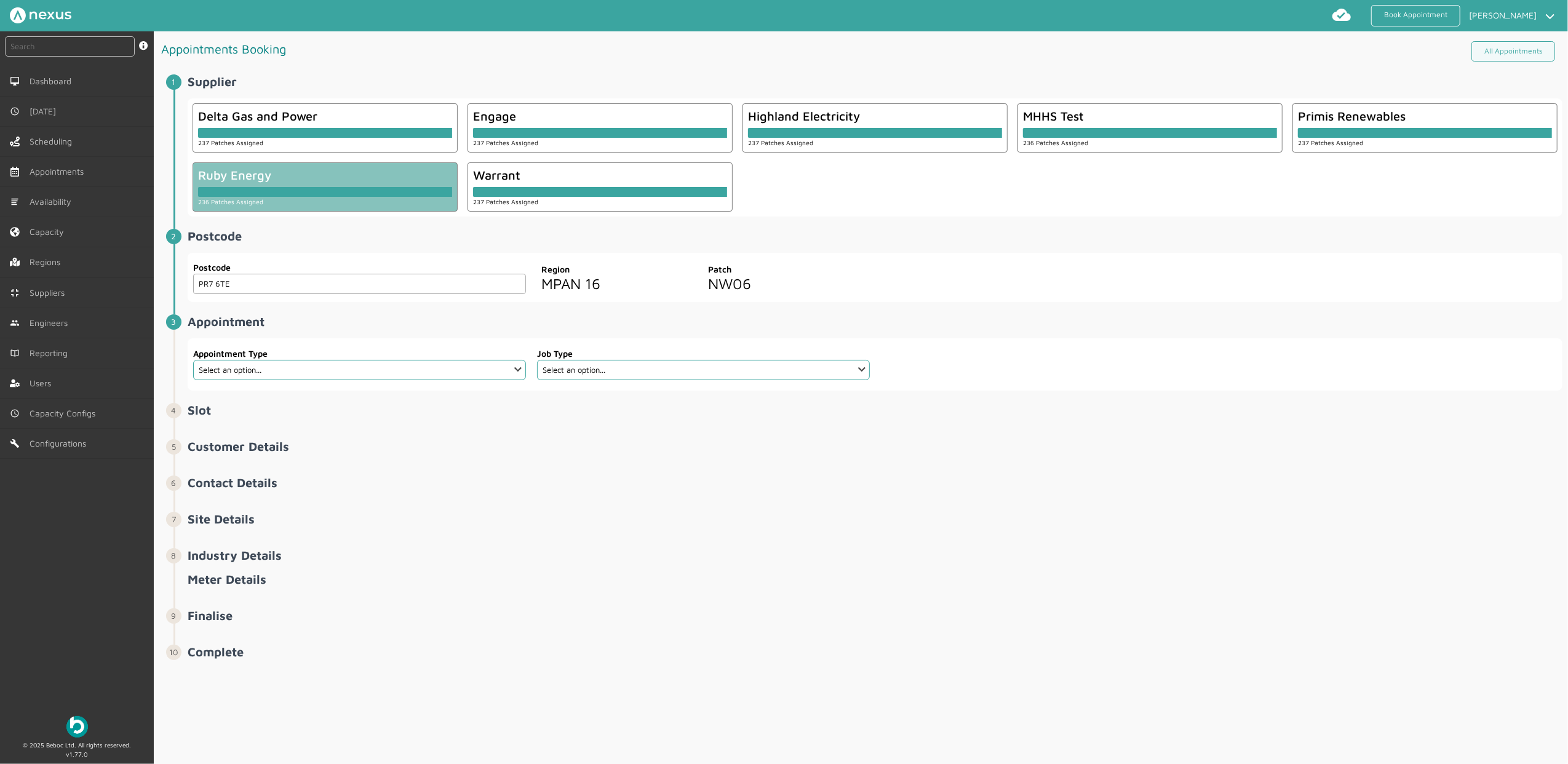
type input "PR7 6TE"
click at [320, 376] on select "Select an option... Additional Work Check Meter Electric Vehicle Emergency Exch…" at bounding box center [359, 370] width 333 height 20
select select "7: 6422ec7fcd44966678f35e74"
click at [193, 360] on select "Select an option... Additional Work Check Meter Electric Vehicle Emergency Exch…" at bounding box center [359, 370] width 333 height 20
click at [628, 372] on select "Select an option... Communication Device Exchange De-Energise Energise Meter Ex…" at bounding box center [703, 370] width 333 height 20
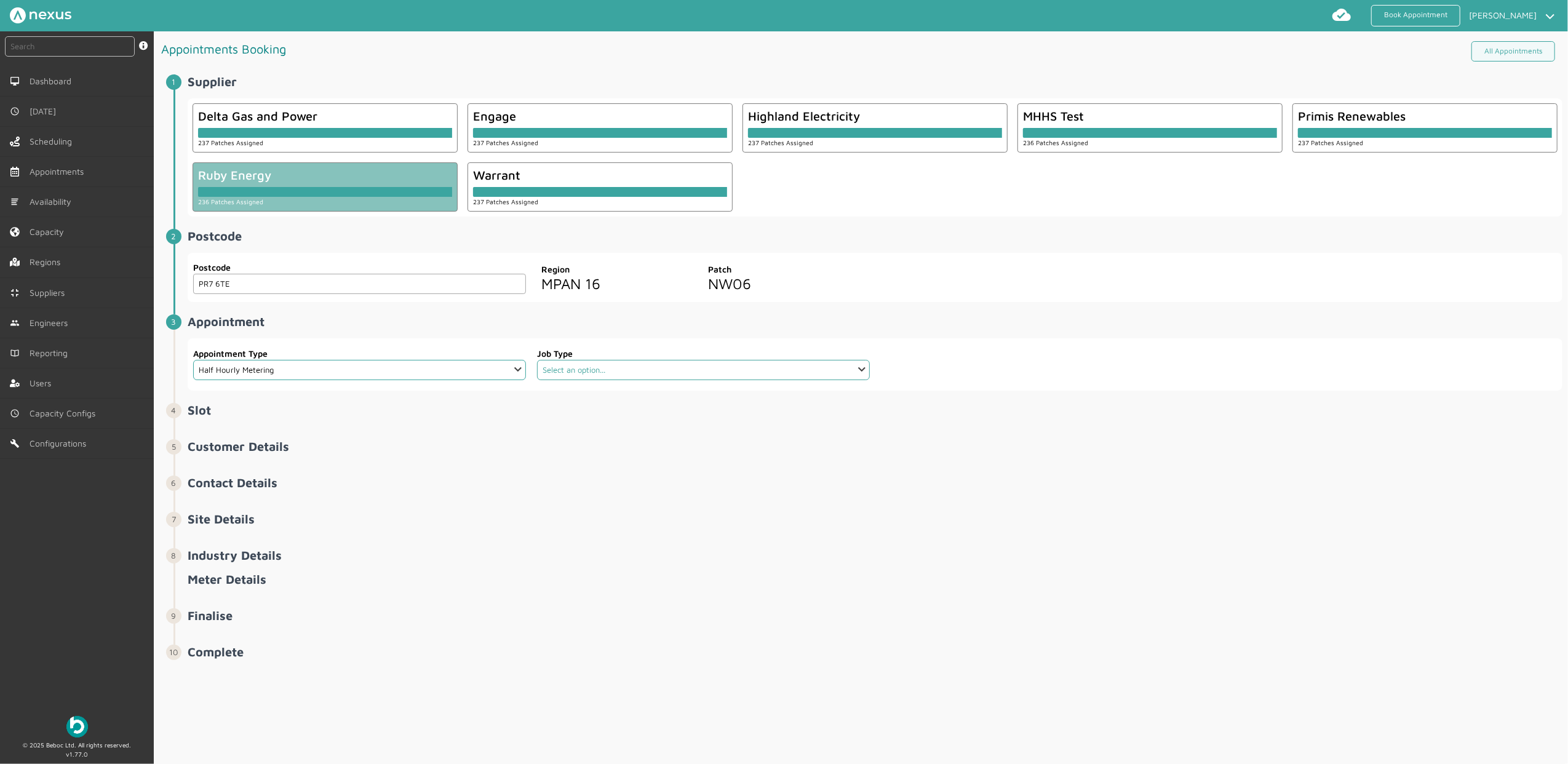
select select "4: 6422e9d2cd44966678f35e6c"
click at [537, 360] on select "Select an option... Communication Device Exchange De-Energise Energise Meter Ex…" at bounding box center [703, 370] width 333 height 20
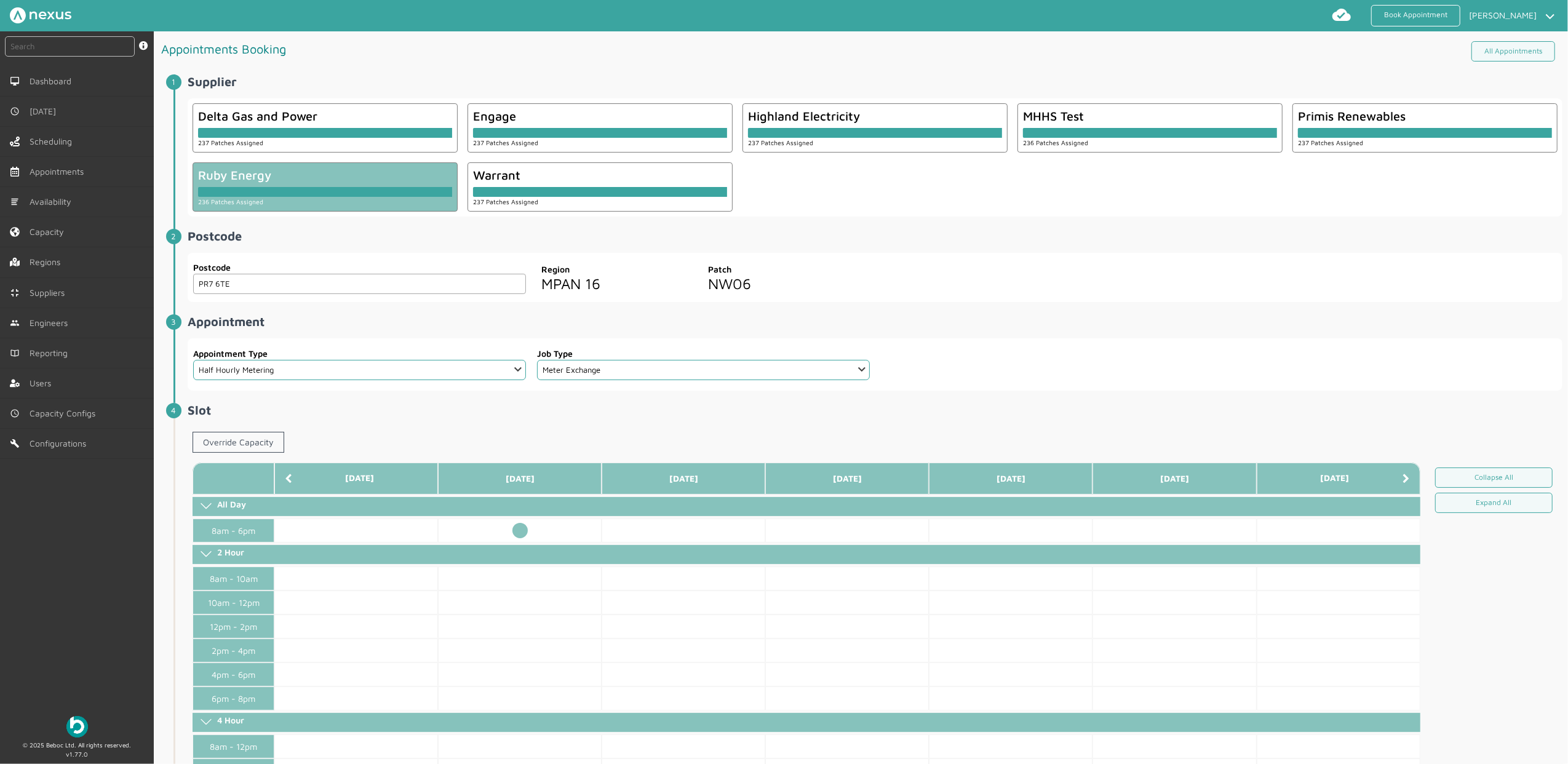
click at [517, 527] on td at bounding box center [519, 530] width 163 height 24
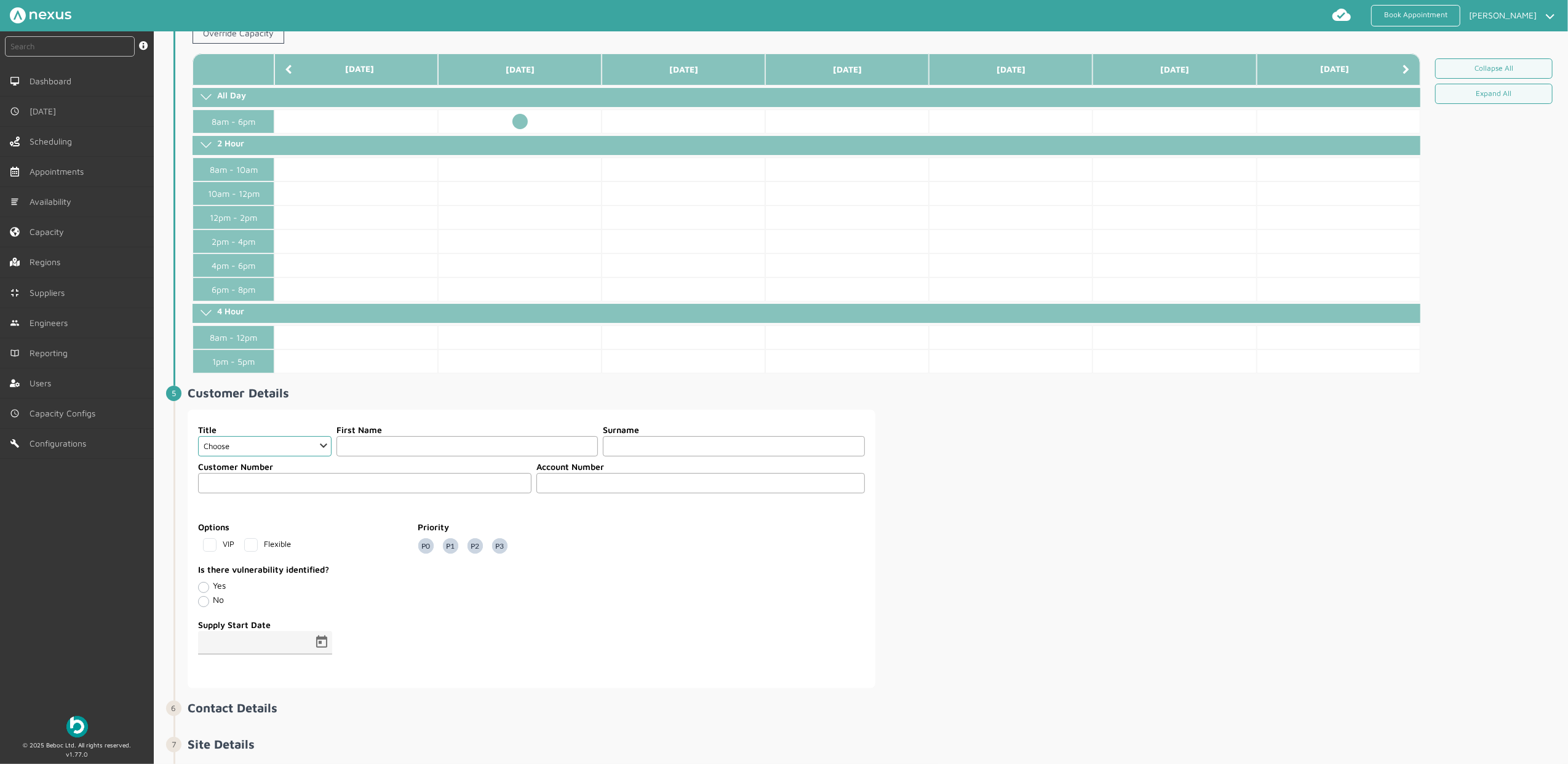
scroll to position [409, 0]
click at [279, 456] on select "Choose Dr Mr Mrs Miss Ms [PERSON_NAME][DEMOGRAPHIC_DATA]" at bounding box center [264, 446] width 133 height 20
select select "2: Mr"
click at [198, 441] on select "Choose Dr Mr Mrs Miss Ms [PERSON_NAME][DEMOGRAPHIC_DATA]" at bounding box center [264, 446] width 133 height 20
click at [395, 448] on input "text" at bounding box center [467, 446] width 261 height 20
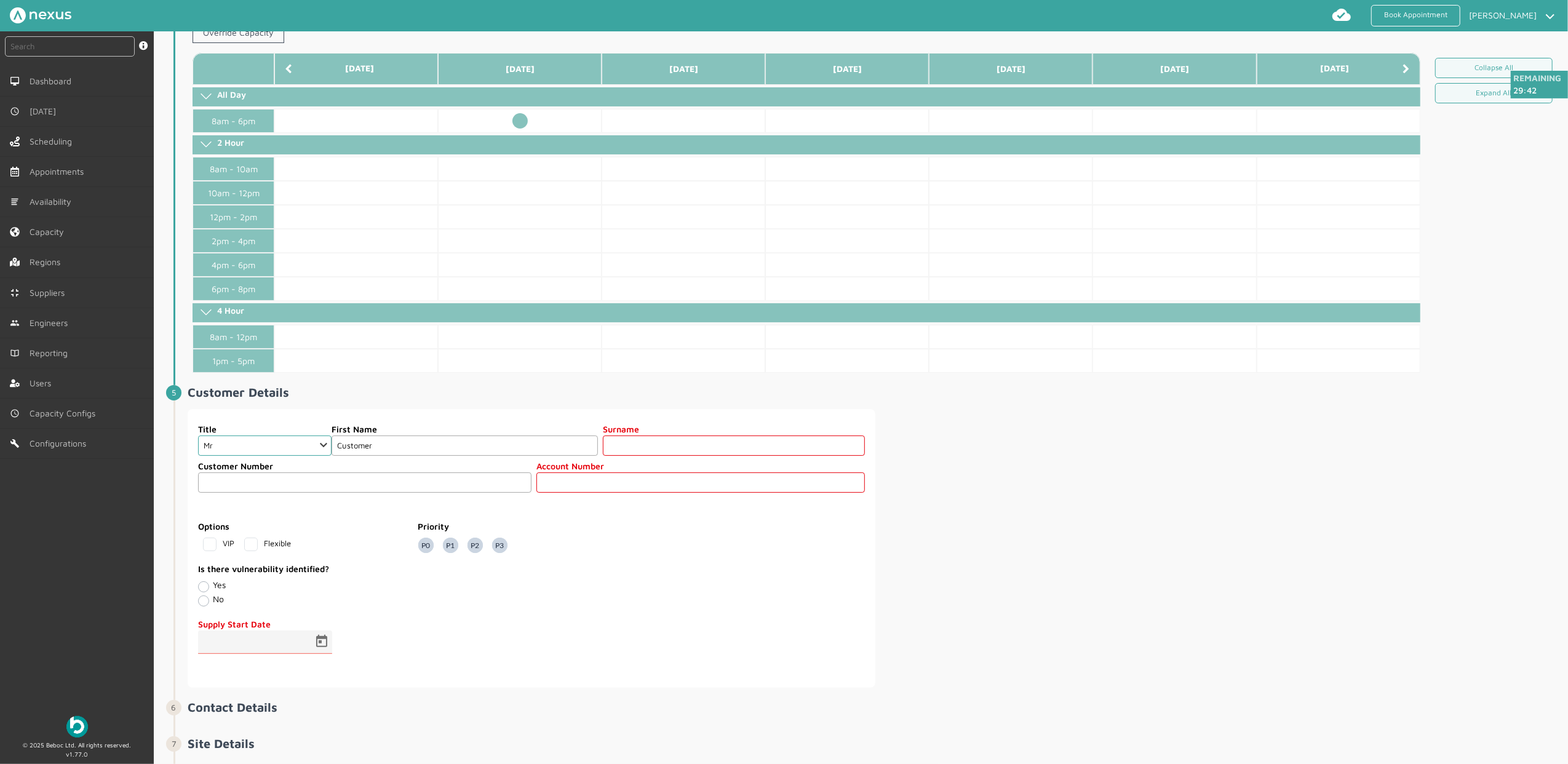
type input "Customer"
type input "Ninety Seven"
type input "97"
click at [325, 648] on span "Open calendar" at bounding box center [321, 642] width 29 height 29
click at [261, 596] on span "23" at bounding box center [264, 597] width 22 height 22
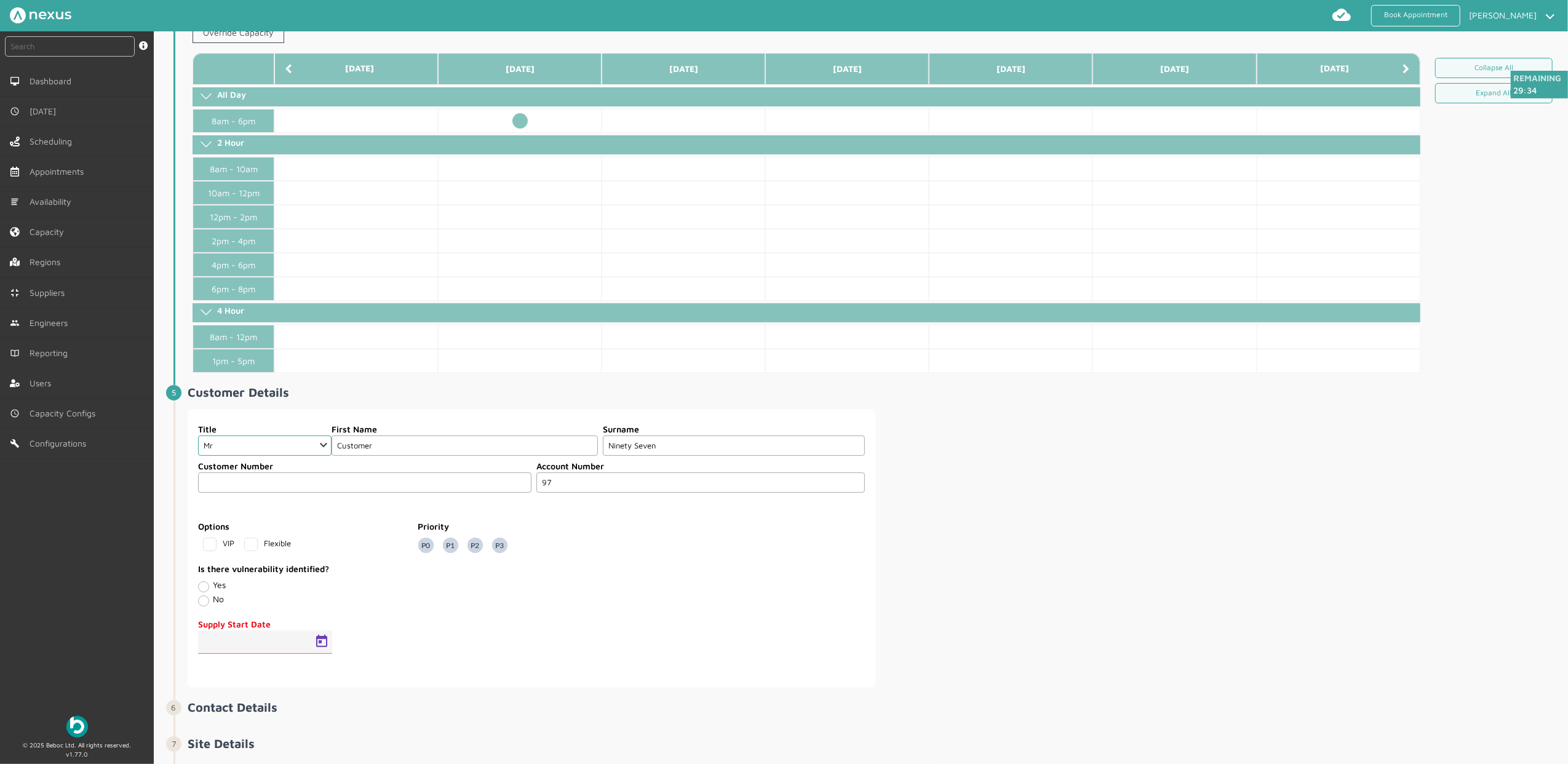
type input "[DATE]"
click at [1081, 571] on div "Title Choose Dr Mr Mrs Miss Ms Mx Sir Lady First Name Customer Surname Ninety S…" at bounding box center [874, 548] width 1374 height 279
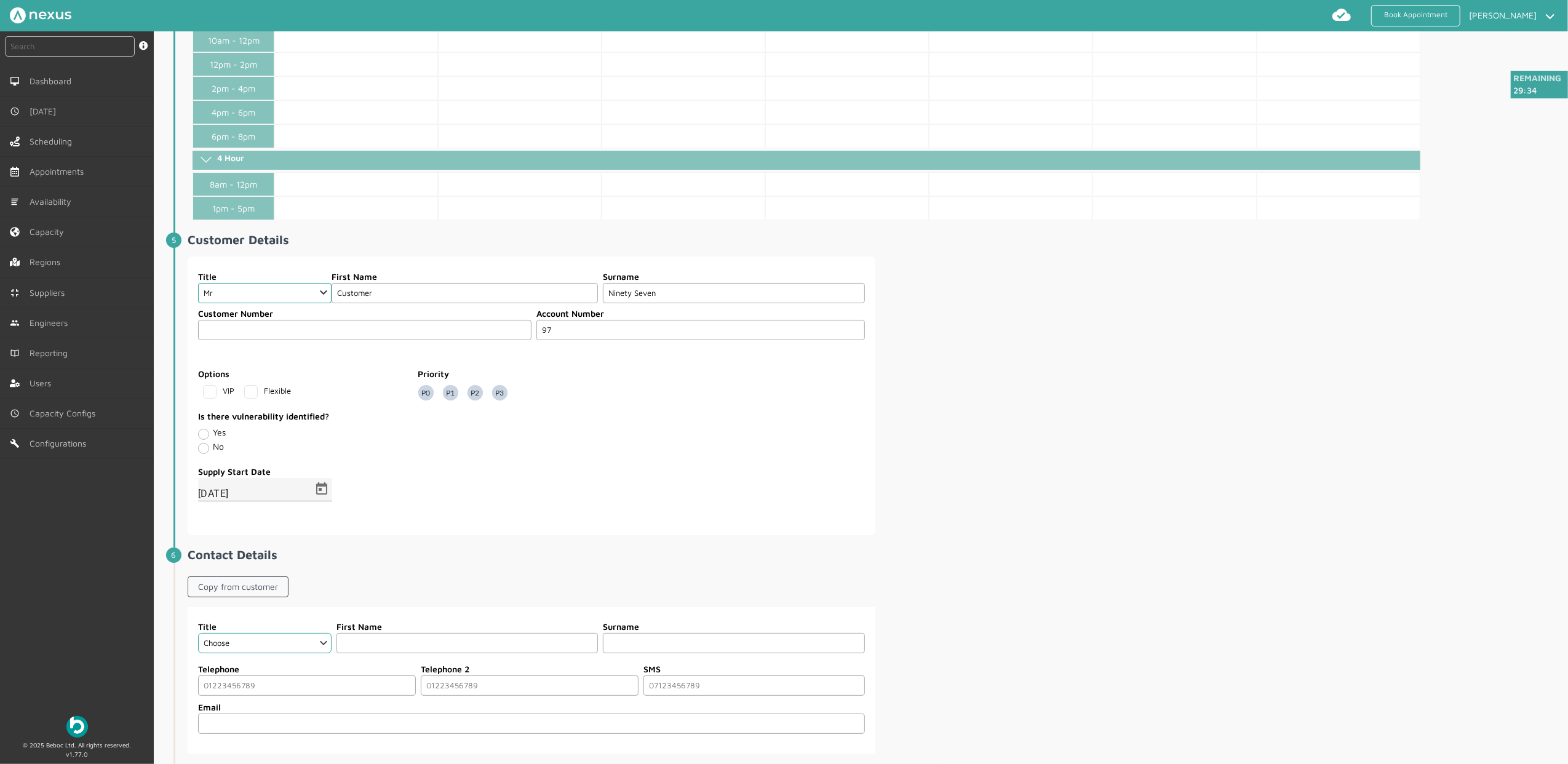
scroll to position [765, 0]
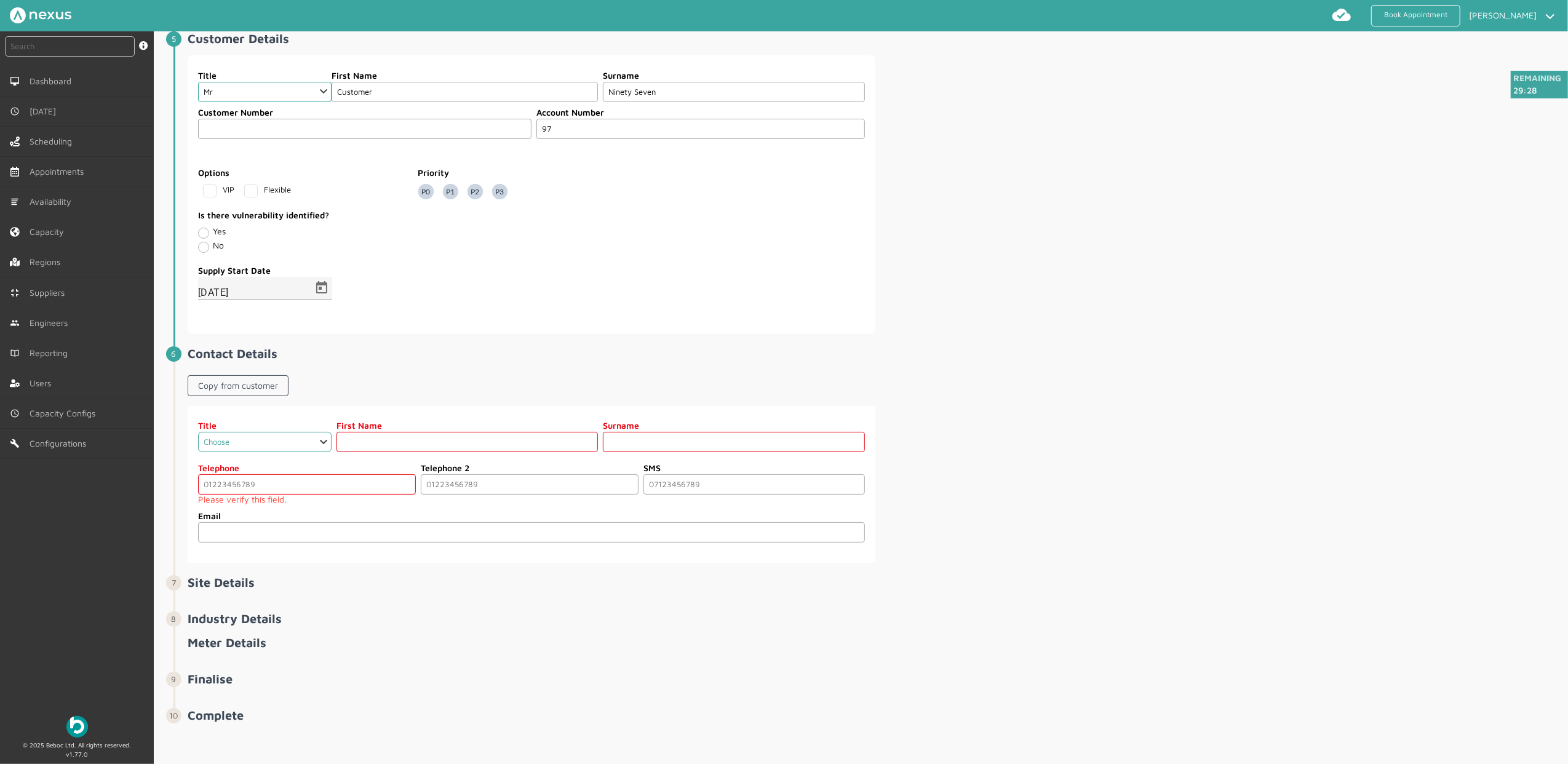
click at [277, 451] on select "Choose Dr Mr Mrs Miss Ms [PERSON_NAME][DEMOGRAPHIC_DATA]" at bounding box center [264, 442] width 133 height 20
select select "2: Mr"
click at [198, 440] on select "Choose Dr Mr Mrs Miss Ms [PERSON_NAME][DEMOGRAPHIC_DATA]" at bounding box center [264, 442] width 133 height 20
click at [462, 452] on input "text" at bounding box center [467, 442] width 261 height 20
type input "Customer"
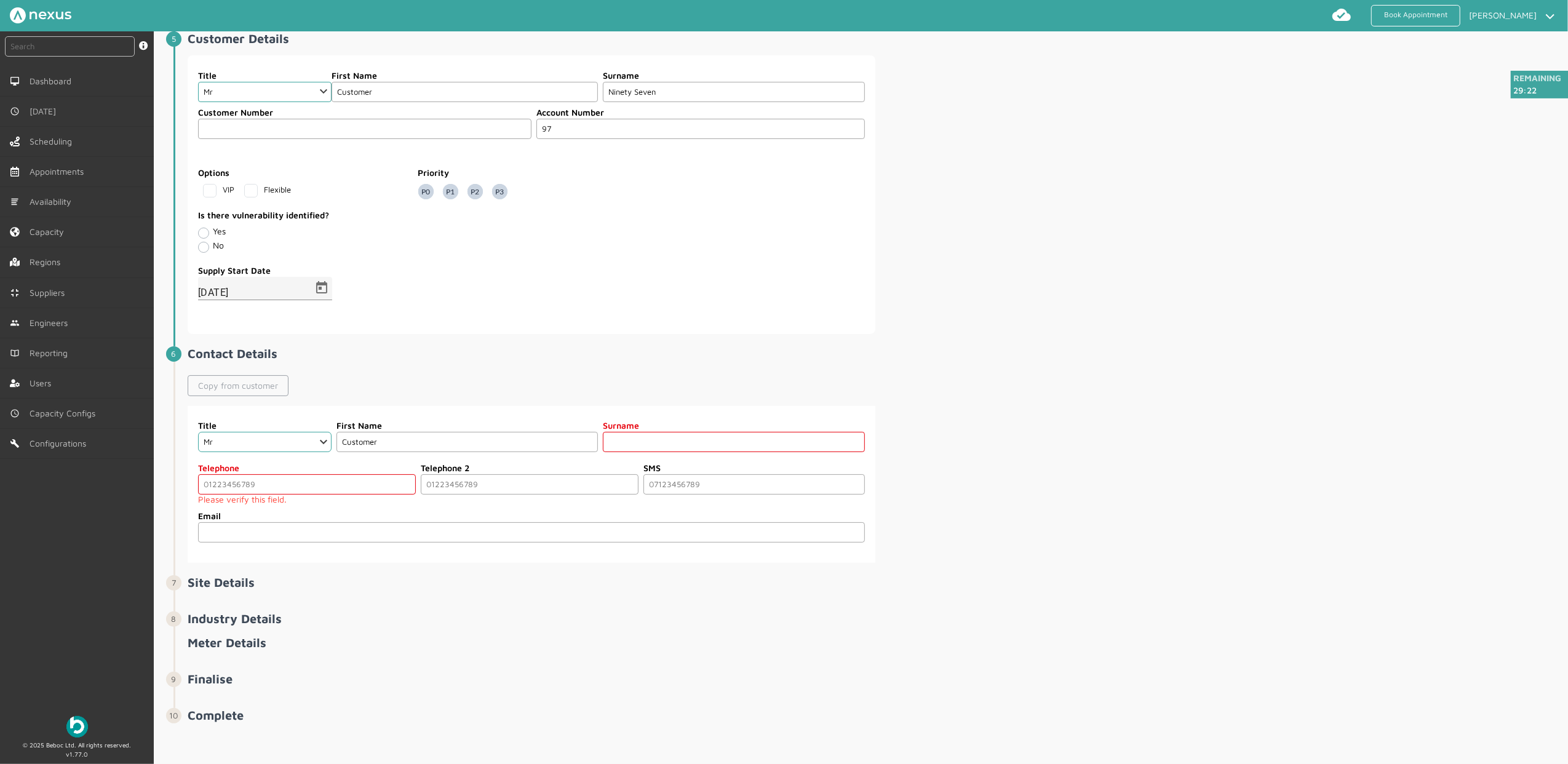
click at [225, 387] on link "Copy from customer" at bounding box center [238, 385] width 101 height 21
type input "Ninety Seven"
click at [348, 494] on input "tel" at bounding box center [306, 484] width 217 height 20
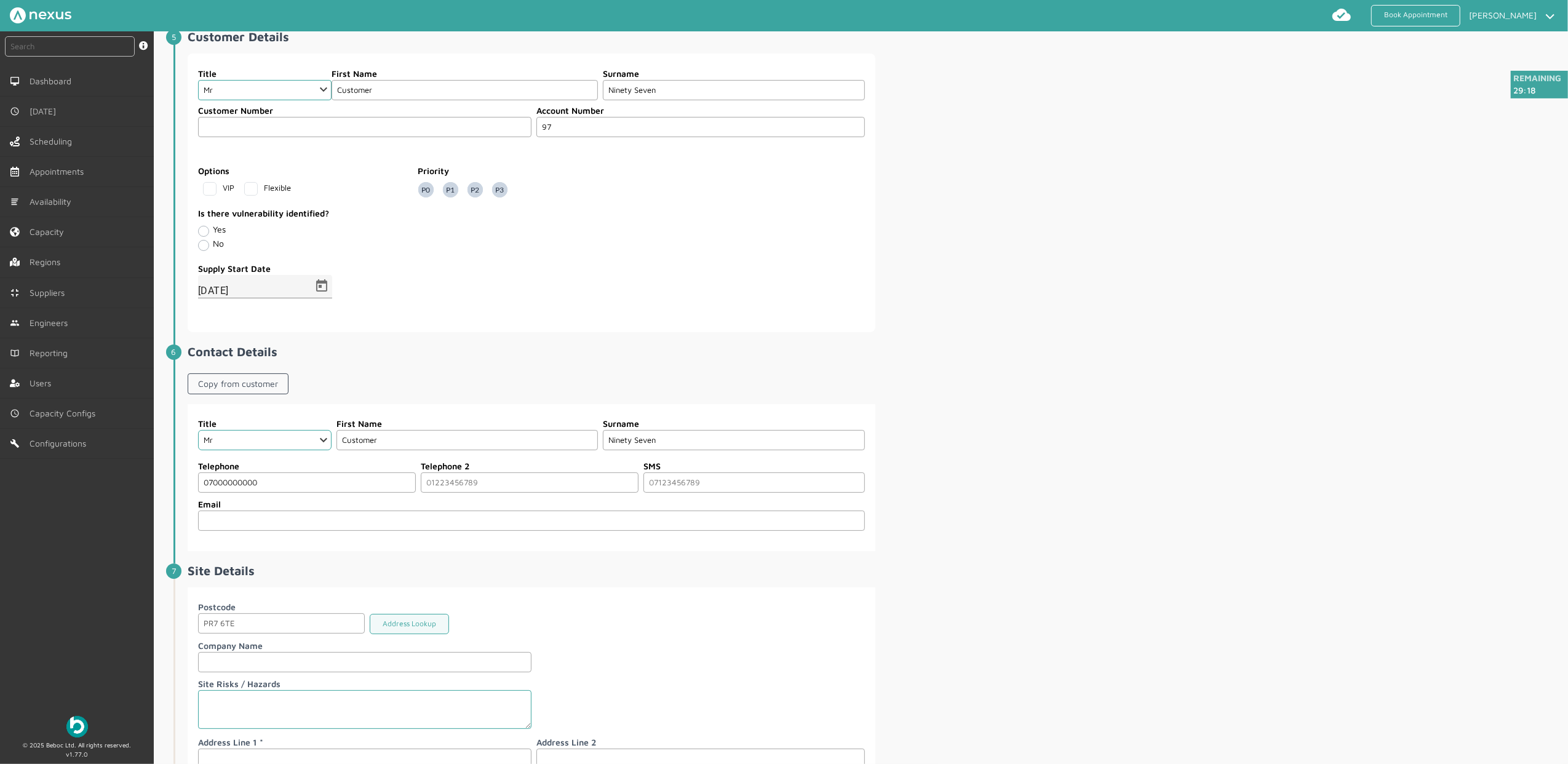
type input "07000000000"
click at [1086, 384] on div "Copy from customer" at bounding box center [874, 386] width 1374 height 36
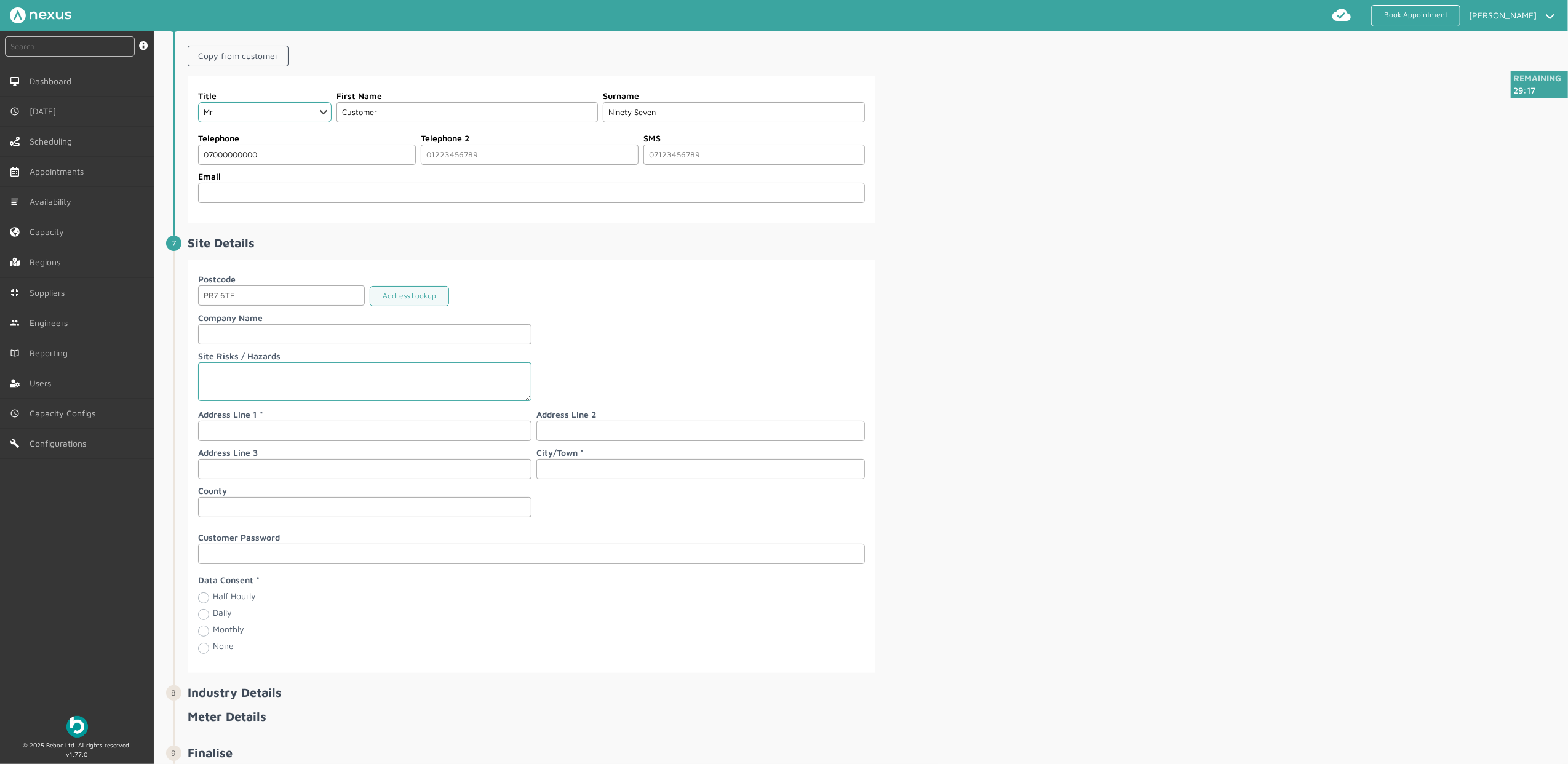
scroll to position [1181, 0]
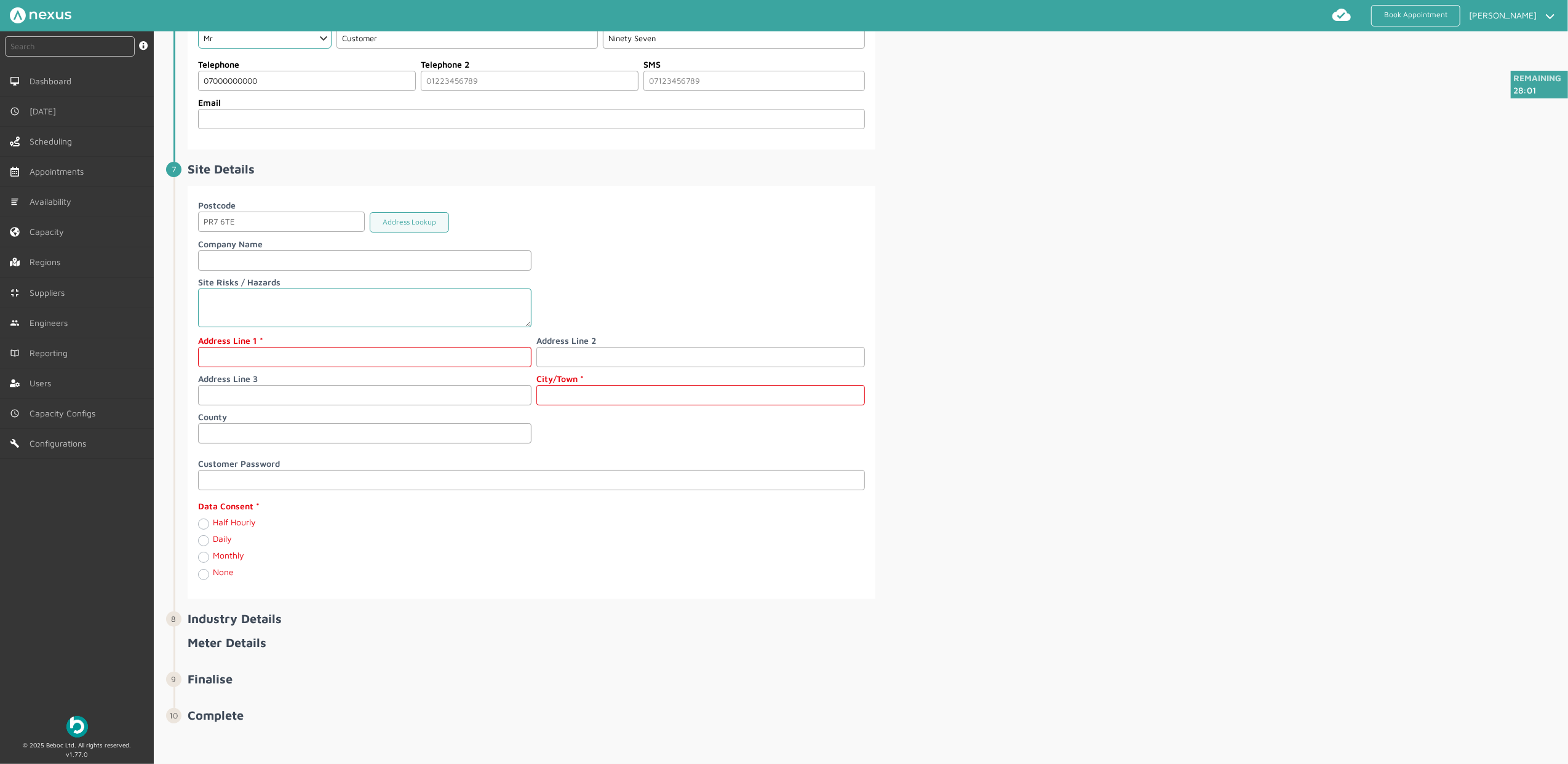
click at [267, 352] on input "text" at bounding box center [364, 357] width 333 height 20
type input "[STREET_ADDRESS]"
type input "[PERSON_NAME]"
click at [208, 515] on div "Data Consent Half Hourly Daily Monthly None" at bounding box center [364, 539] width 333 height 82
click at [213, 521] on label "Half Hourly" at bounding box center [234, 521] width 43 height 10
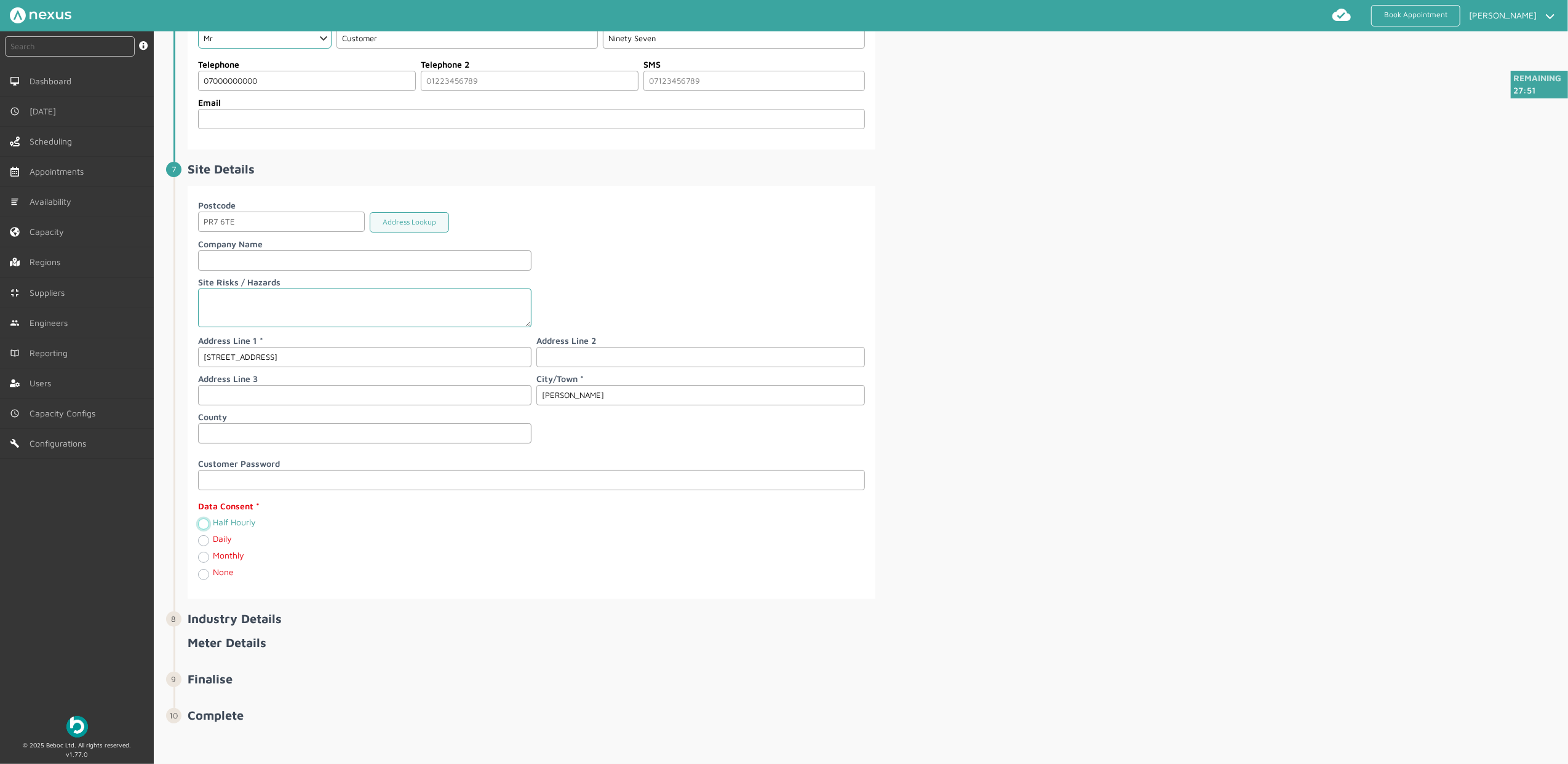
click at [207, 521] on Hourly "Half Hourly" at bounding box center [203, 523] width 10 height 12
radio Hourly "true"
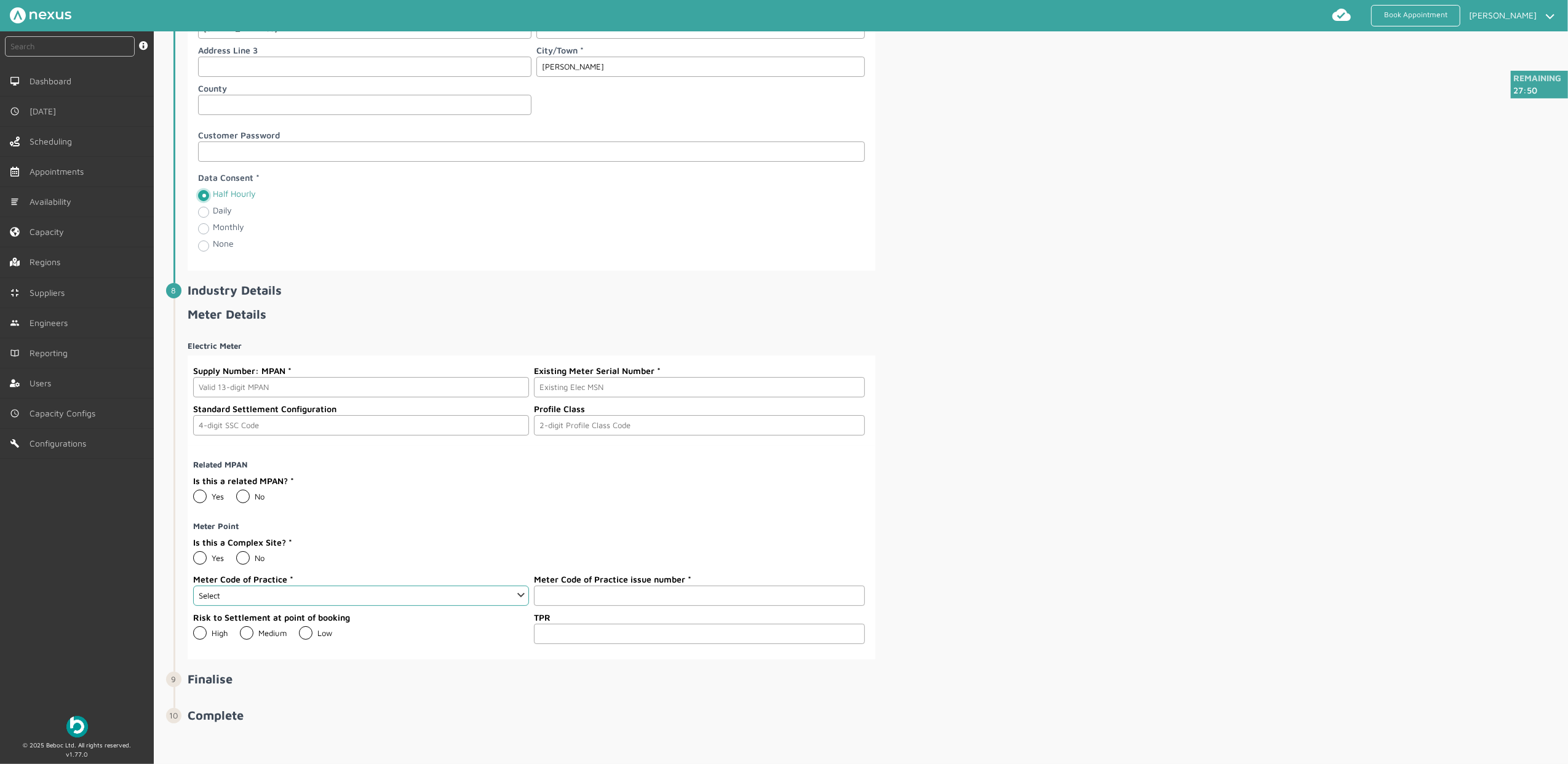
scroll to position [1512, 0]
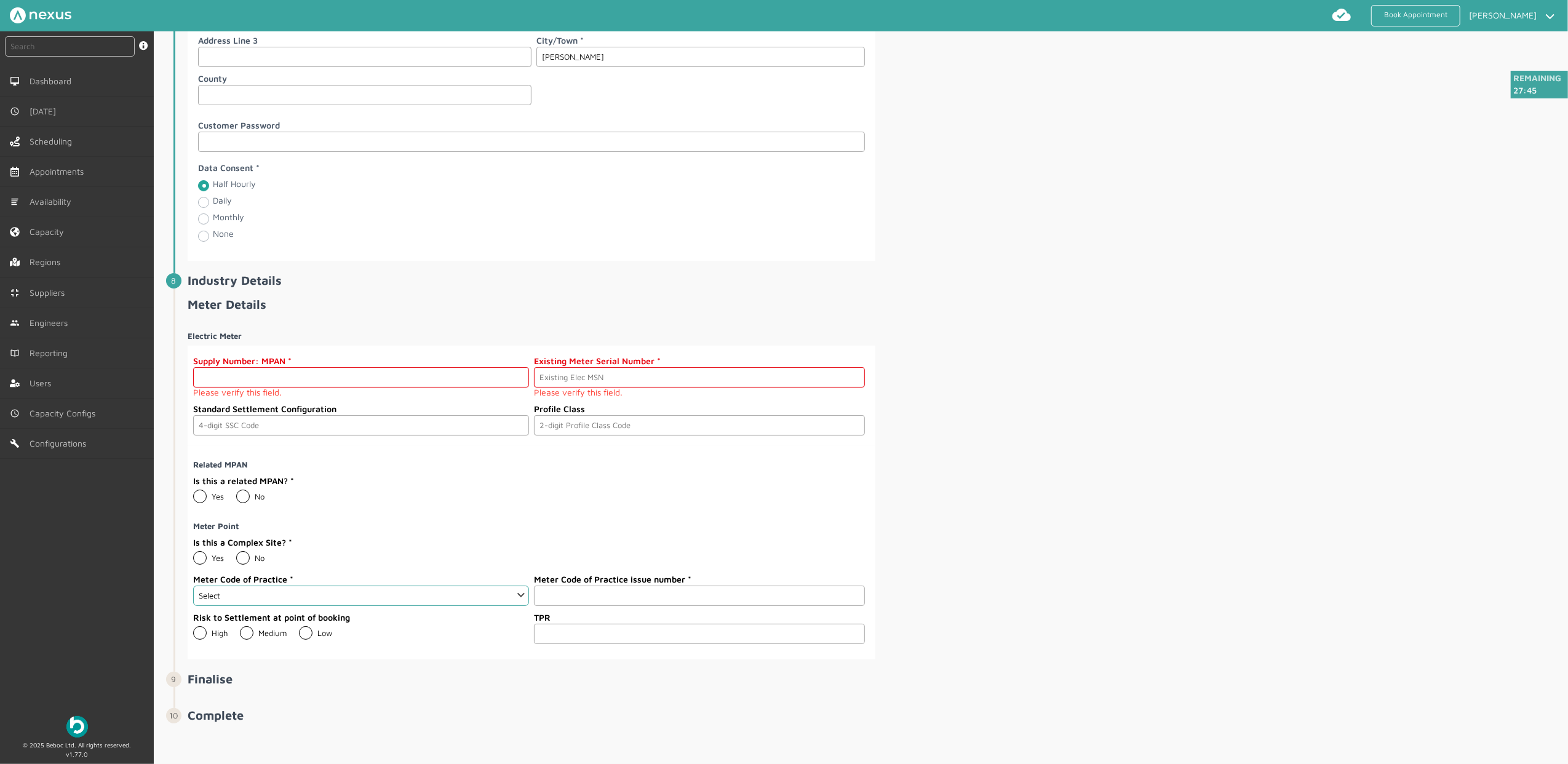
click at [252, 387] on input "text" at bounding box center [361, 377] width 336 height 20
paste input "2303000000149"
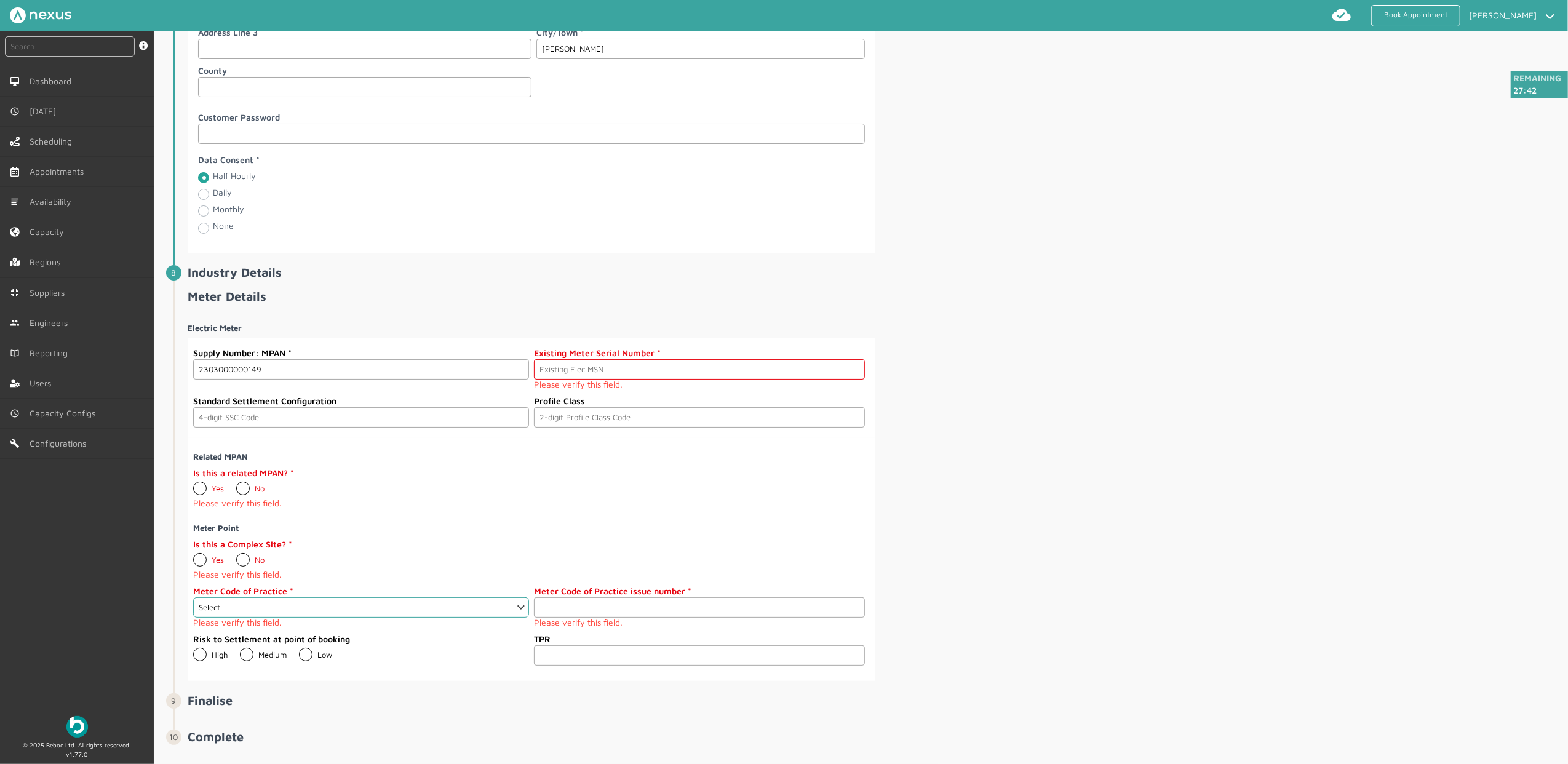
type input "2303000000149"
click at [593, 380] on input "text" at bounding box center [699, 369] width 331 height 20
paste input "A000000015"
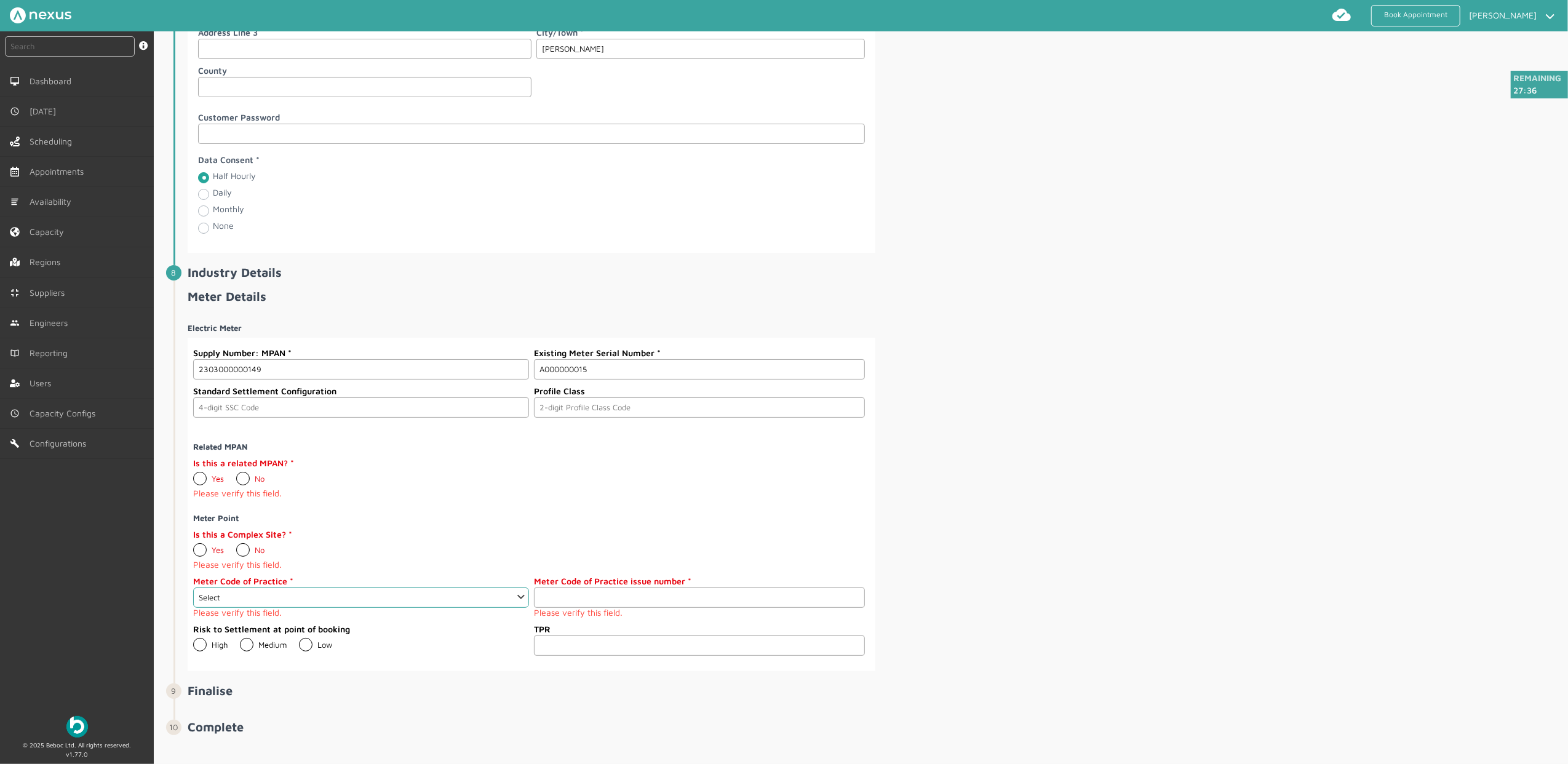
type input "A000000015"
click at [1095, 375] on div "Electric Meter Supply Number: MPAN 2303000000149 Existing Meter Serial Number A…" at bounding box center [874, 492] width 1374 height 358
click at [247, 483] on label "No" at bounding box center [250, 478] width 28 height 10
click at [236, 474] on input "No" at bounding box center [236, 473] width 1 height 1
radio input "true"
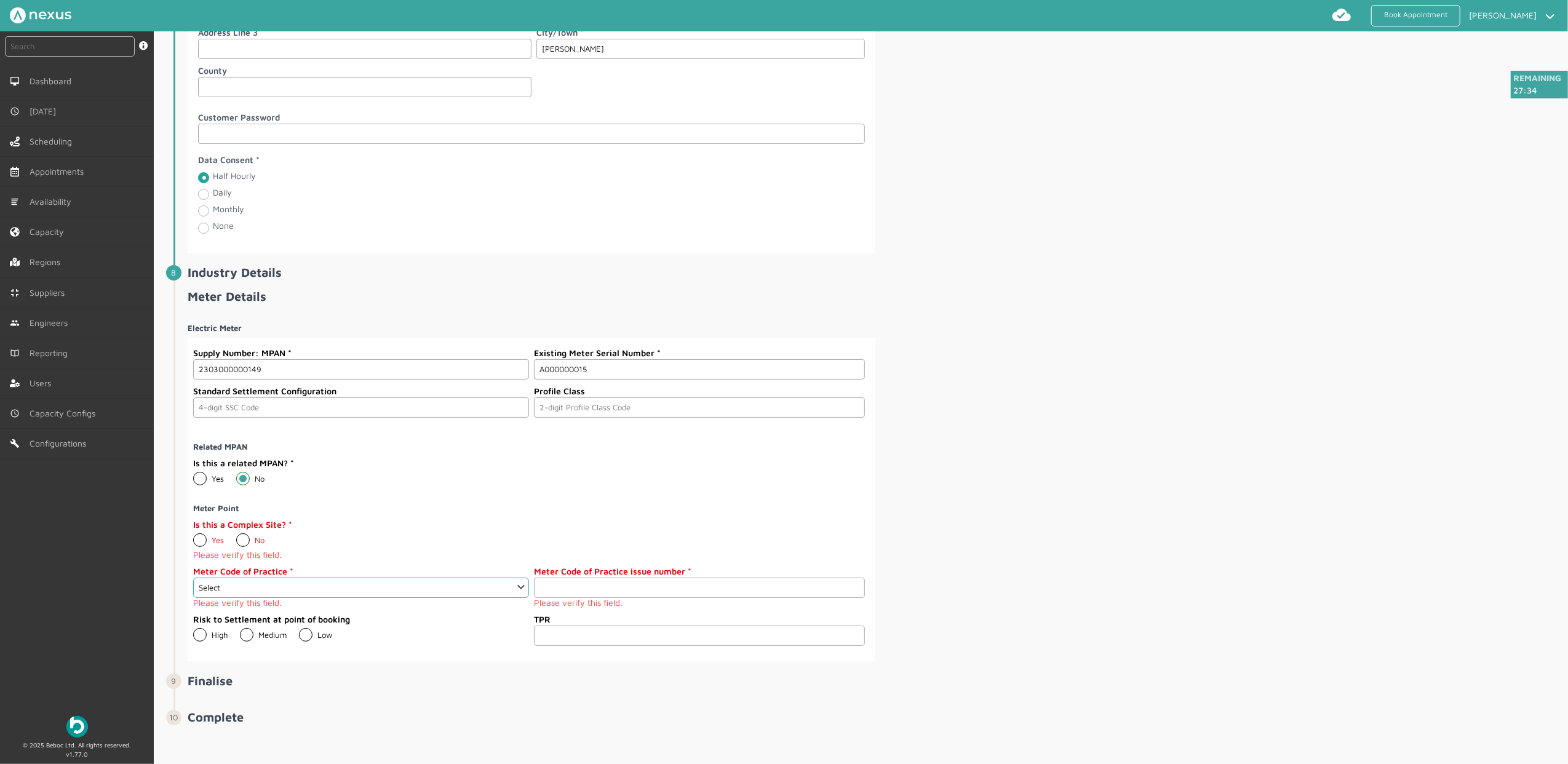
click at [246, 545] on label "No" at bounding box center [250, 539] width 28 height 10
click at [236, 536] on input "No" at bounding box center [236, 535] width 1 height 1
radio input "true"
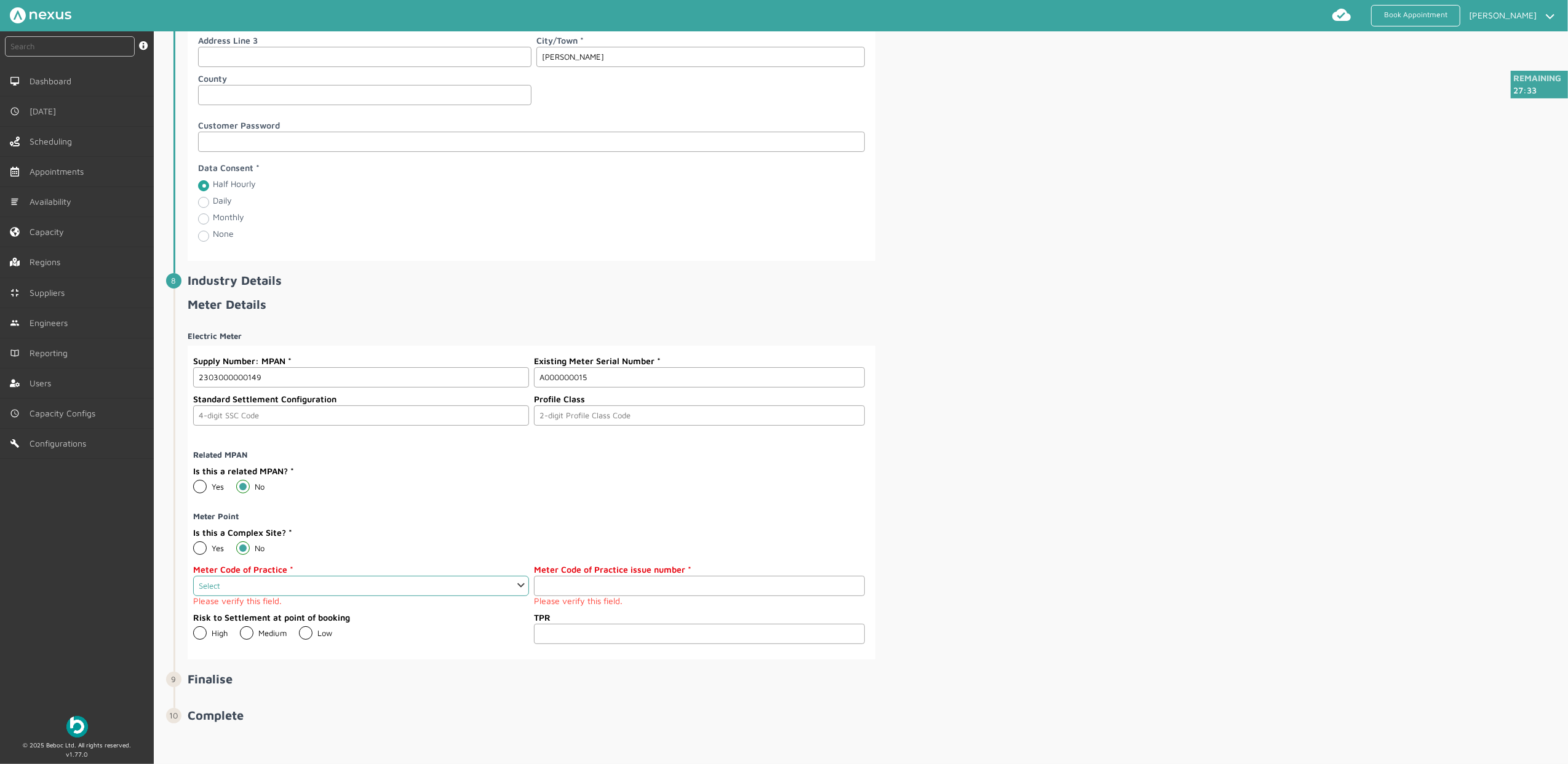
click at [281, 596] on select "Select 1 2 3 4 5 6 7 8 9 10 11" at bounding box center [361, 585] width 336 height 20
select select "3: 3"
click at [193, 584] on select "Select 1 2 3 4 5 6 7 8 9 10 11" at bounding box center [361, 585] width 336 height 20
click at [645, 592] on input "number" at bounding box center [699, 585] width 331 height 20
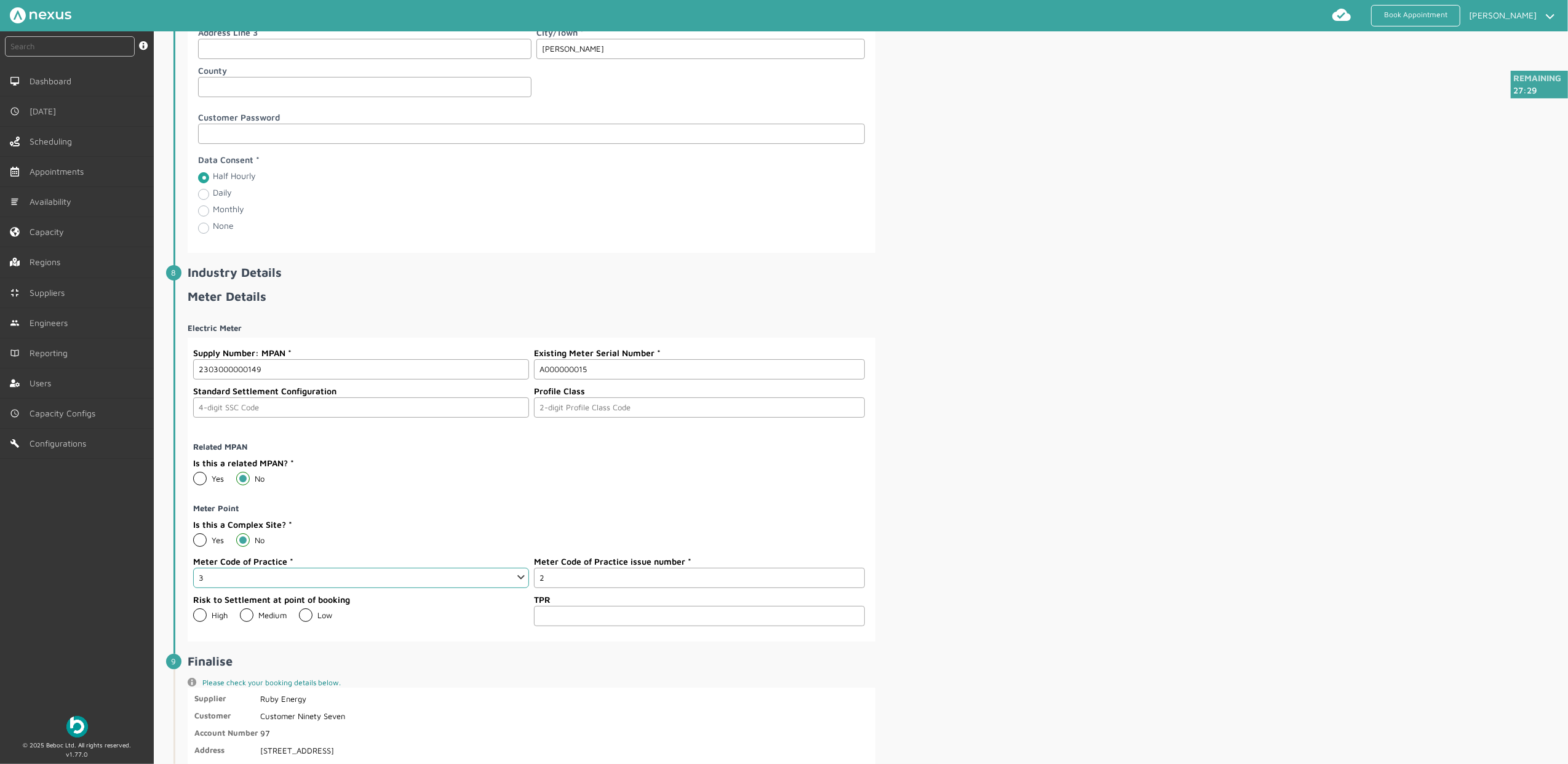
type input "2"
click at [1081, 517] on div "Electric Meter Supply Number: MPAN 2303000000149 Existing Meter Serial Number A…" at bounding box center [874, 477] width 1374 height 328
click at [310, 620] on label "Low" at bounding box center [316, 615] width 33 height 10
click at [299, 611] on input "Low" at bounding box center [298, 610] width 1 height 1
radio input "true"
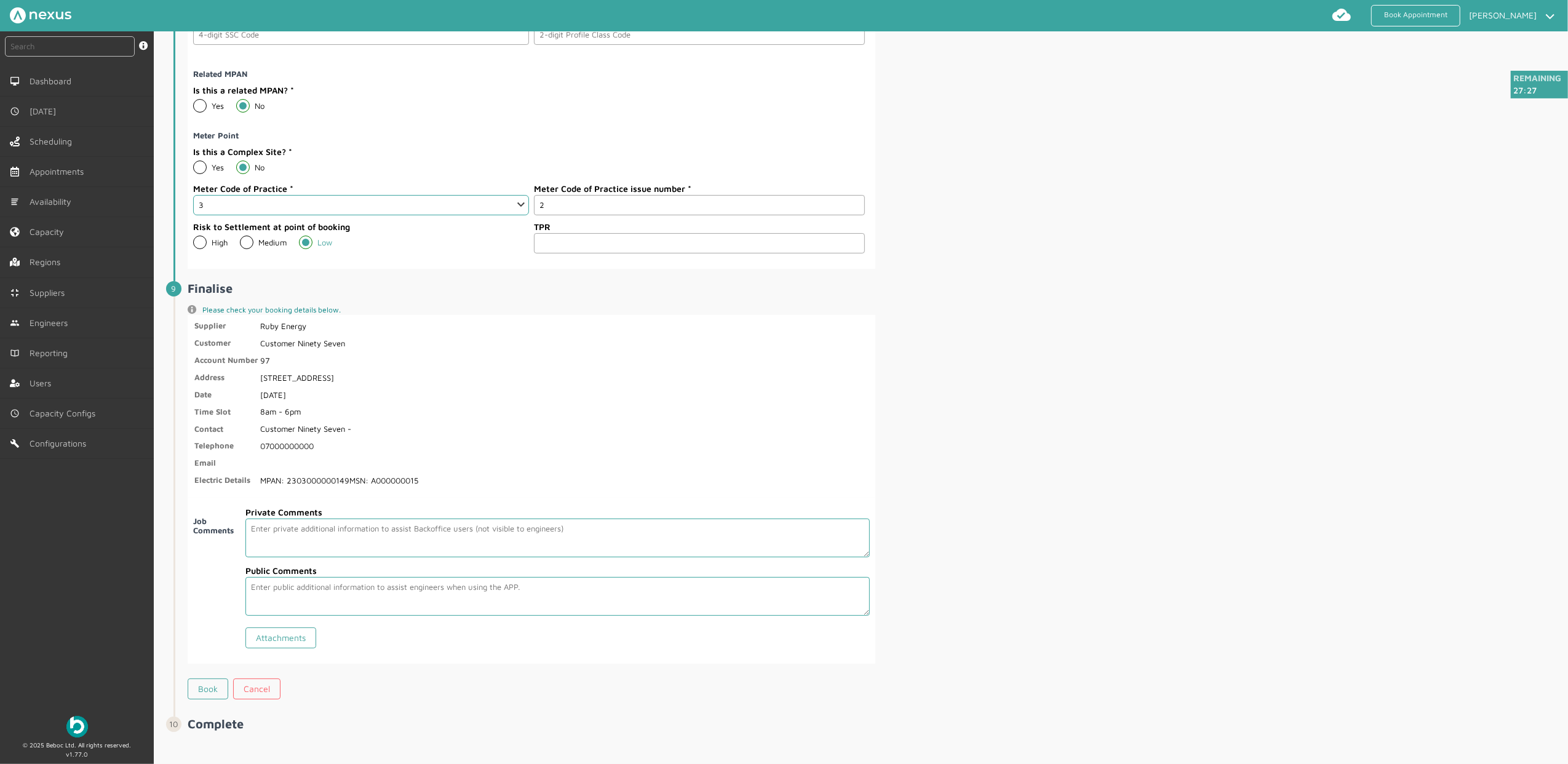
scroll to position [1909, 0]
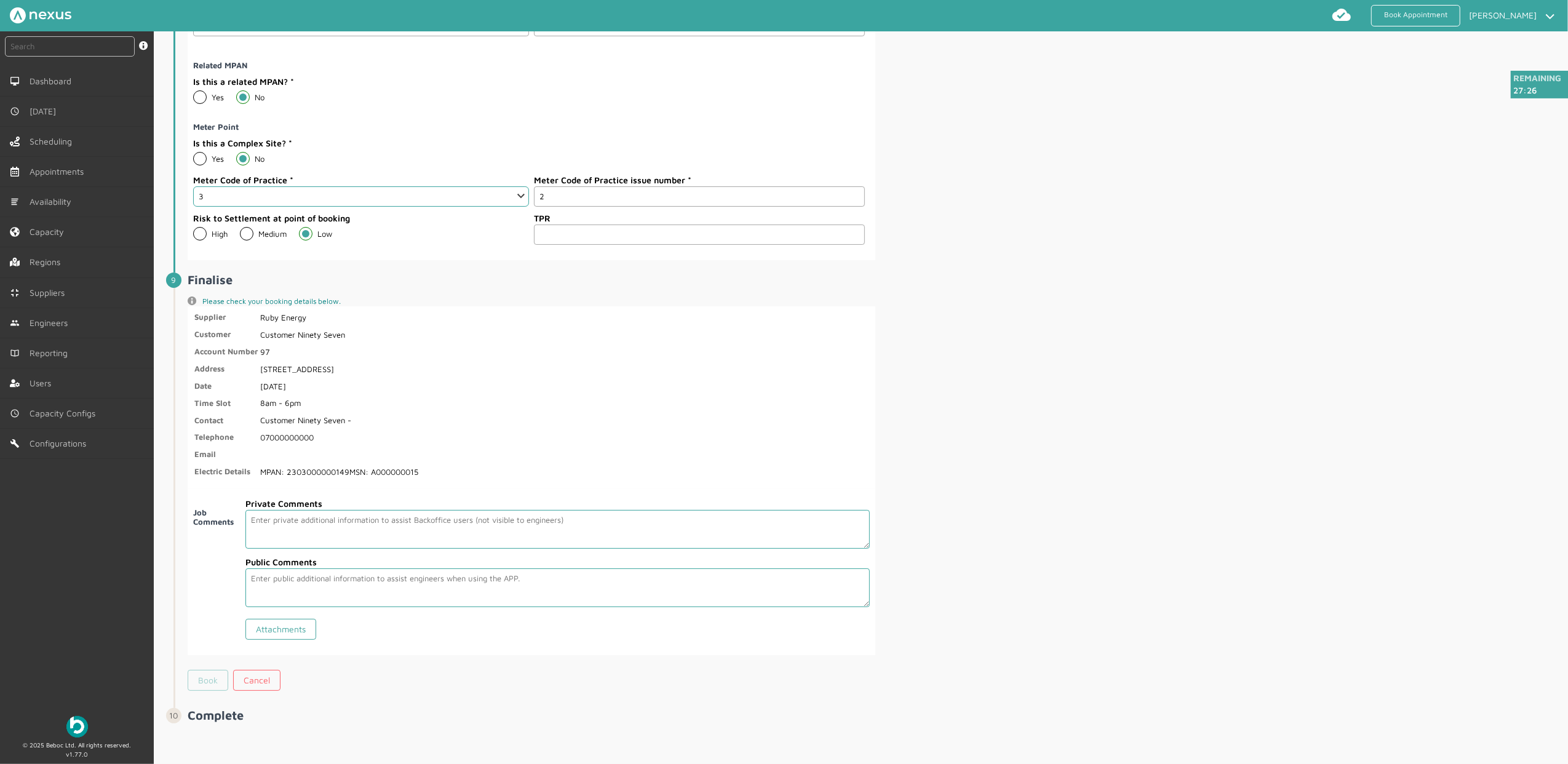
click at [216, 679] on link "Book" at bounding box center [207, 680] width 40 height 21
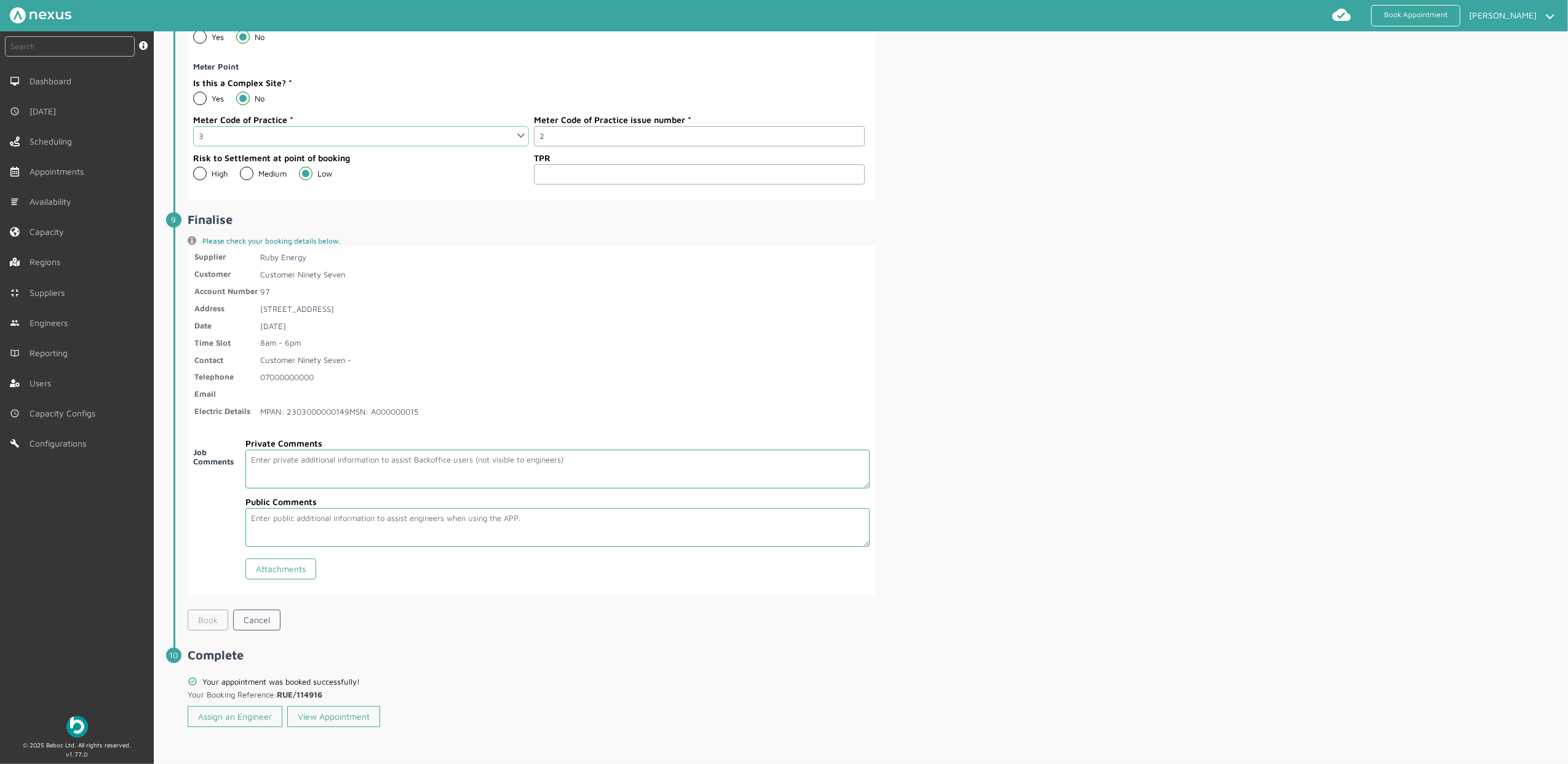
scroll to position [1966, 0]
click at [47, 585] on div "instant search Search by: Booking Reference, Customer Number, Account Number, M…" at bounding box center [77, 368] width 154 height 674
click at [217, 715] on link "Assign an Engineer" at bounding box center [234, 715] width 95 height 21
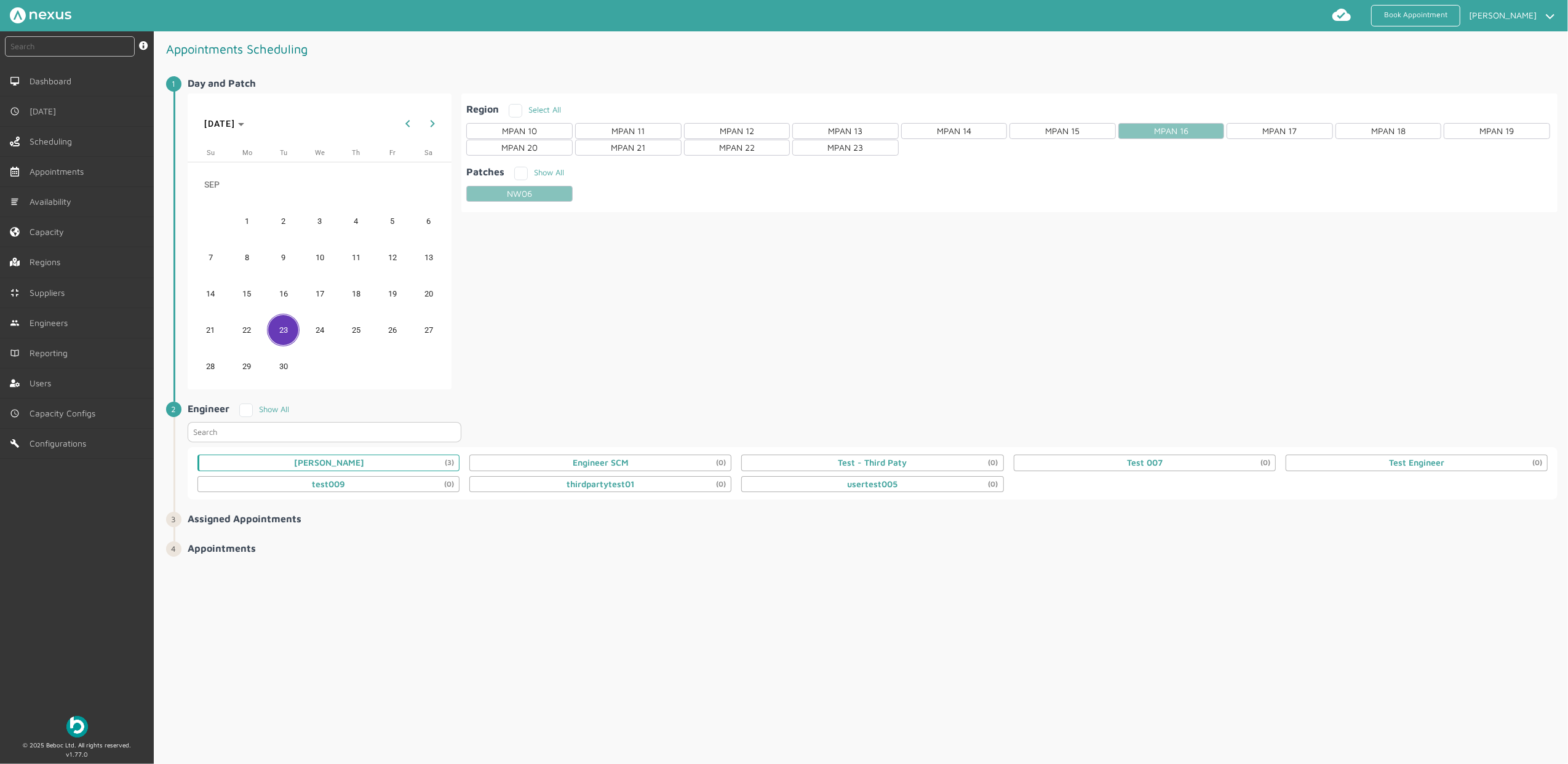
click at [305, 460] on div "Daniel Metcalfe (3)" at bounding box center [328, 462] width 70 height 10
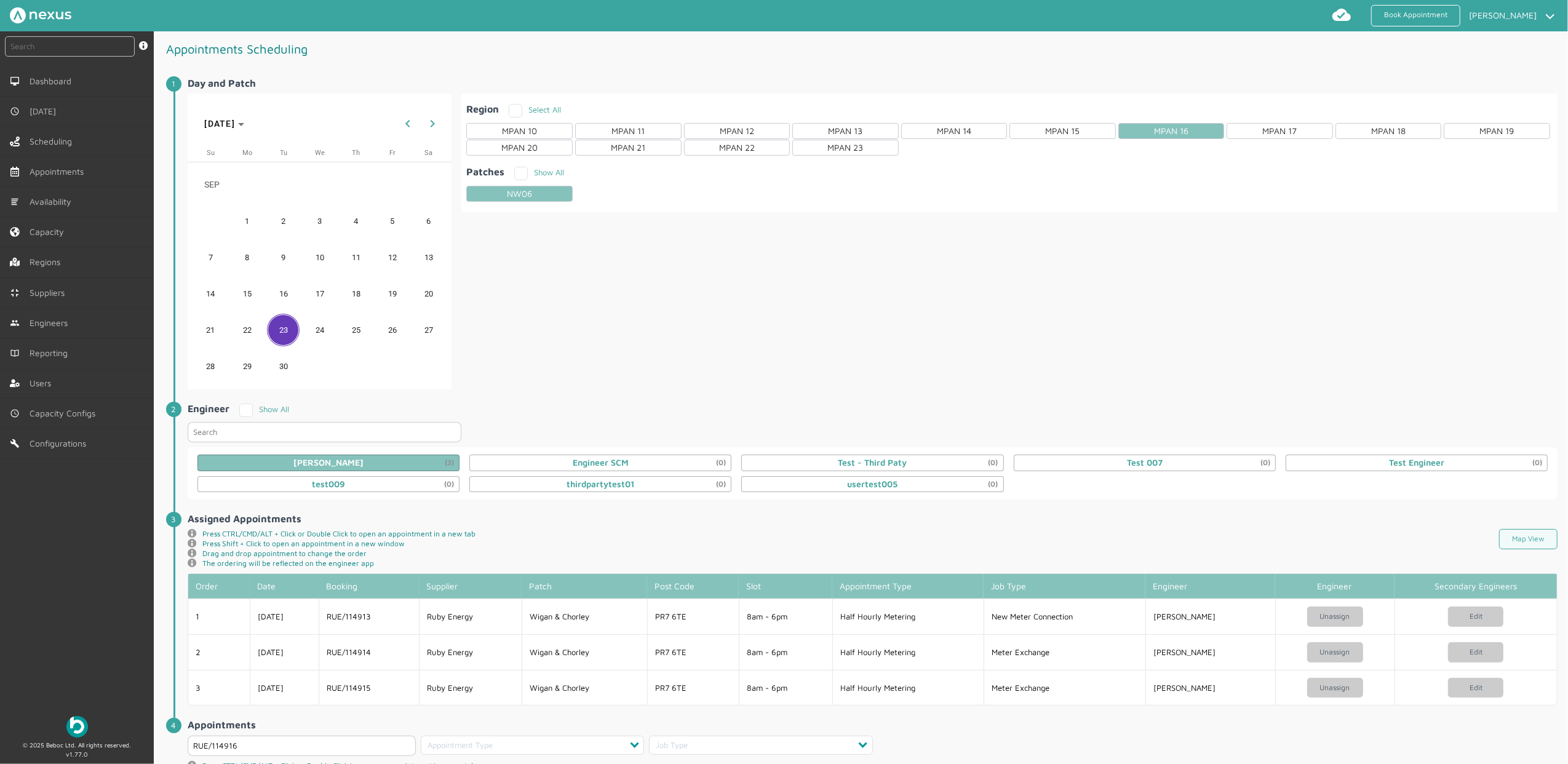
scroll to position [118, 0]
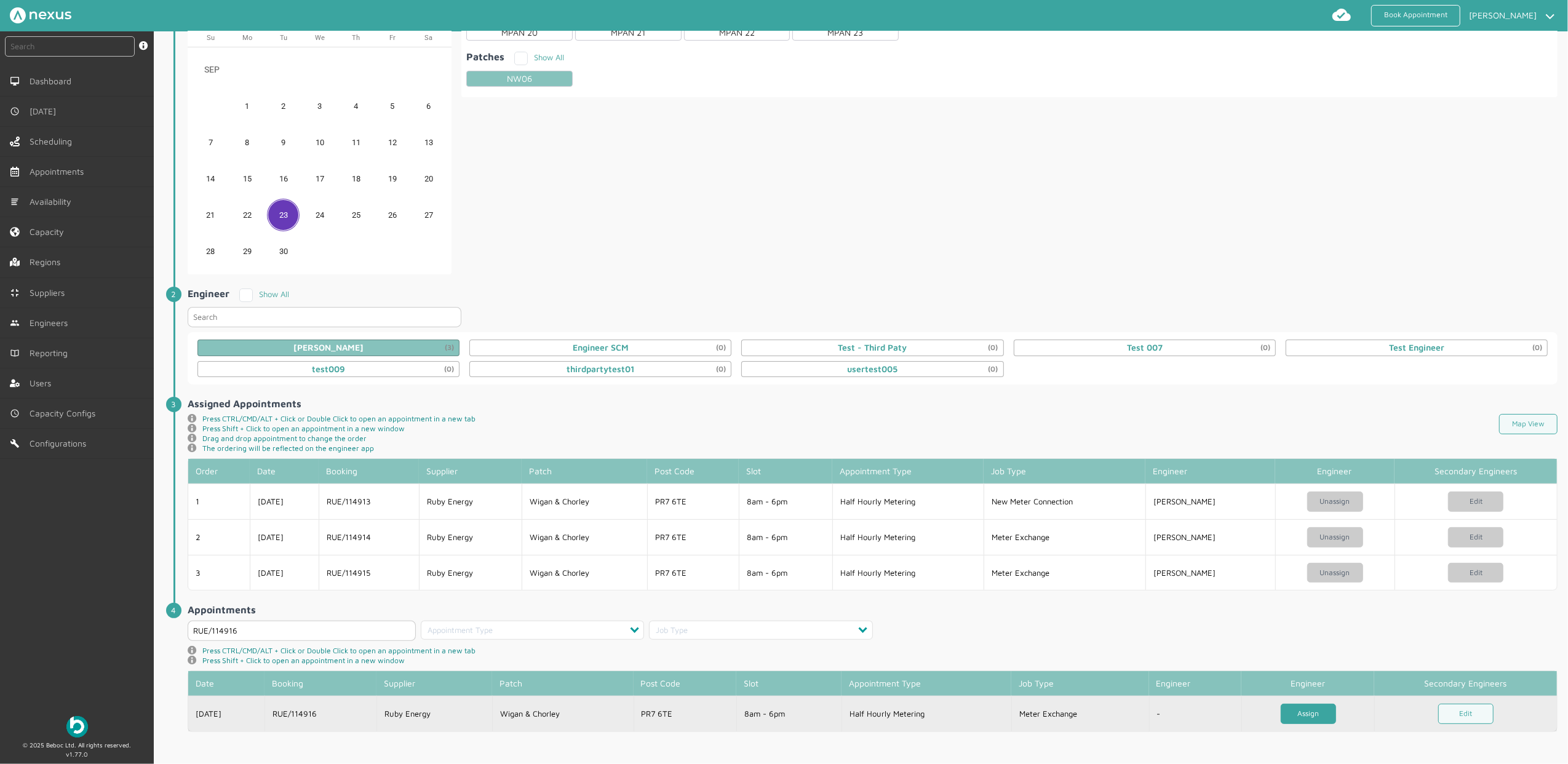
click at [1303, 714] on link "Assign" at bounding box center [1308, 714] width 55 height 20
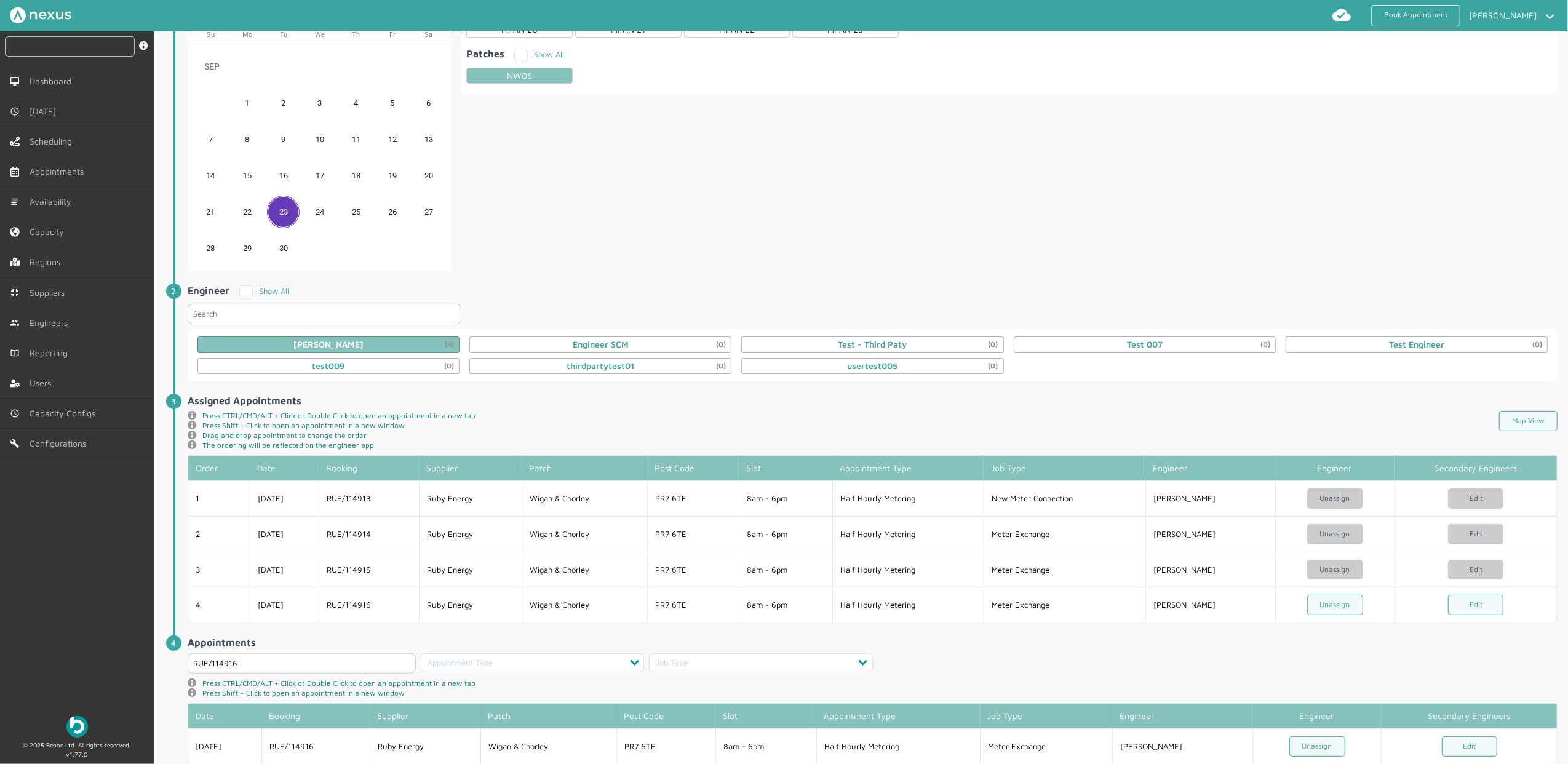
click at [39, 52] on input "text" at bounding box center [69, 47] width 129 height 20
type input "114916"
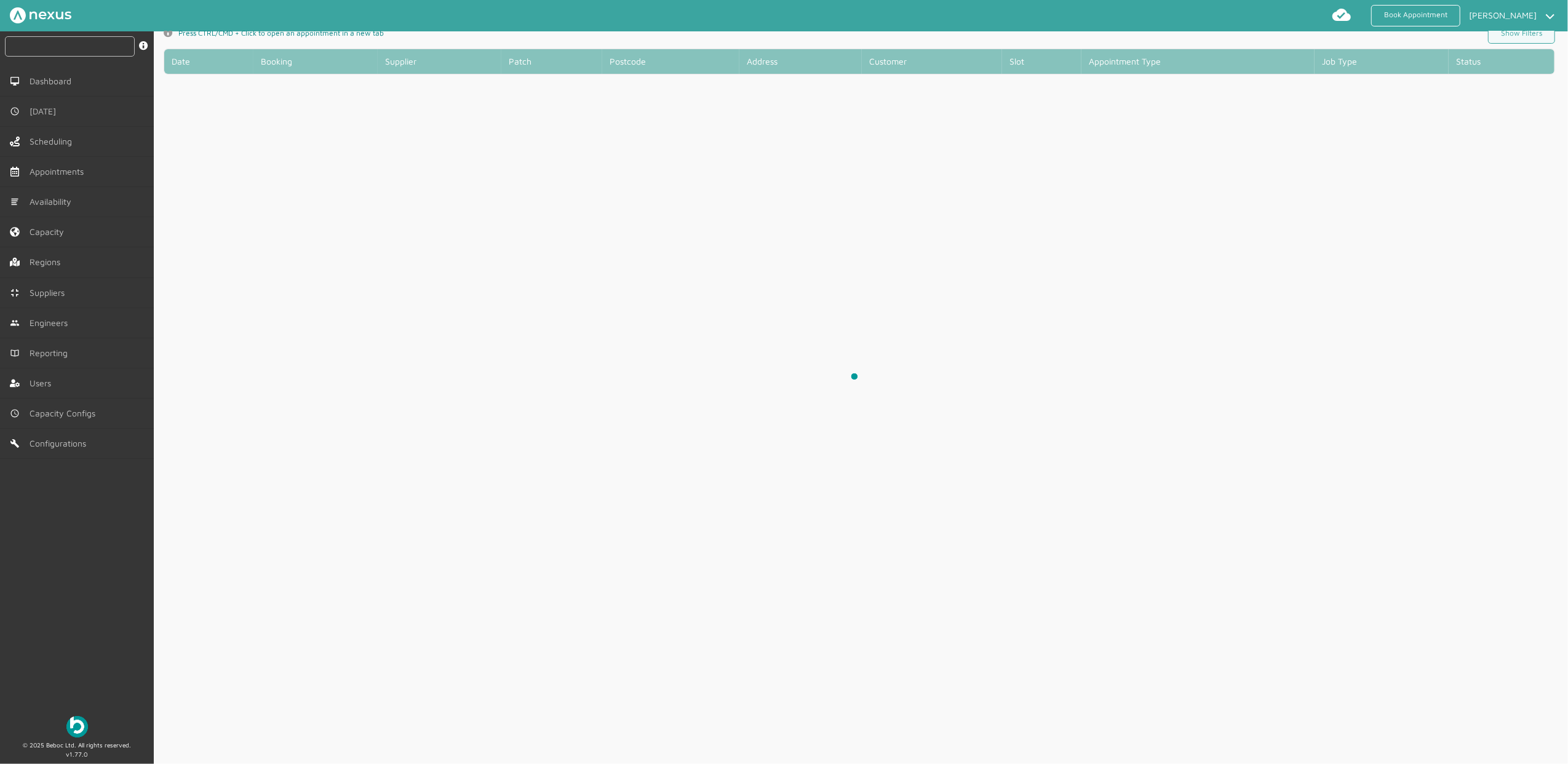
scroll to position [5, 0]
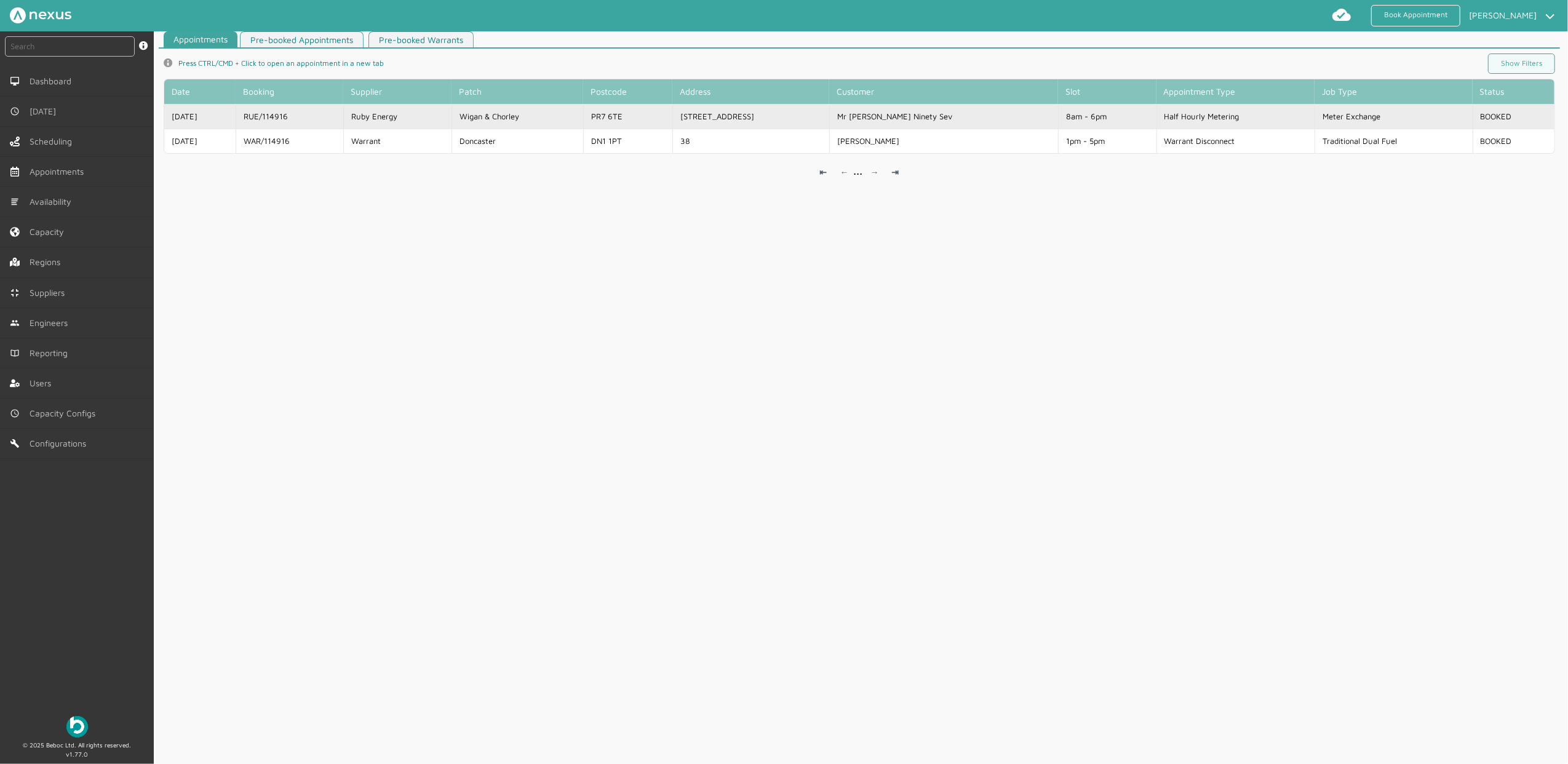
click at [331, 119] on td "RUE/114916" at bounding box center [289, 116] width 107 height 25
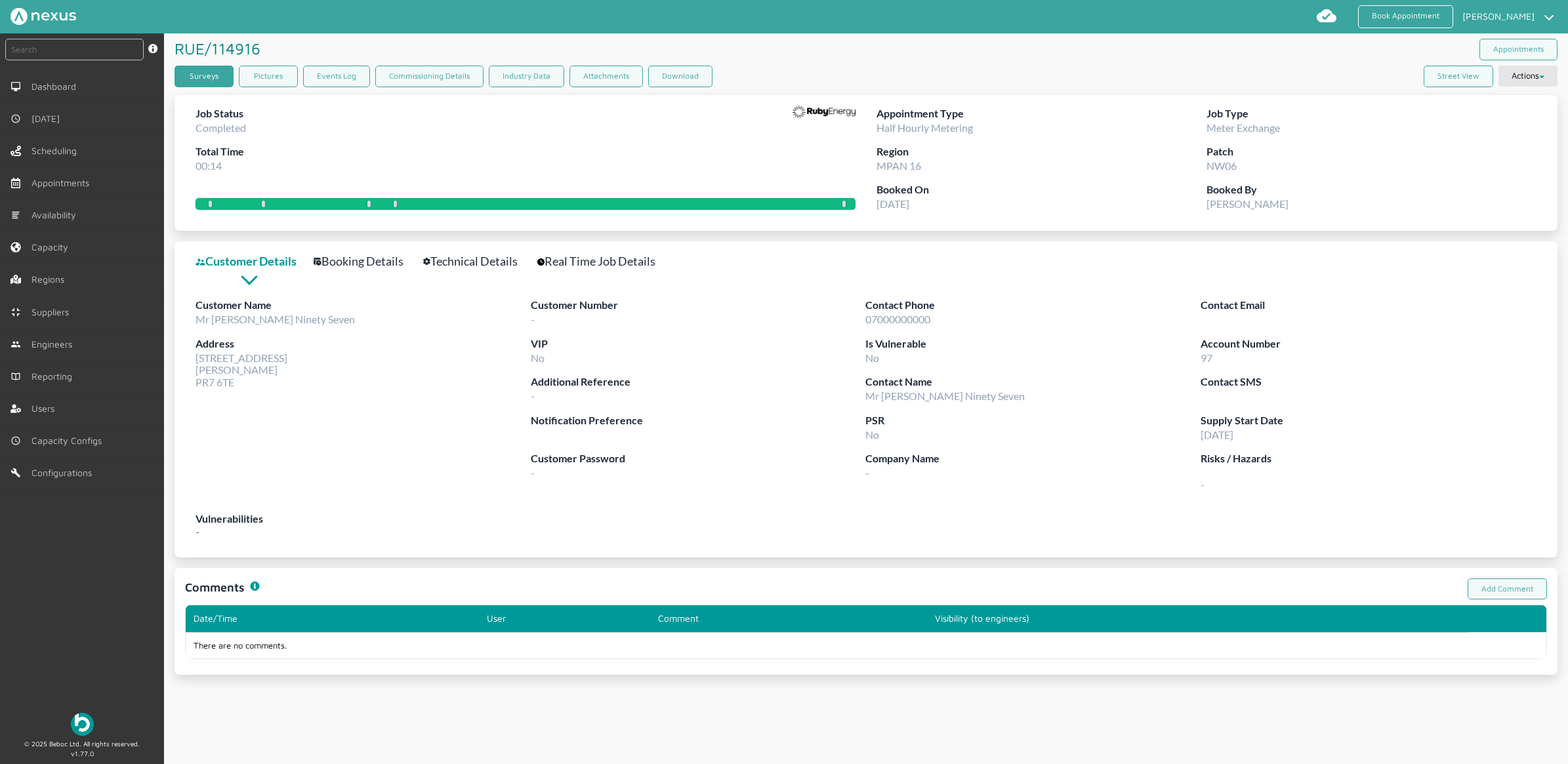
click at [208, 66] on link "Surveys" at bounding box center [204, 76] width 59 height 22
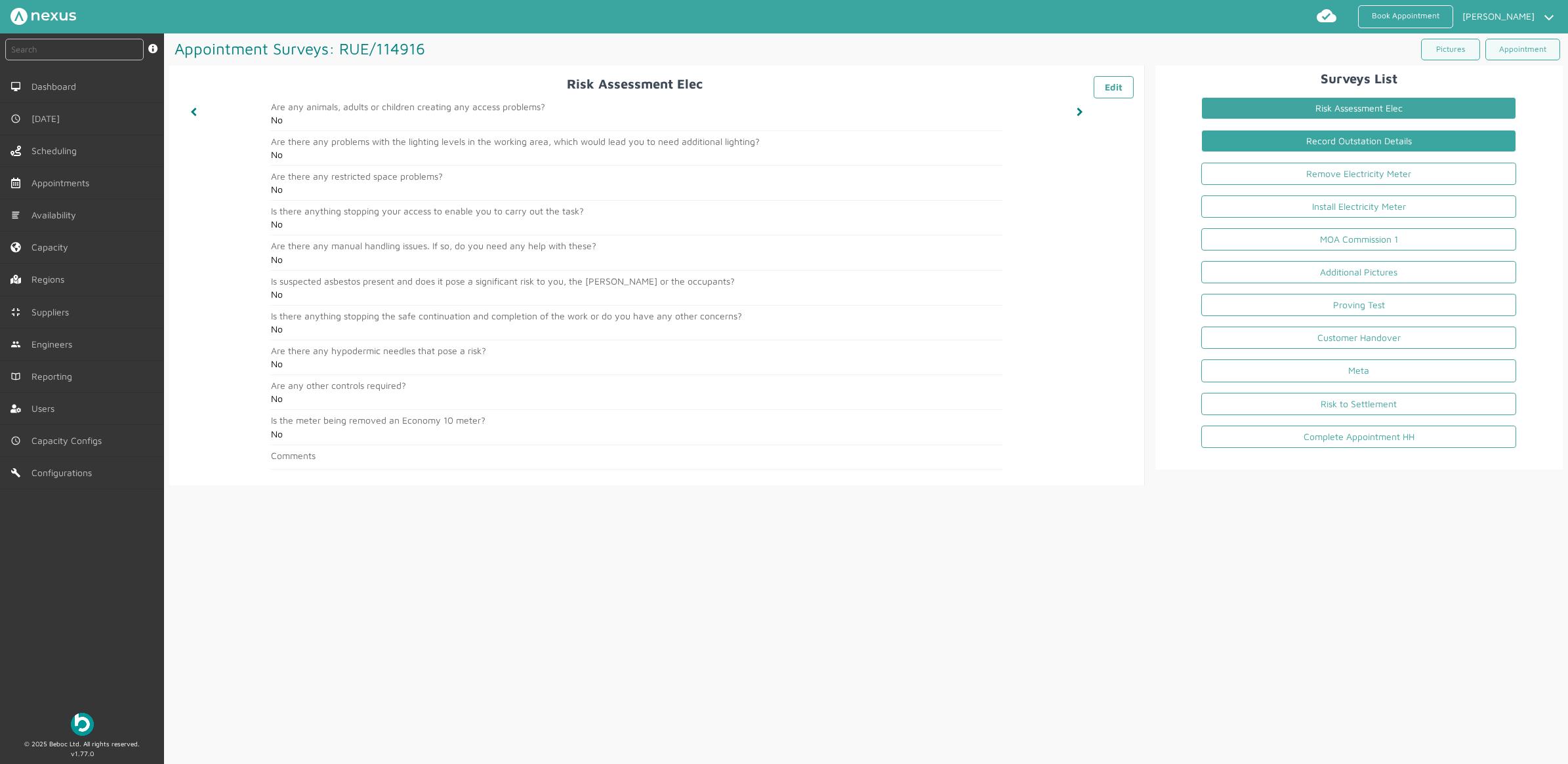
click at [1372, 153] on link "Record Outstation Details" at bounding box center [1359, 141] width 315 height 22
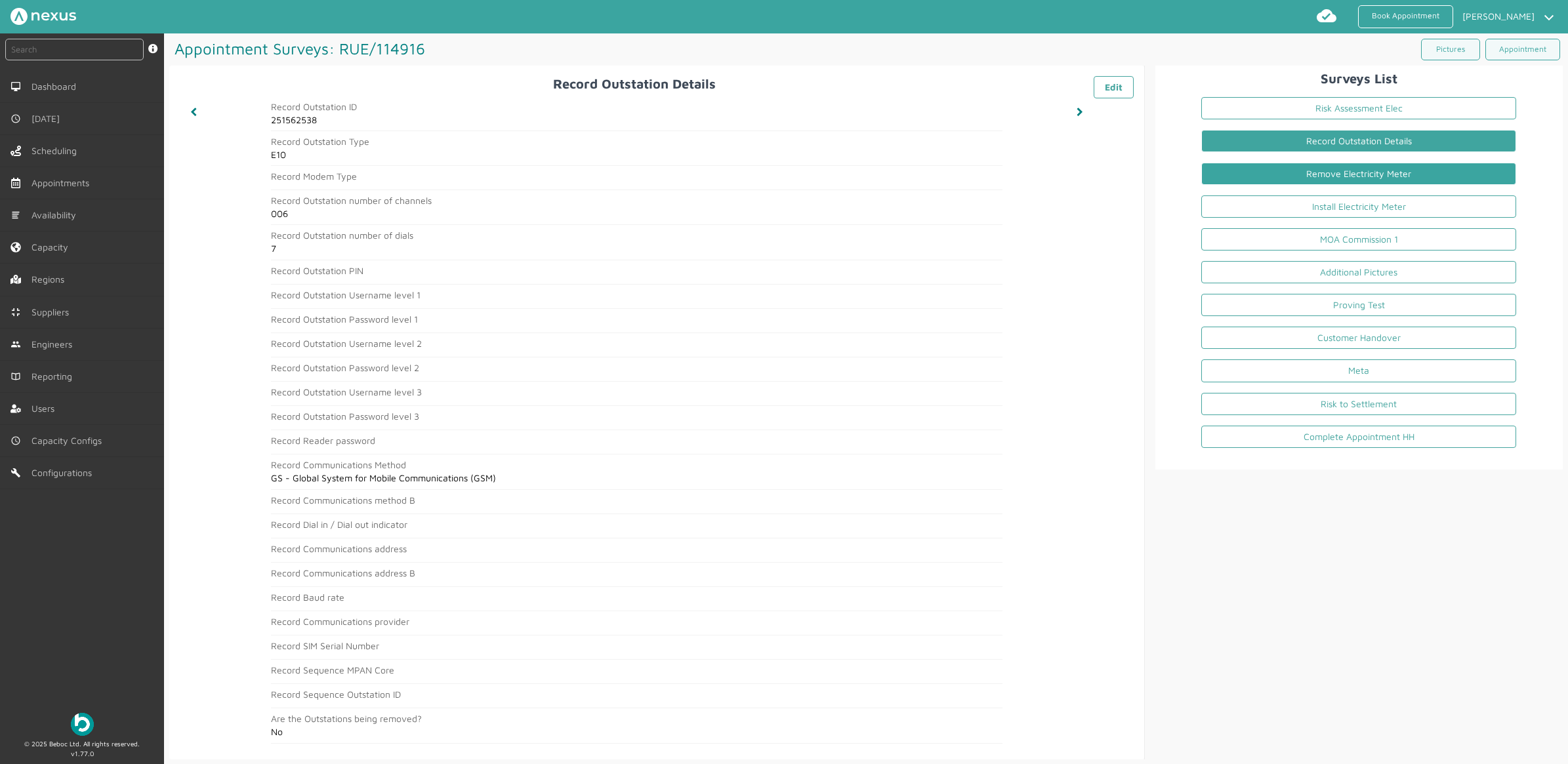
click at [1289, 177] on link "Remove Electricity Meter" at bounding box center [1359, 173] width 315 height 22
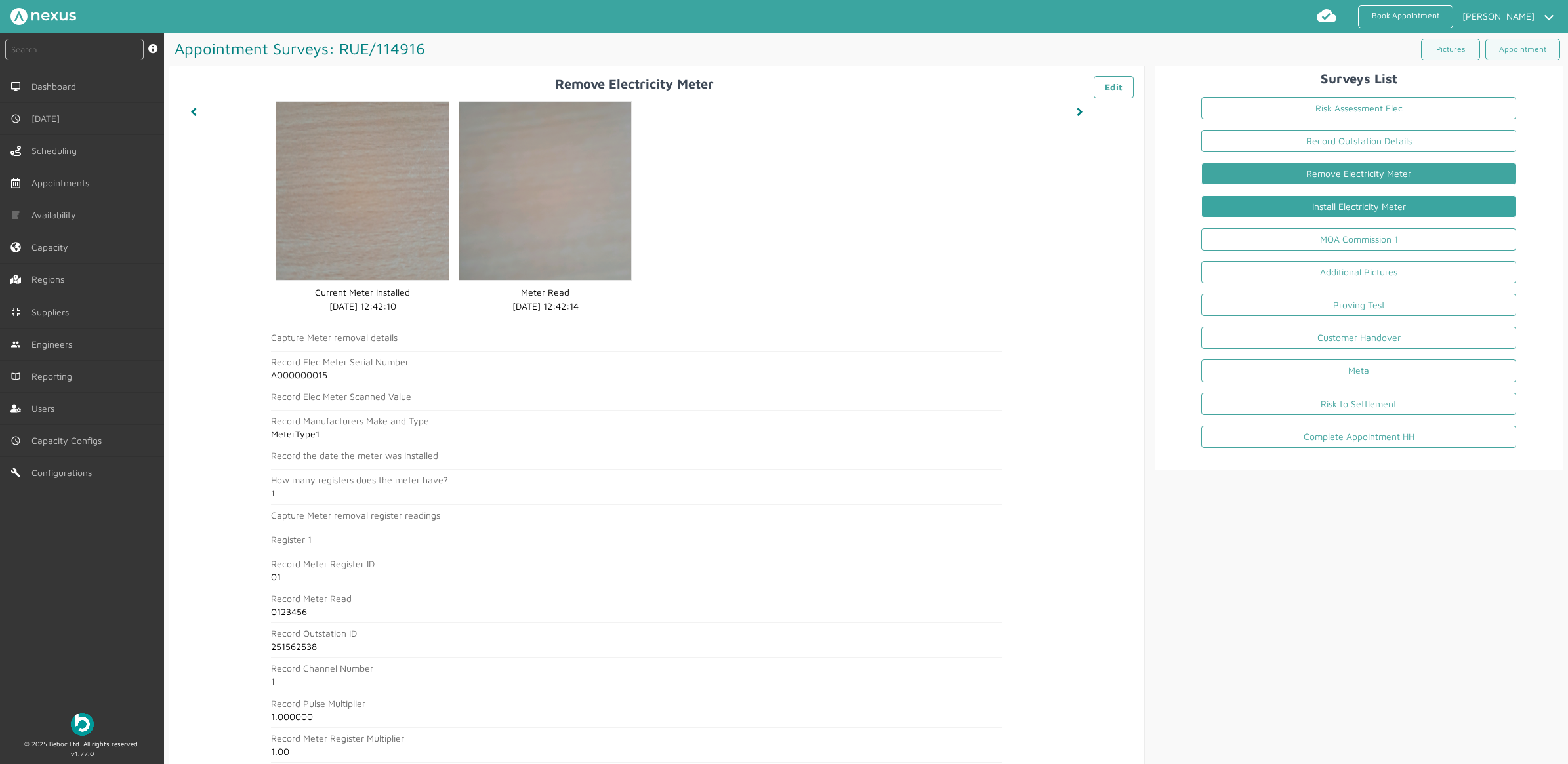
click at [1322, 203] on link "Install Electricity Meter" at bounding box center [1359, 206] width 315 height 22
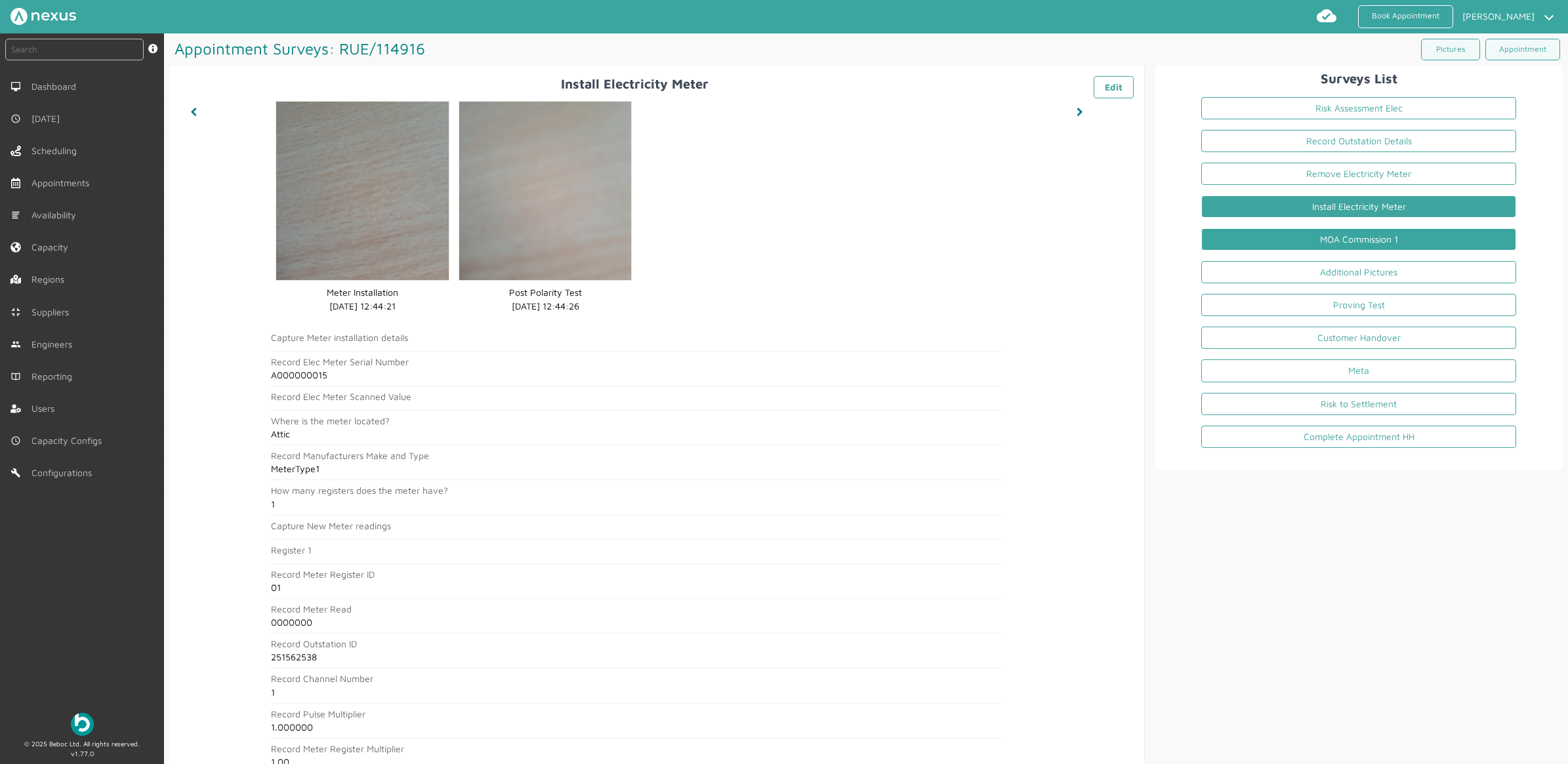
click at [1311, 243] on link "MOA Commission 1" at bounding box center [1359, 239] width 315 height 22
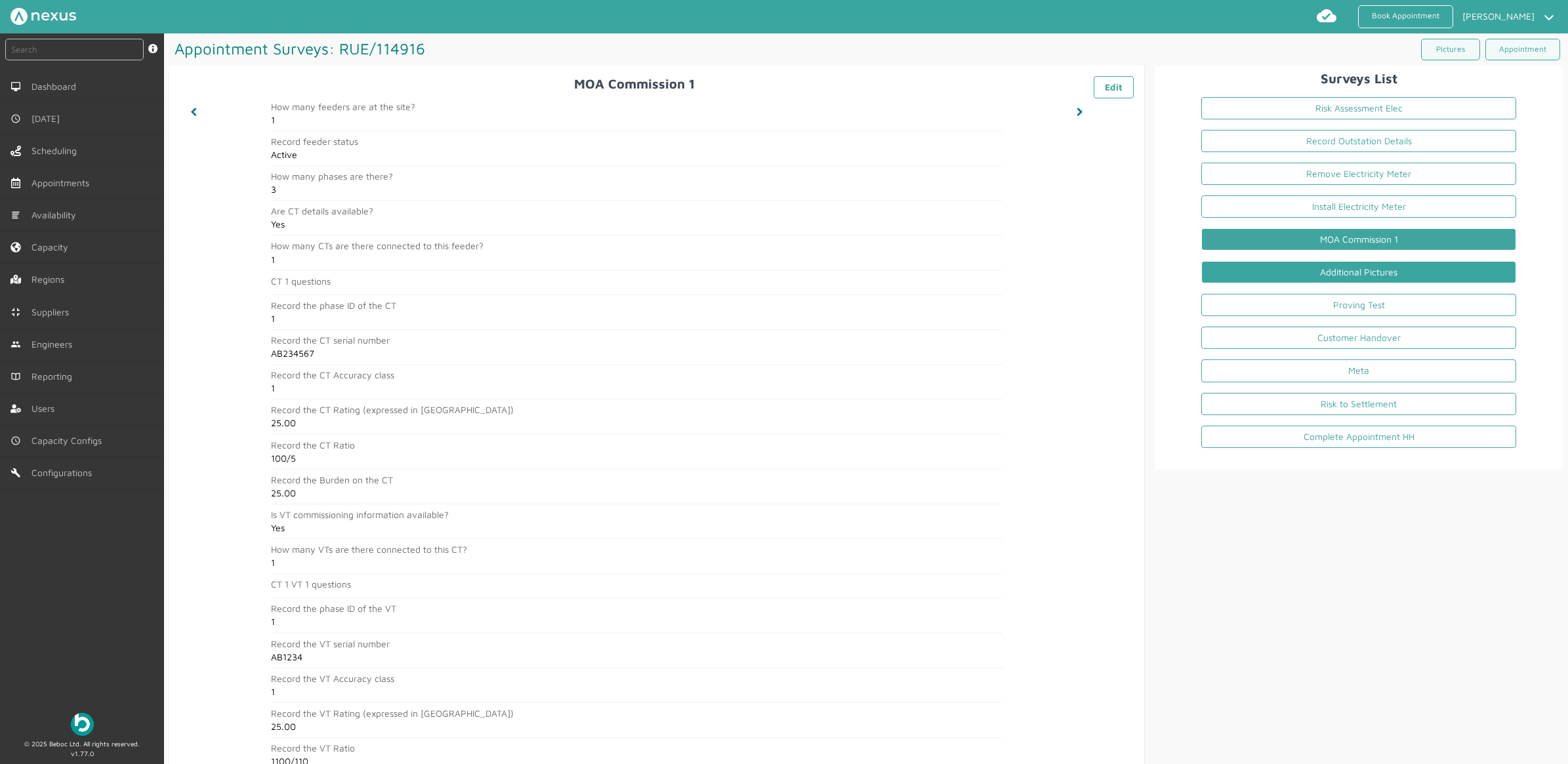
click at [1268, 274] on link "Additional Pictures" at bounding box center [1359, 272] width 315 height 22
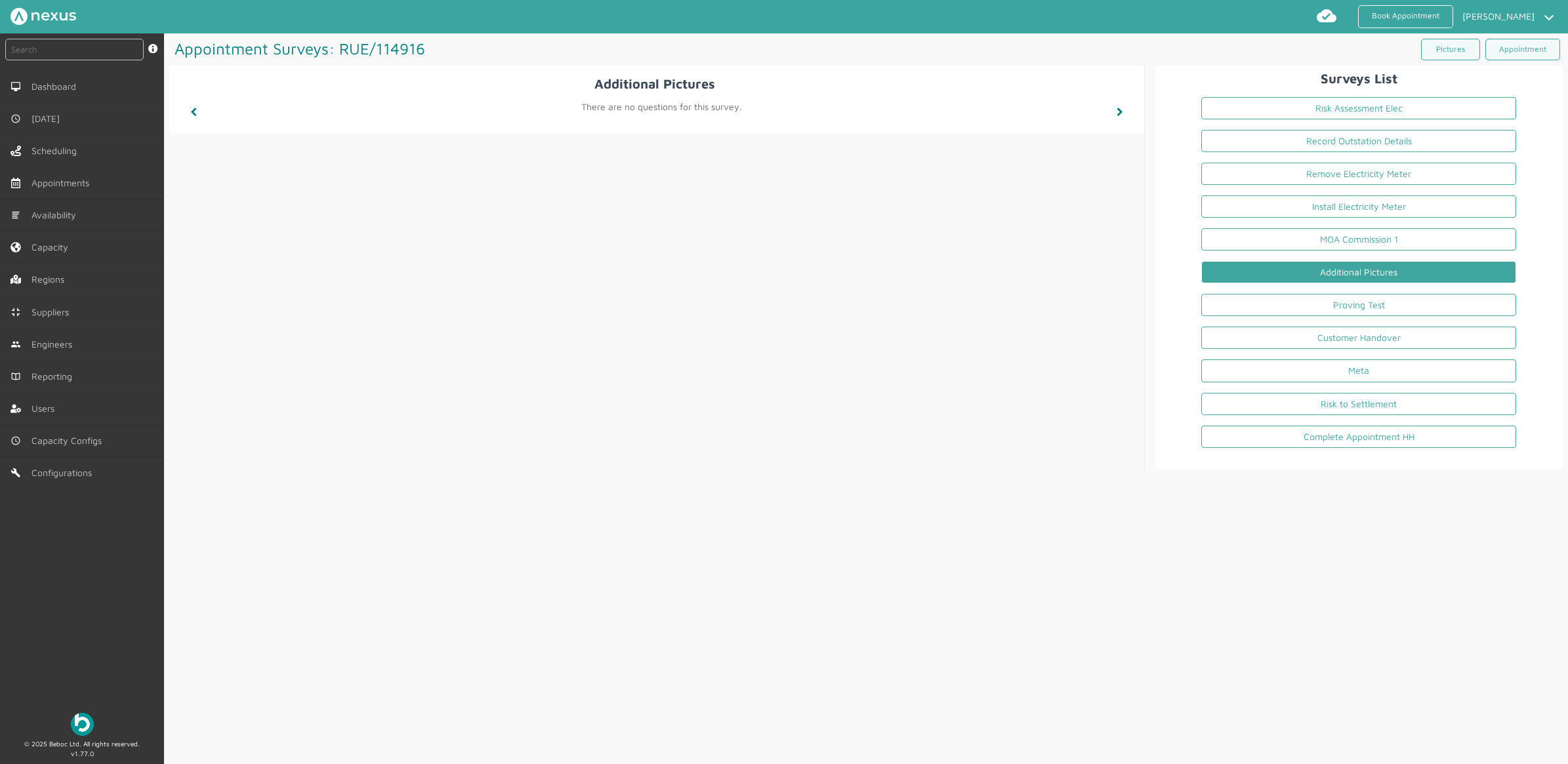
click at [1362, 293] on li "Proving Test" at bounding box center [1359, 308] width 336 height 33
click at [1352, 309] on link "Proving Test" at bounding box center [1359, 304] width 315 height 22
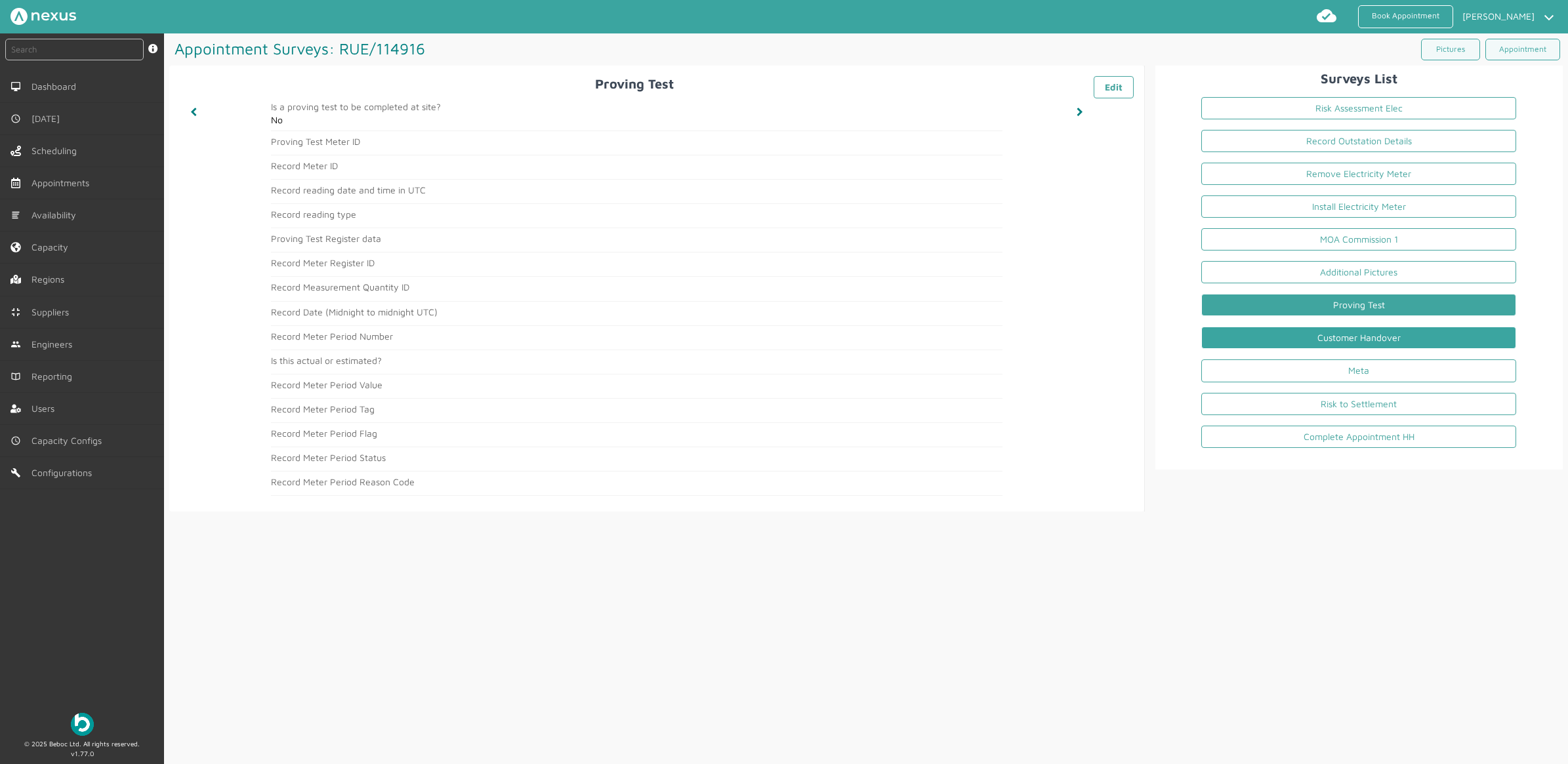
click at [1254, 333] on link "Customer Handover" at bounding box center [1359, 337] width 315 height 22
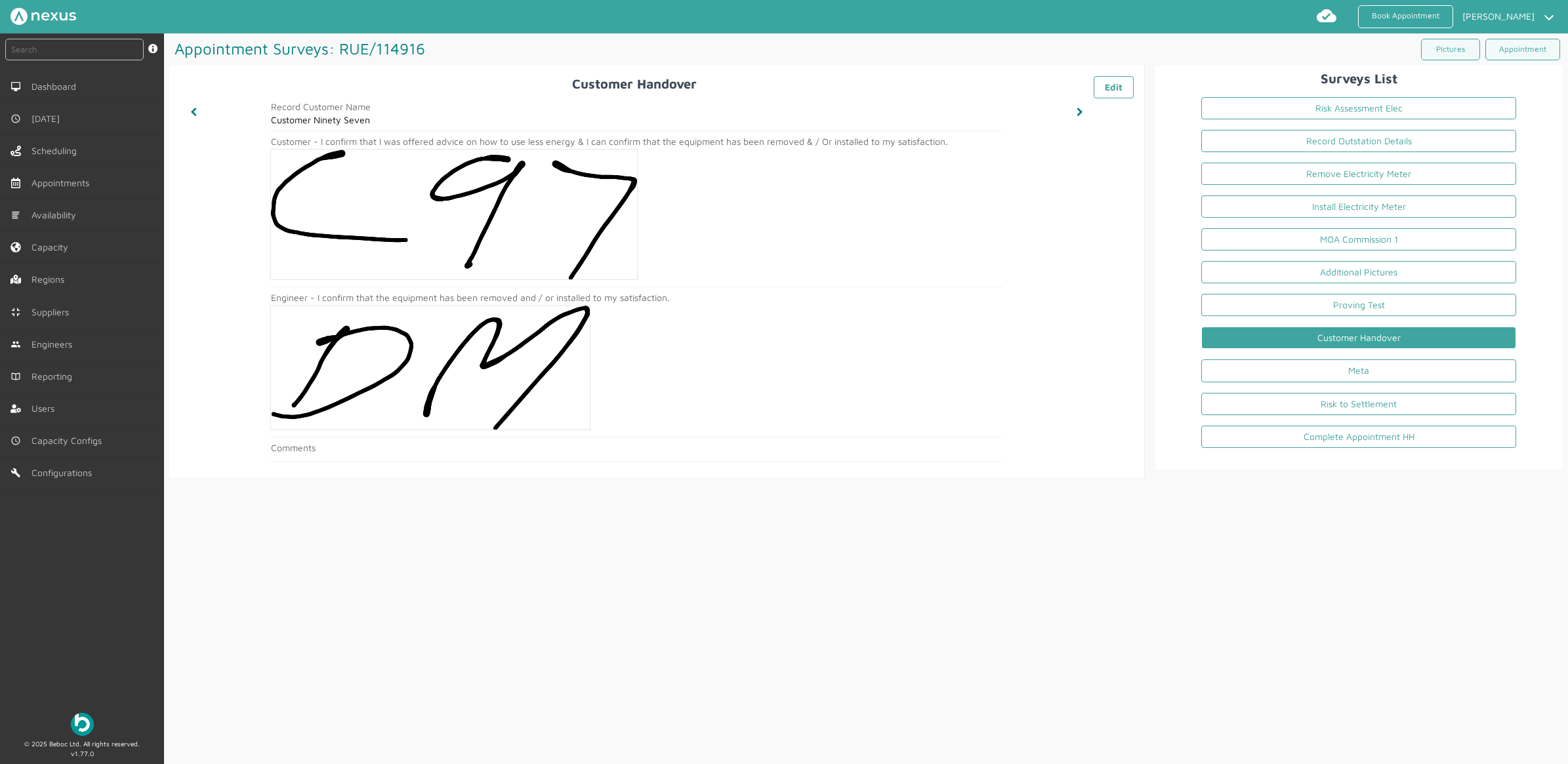
click at [1303, 389] on li "Meta" at bounding box center [1359, 374] width 336 height 33
click at [1301, 375] on link "Meta" at bounding box center [1359, 370] width 315 height 22
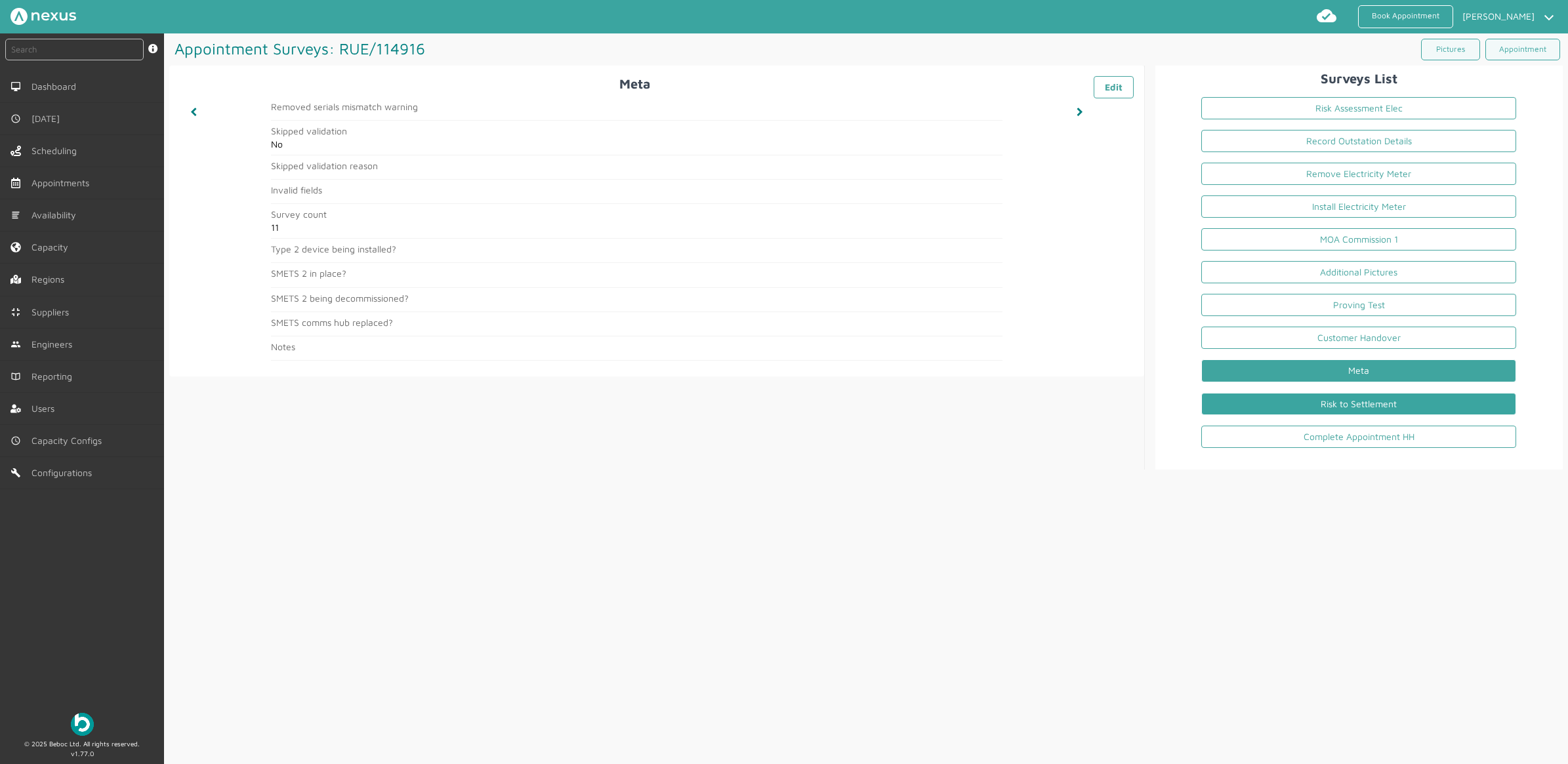
click at [1324, 395] on link "Risk to Settlement" at bounding box center [1359, 404] width 315 height 22
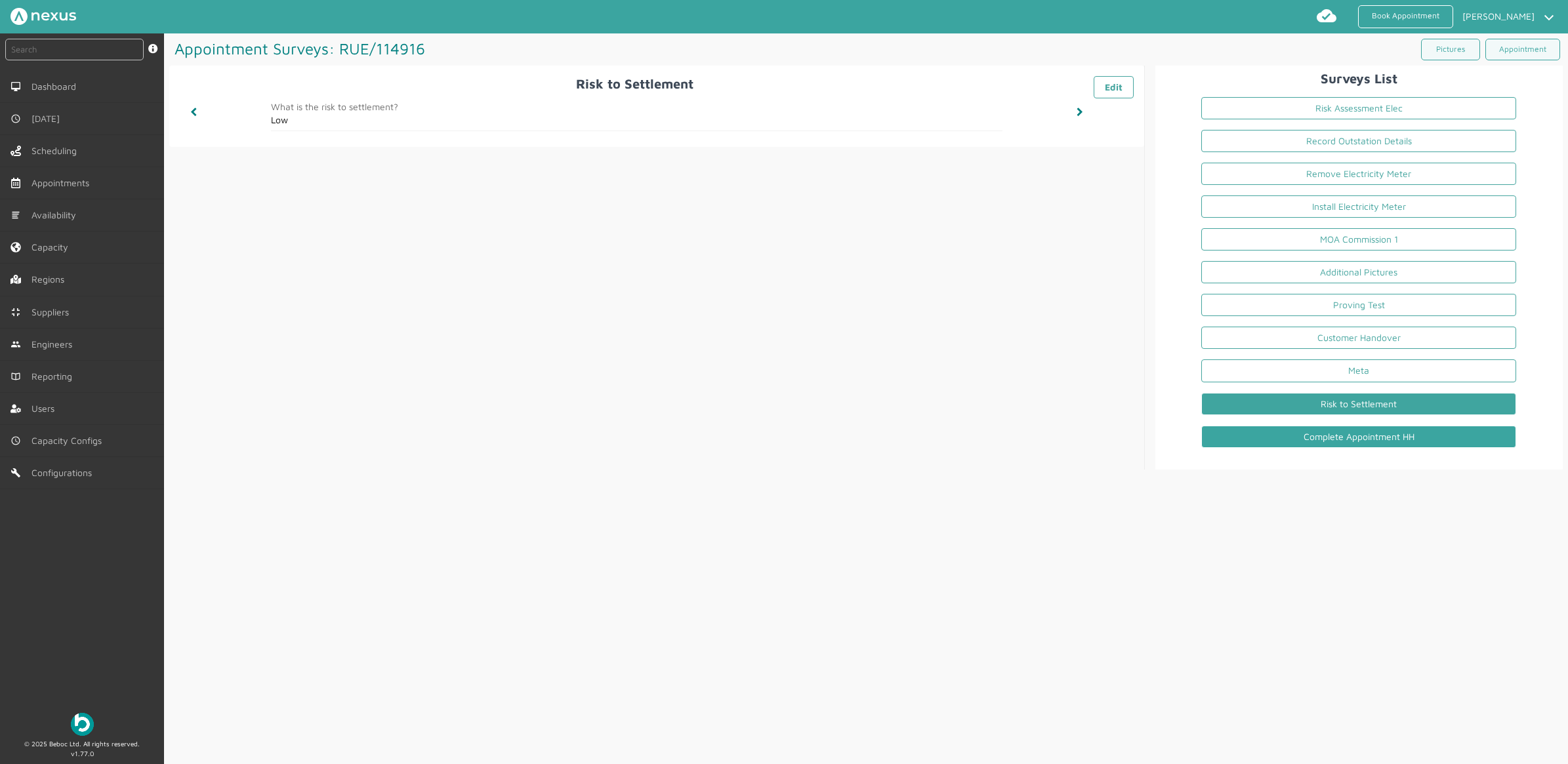
click at [1375, 436] on link "Complete Appointment HH" at bounding box center [1359, 436] width 315 height 22
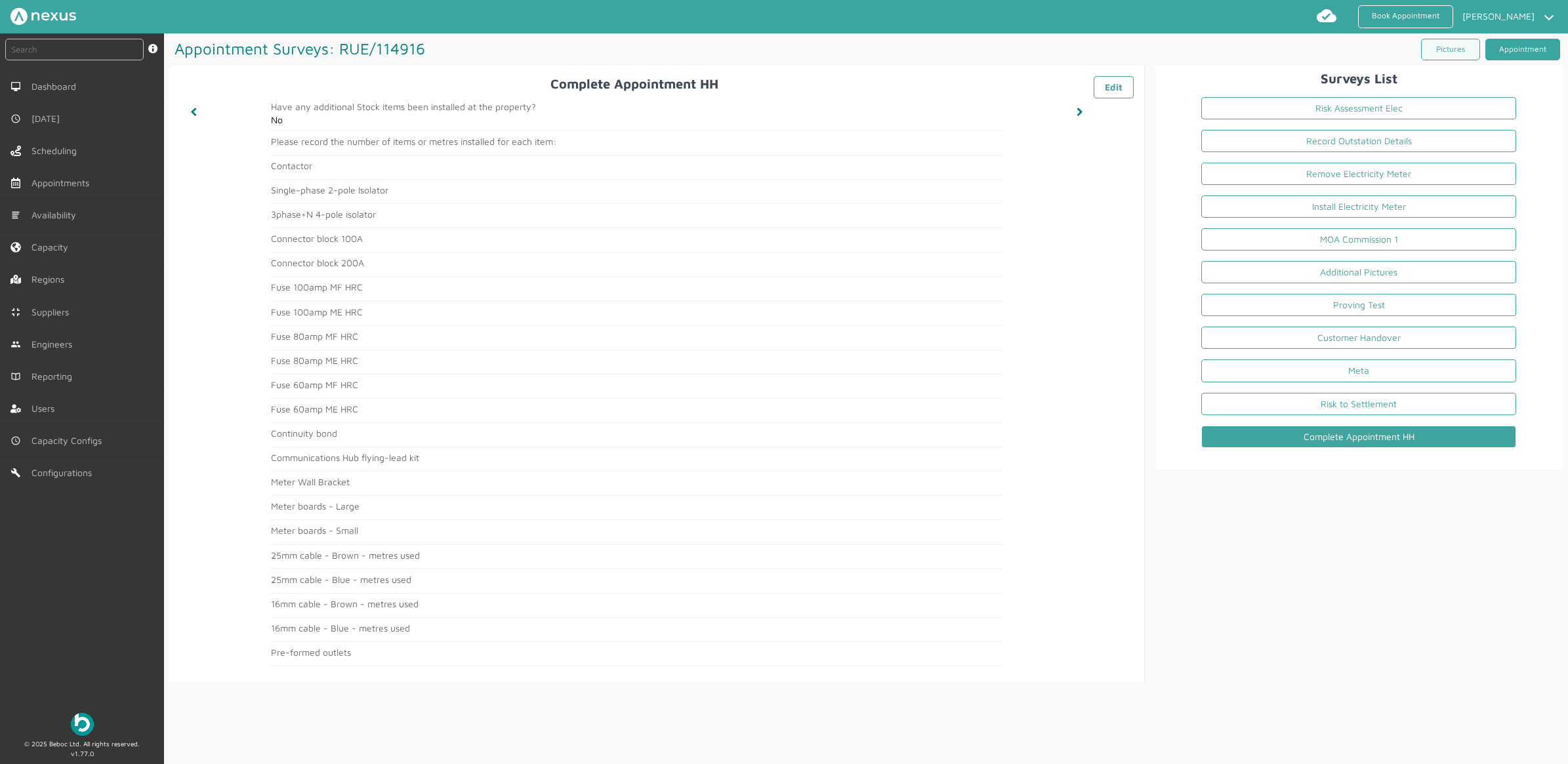
click at [1516, 48] on link "Appointment" at bounding box center [1523, 50] width 74 height 22
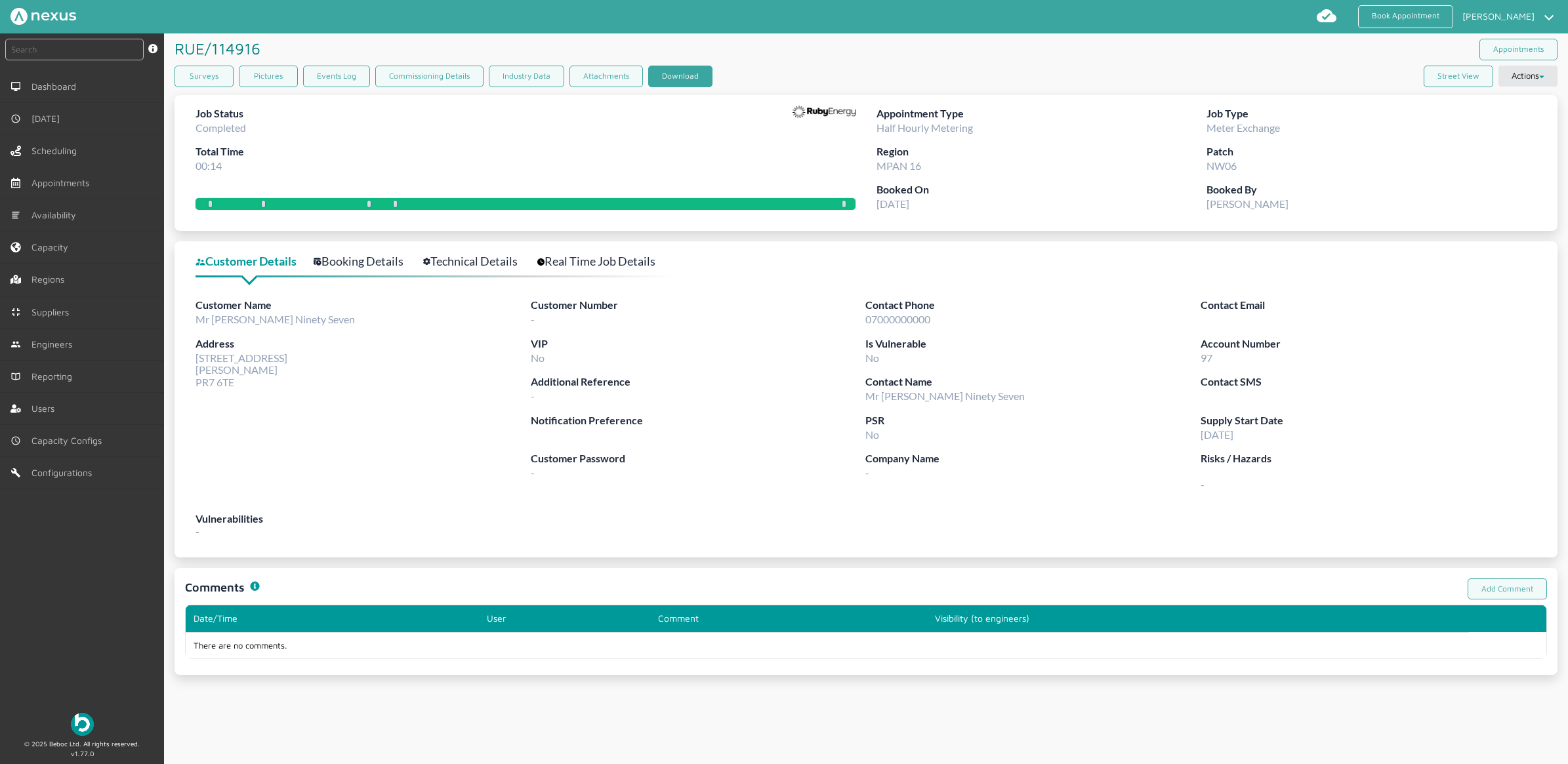
click at [673, 74] on button "Download" at bounding box center [680, 76] width 65 height 22
click at [1394, 17] on link "Book Appointment" at bounding box center [1406, 16] width 95 height 22
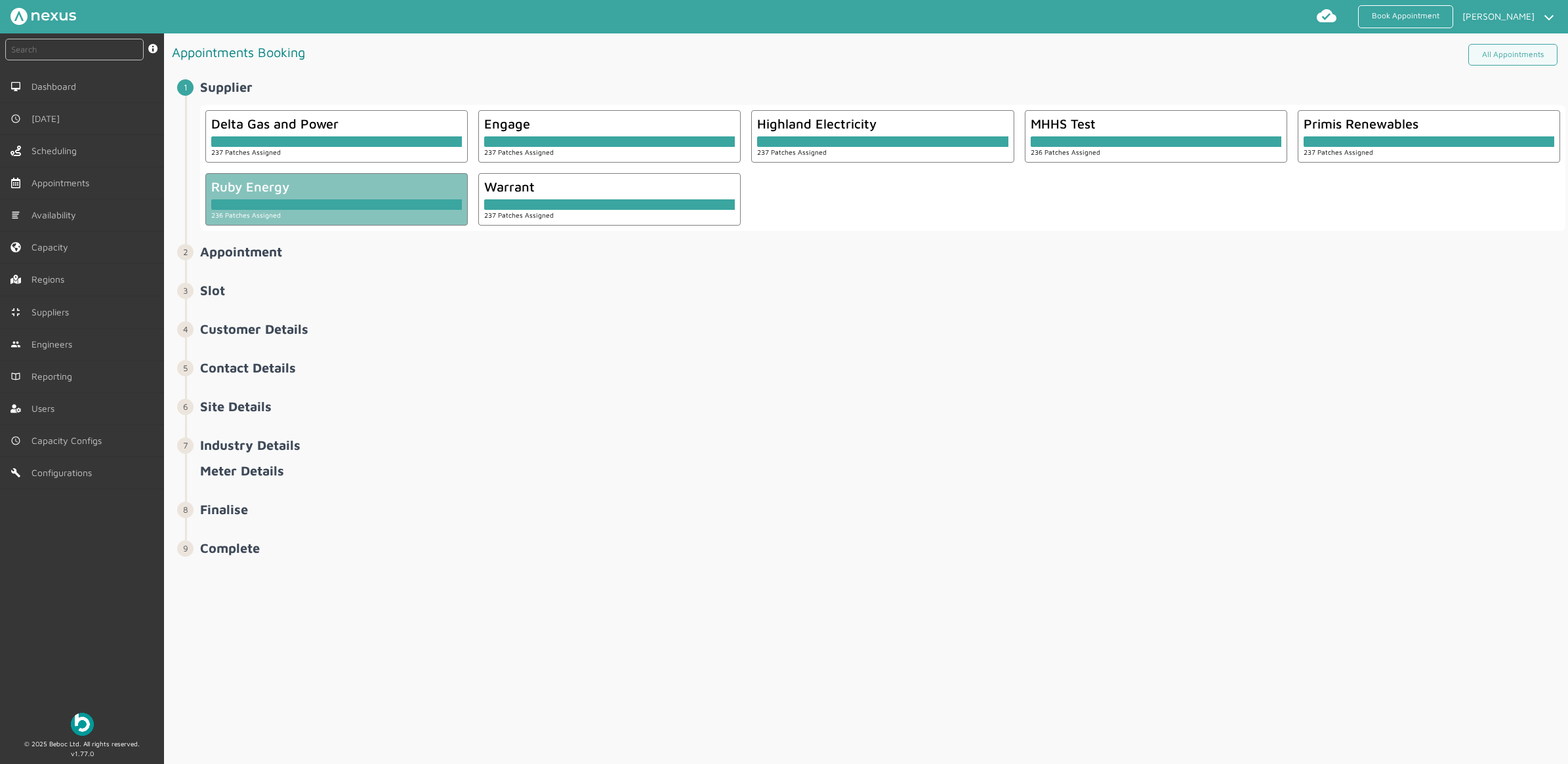
click at [329, 181] on div "Ruby Energy" at bounding box center [337, 186] width 251 height 15
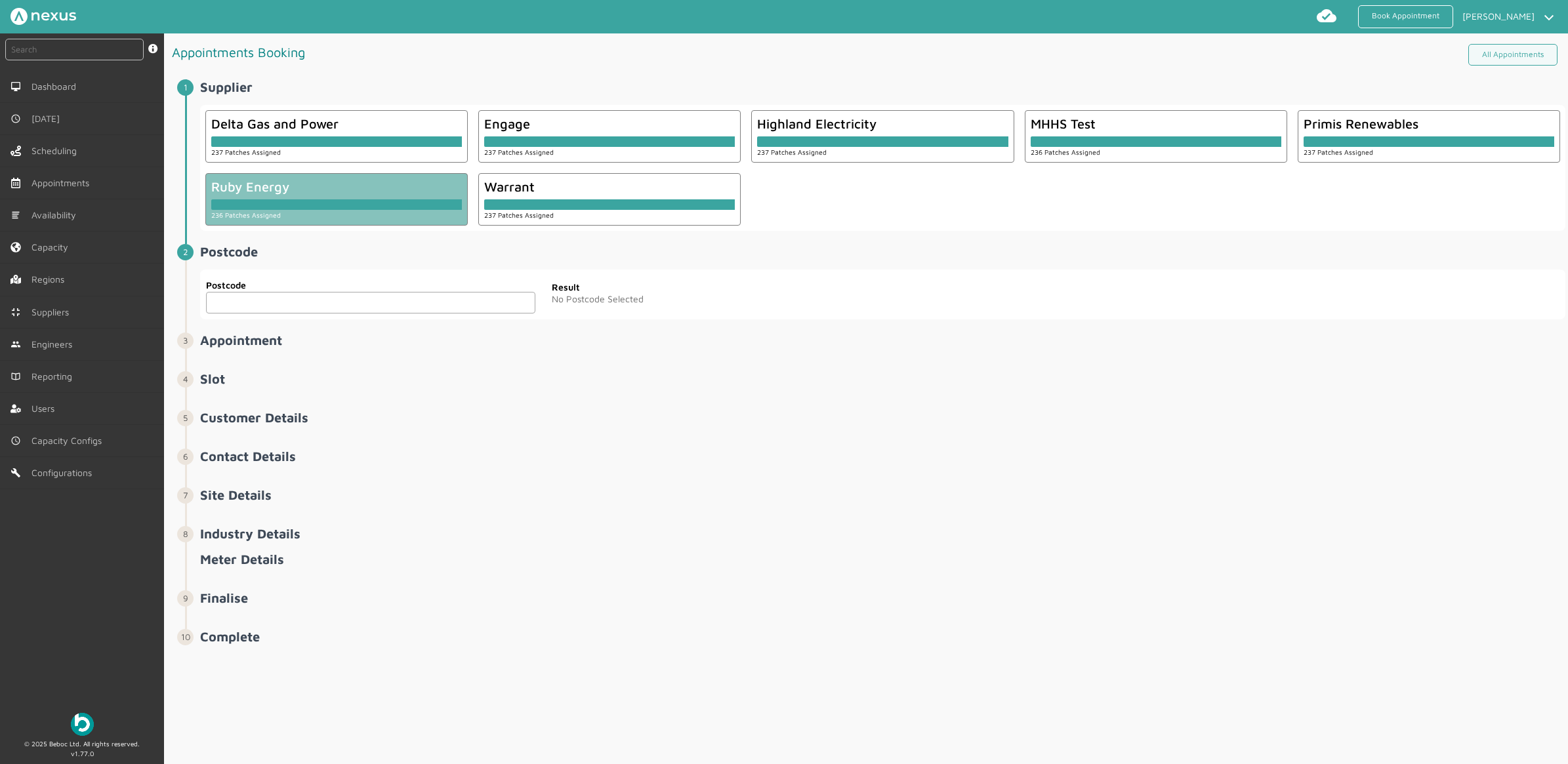
click at [266, 300] on input "text" at bounding box center [370, 302] width 329 height 22
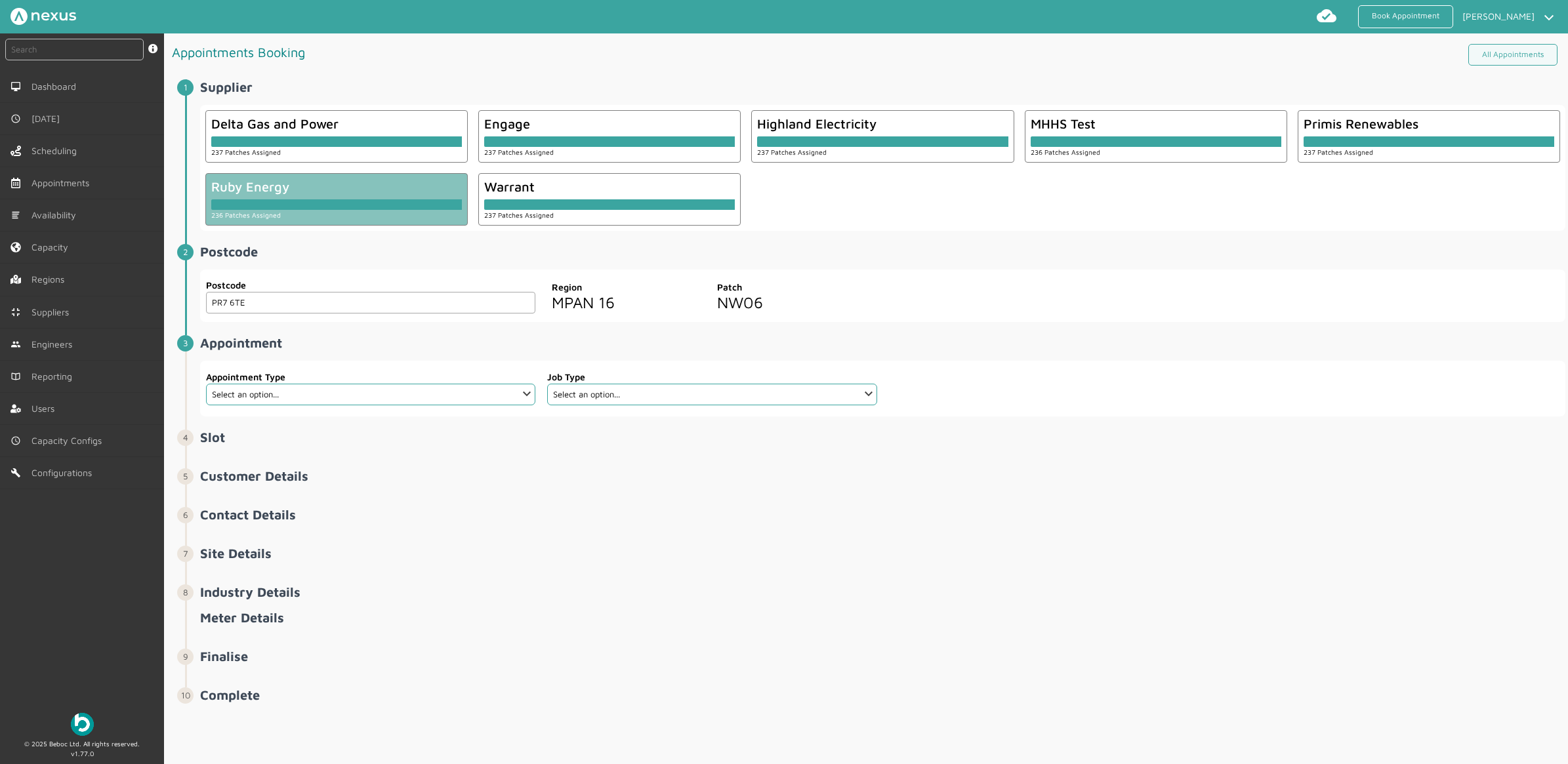
type input "PR7 6TE"
click at [250, 394] on select "Select an option... Additional Work Check Meter Electric Vehicle Emergency Exch…" at bounding box center [370, 394] width 329 height 22
select select "7: 6422ec7fcd44966678f35e74"
click at [206, 384] on select "Select an option... Additional Work Check Meter Electric Vehicle Emergency Exch…" at bounding box center [370, 394] width 329 height 22
click at [598, 398] on select "Select an option... Communication Device Exchange De-Energise Energise Meter Ex…" at bounding box center [712, 394] width 329 height 22
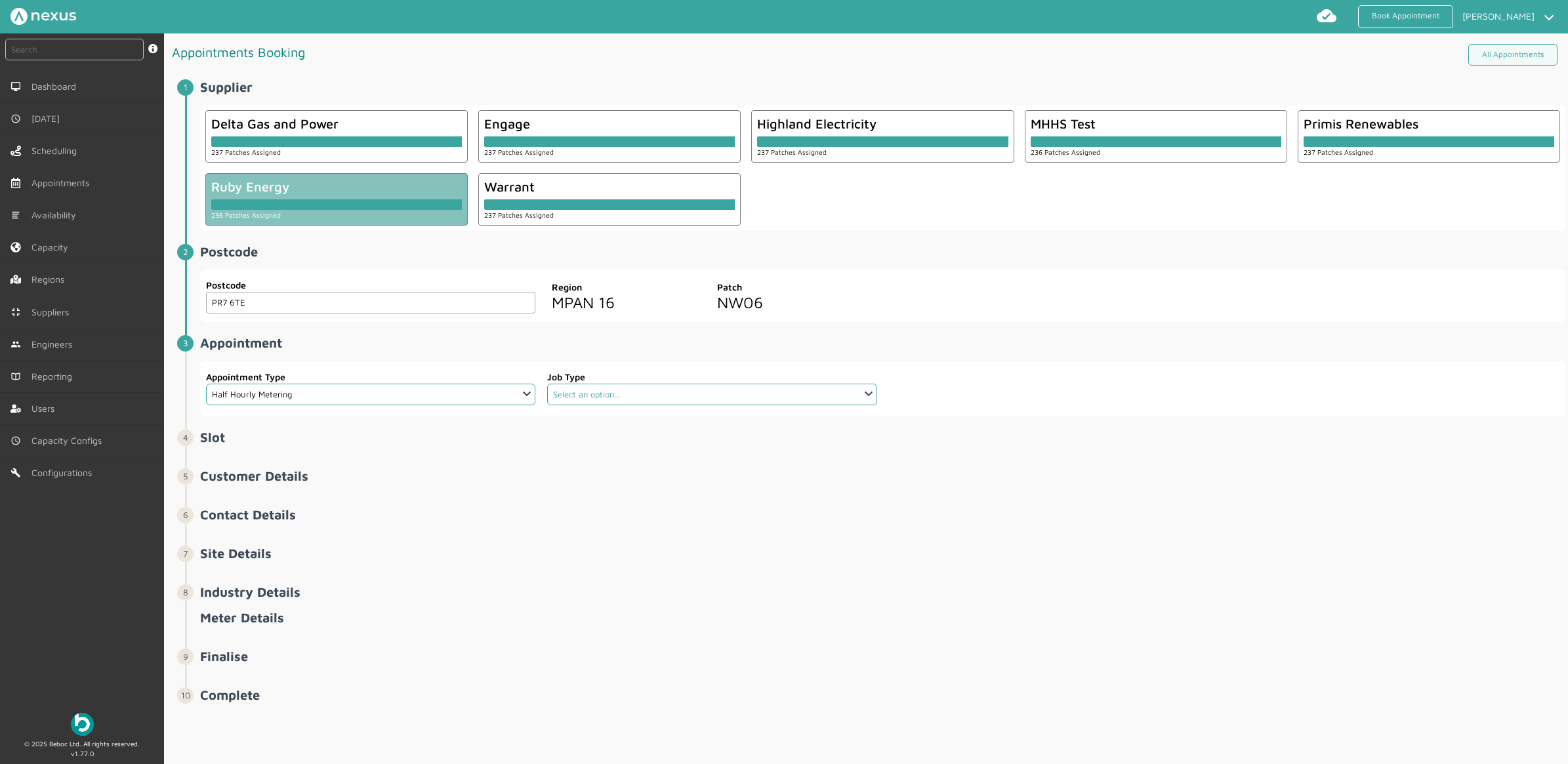
select select "4: 6422e9d2cd44966678f35e6c"
click at [547, 384] on select "Select an option... Communication Device Exchange De-Energise Energise Meter Ex…" at bounding box center [712, 394] width 329 height 22
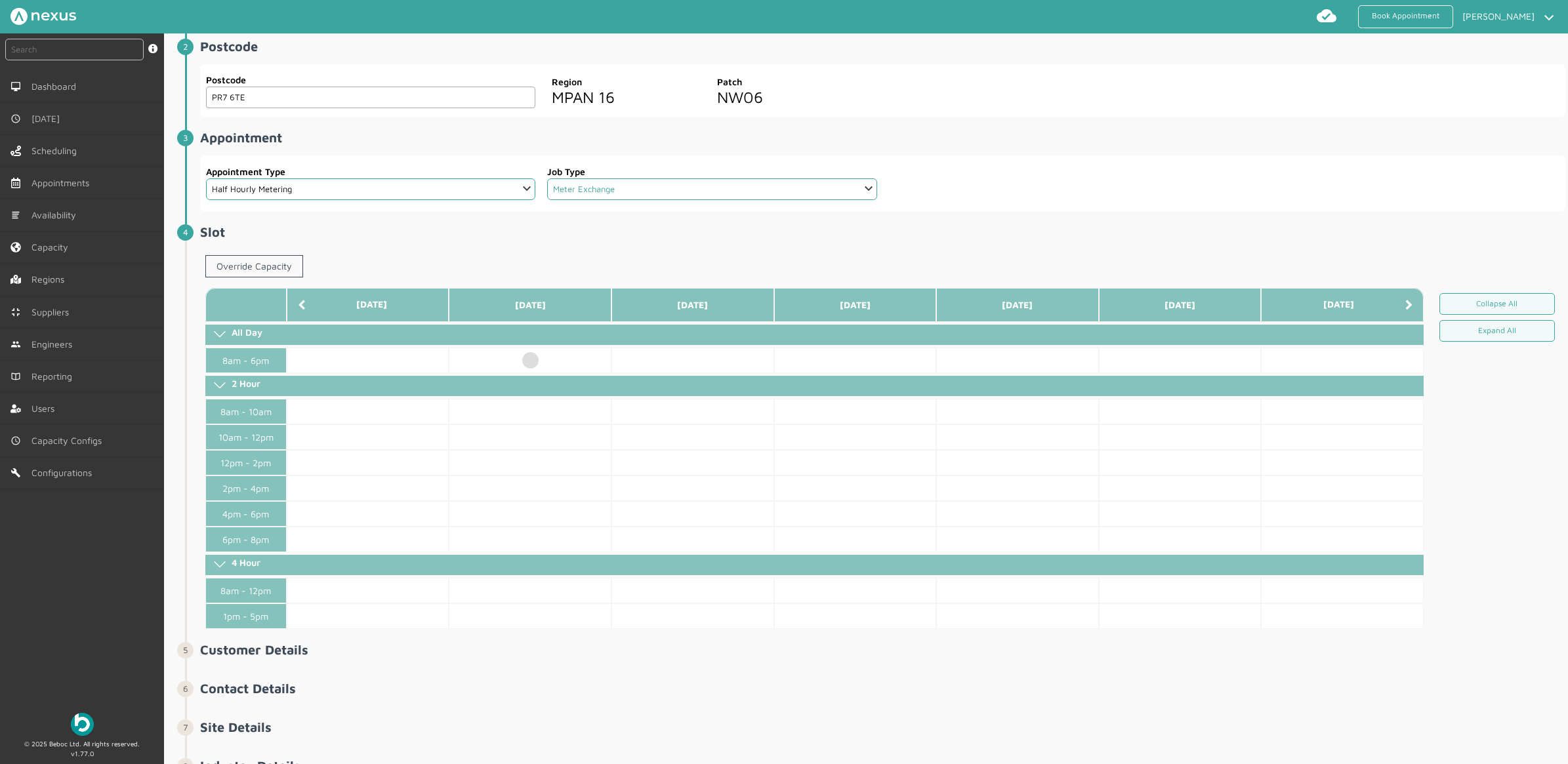
scroll to position [246, 0]
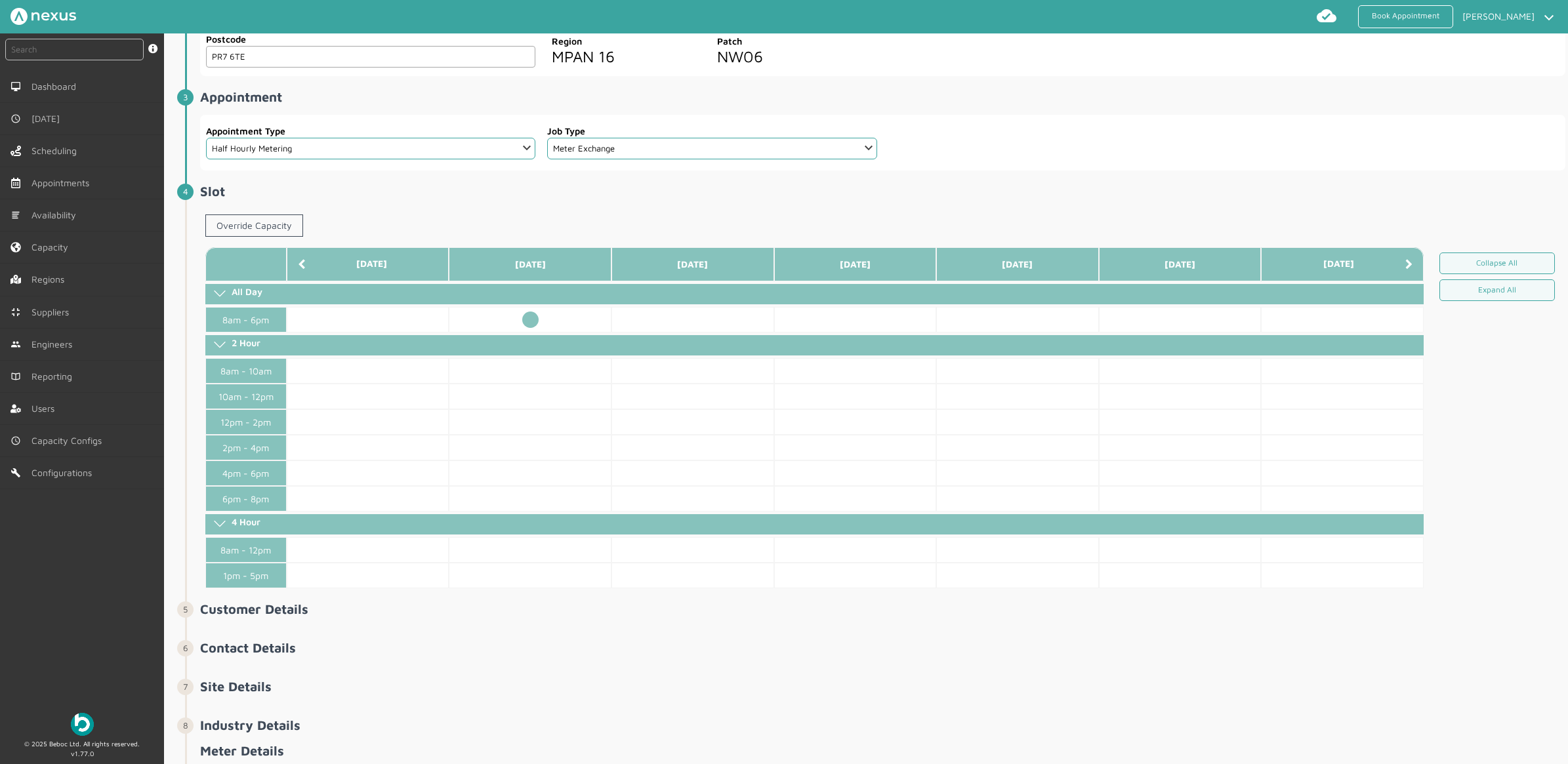
click at [533, 318] on td at bounding box center [530, 320] width 162 height 25
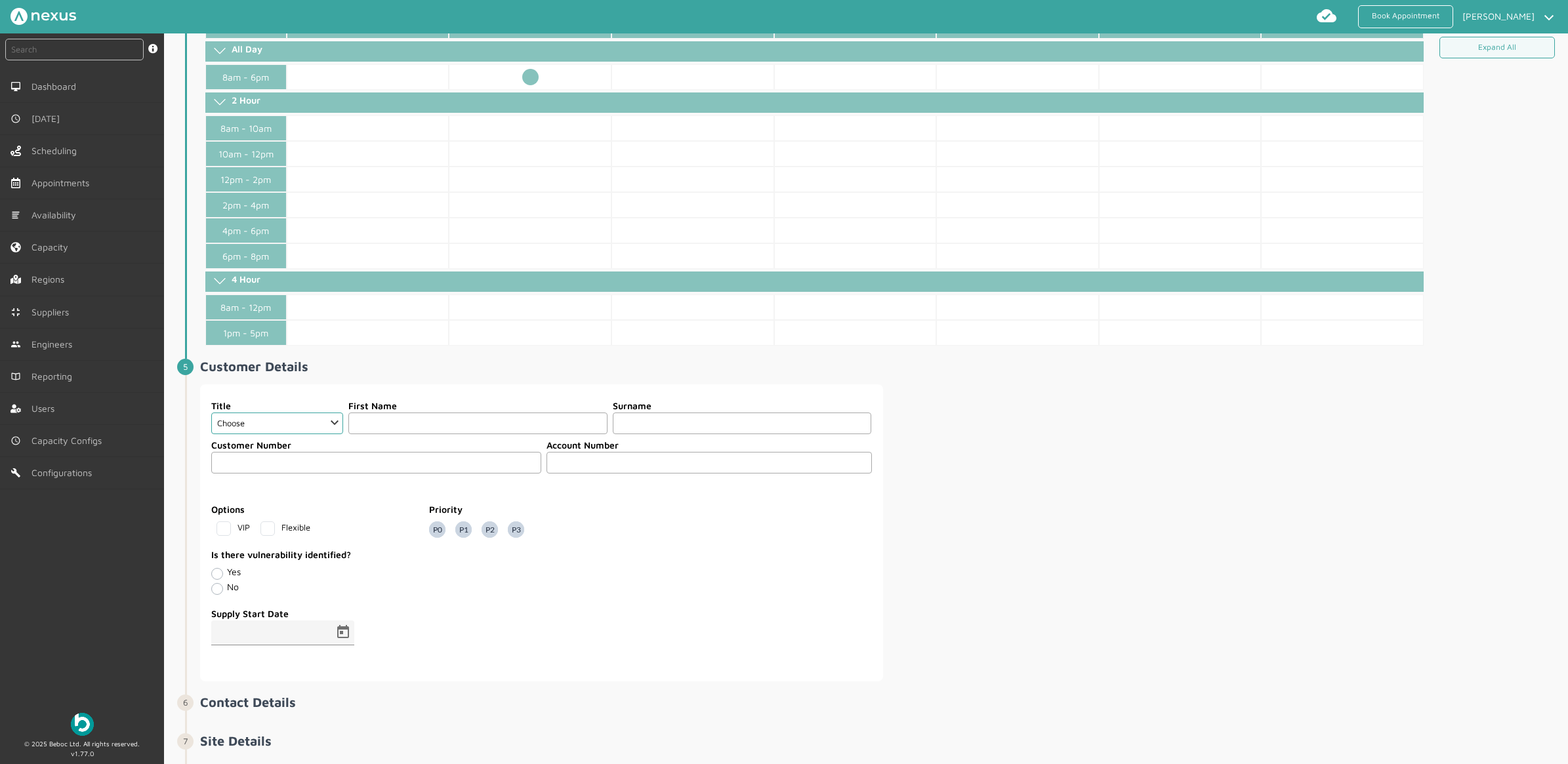
scroll to position [492, 0]
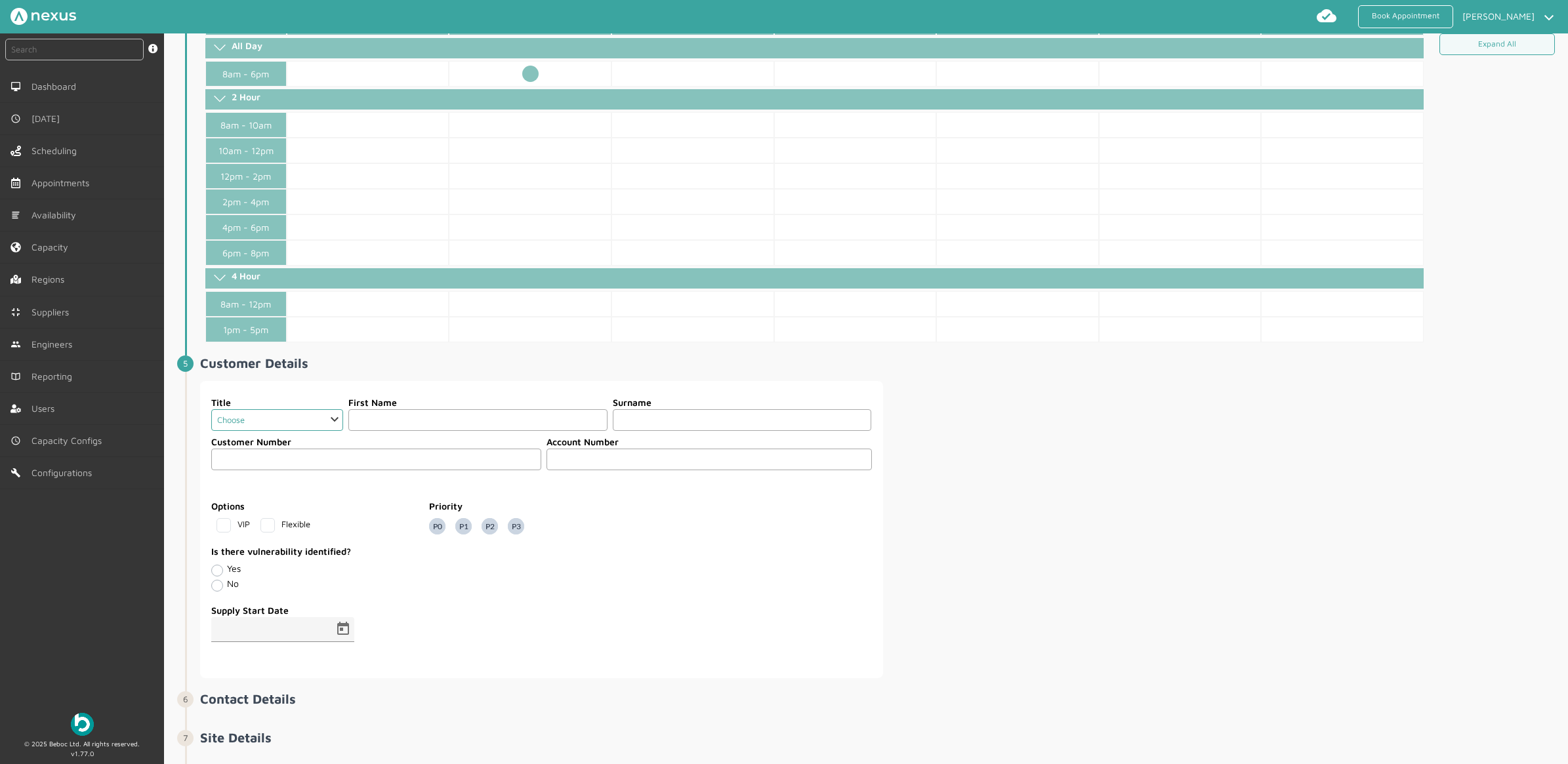
click at [250, 430] on select "Choose Dr Mr Mrs Miss Ms Mx Sir Lady" at bounding box center [277, 420] width 132 height 22
select select "2: Mr"
click at [211, 415] on select "Choose Dr Mr Mrs Miss Ms Mx Sir Lady" at bounding box center [277, 420] width 132 height 22
click at [385, 430] on input "text" at bounding box center [478, 420] width 259 height 22
type input "Customer"
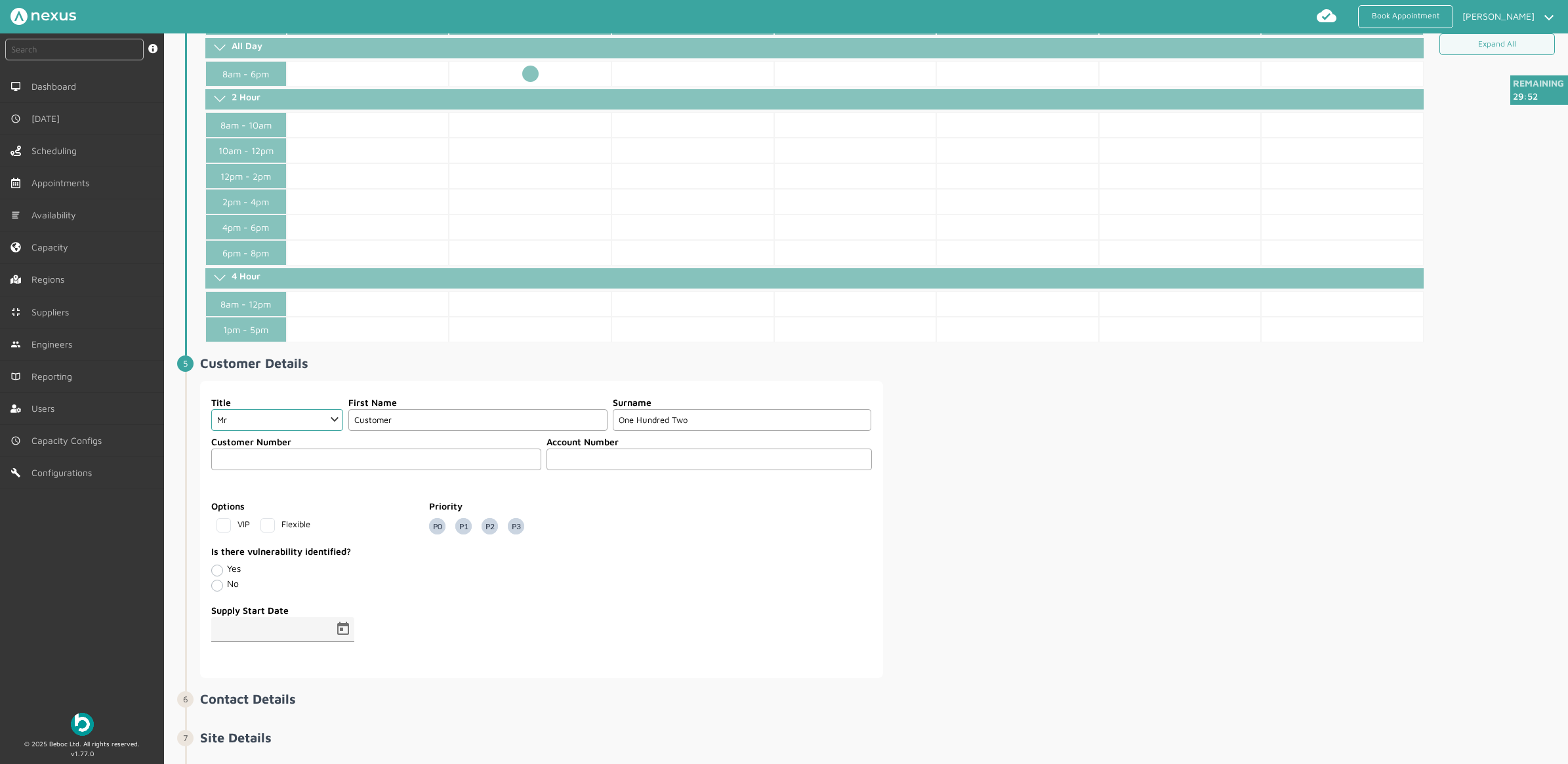
type input "One Hundred Two"
click at [684, 463] on input "text" at bounding box center [709, 459] width 325 height 22
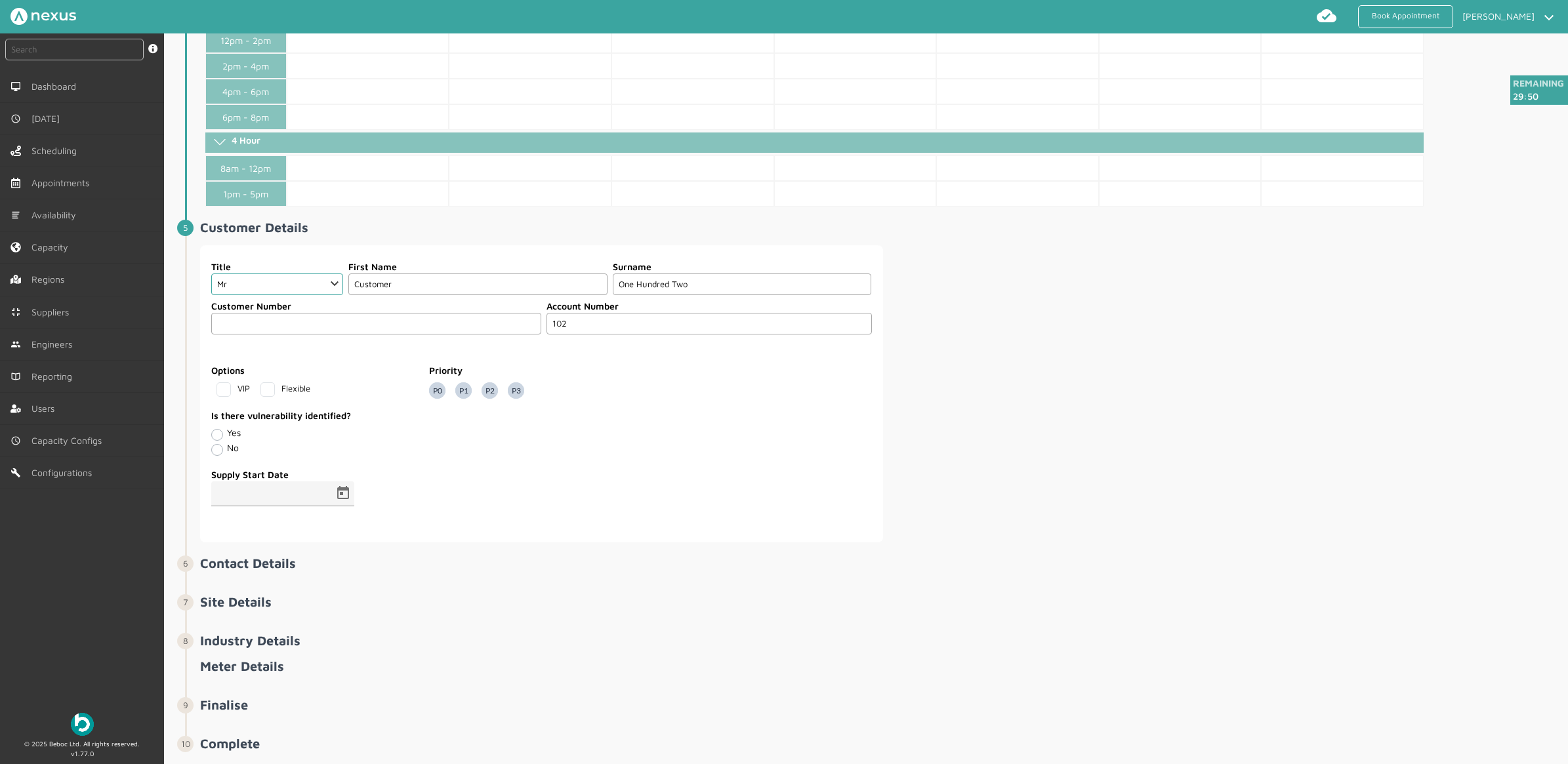
scroll to position [667, 0]
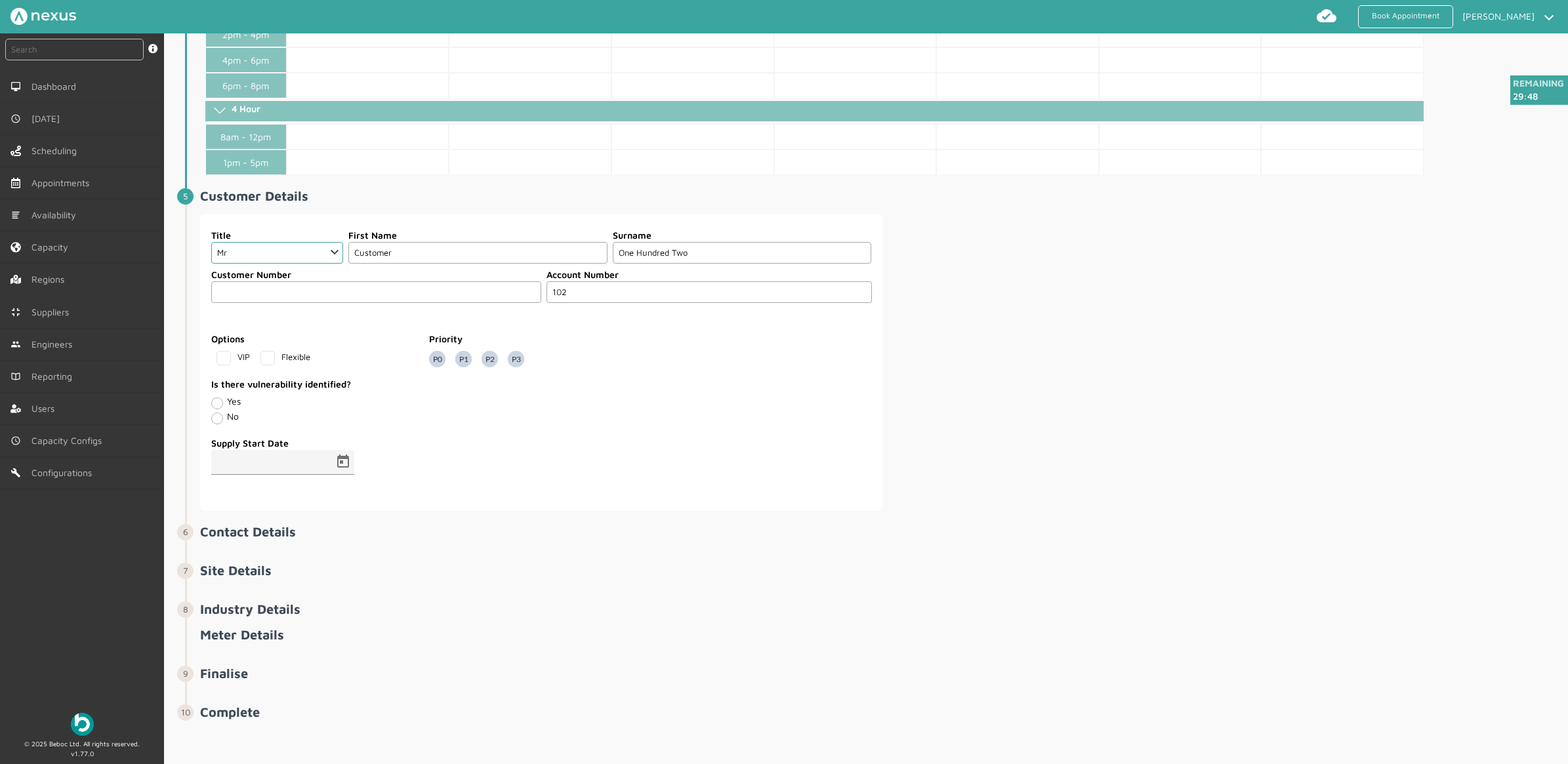
type input "102"
click at [866, 454] on fieldset "Supply Start Date" at bounding box center [541, 467] width 662 height 68
click at [227, 399] on label "Yes" at bounding box center [234, 400] width 14 height 11
click at [220, 399] on input "Yes" at bounding box center [216, 402] width 11 height 13
radio input "true"
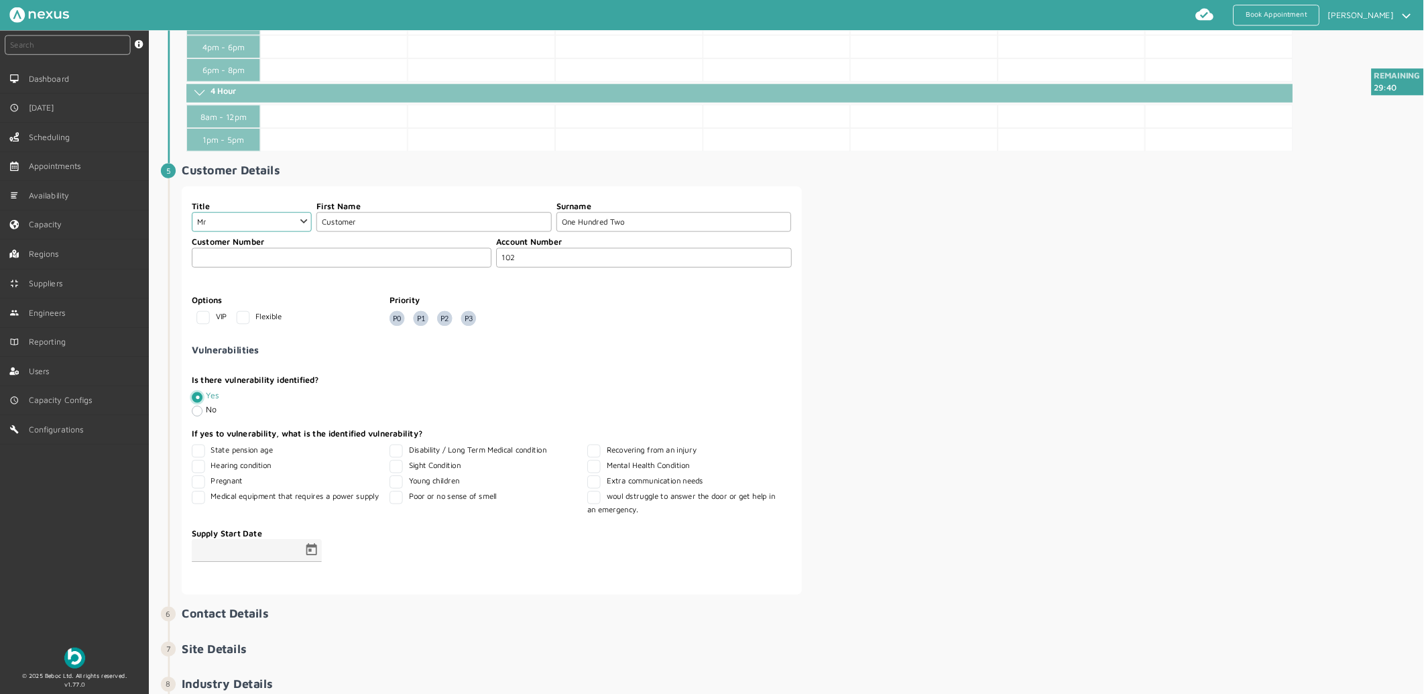
scroll to position [766, 0]
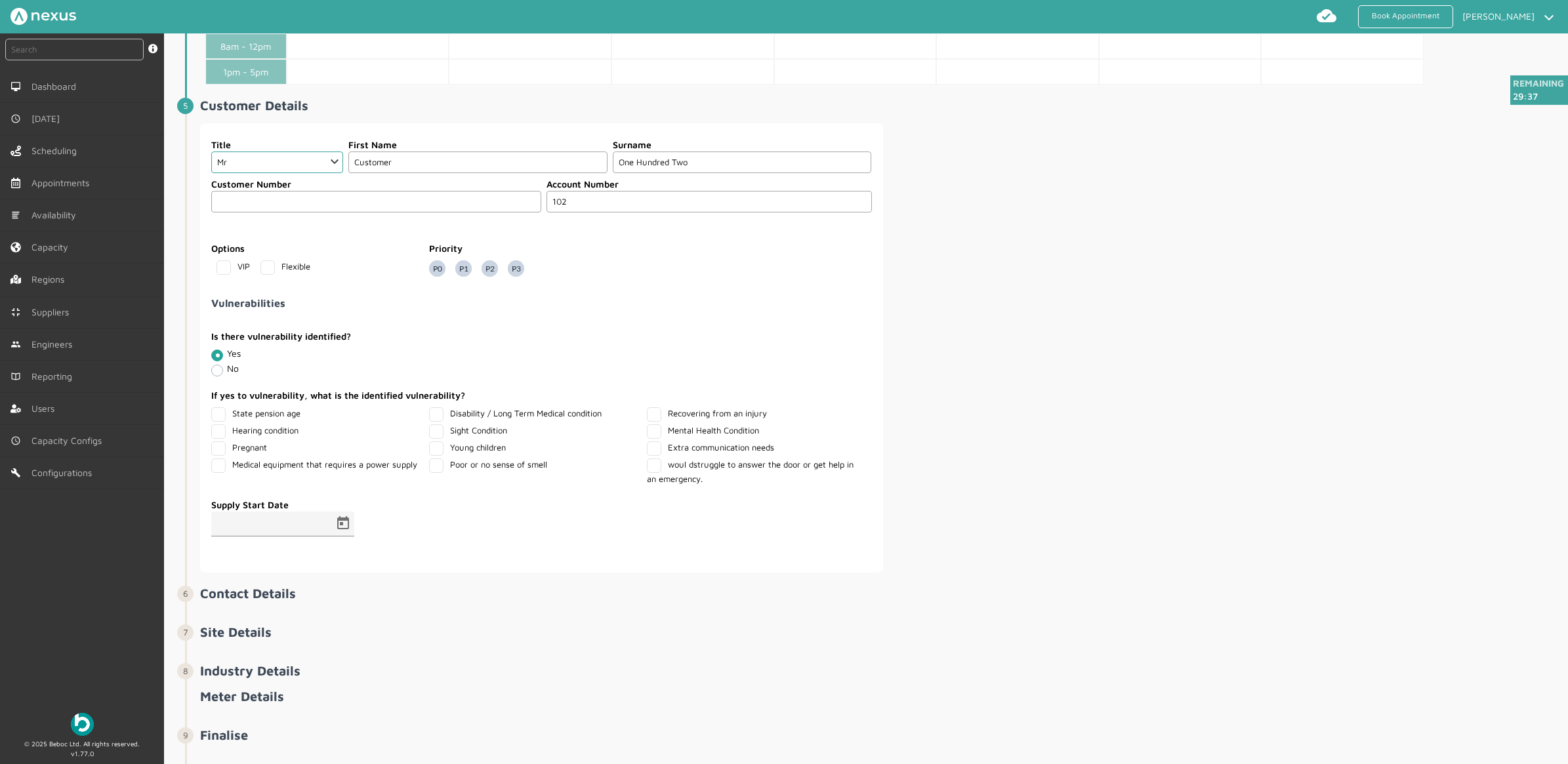
click at [431, 419] on label "Disability / Long Term Medical condition" at bounding box center [515, 413] width 172 height 11
click at [431, 416] on condition "Disability / Long Term Medical condition" at bounding box center [433, 411] width 9 height 9
click at [438, 419] on label "Disability / Long Term Medical condition" at bounding box center [515, 413] width 172 height 11
click at [438, 416] on condition "Disability / Long Term Medical condition" at bounding box center [433, 411] width 9 height 9
checkbox condition "false"
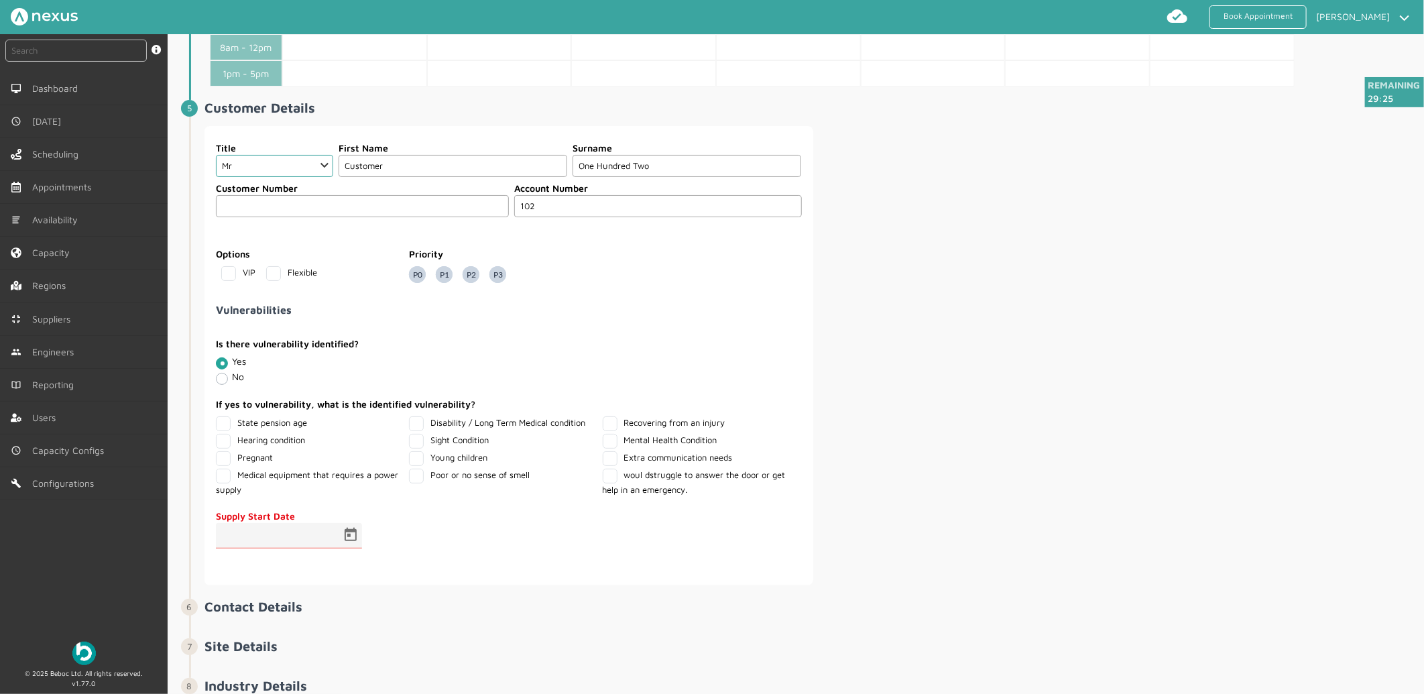
click at [417, 444] on label "Sight Condition" at bounding box center [449, 439] width 80 height 11
click at [417, 442] on Condition "Sight Condition" at bounding box center [413, 438] width 9 height 9
checkbox Condition "true"
click at [419, 282] on span "P0" at bounding box center [417, 274] width 17 height 17
click at [0, 0] on input "P0" at bounding box center [0, 0] width 0 height 0
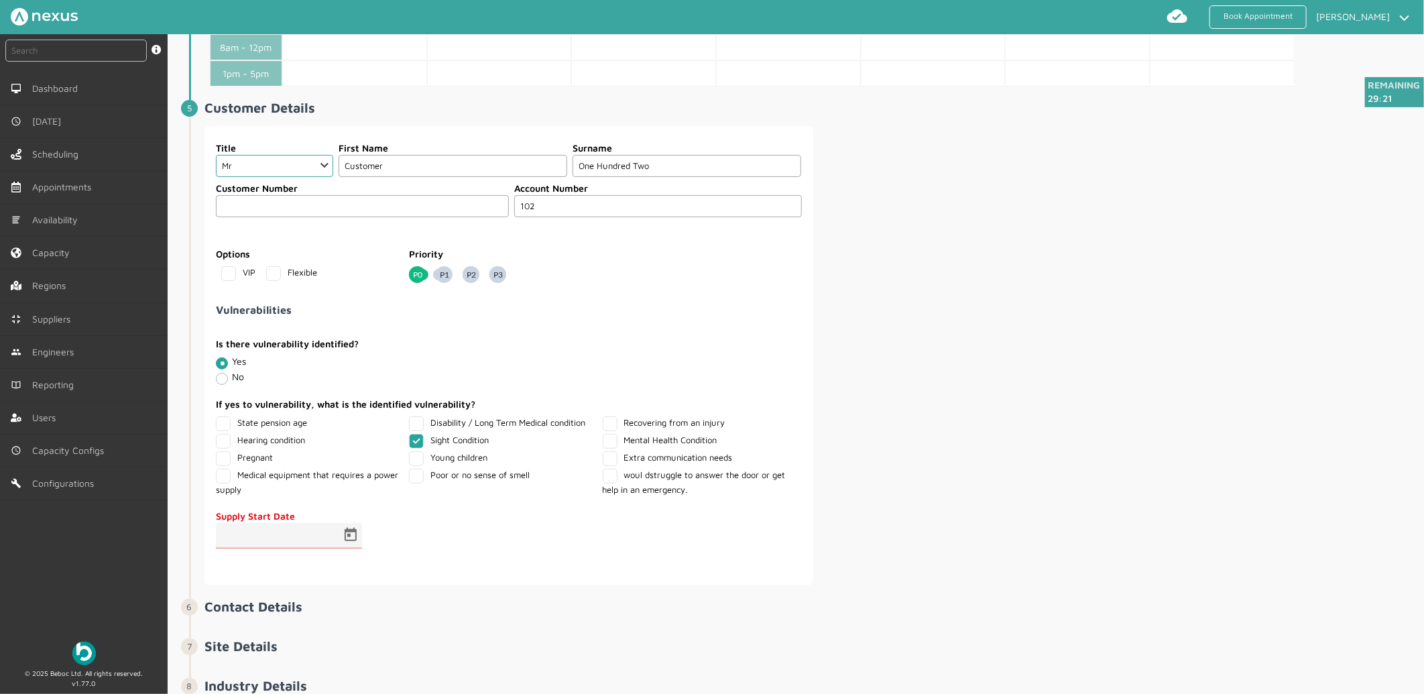
click at [441, 277] on span "P1" at bounding box center [444, 274] width 17 height 17
click at [0, 0] on input "P1" at bounding box center [0, 0] width 0 height 0
click at [468, 277] on span "P2" at bounding box center [471, 274] width 17 height 17
click at [0, 0] on input "P2" at bounding box center [0, 0] width 0 height 0
click at [498, 277] on span "P3" at bounding box center [497, 274] width 17 height 17
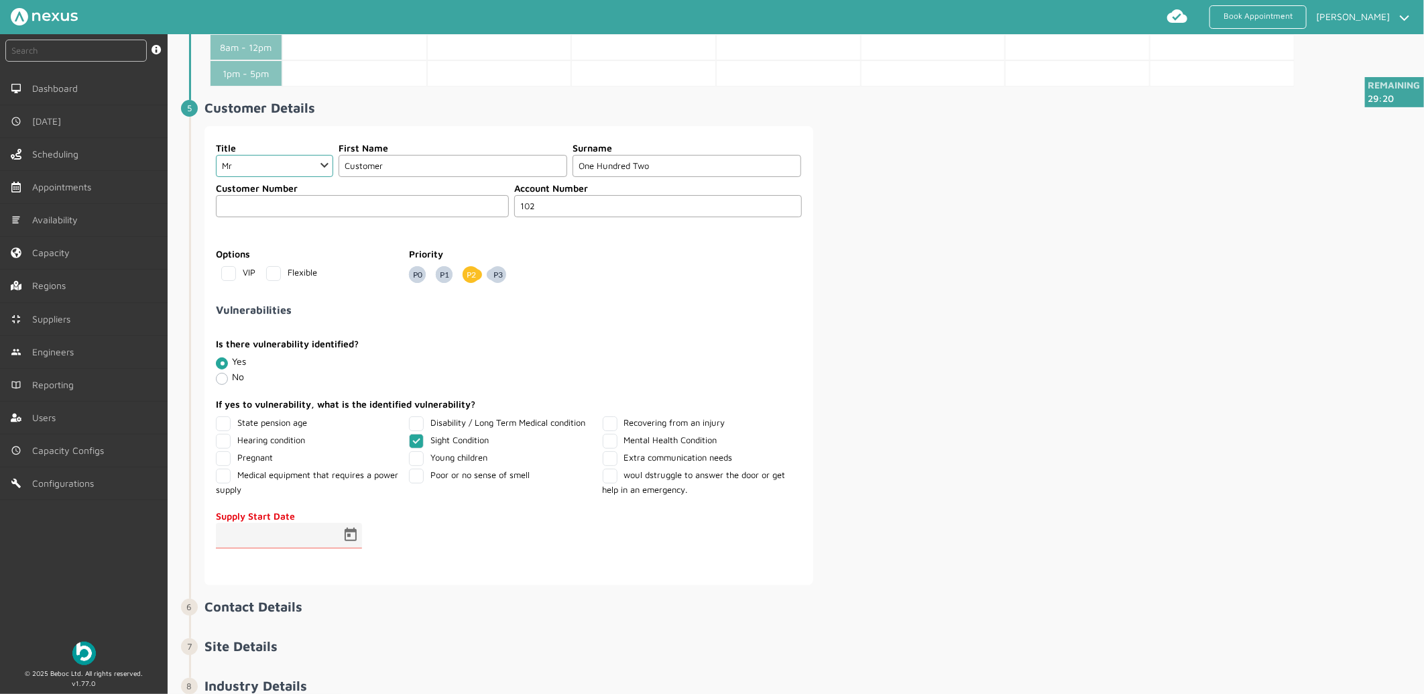
click at [0, 0] on input "P3" at bounding box center [0, 0] width 0 height 0
click at [409, 272] on span "P0" at bounding box center [417, 274] width 17 height 17
click at [0, 0] on input "P0" at bounding box center [0, 0] width 0 height 0
click at [444, 280] on span "P1" at bounding box center [444, 274] width 17 height 17
click at [0, 0] on input "P1" at bounding box center [0, 0] width 0 height 0
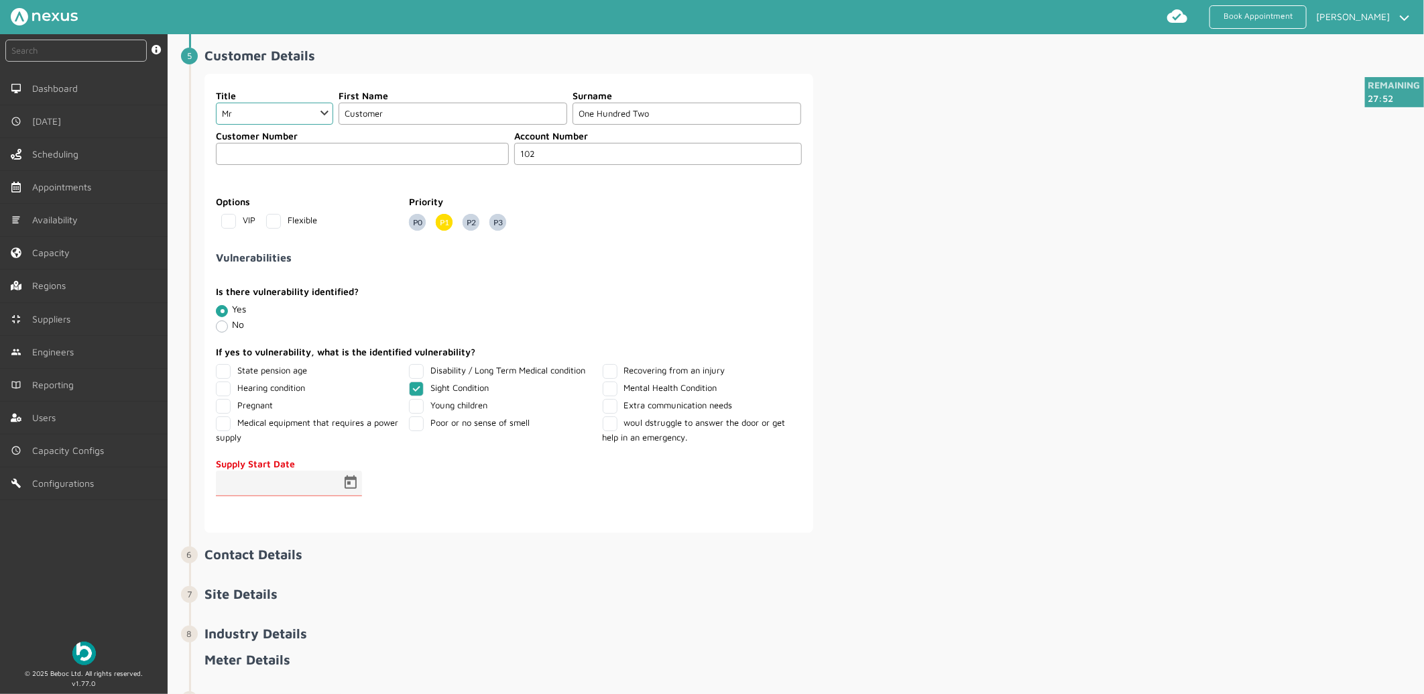
scroll to position [841, 0]
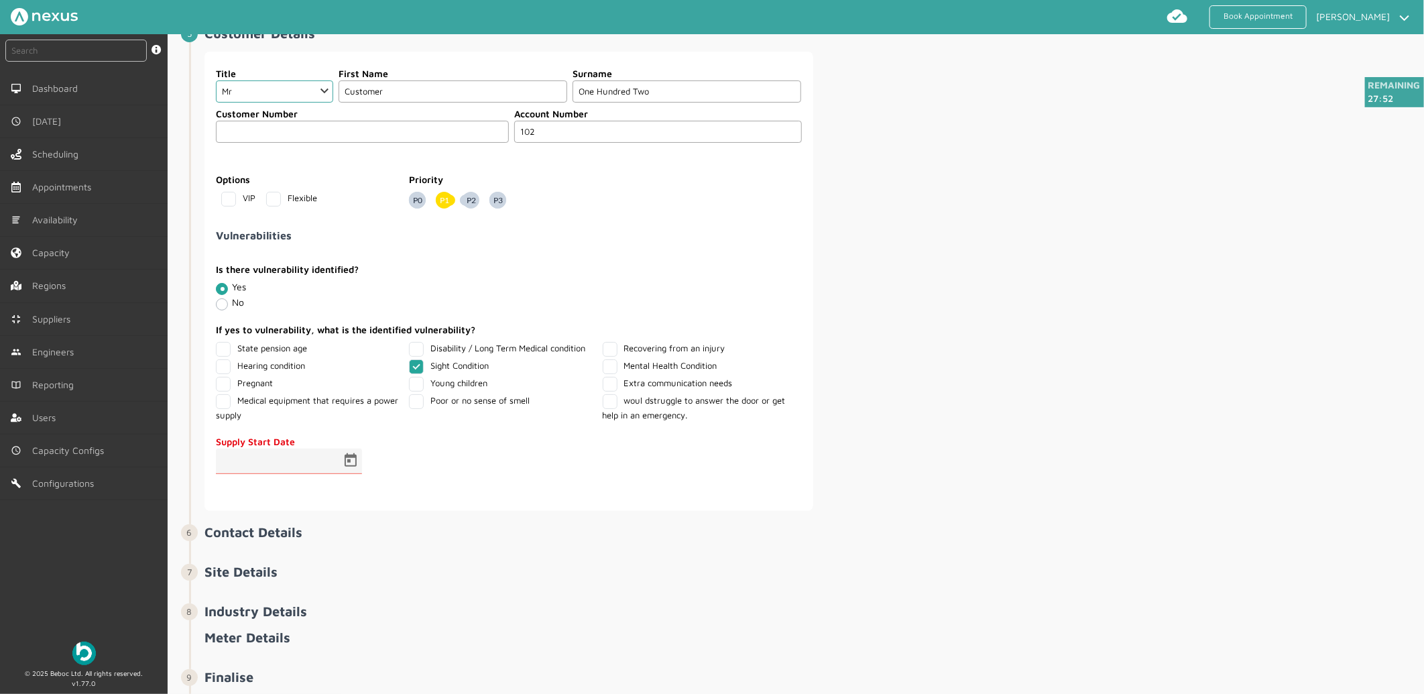
click at [471, 196] on span "P2" at bounding box center [471, 200] width 17 height 17
click at [0, 0] on input "P2" at bounding box center [0, 0] width 0 height 0
click at [444, 204] on span "P1" at bounding box center [444, 200] width 17 height 17
click at [0, 0] on input "P1" at bounding box center [0, 0] width 0 height 0
click at [412, 202] on span "P0" at bounding box center [417, 200] width 17 height 17
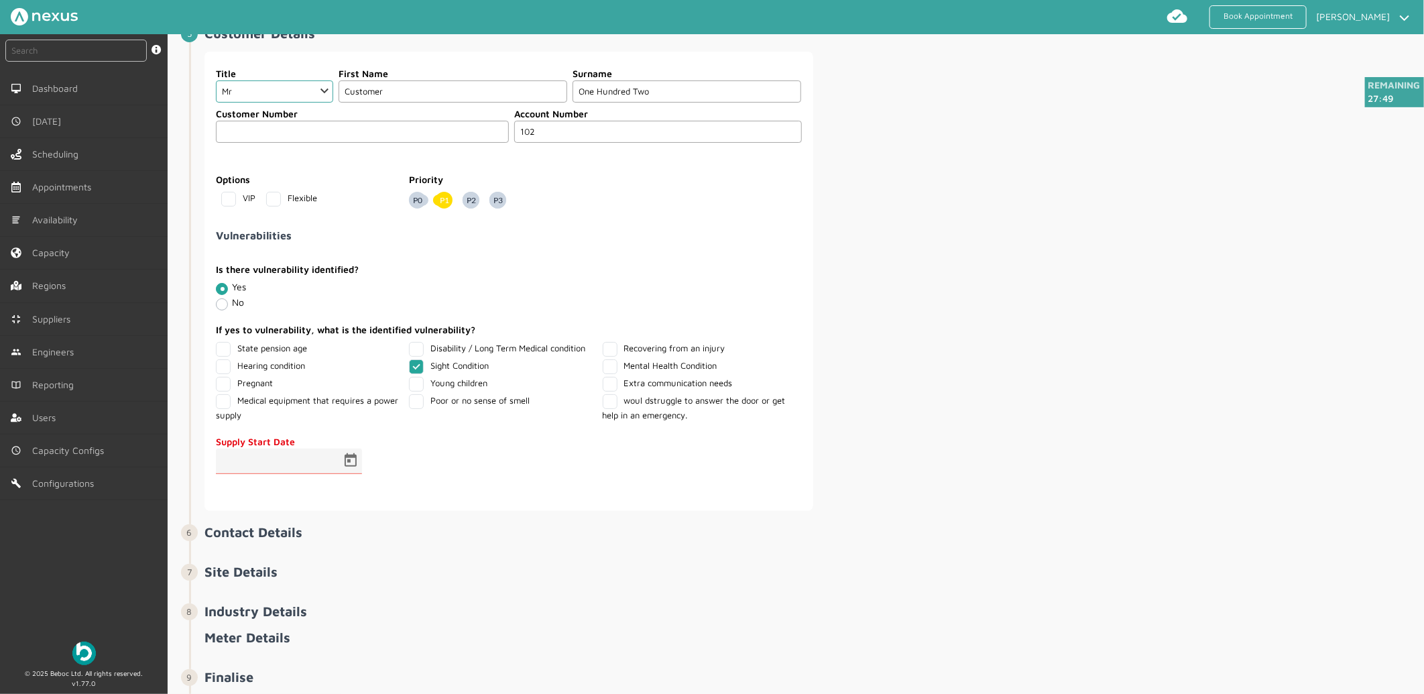
click at [0, 0] on input "P0" at bounding box center [0, 0] width 0 height 0
click at [440, 205] on span "P1" at bounding box center [444, 200] width 17 height 17
click at [0, 0] on input "P1" at bounding box center [0, 0] width 0 height 0
click at [410, 201] on span "P0" at bounding box center [417, 200] width 17 height 17
click at [0, 0] on input "P0" at bounding box center [0, 0] width 0 height 0
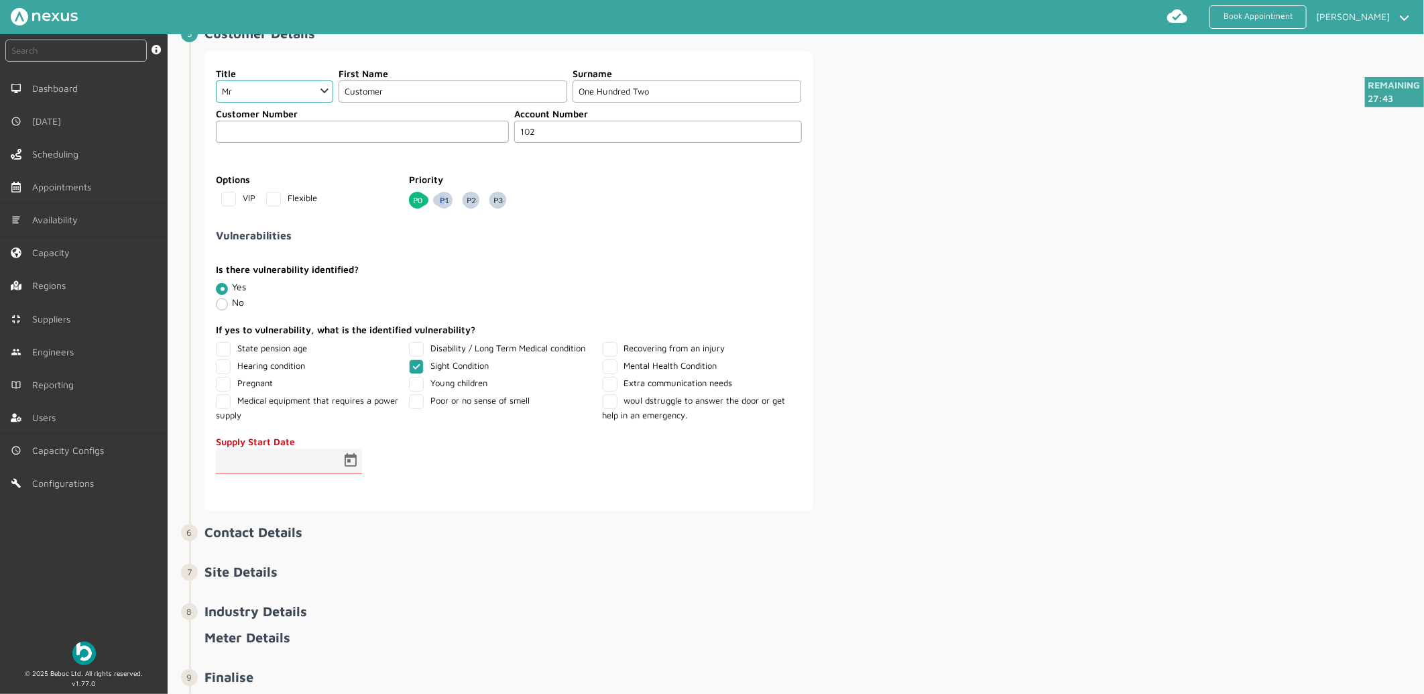
click at [438, 204] on span "P1" at bounding box center [444, 200] width 17 height 17
click at [444, 204] on span "P1" at bounding box center [444, 200] width 17 height 17
click at [0, 0] on input "P1" at bounding box center [0, 0] width 0 height 0
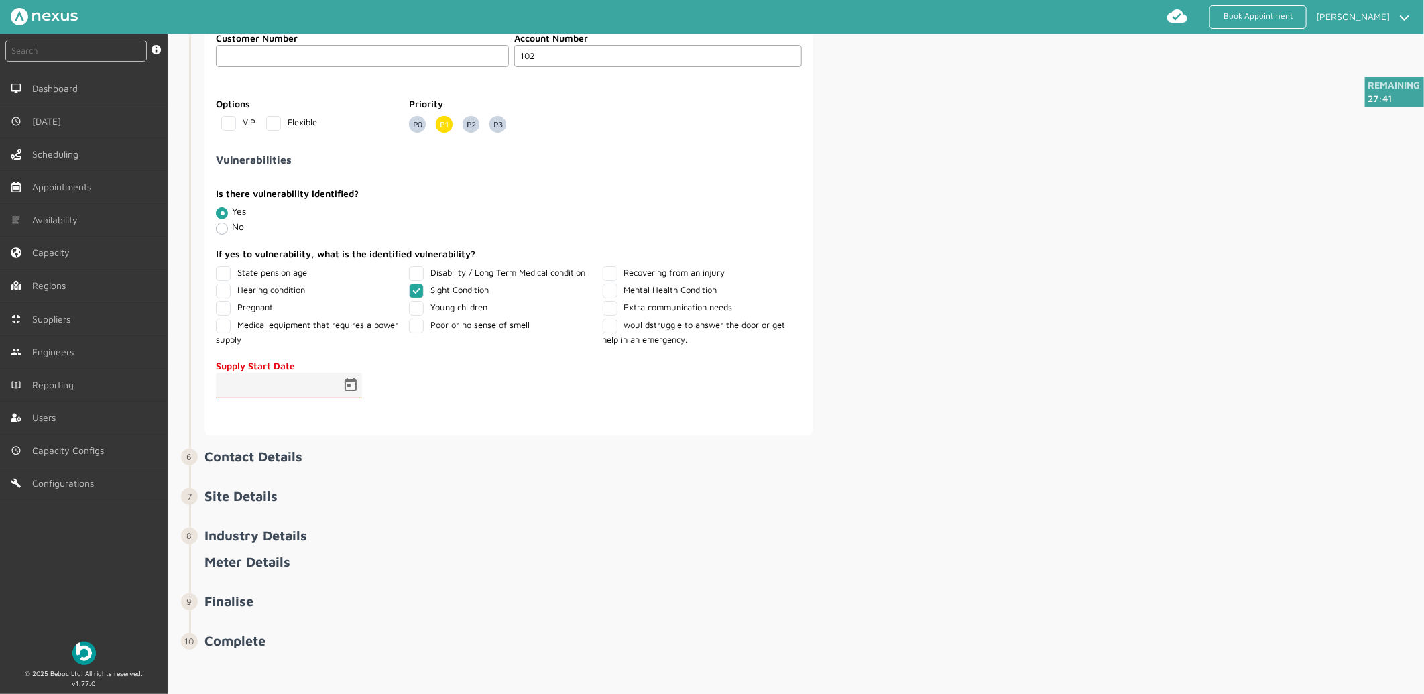
scroll to position [920, 0]
click at [349, 381] on span "Open calendar" at bounding box center [350, 385] width 32 height 32
click at [284, 590] on span "23" at bounding box center [287, 589] width 24 height 24
type input "23/09/2025"
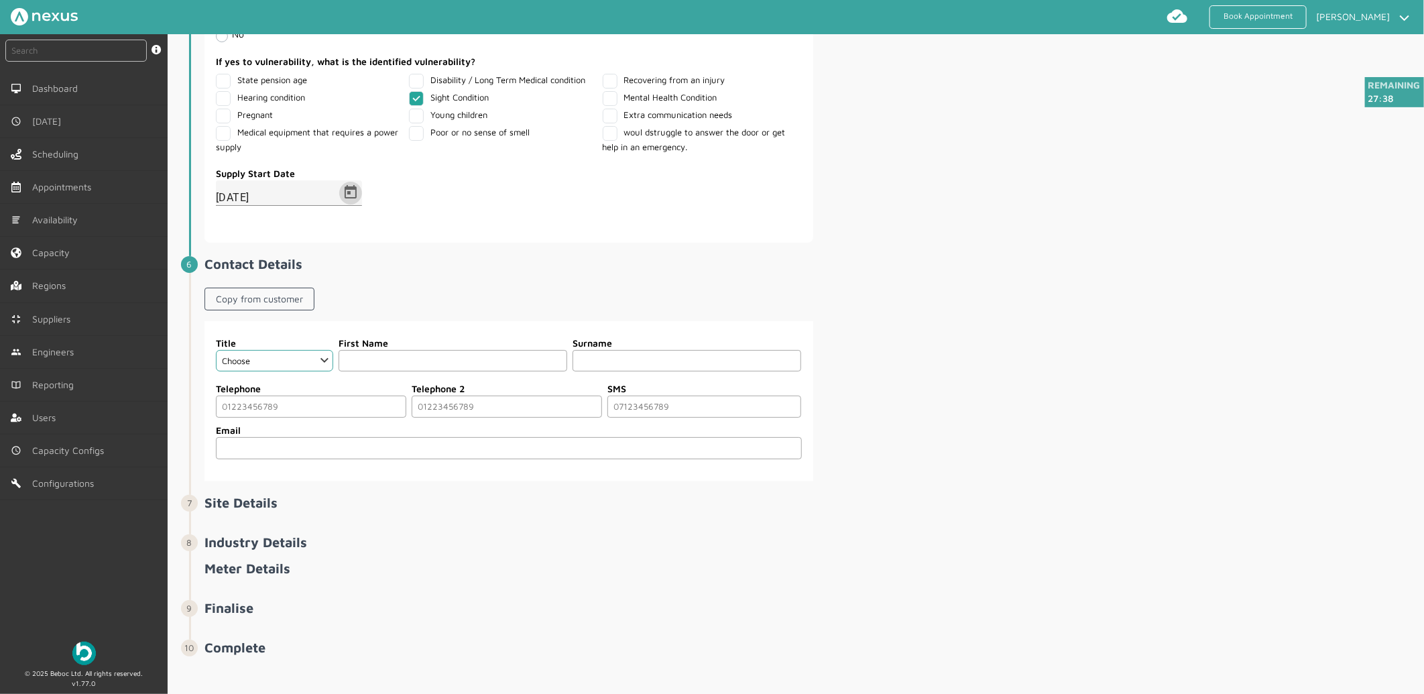
scroll to position [1120, 0]
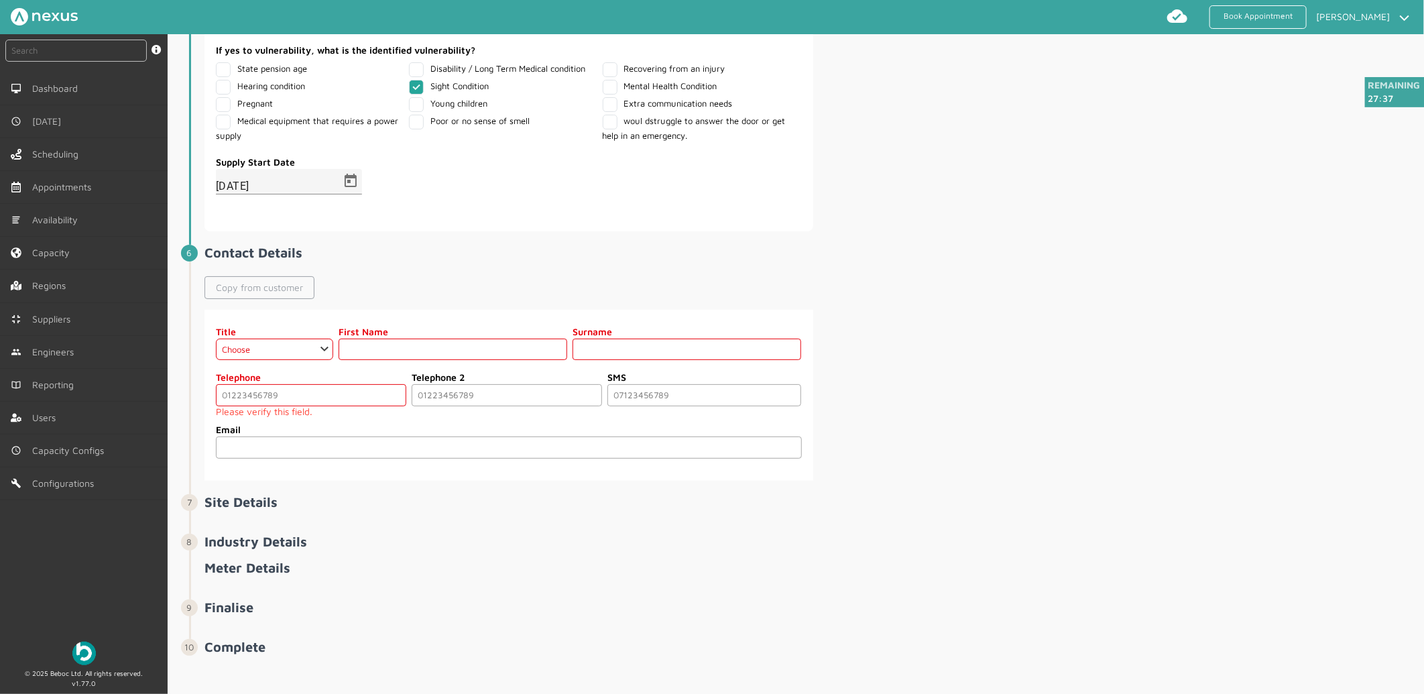
drag, startPoint x: 248, startPoint y: 283, endPoint x: 262, endPoint y: 286, distance: 14.3
click at [248, 283] on link "Copy from customer" at bounding box center [259, 287] width 110 height 23
select select "2: Mr"
type input "Customer"
type input "One Hundred Two"
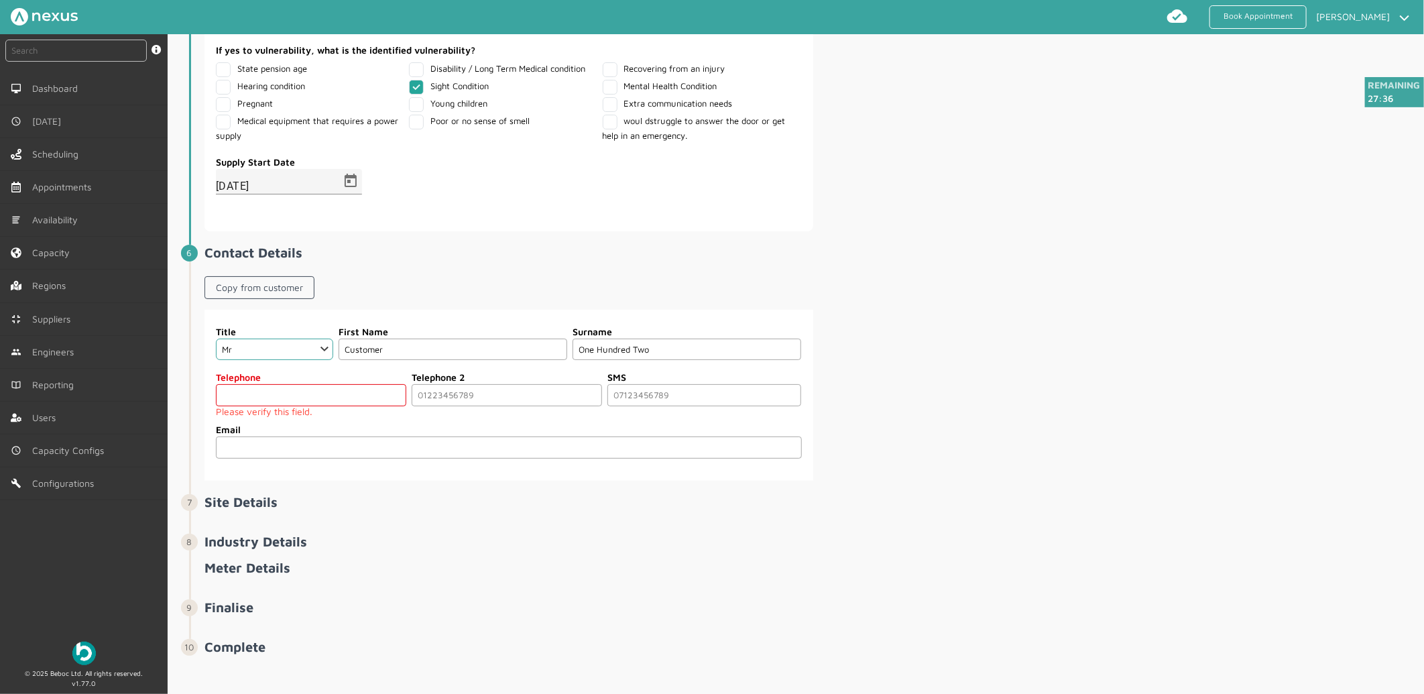
click at [298, 402] on input "tel" at bounding box center [311, 395] width 190 height 22
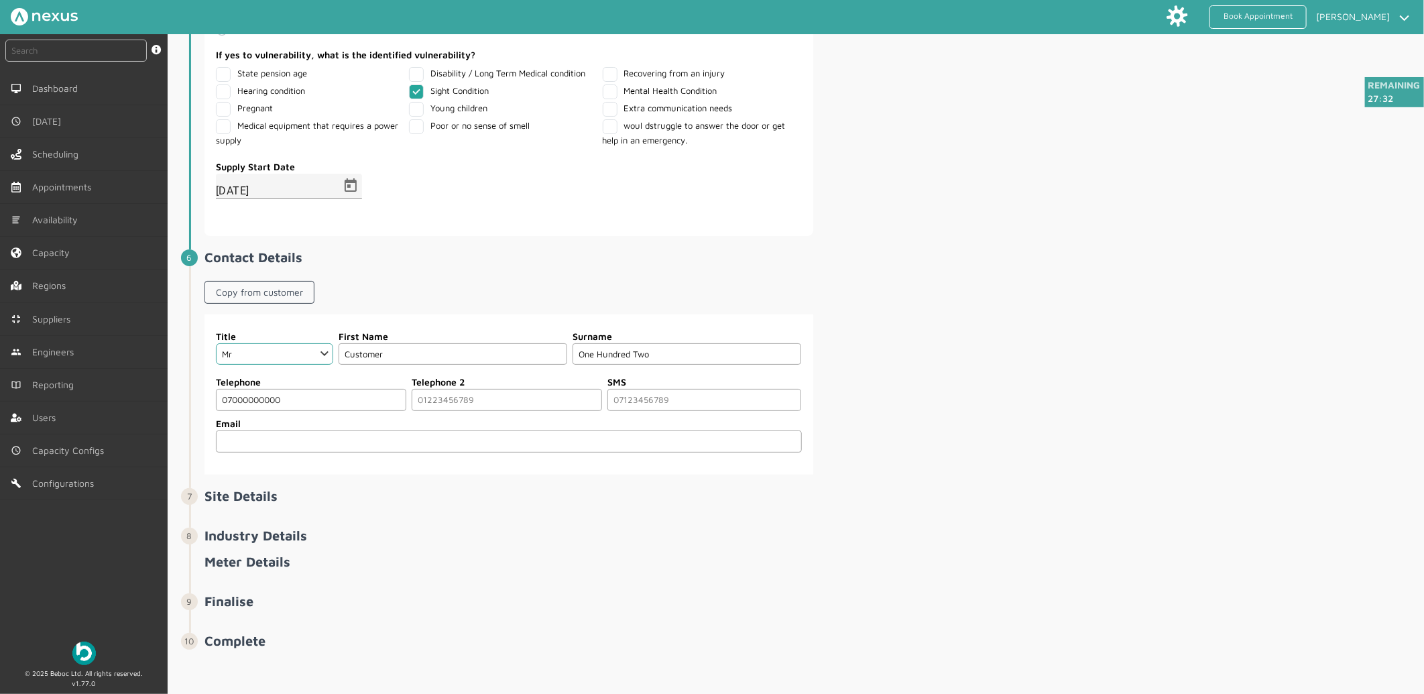
type input "07000000000"
click at [706, 451] on input "email" at bounding box center [509, 441] width 586 height 22
click at [1059, 397] on div "Title Choose Dr Mr Mrs Miss Ms Mx Sir Lady First Name Customer Surname One Hund…" at bounding box center [812, 394] width 1217 height 160
click at [389, 436] on input "email" at bounding box center [509, 441] width 586 height 22
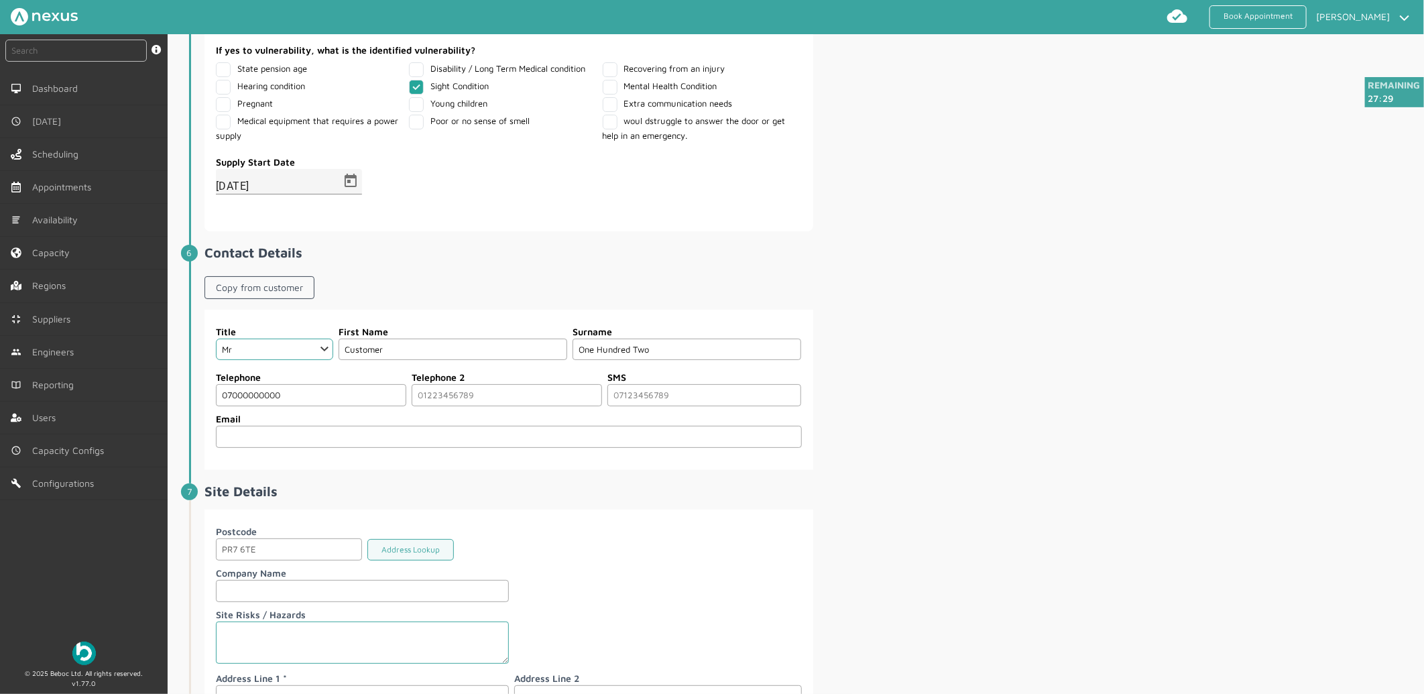
click at [259, 442] on input "email" at bounding box center [509, 437] width 586 height 22
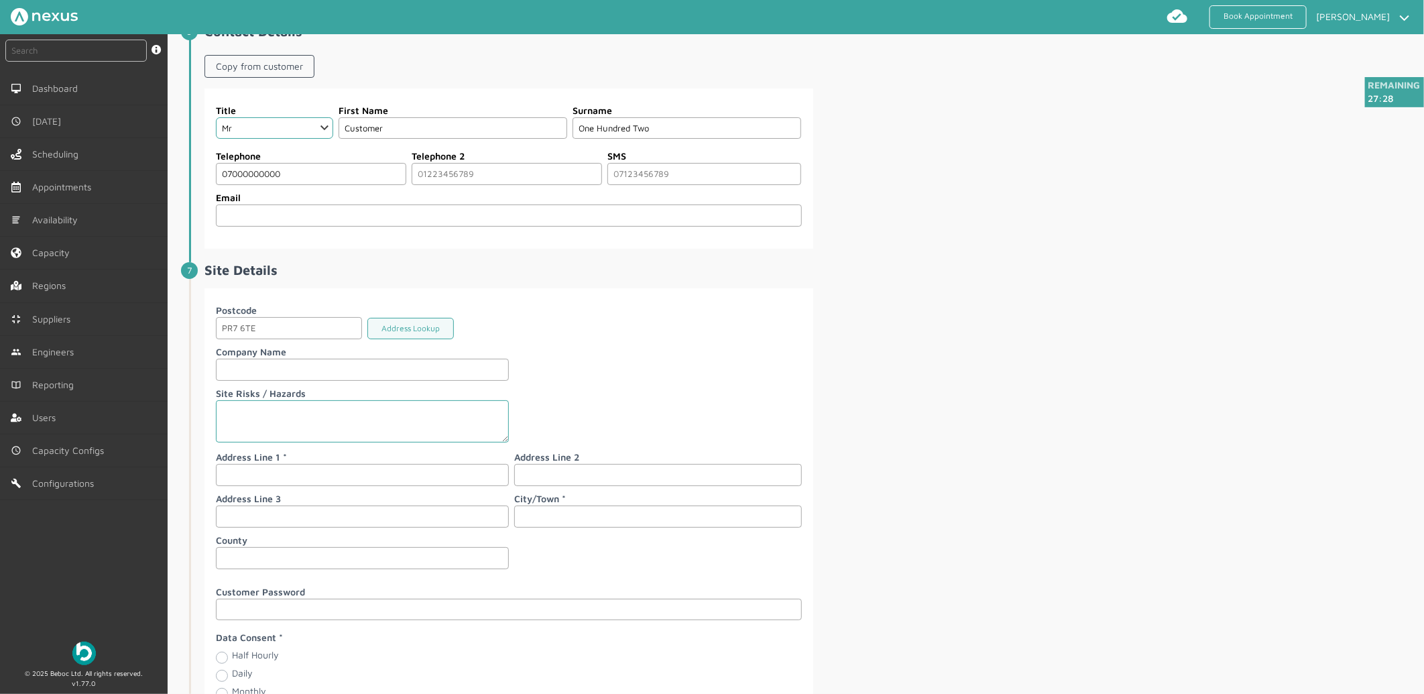
scroll to position [1418, 0]
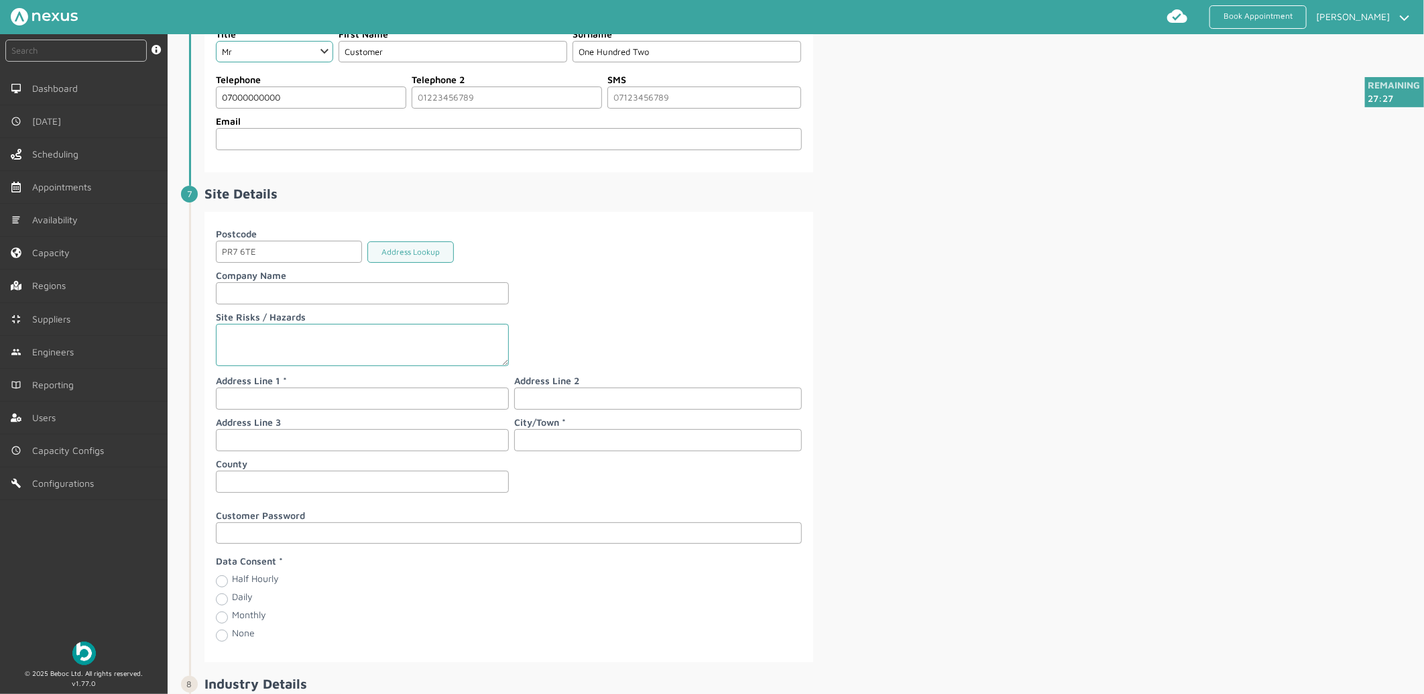
click at [275, 402] on input "text" at bounding box center [362, 398] width 293 height 22
type input "4"
type input "[STREET_ADDRESS]"
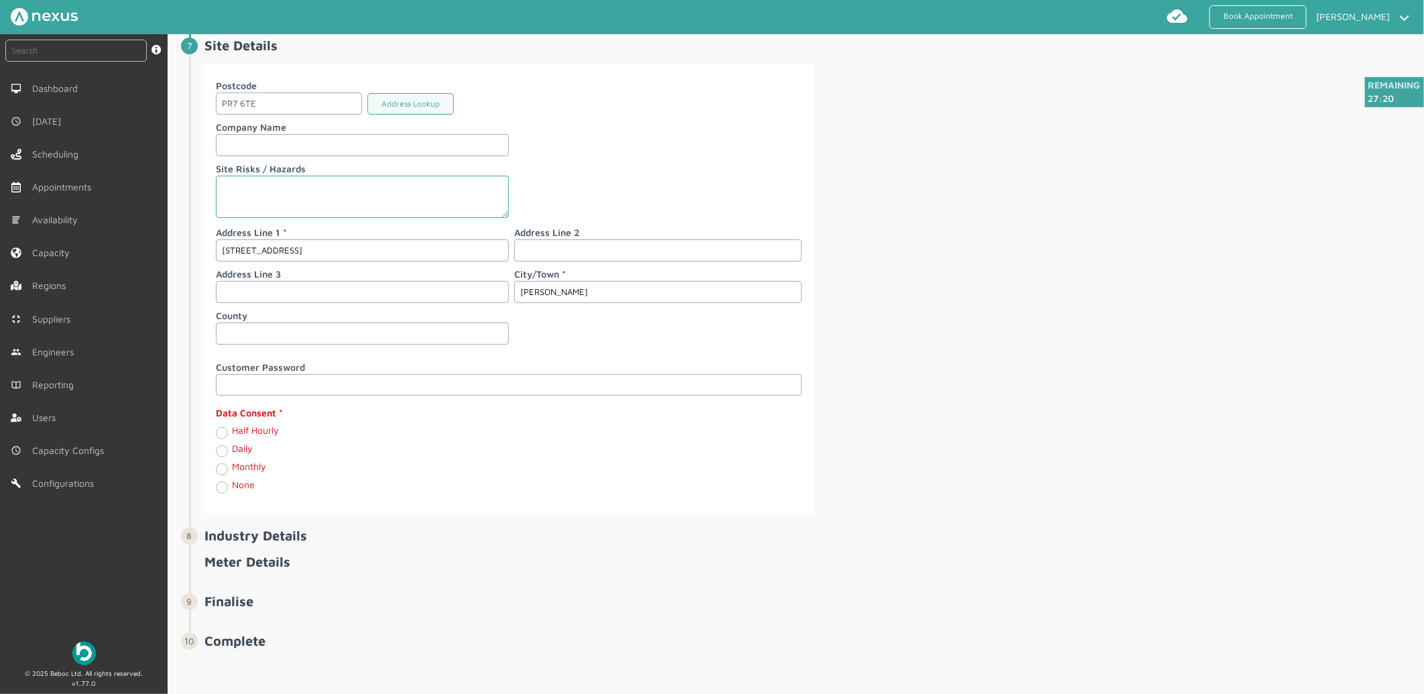
scroll to position [1571, 0]
type input "[PERSON_NAME]"
click at [232, 429] on label "Half Hourly" at bounding box center [255, 429] width 47 height 11
click at [218, 429] on Hourly "Half Hourly" at bounding box center [221, 431] width 11 height 13
radio Hourly "true"
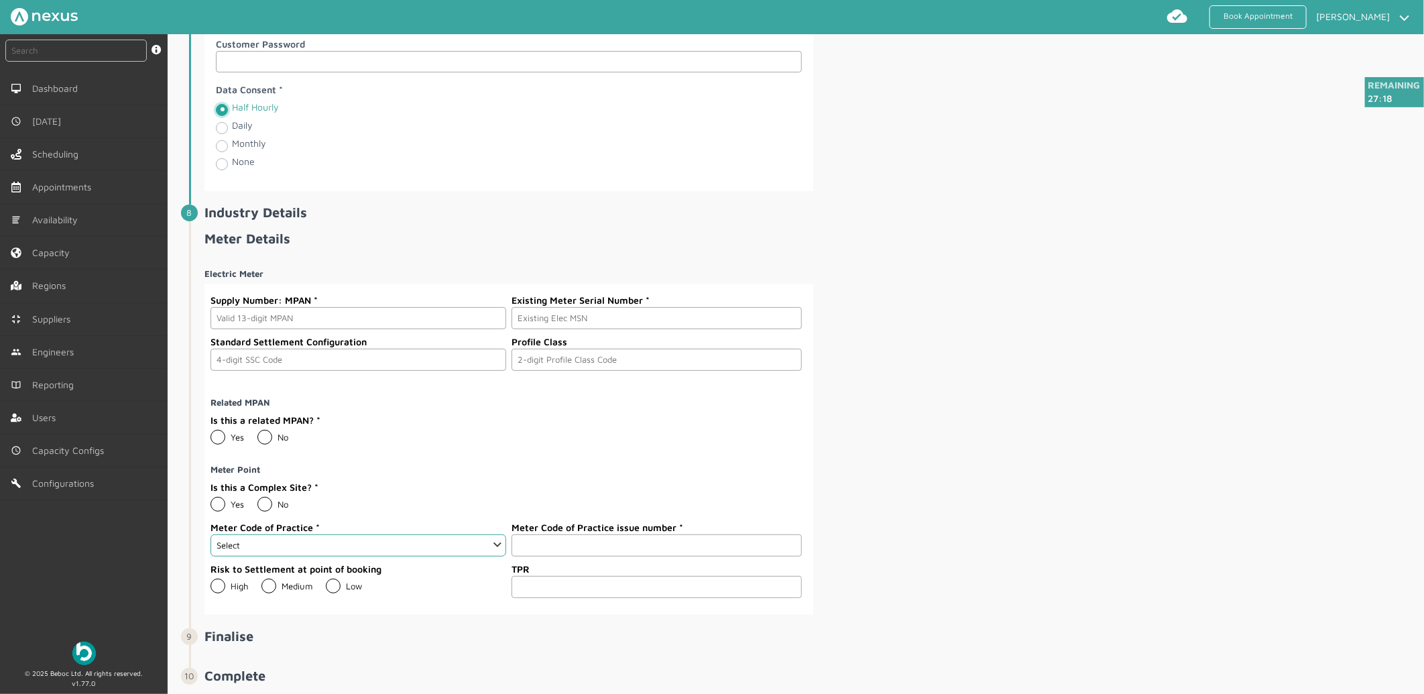
scroll to position [1929, 0]
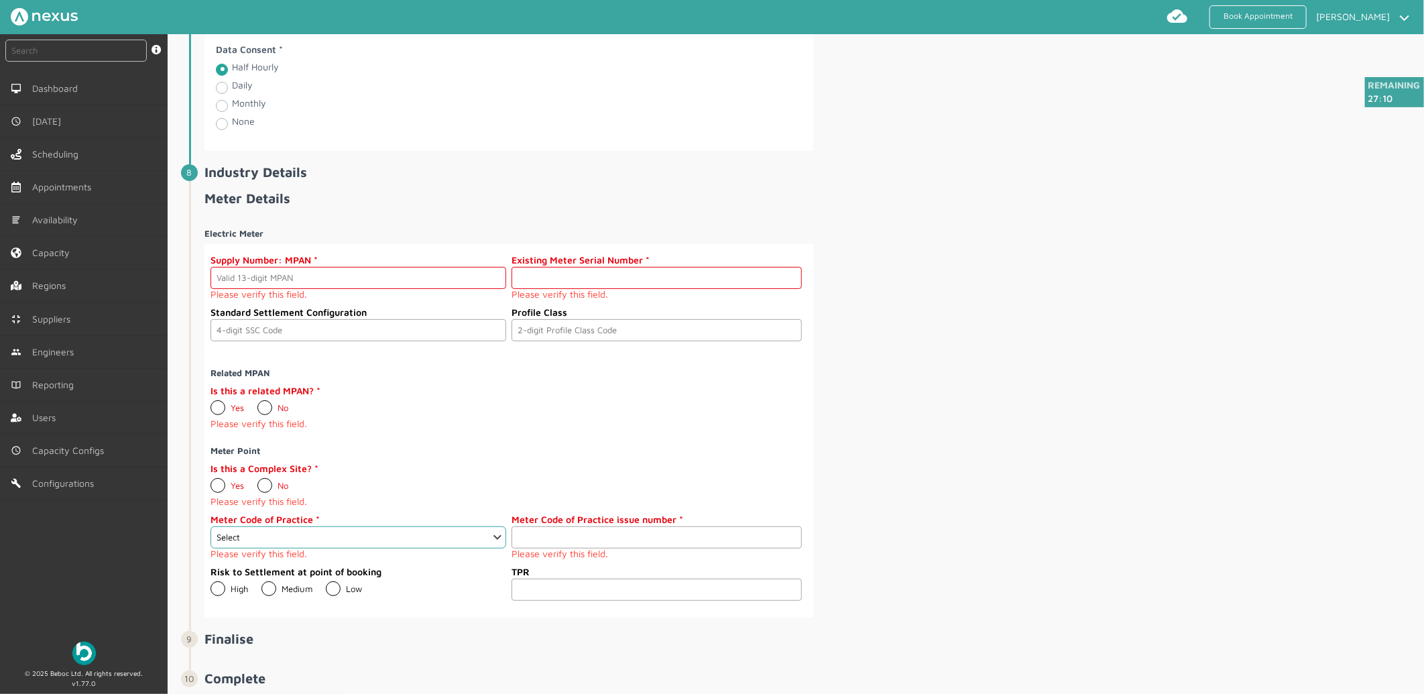
click at [605, 289] on input "text" at bounding box center [656, 278] width 290 height 22
paste input "A000000020"
type input "A000000020"
click at [265, 282] on input "text" at bounding box center [358, 278] width 296 height 22
paste input "2303000000194"
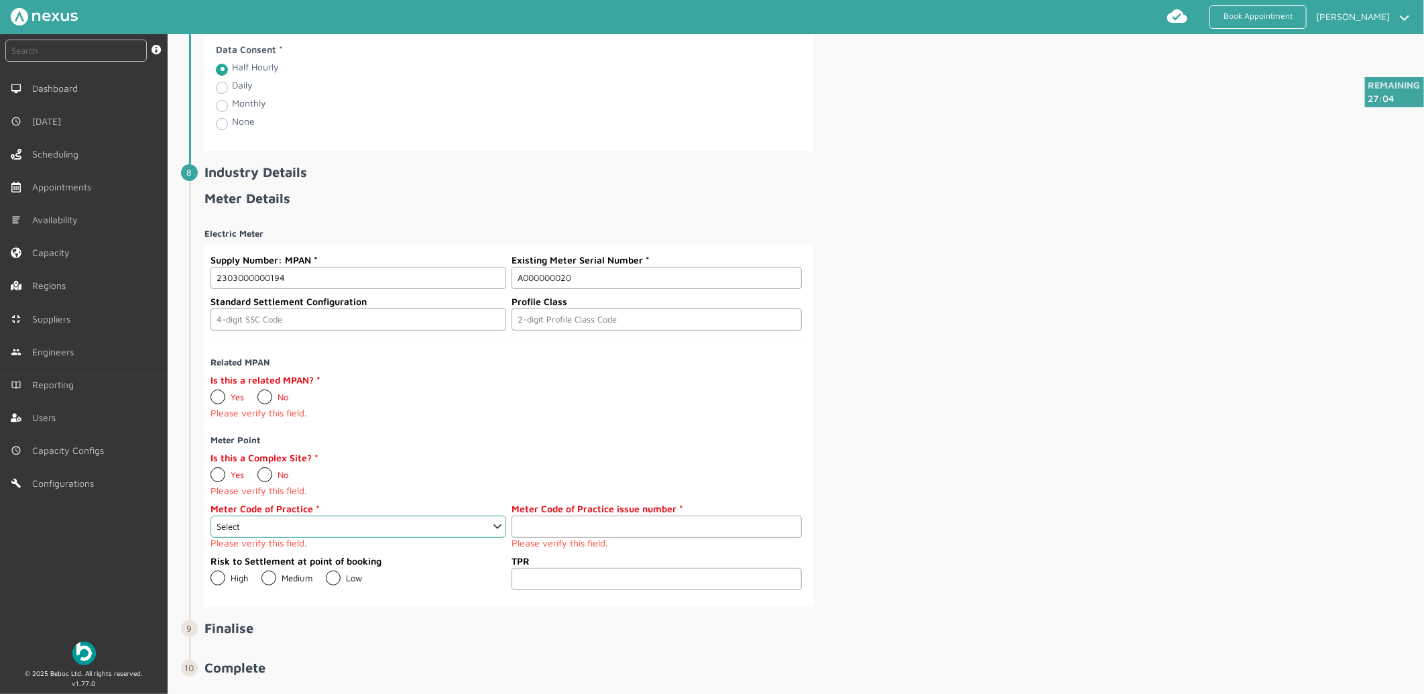
type input "2303000000194"
click at [257, 330] on input "text" at bounding box center [358, 319] width 296 height 22
type input "0393"
click at [561, 322] on input "text" at bounding box center [656, 319] width 290 height 22
type input "03"
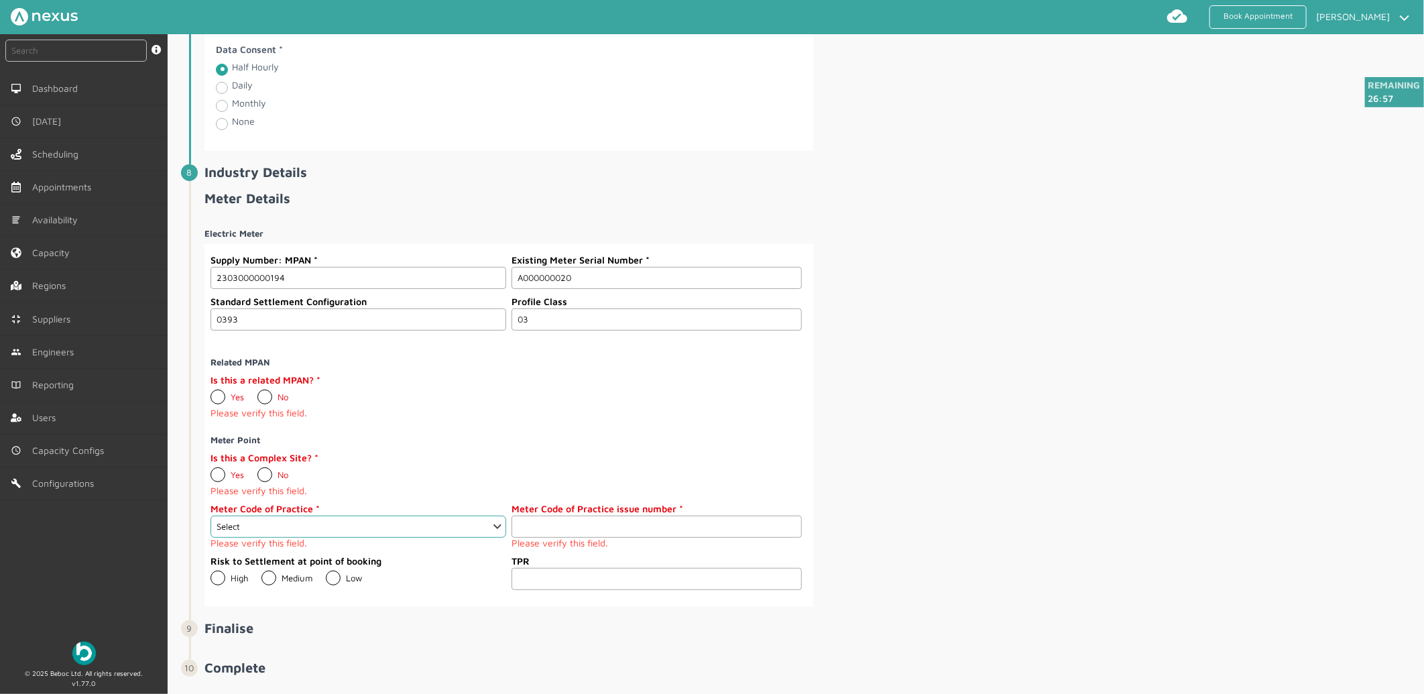
click at [261, 399] on label "No" at bounding box center [272, 396] width 31 height 11
click at [257, 392] on input "No" at bounding box center [257, 391] width 1 height 1
radio input "true"
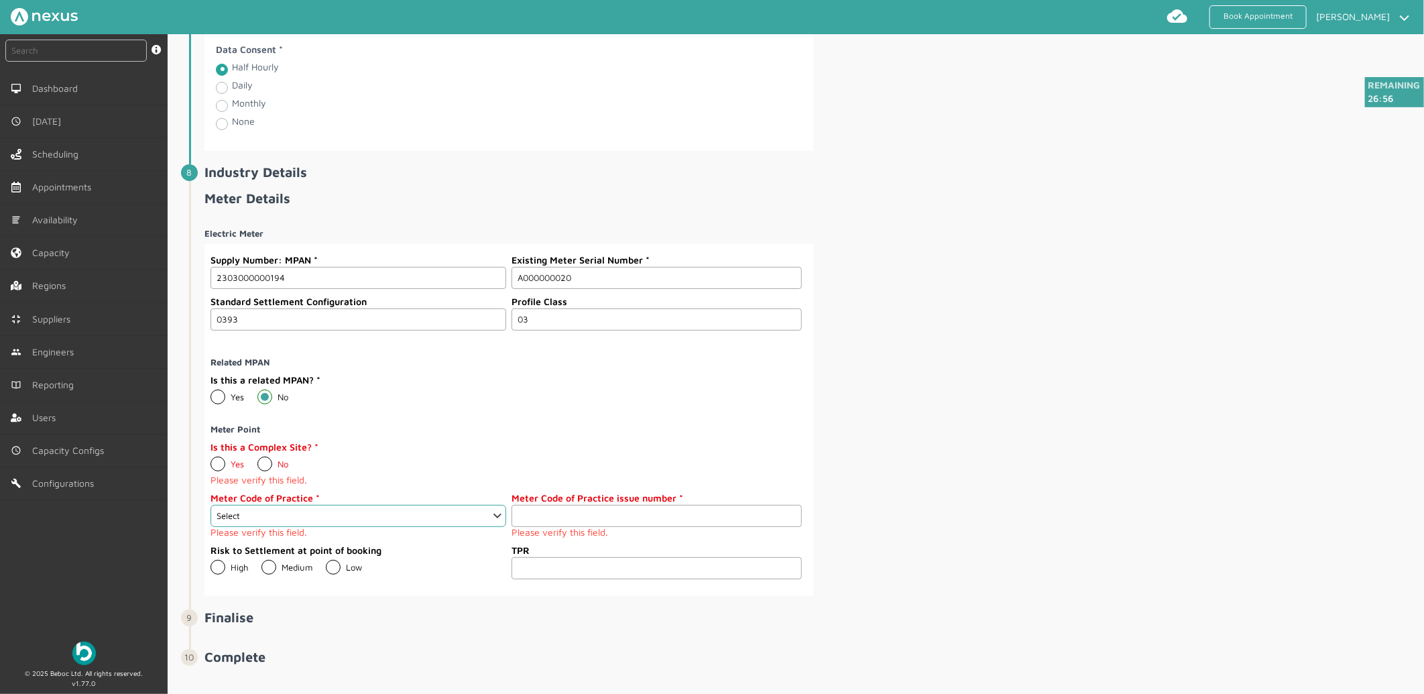
click at [257, 467] on label "No" at bounding box center [272, 463] width 31 height 11
click at [257, 459] on input "No" at bounding box center [257, 458] width 1 height 1
radio input "true"
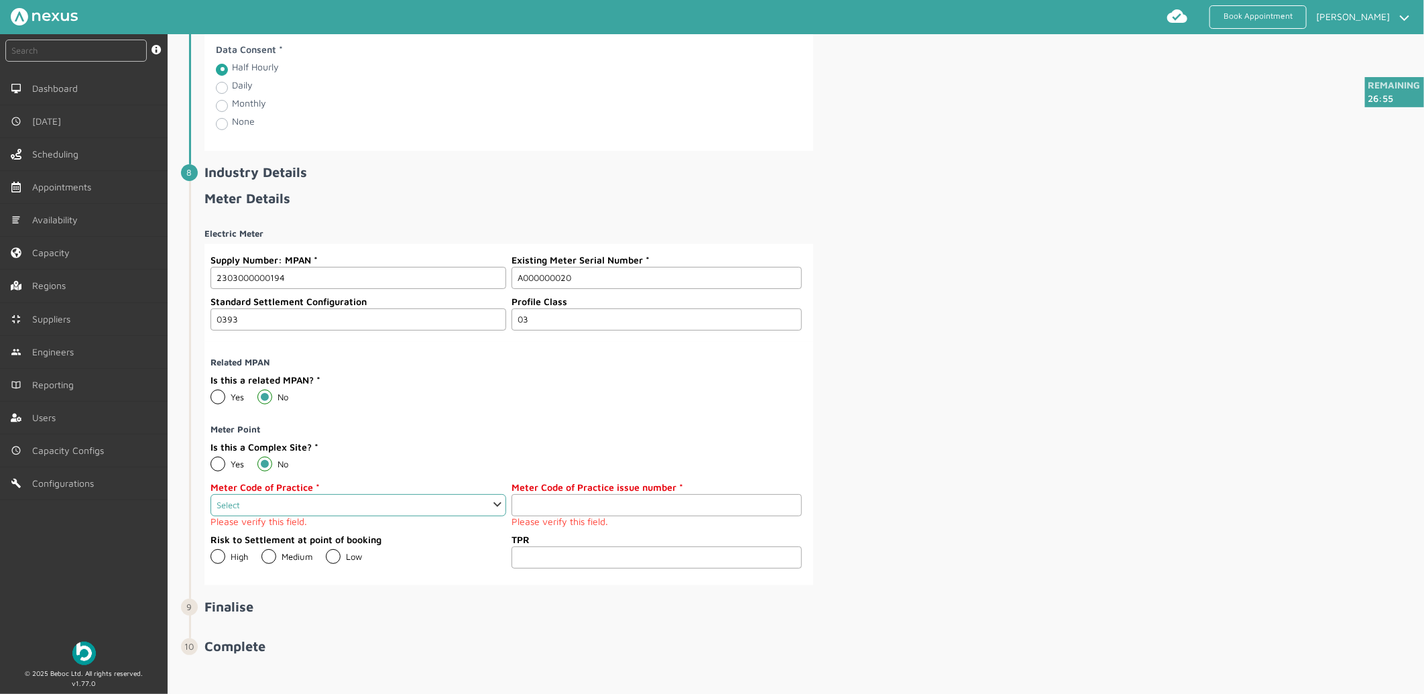
click at [302, 511] on select "Select 1 2 3 4 5 6 7 8 9 10 11" at bounding box center [358, 505] width 296 height 22
click at [210, 499] on select "Select 1 2 3 4 5 6 7 8 9 10 11" at bounding box center [358, 505] width 296 height 22
click at [257, 511] on select "Select 1 2 3 4 5 6 7 8 9 10 11" at bounding box center [358, 505] width 296 height 22
select select "3: 3"
click at [210, 499] on select "Select 1 2 3 4 5 6 7 8 9 10 11" at bounding box center [358, 505] width 296 height 22
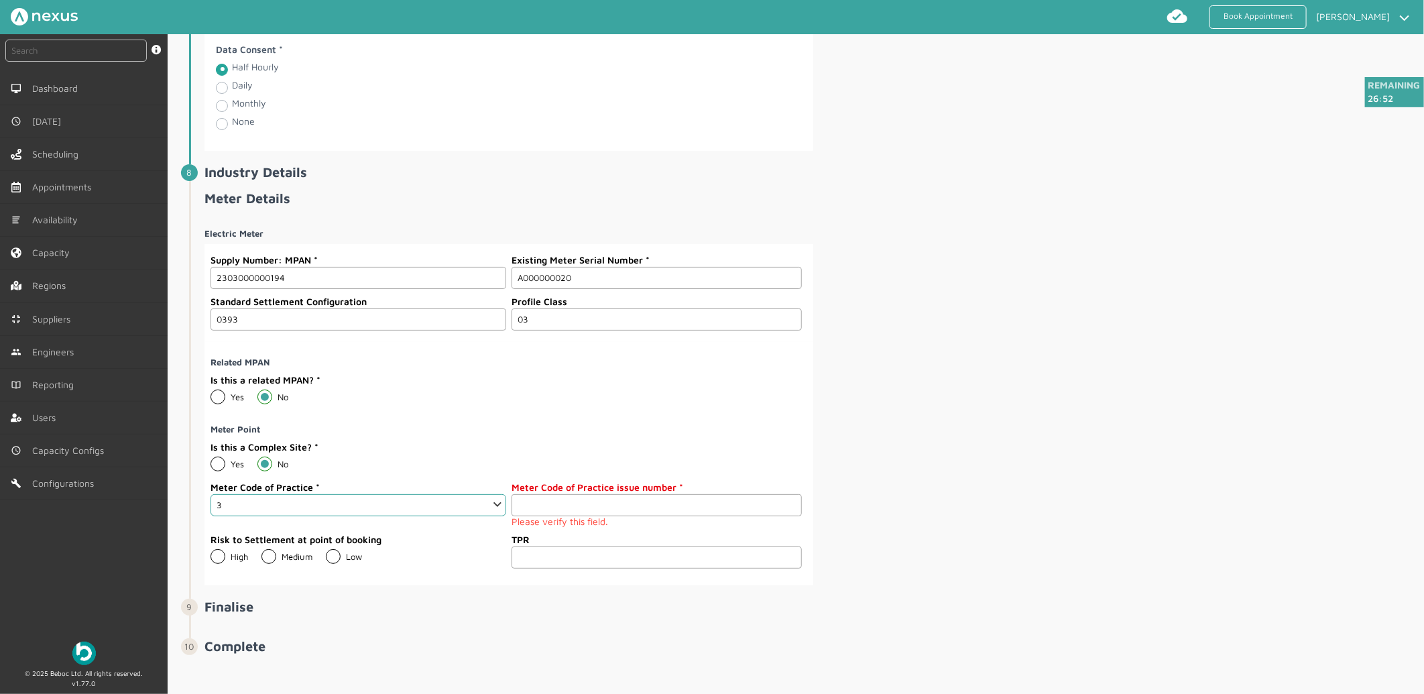
click at [597, 511] on input "number" at bounding box center [656, 505] width 290 height 22
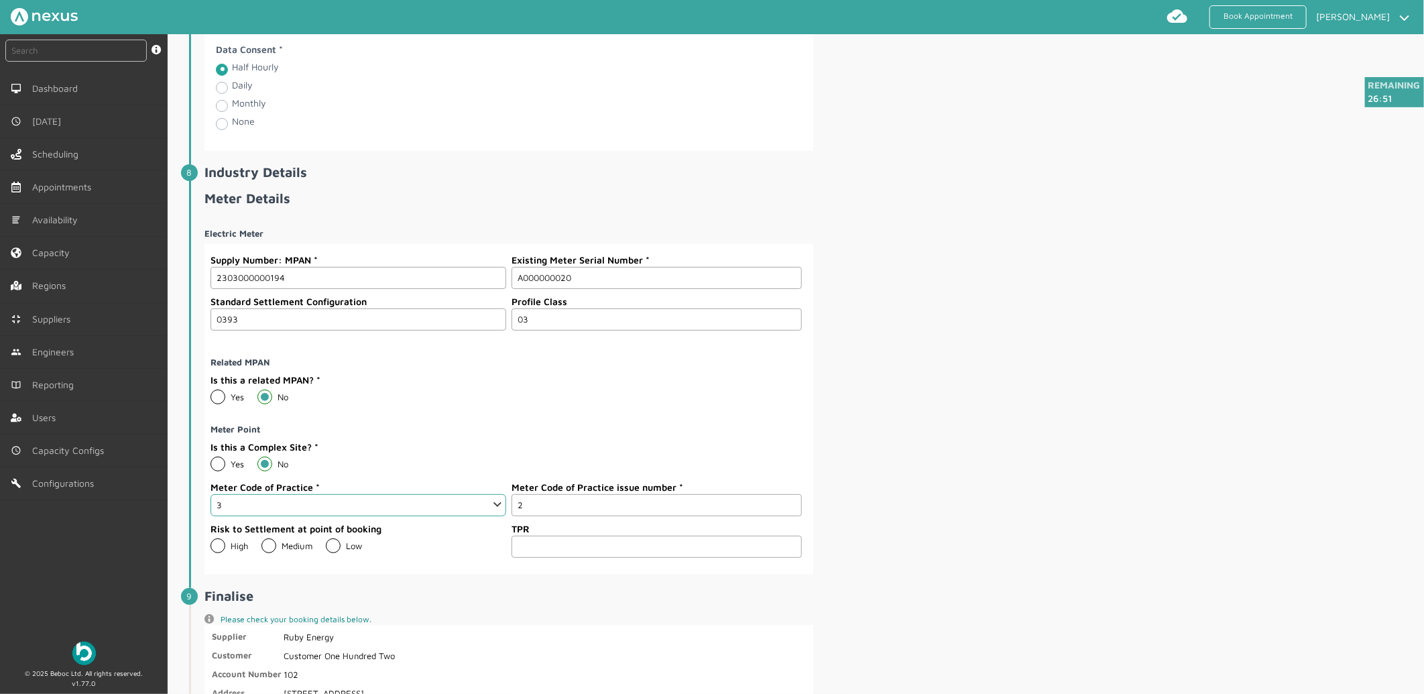
type input "2"
click at [940, 457] on div "Electric Meter Supply Number: MPAN 2303000000194 Existing Meter Serial Number A…" at bounding box center [812, 396] width 1217 height 358
click at [345, 551] on label "Low" at bounding box center [344, 545] width 36 height 11
click at [326, 541] on input "Low" at bounding box center [325, 540] width 1 height 1
radio input "true"
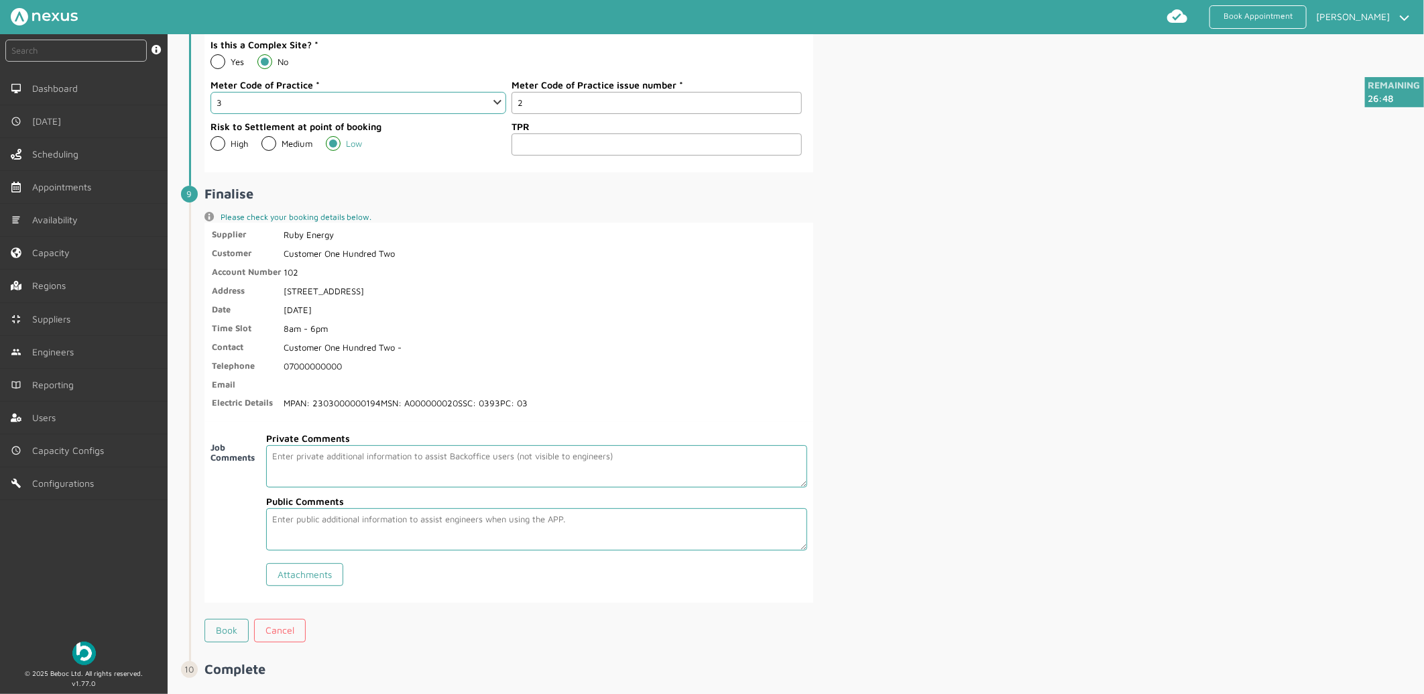
scroll to position [2358, 0]
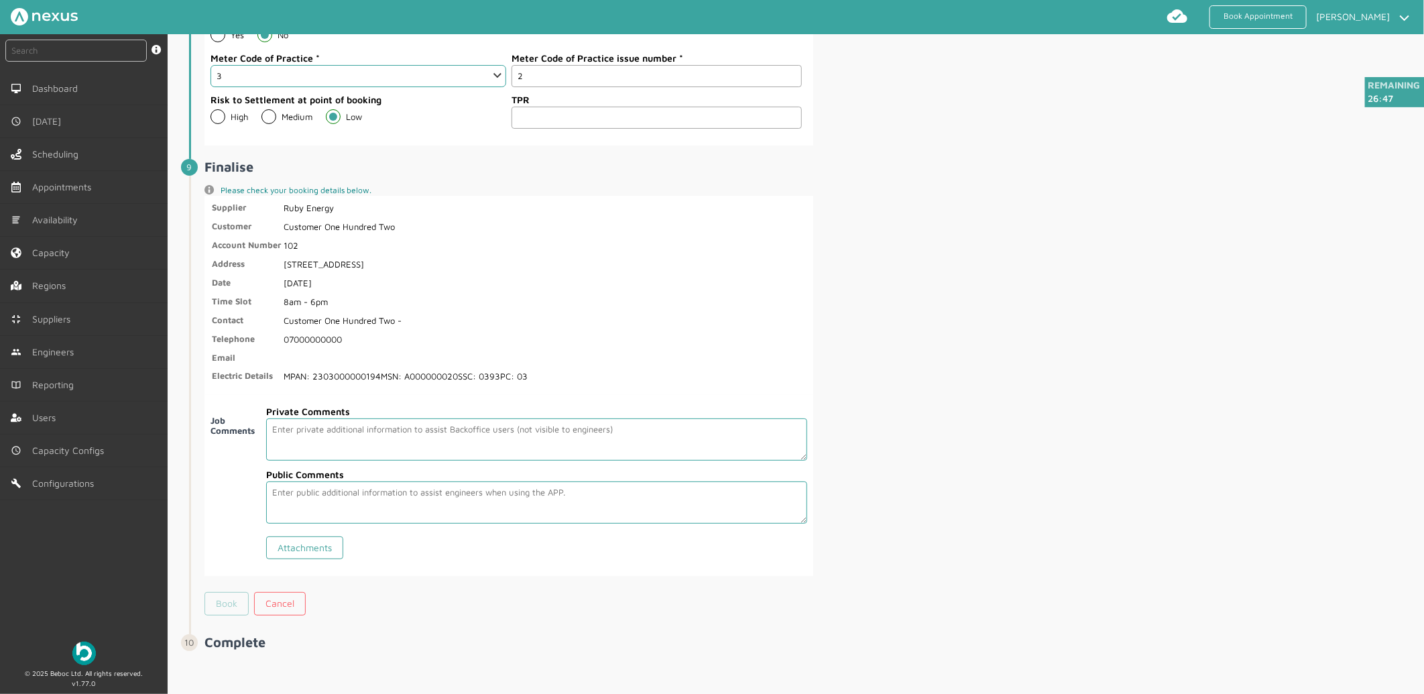
click at [231, 597] on link "Book" at bounding box center [226, 603] width 44 height 23
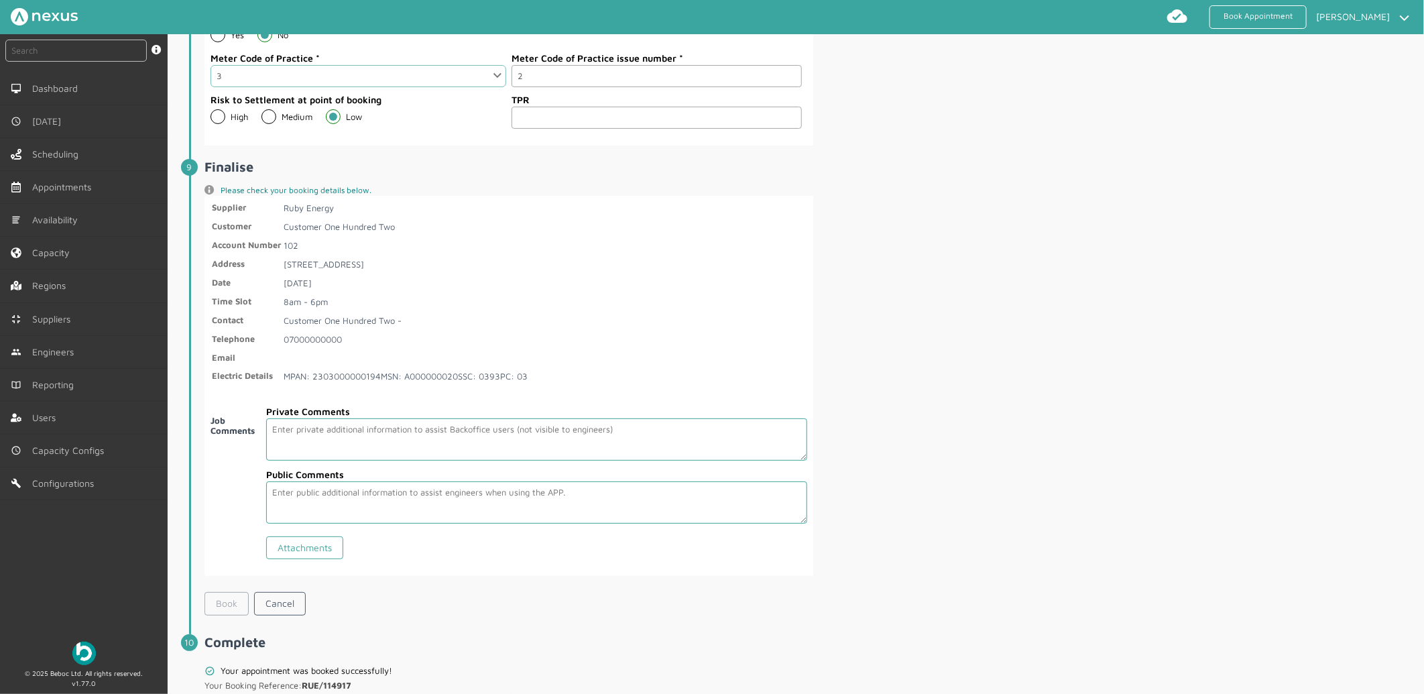
scroll to position [2421, 0]
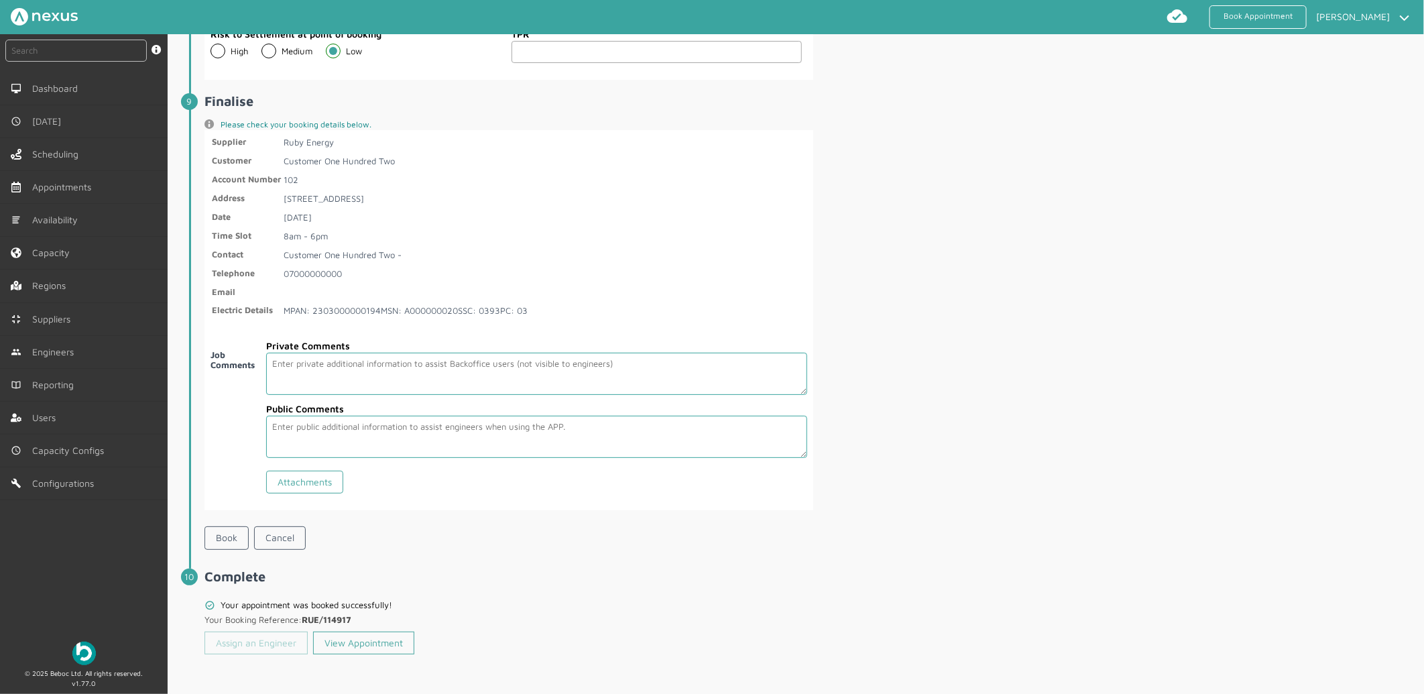
click at [276, 647] on link "Assign an Engineer" at bounding box center [255, 642] width 103 height 23
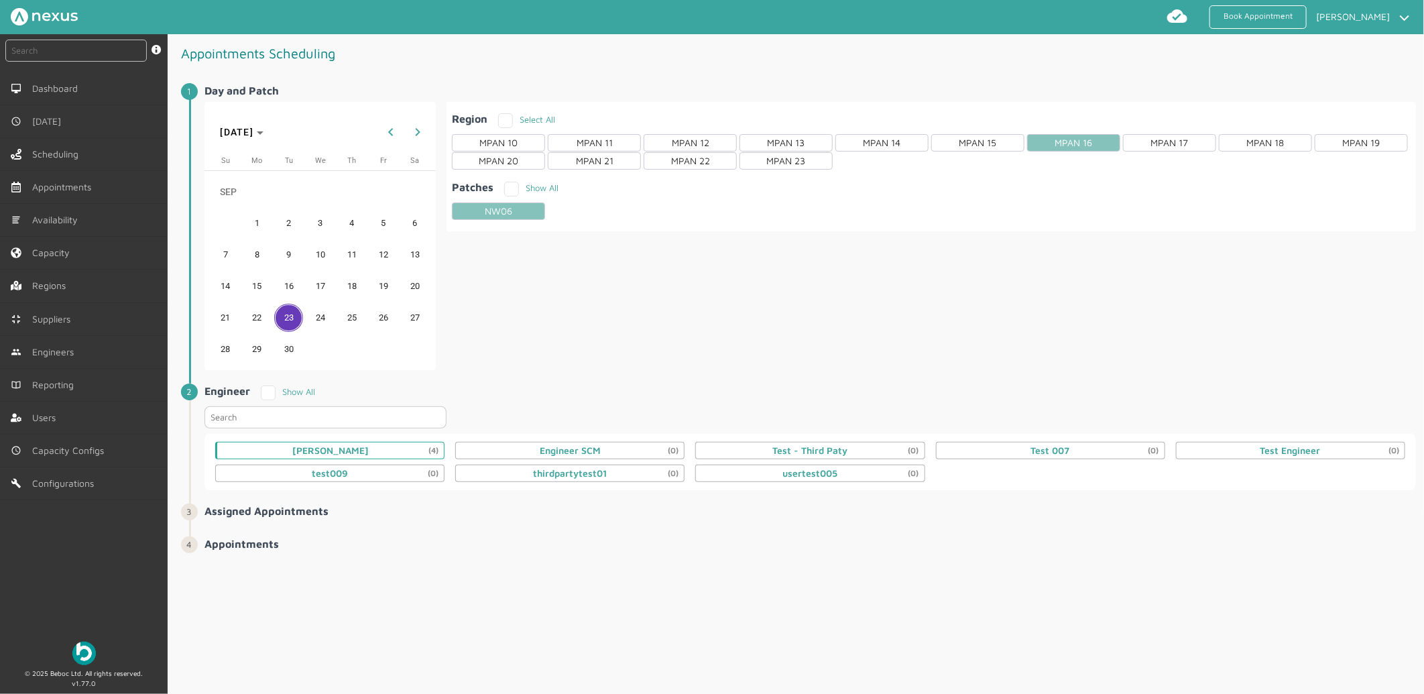
click at [351, 442] on div "Daniel Metcalfe (4)" at bounding box center [329, 450] width 229 height 17
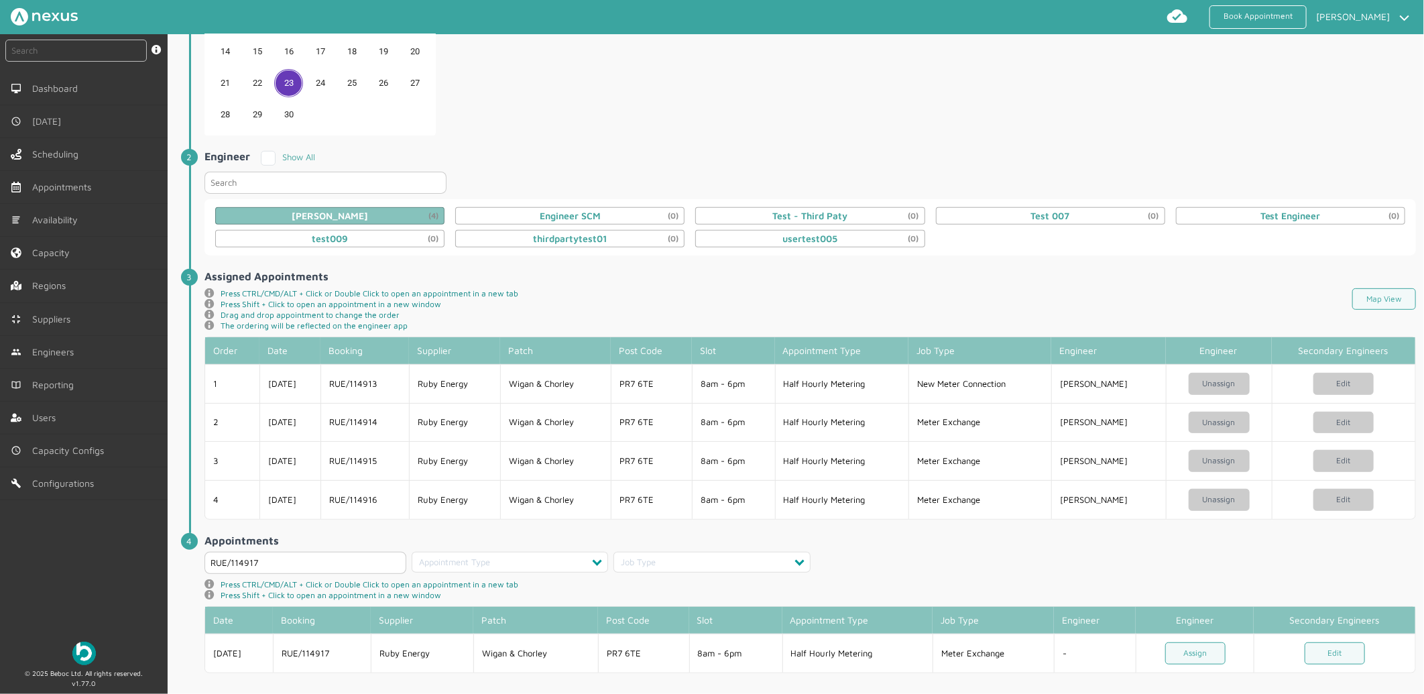
scroll to position [248, 0]
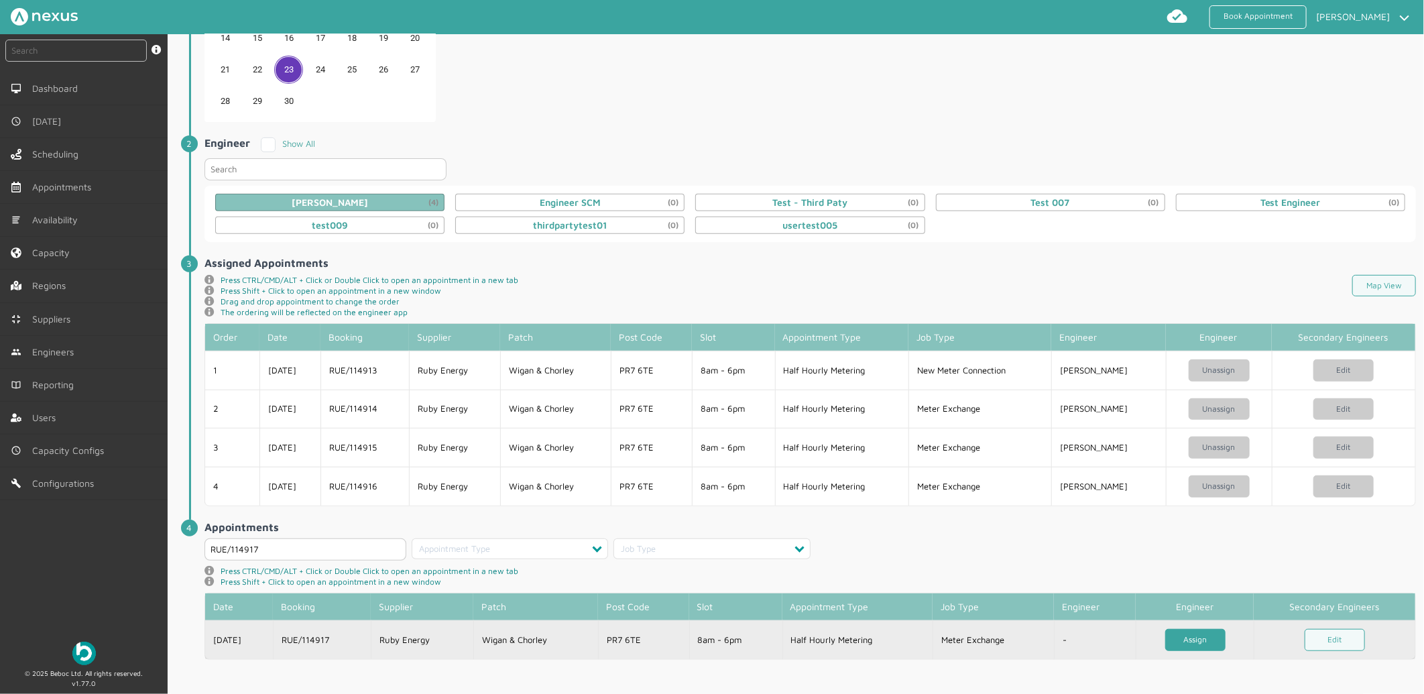
click at [1192, 641] on link "Assign" at bounding box center [1195, 640] width 60 height 22
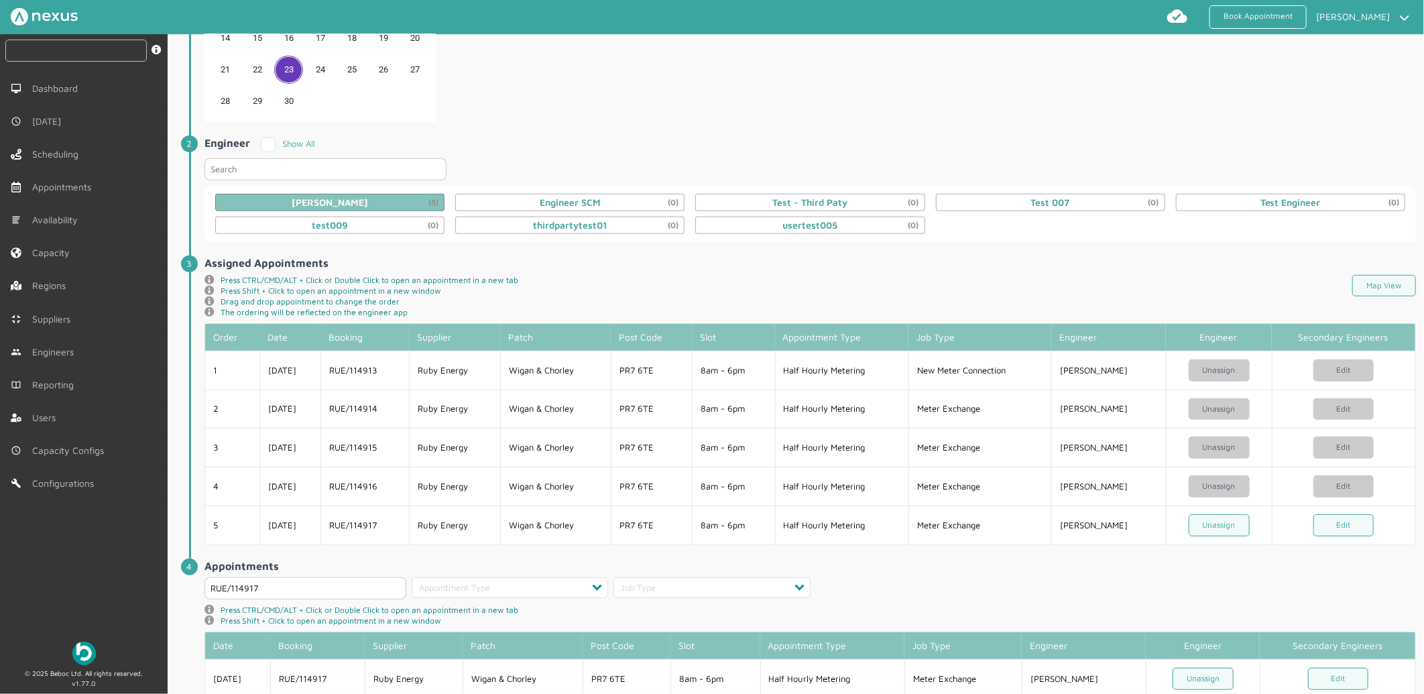
click at [111, 50] on input "text" at bounding box center [75, 51] width 141 height 22
type input "114917"
click at [67, 42] on div at bounding box center [628, 347] width 1256 height 694
click at [77, 50] on div at bounding box center [628, 347] width 1256 height 694
click at [48, 48] on div at bounding box center [628, 347] width 1256 height 694
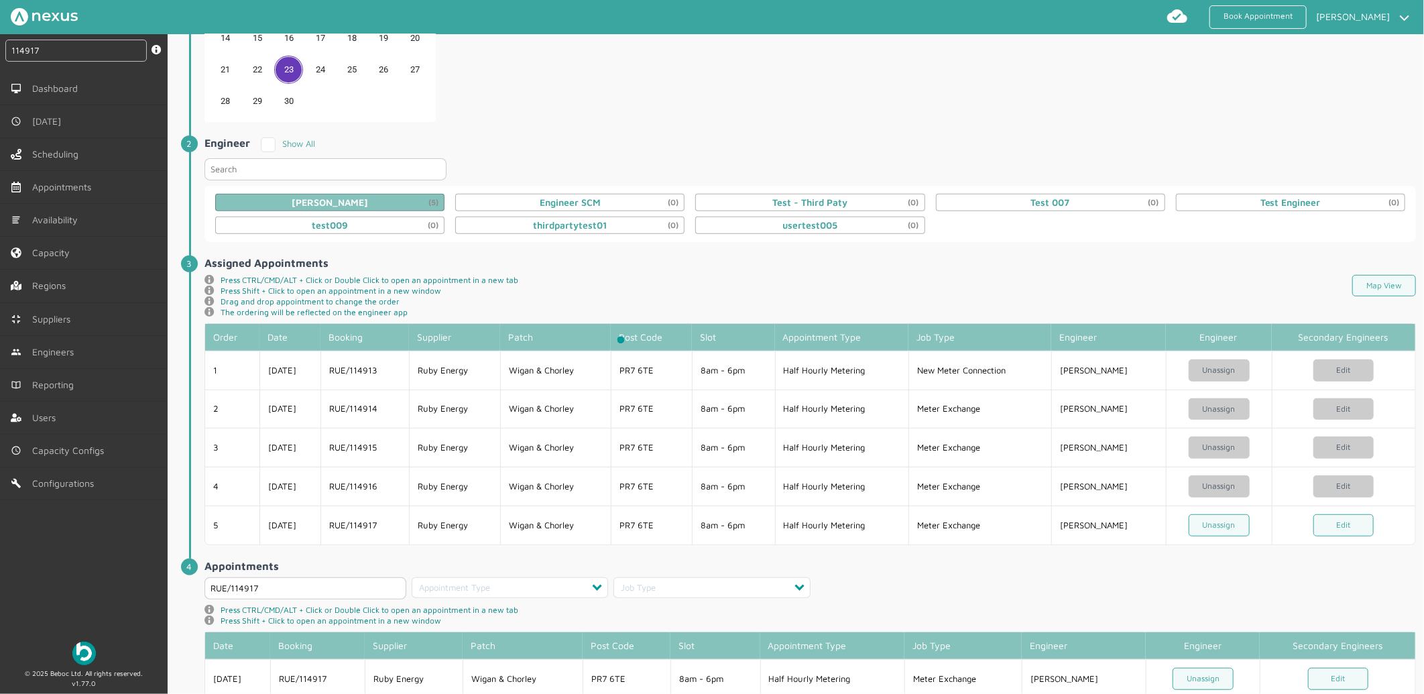
click at [48, 49] on div at bounding box center [628, 347] width 1256 height 694
click at [566, 478] on div at bounding box center [628, 347] width 1256 height 694
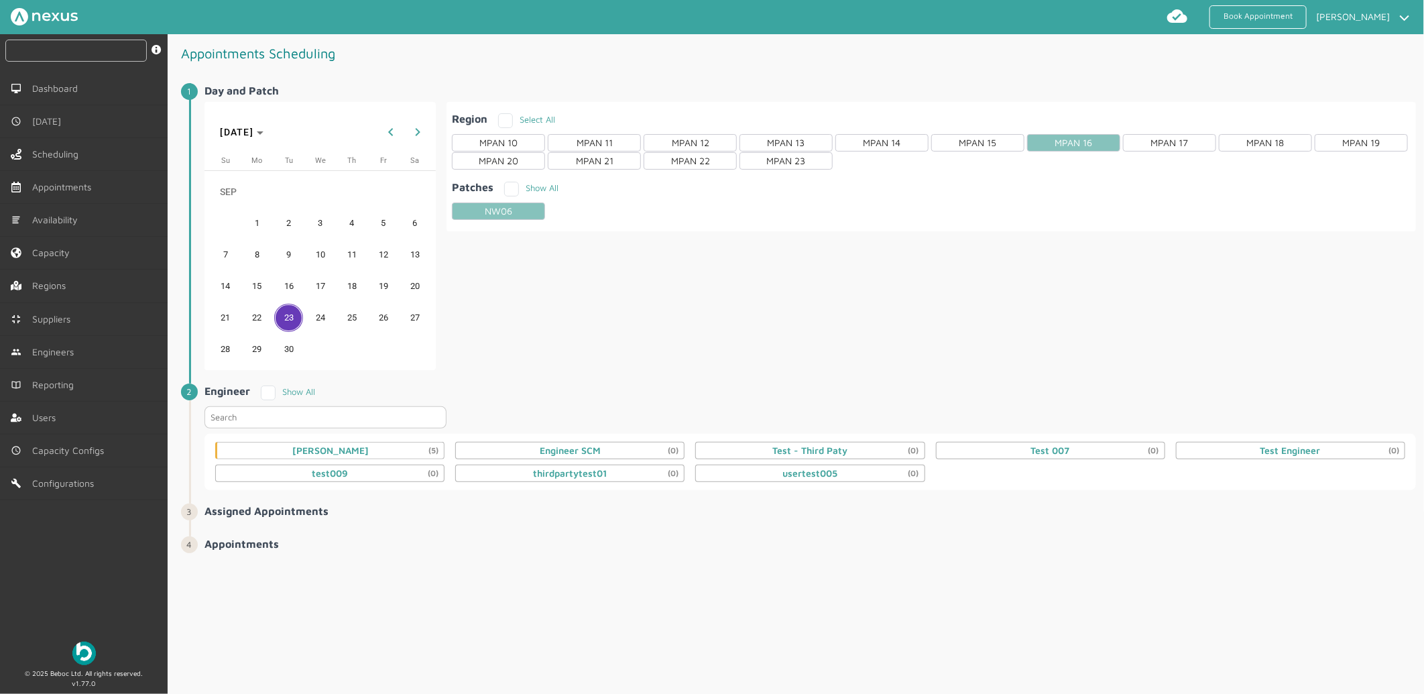
click at [59, 56] on input "text" at bounding box center [75, 51] width 141 height 22
type input "114917"
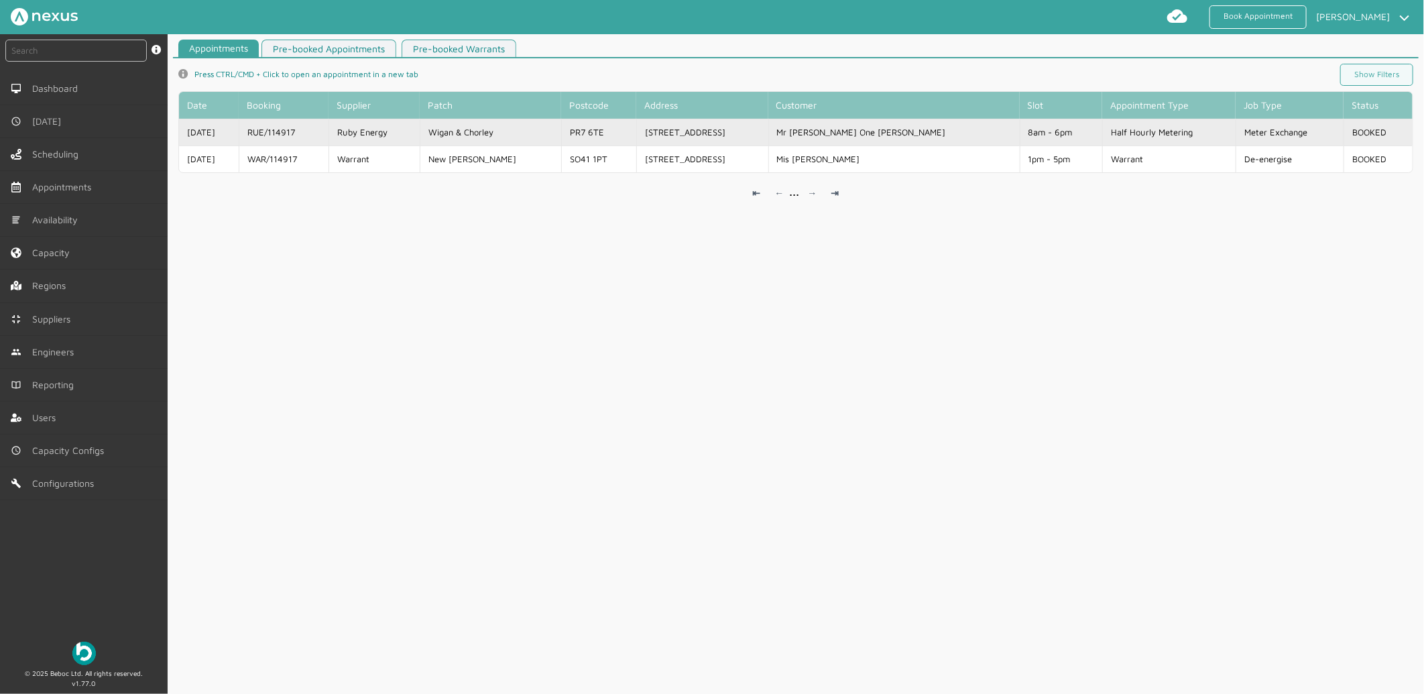
click at [454, 129] on td "Wigan & Chorley" at bounding box center [490, 132] width 141 height 27
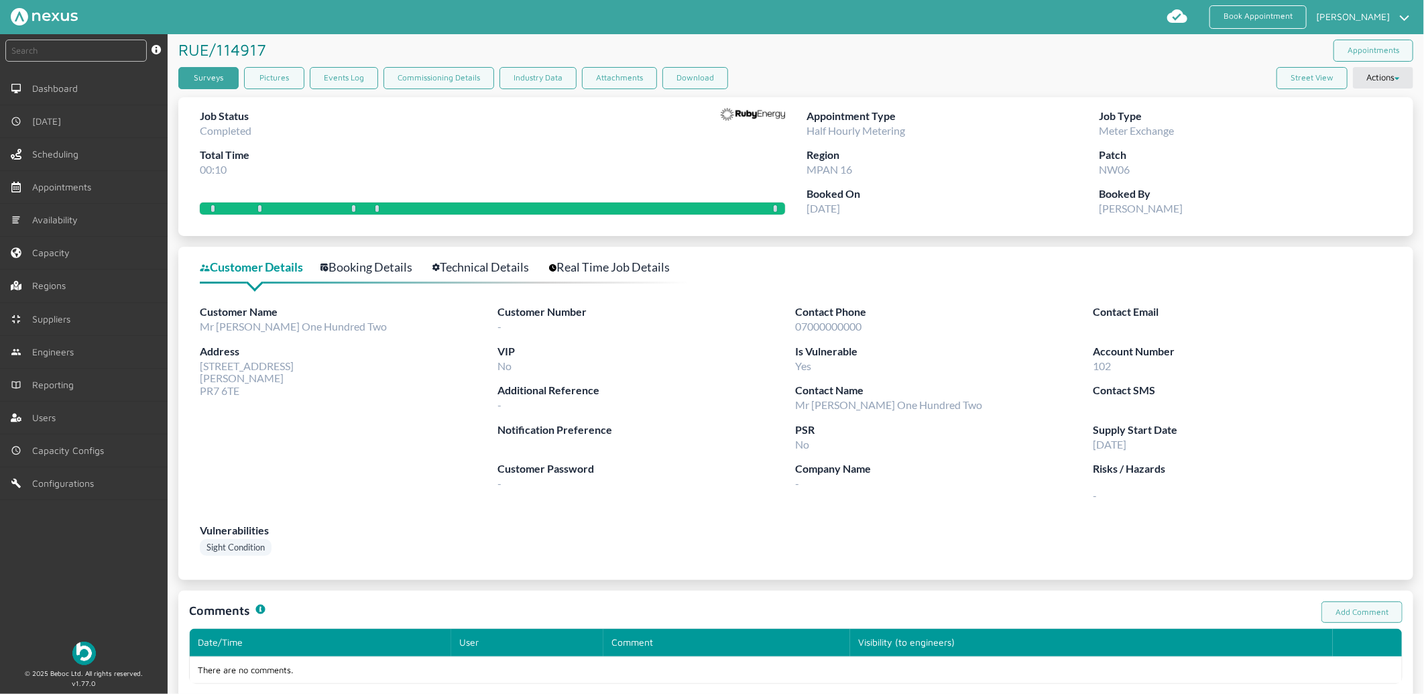
click at [199, 67] on link "Surveys" at bounding box center [208, 78] width 60 height 22
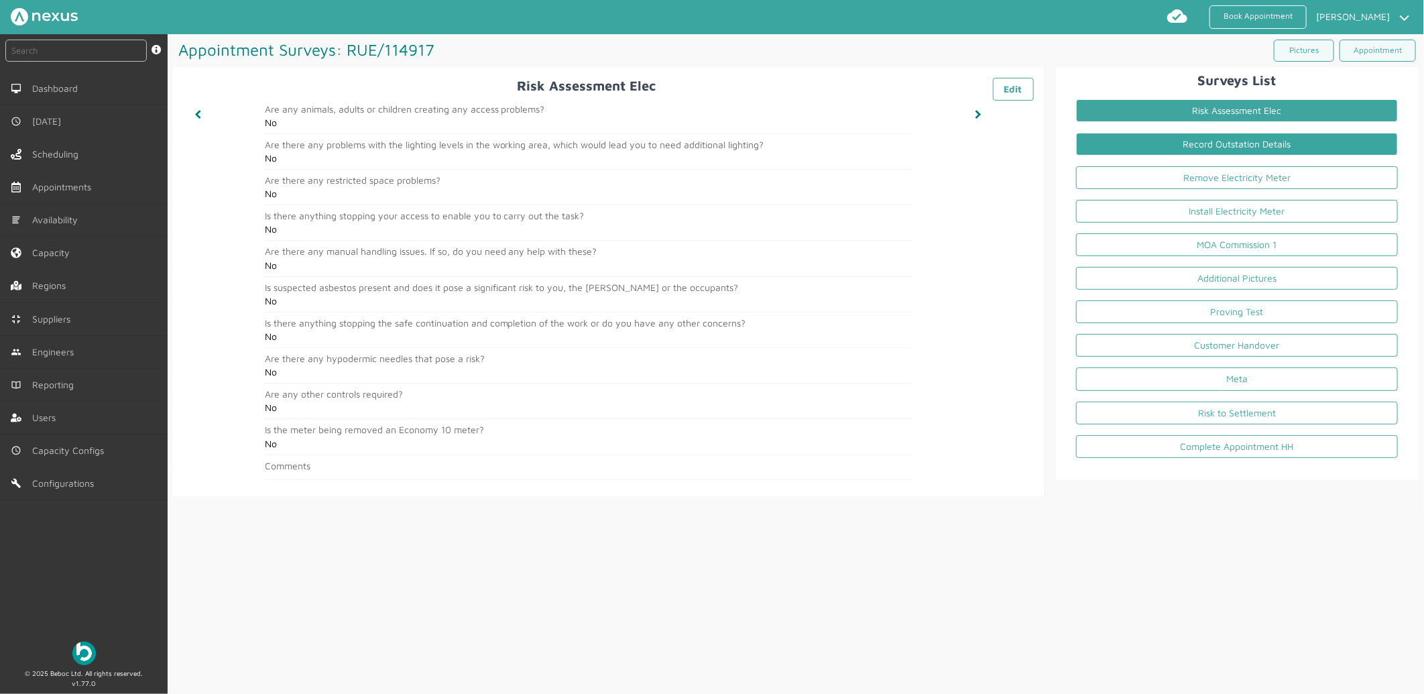
click at [1168, 151] on link "Record Outstation Details" at bounding box center [1237, 144] width 322 height 23
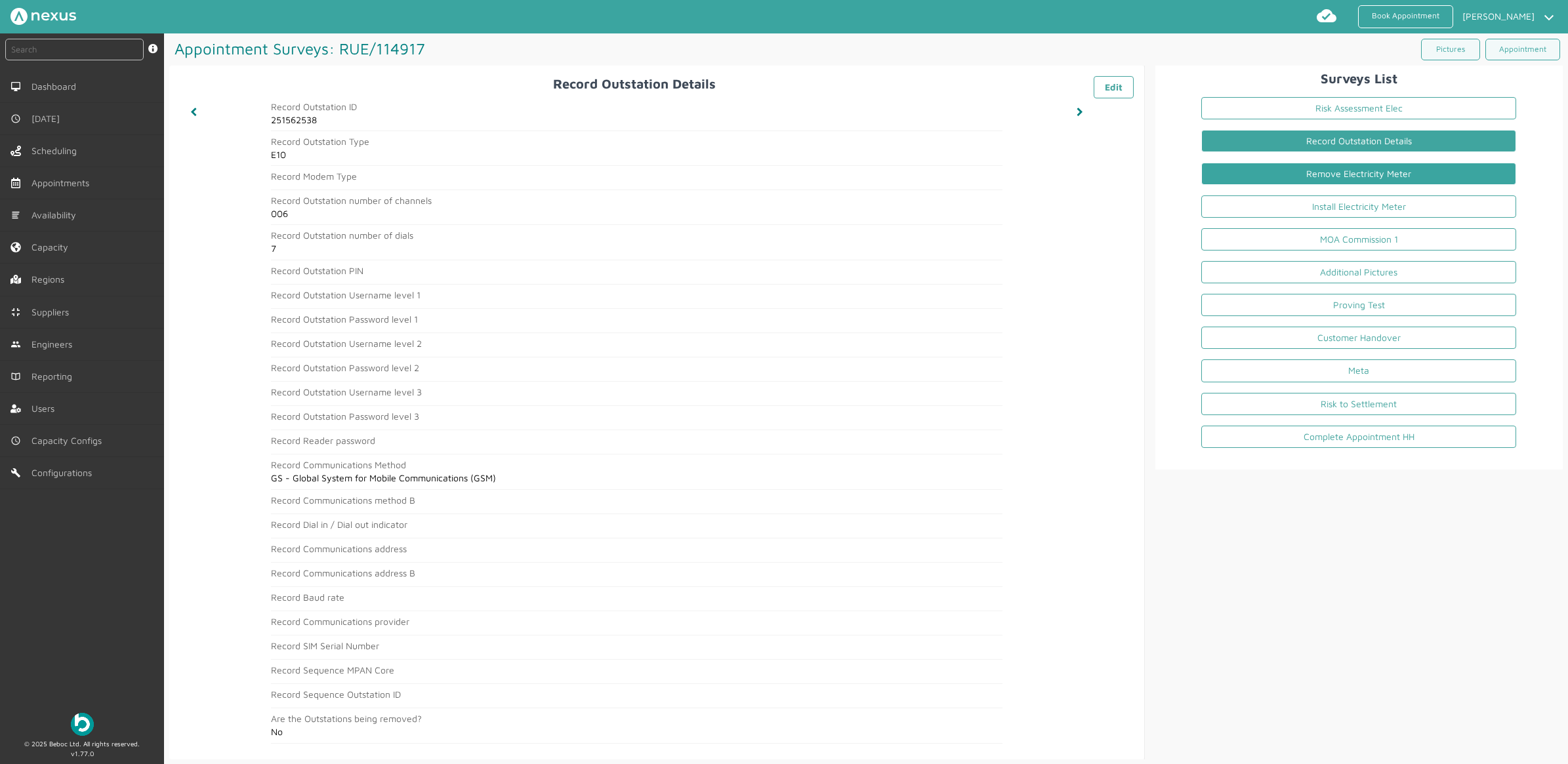
click at [1335, 174] on link "Remove Electricity Meter" at bounding box center [1359, 173] width 315 height 22
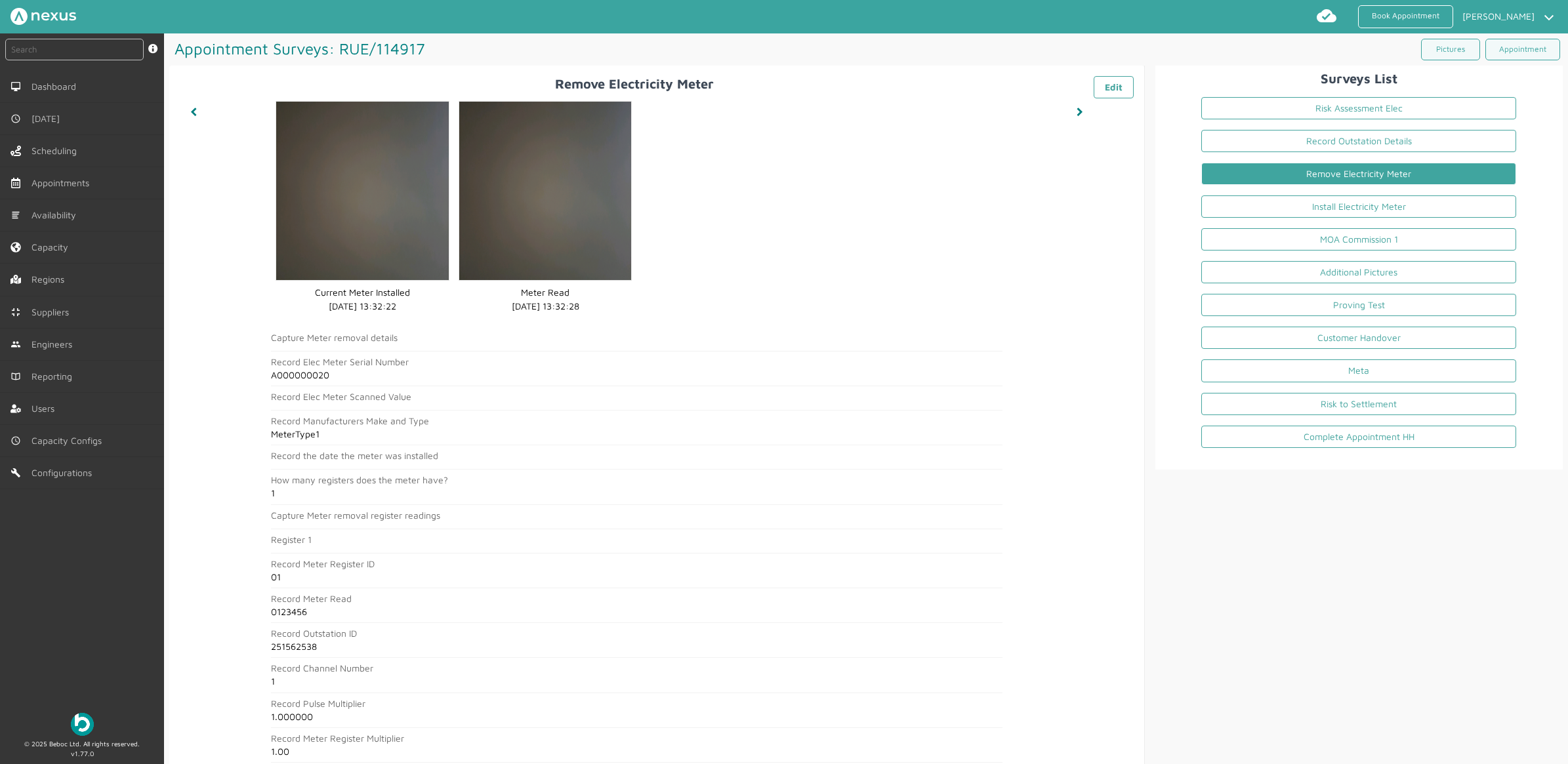
click at [1342, 191] on li "Remove Electricity Meter" at bounding box center [1359, 177] width 336 height 33
click at [1334, 202] on link "Install Electricity Meter" at bounding box center [1359, 206] width 315 height 22
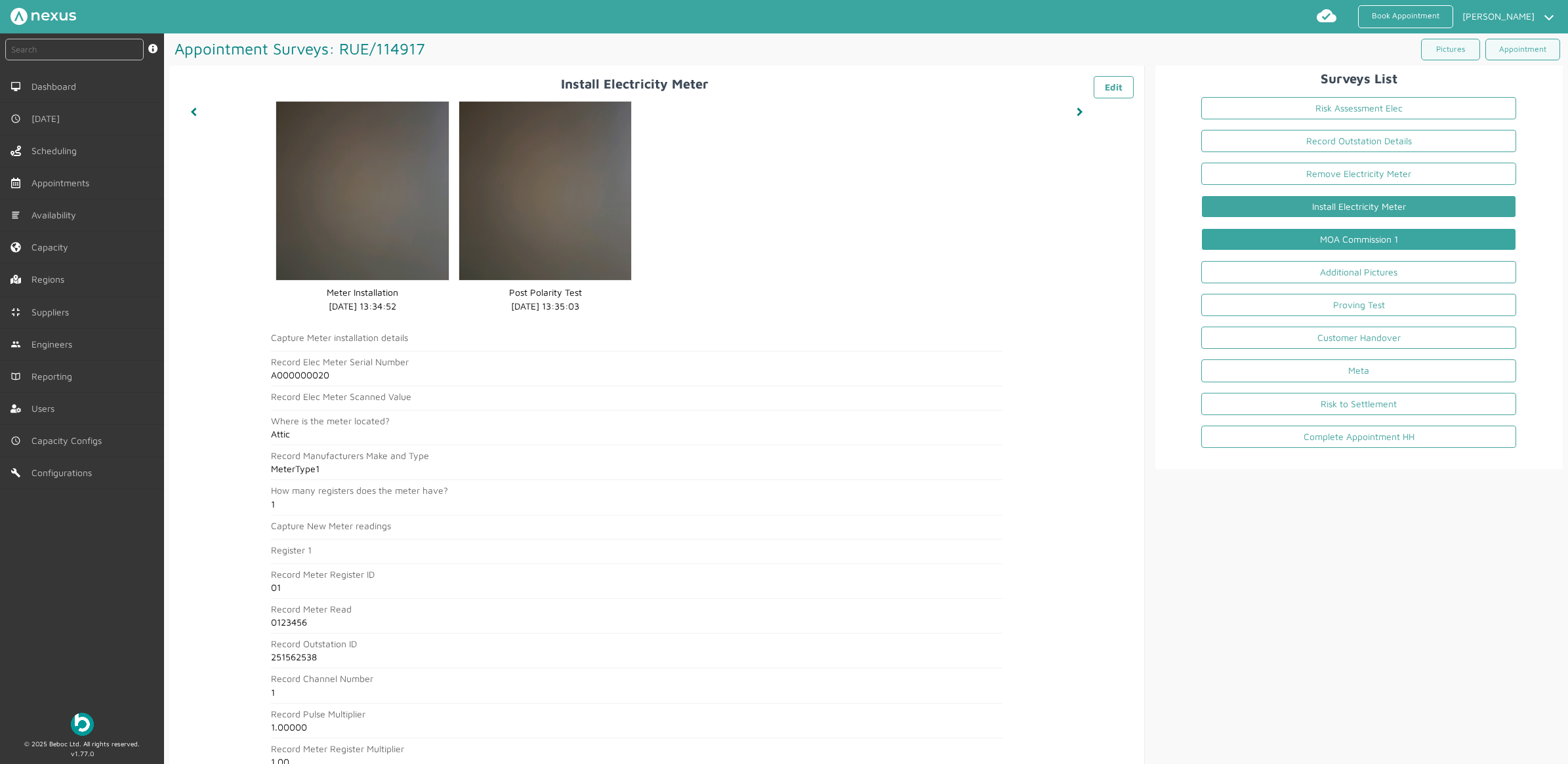
click at [1336, 247] on link "MOA Commission 1" at bounding box center [1359, 239] width 315 height 22
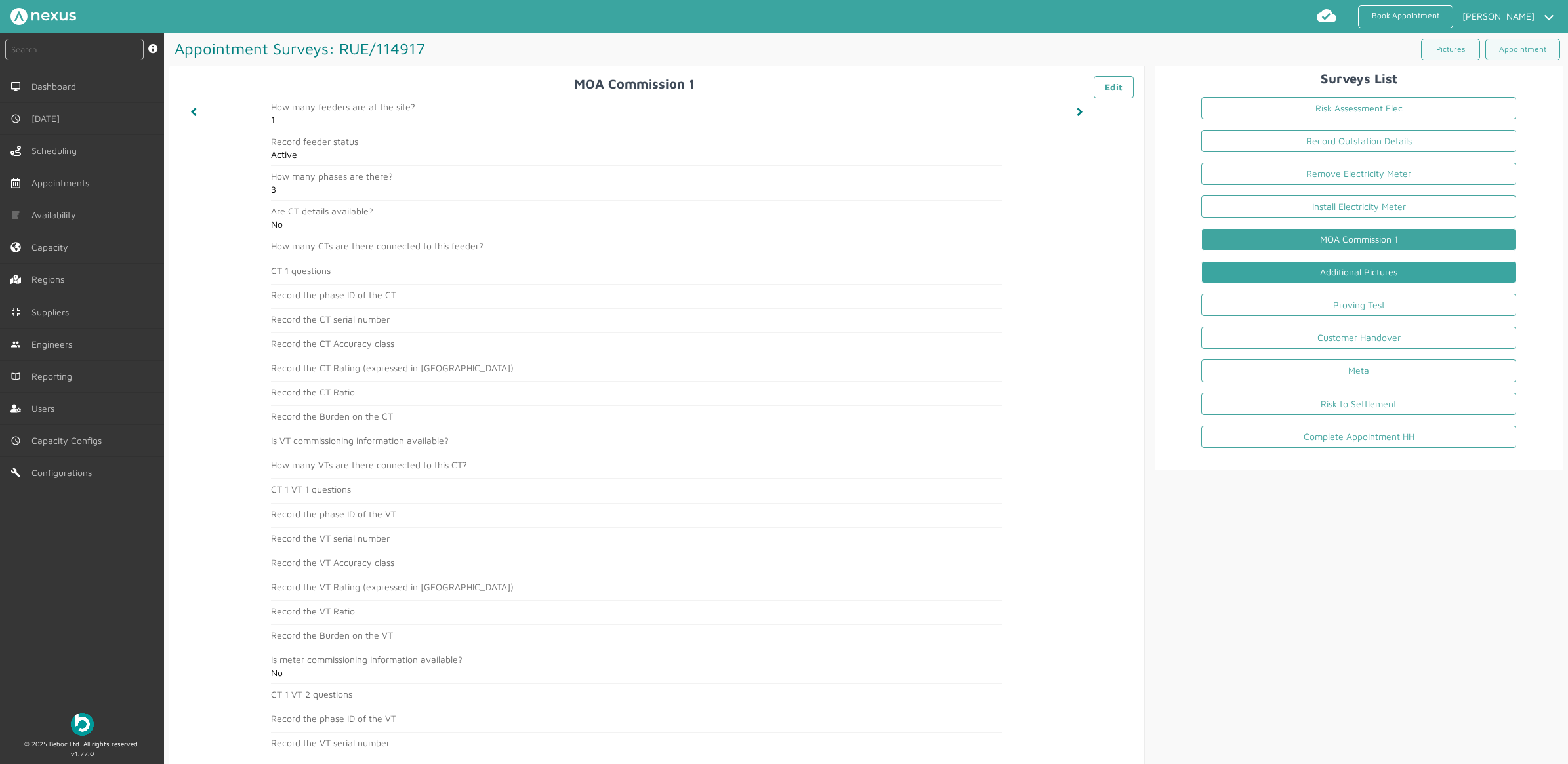
click at [1301, 280] on link "Additional Pictures" at bounding box center [1359, 272] width 315 height 22
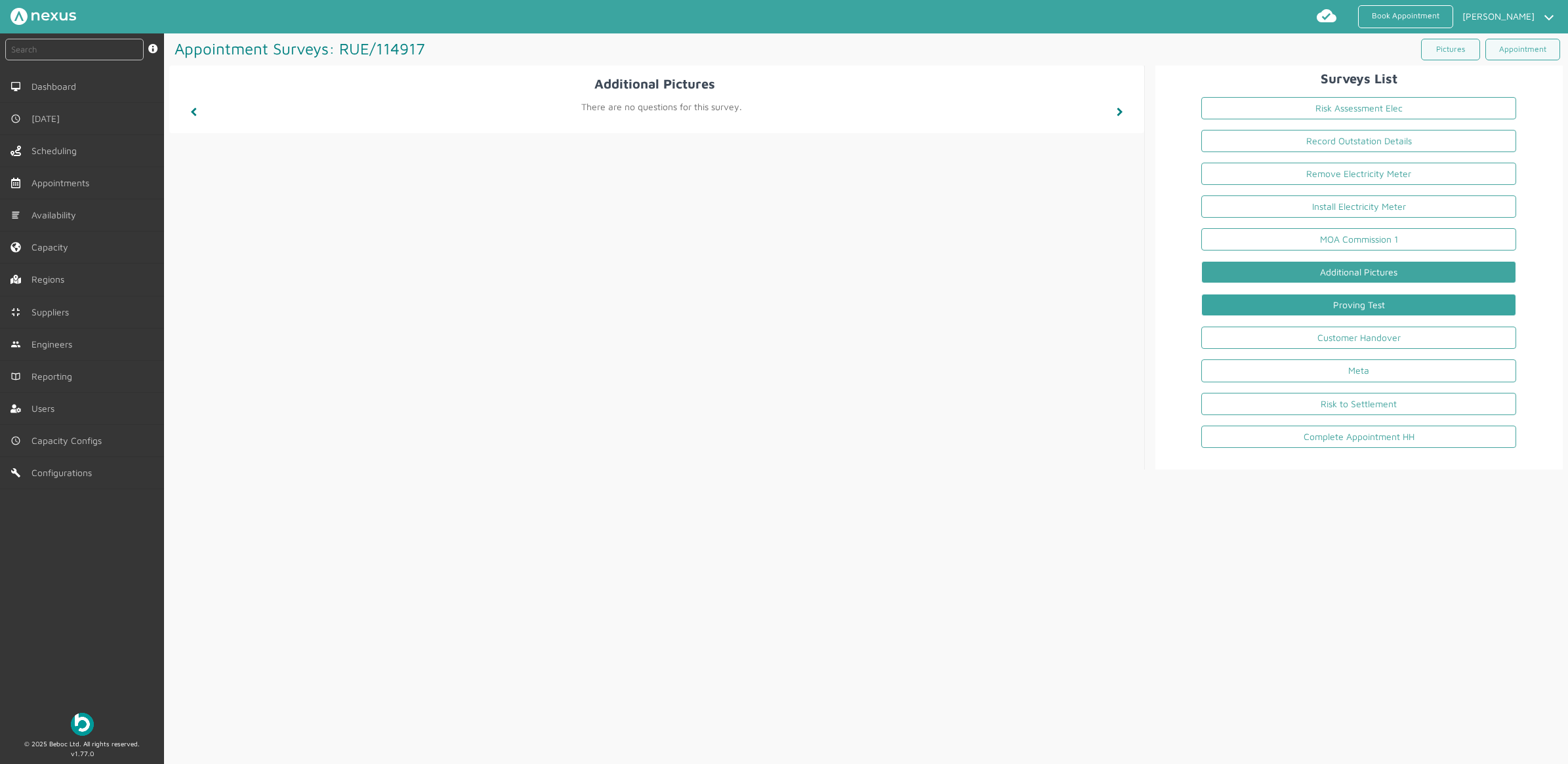
click at [1303, 307] on link "Proving Test" at bounding box center [1359, 304] width 315 height 22
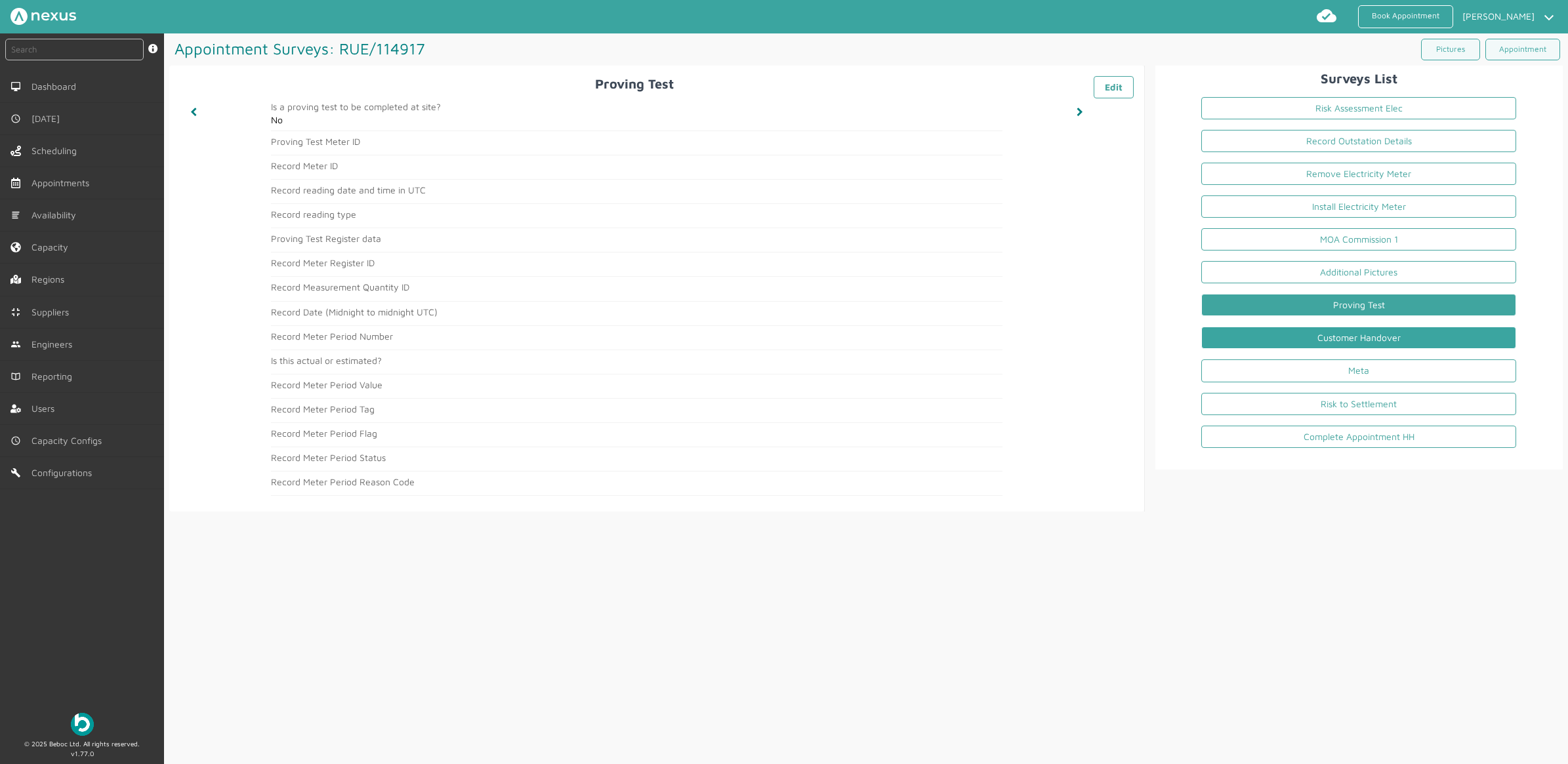
click at [1267, 345] on link "Customer Handover" at bounding box center [1359, 337] width 315 height 22
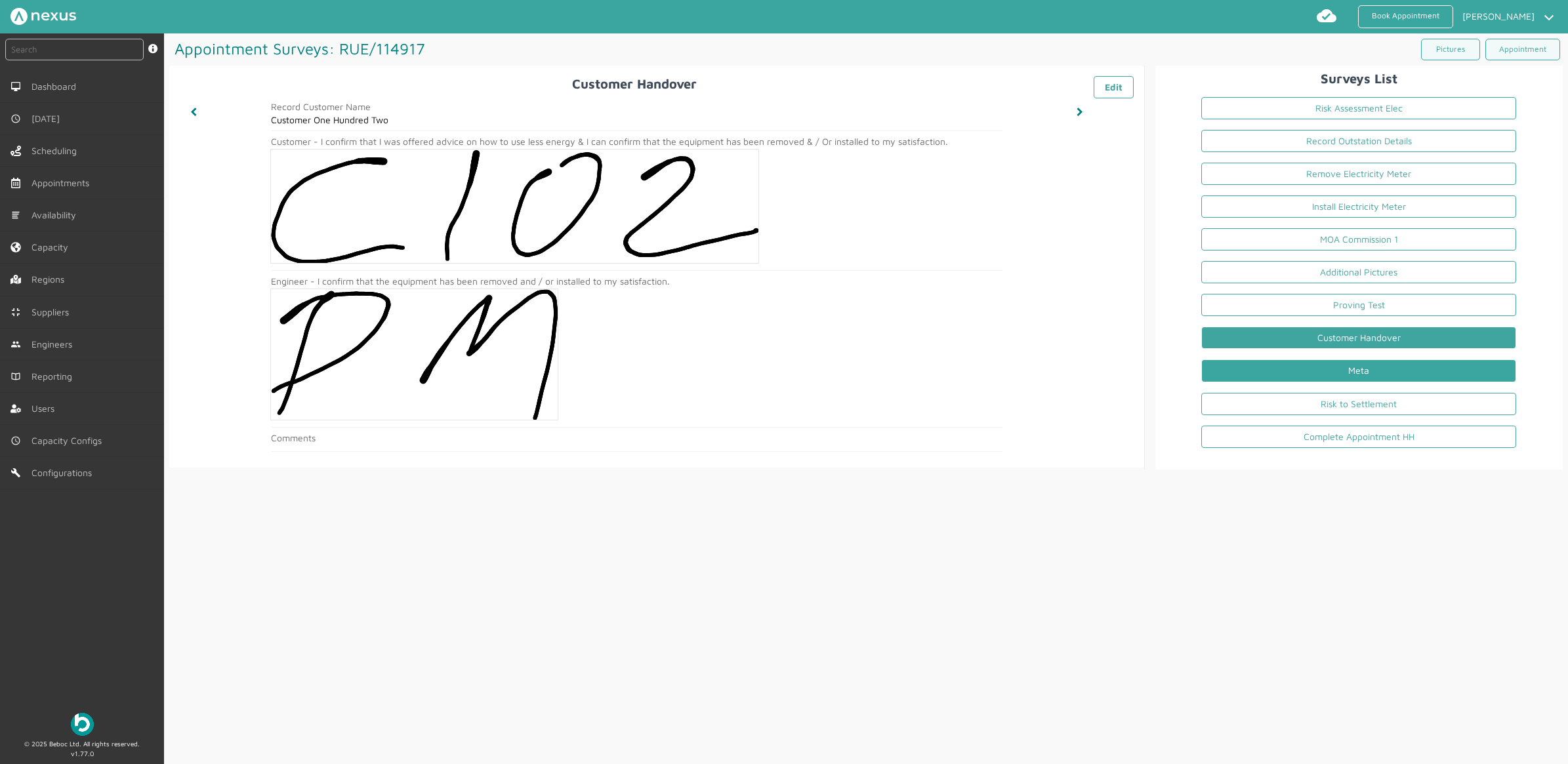
click at [1383, 379] on link "Meta" at bounding box center [1359, 370] width 315 height 22
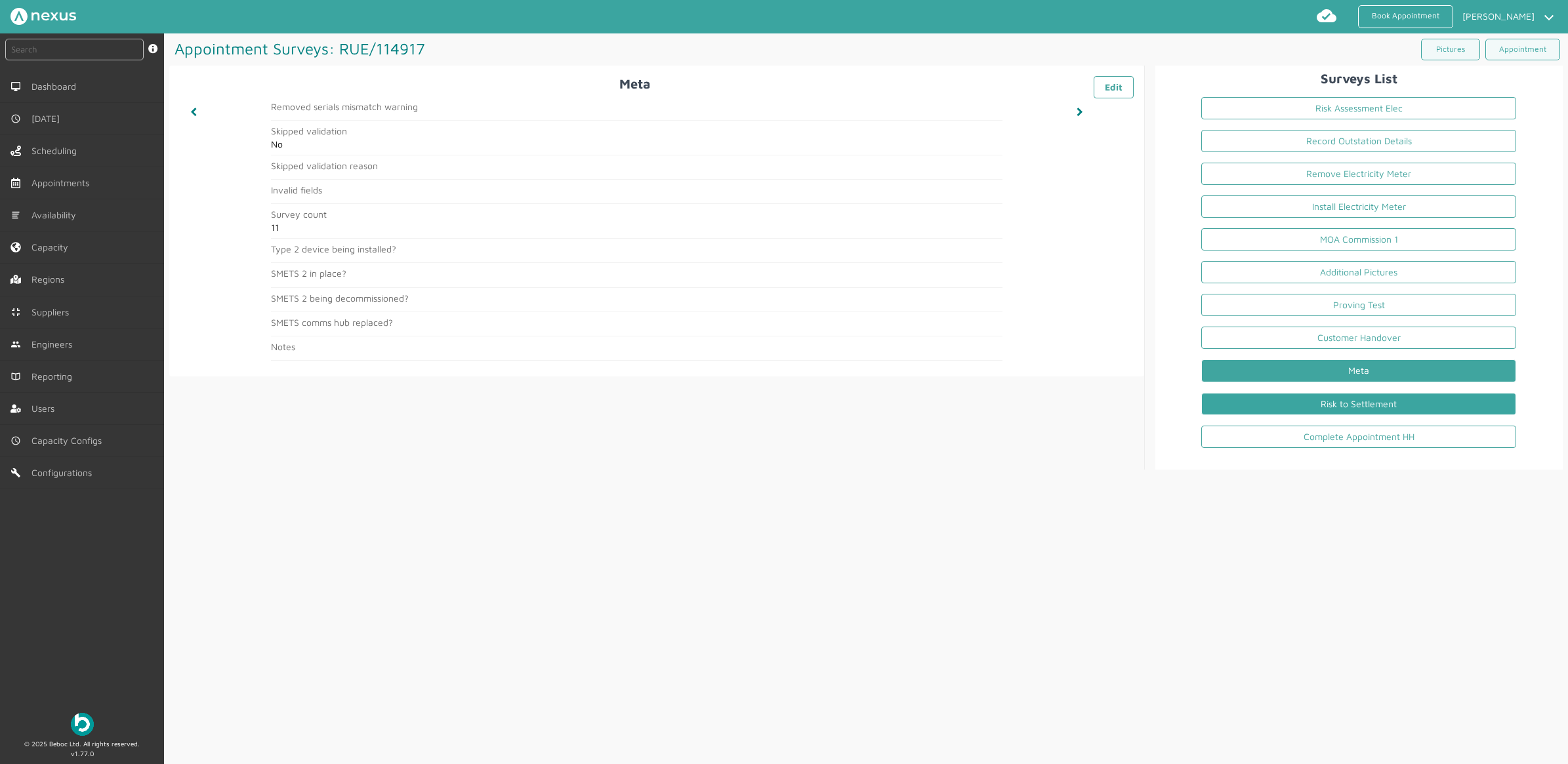
click at [1353, 397] on link "Risk to Settlement" at bounding box center [1359, 404] width 315 height 22
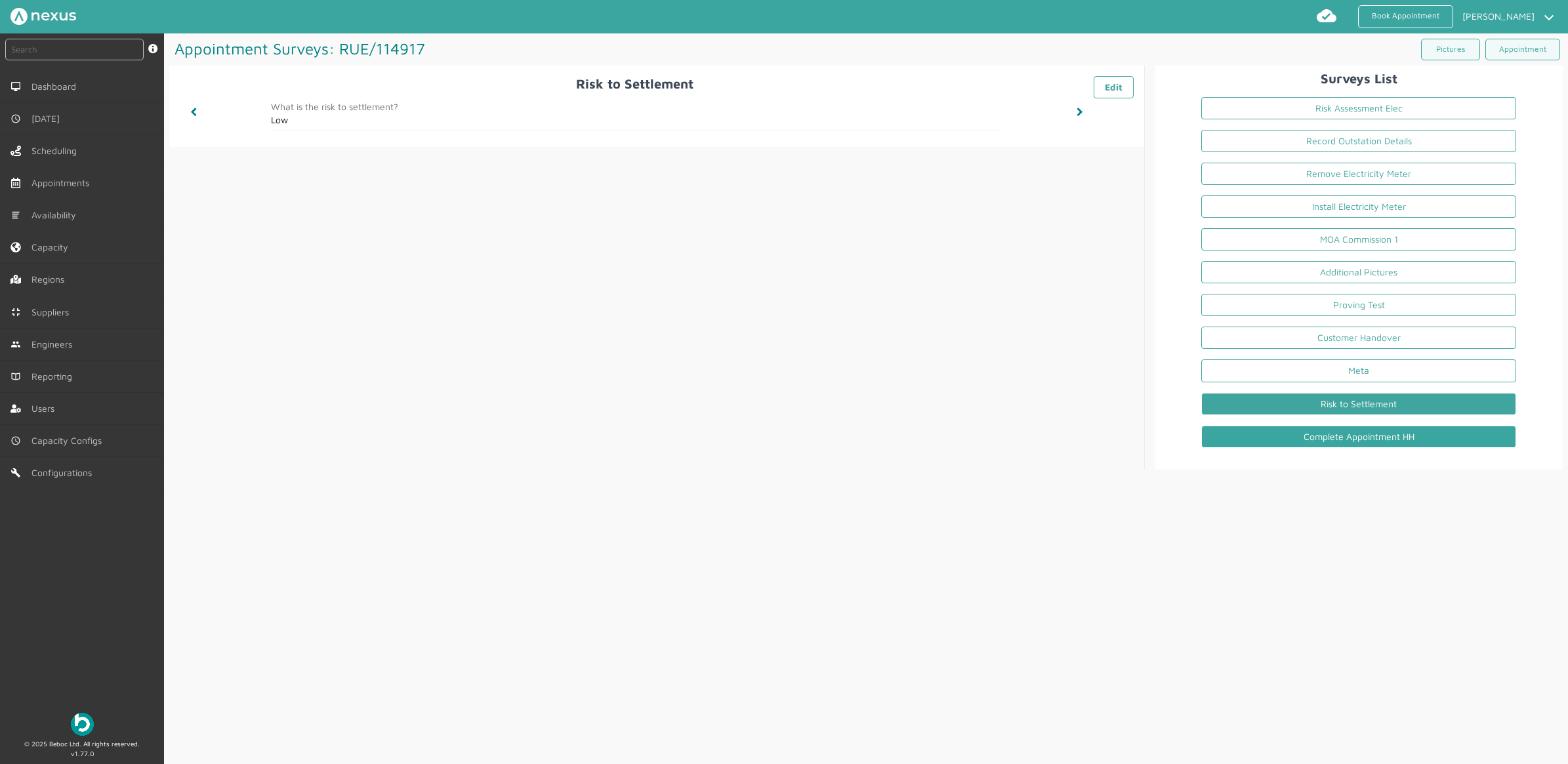
click at [1310, 431] on link "Complete Appointment HH" at bounding box center [1359, 436] width 315 height 22
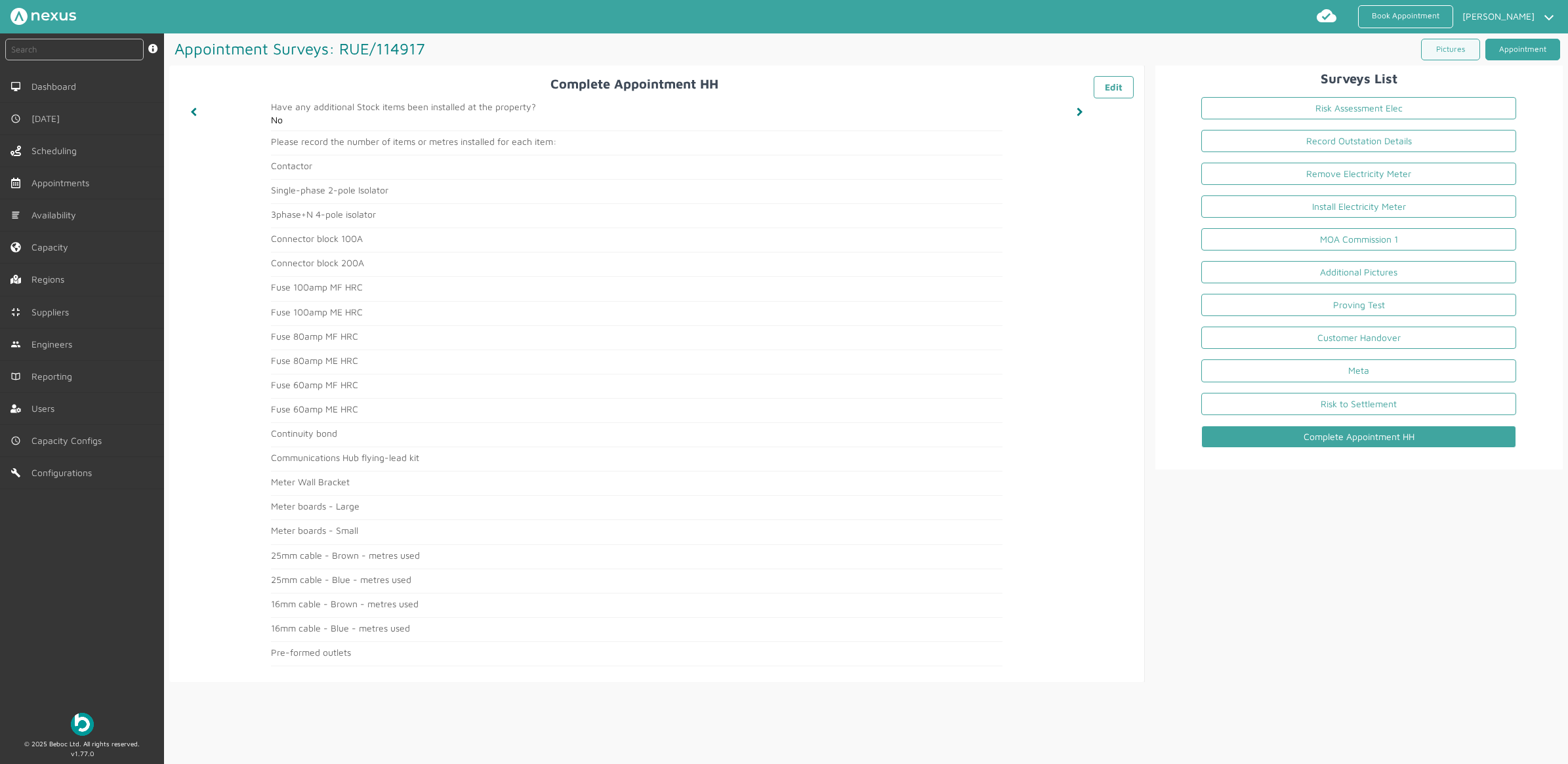
click at [1393, 49] on link "Appointment" at bounding box center [1523, 50] width 74 height 22
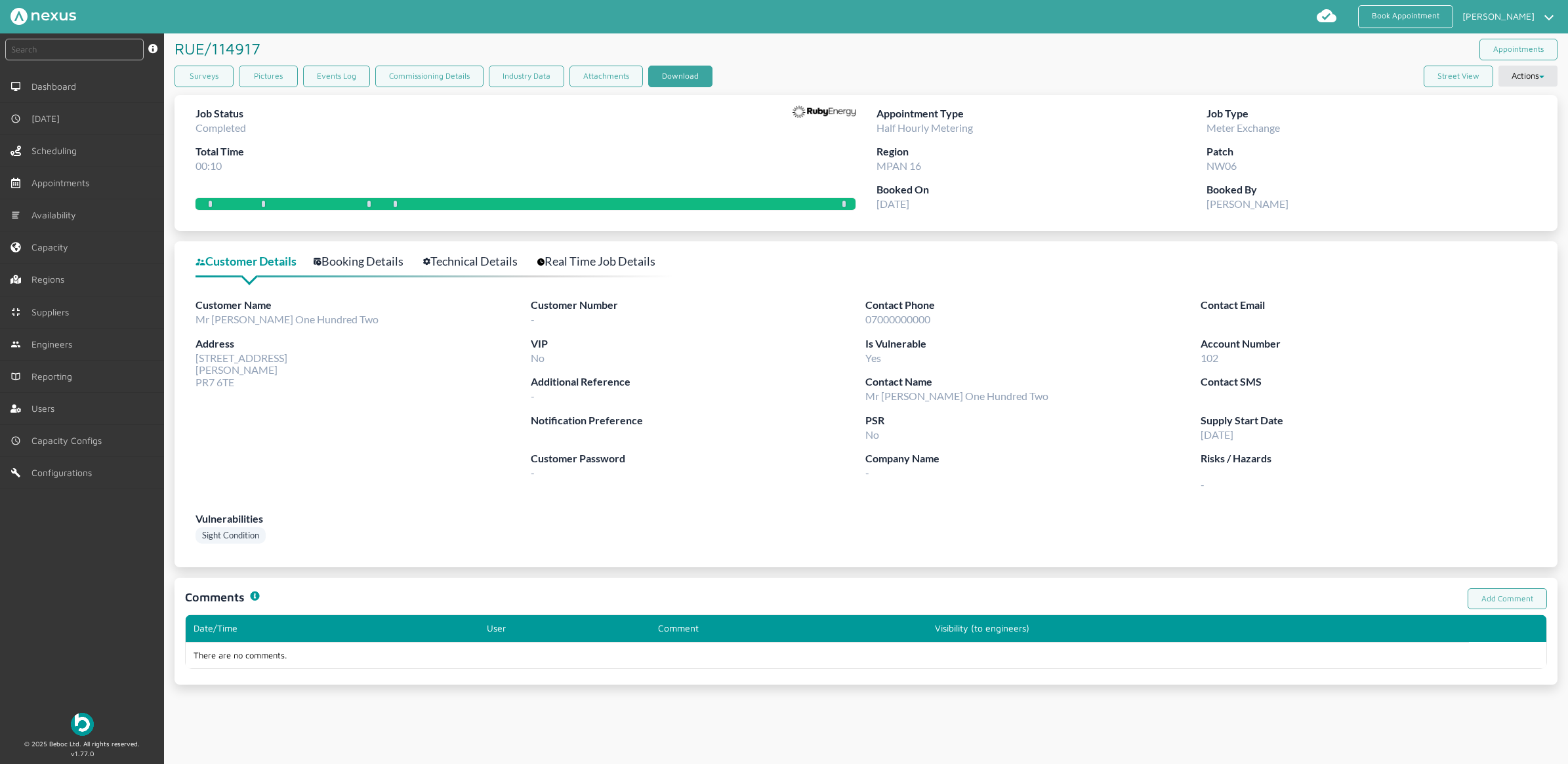
click at [689, 70] on button "Download" at bounding box center [680, 76] width 65 height 22
